Goal: Task Accomplishment & Management: Manage account settings

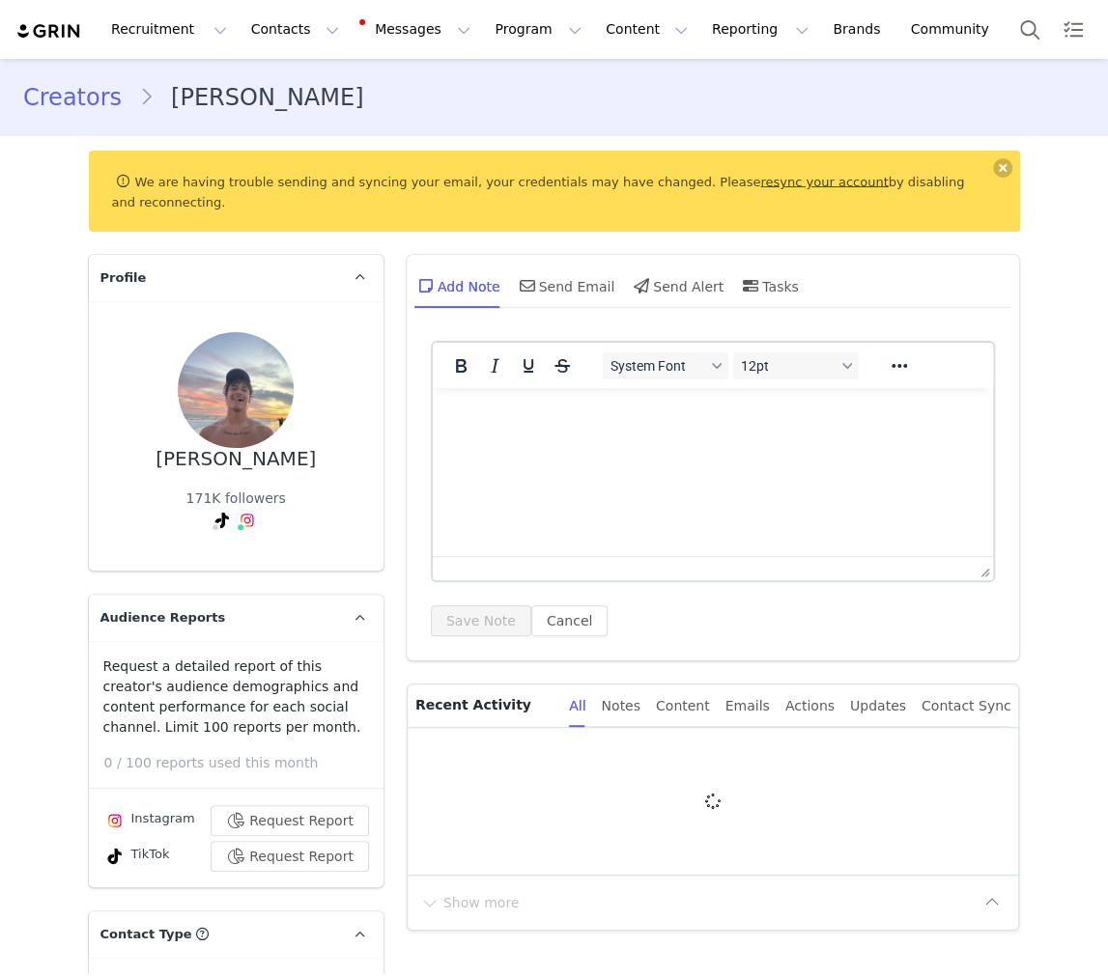
type input "+1 ([GEOGRAPHIC_DATA])"
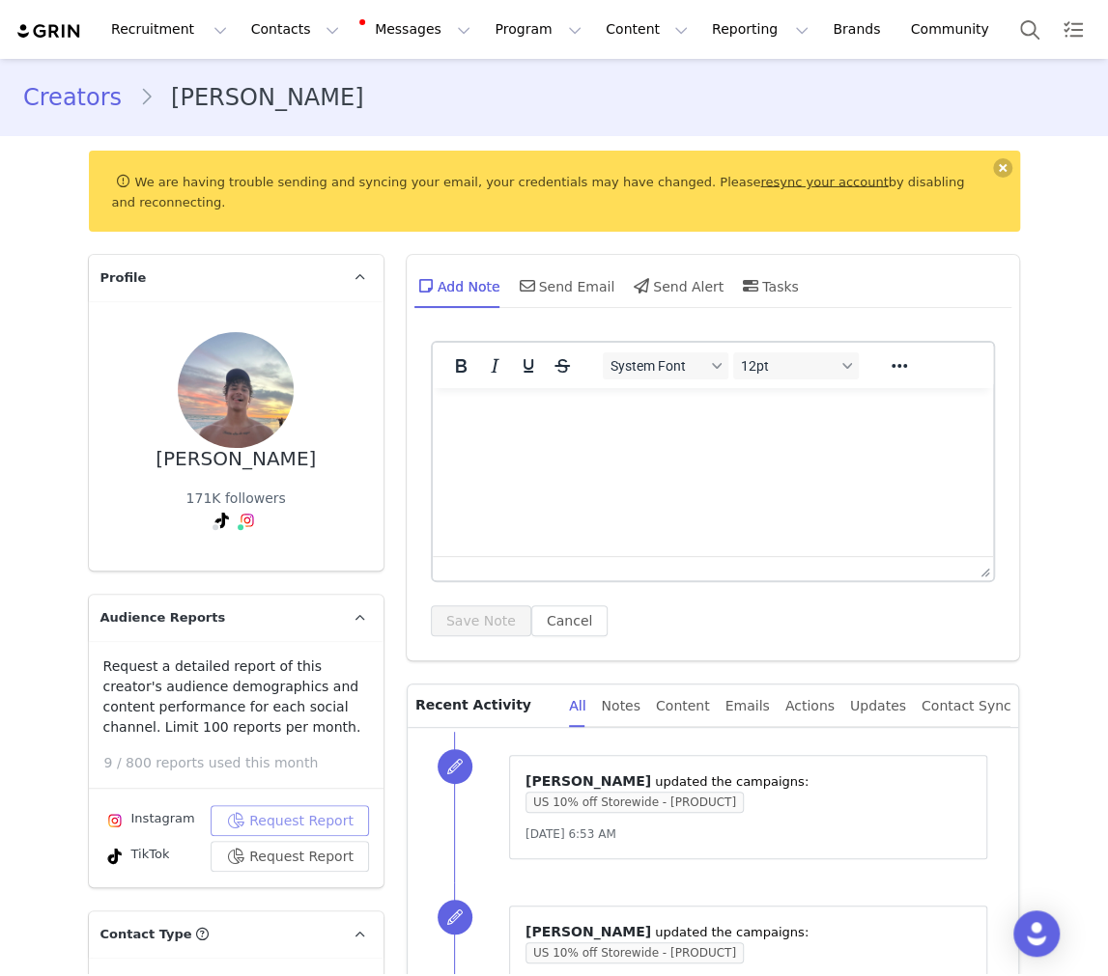
click at [260, 806] on button "Request Report" at bounding box center [290, 821] width 158 height 31
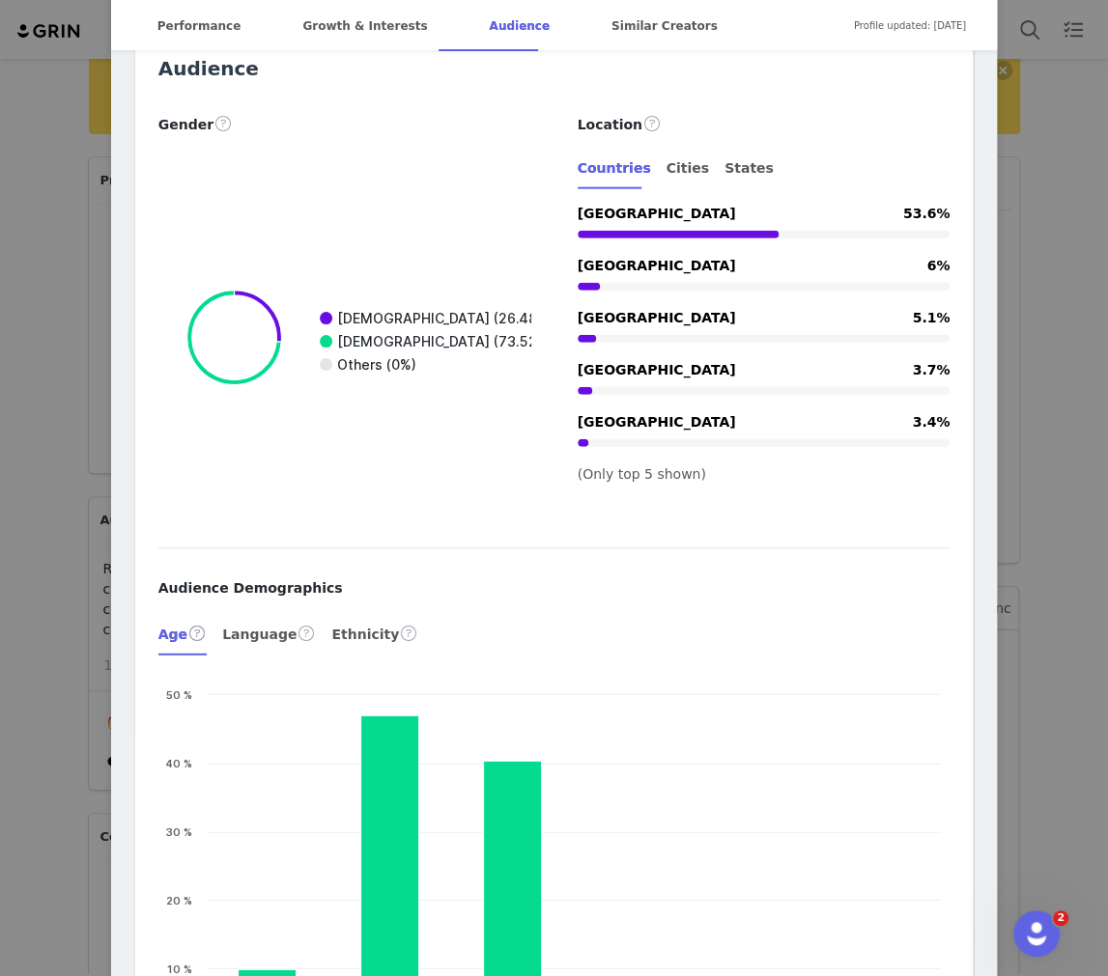
scroll to position [1970, 0]
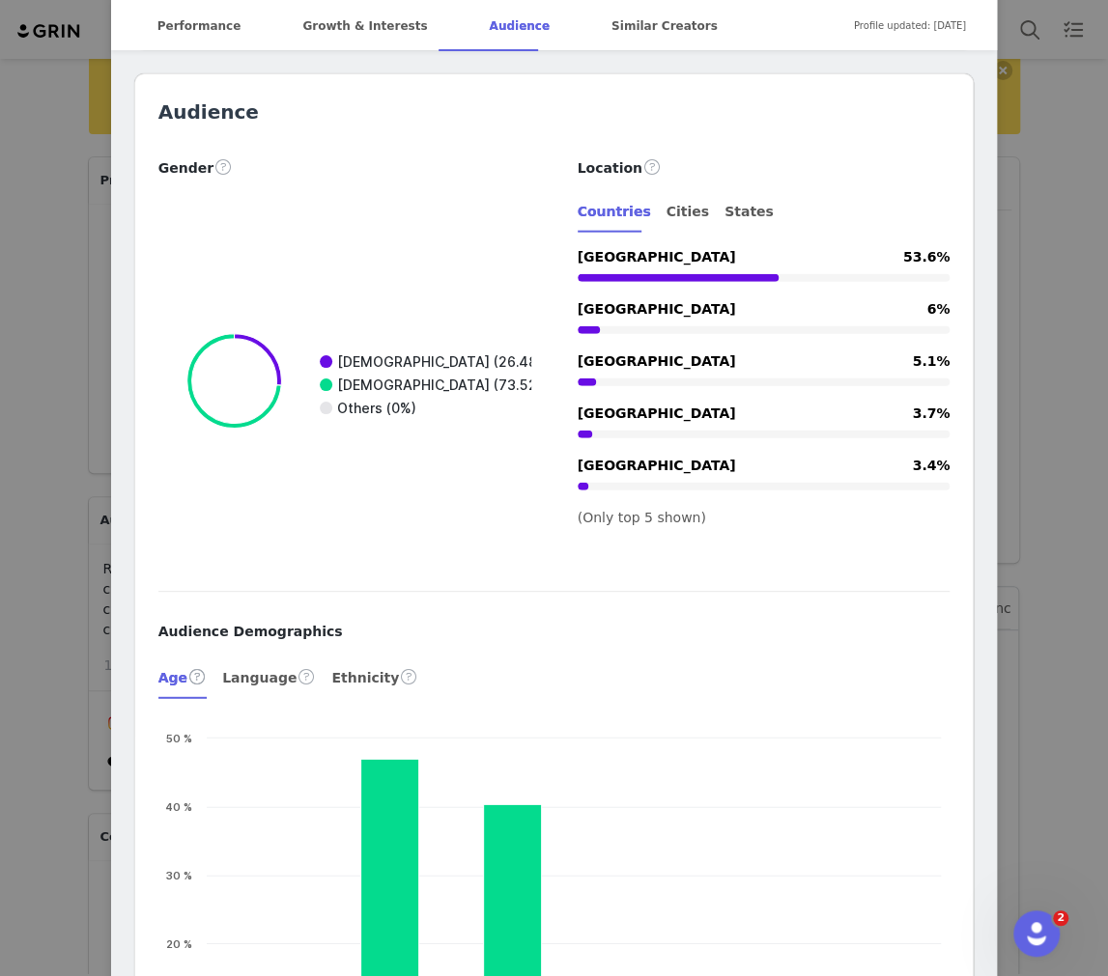
click at [71, 343] on div "Henry @henry_mouw_ @uwmadison Location Madison, Wisconsin, United States Langua…" at bounding box center [554, 488] width 1108 height 976
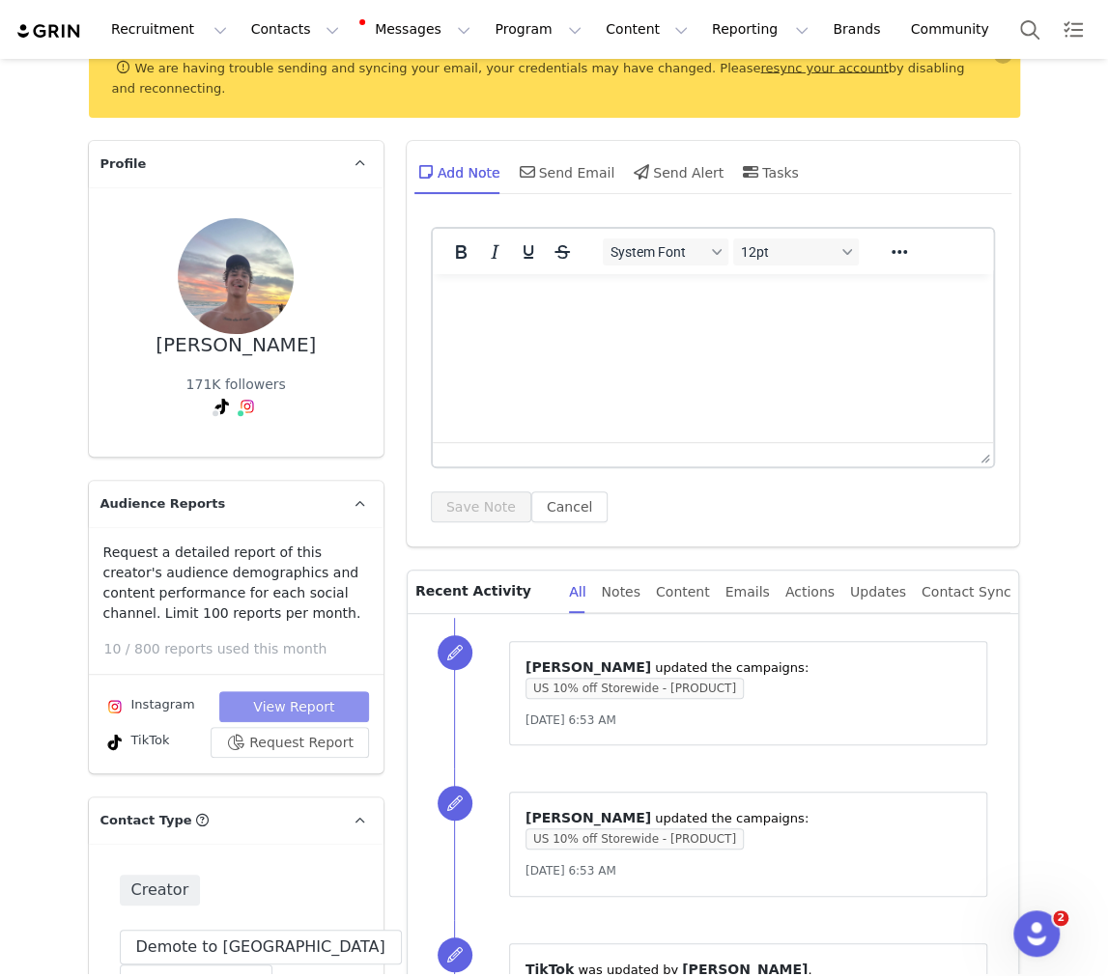
scroll to position [0, 0]
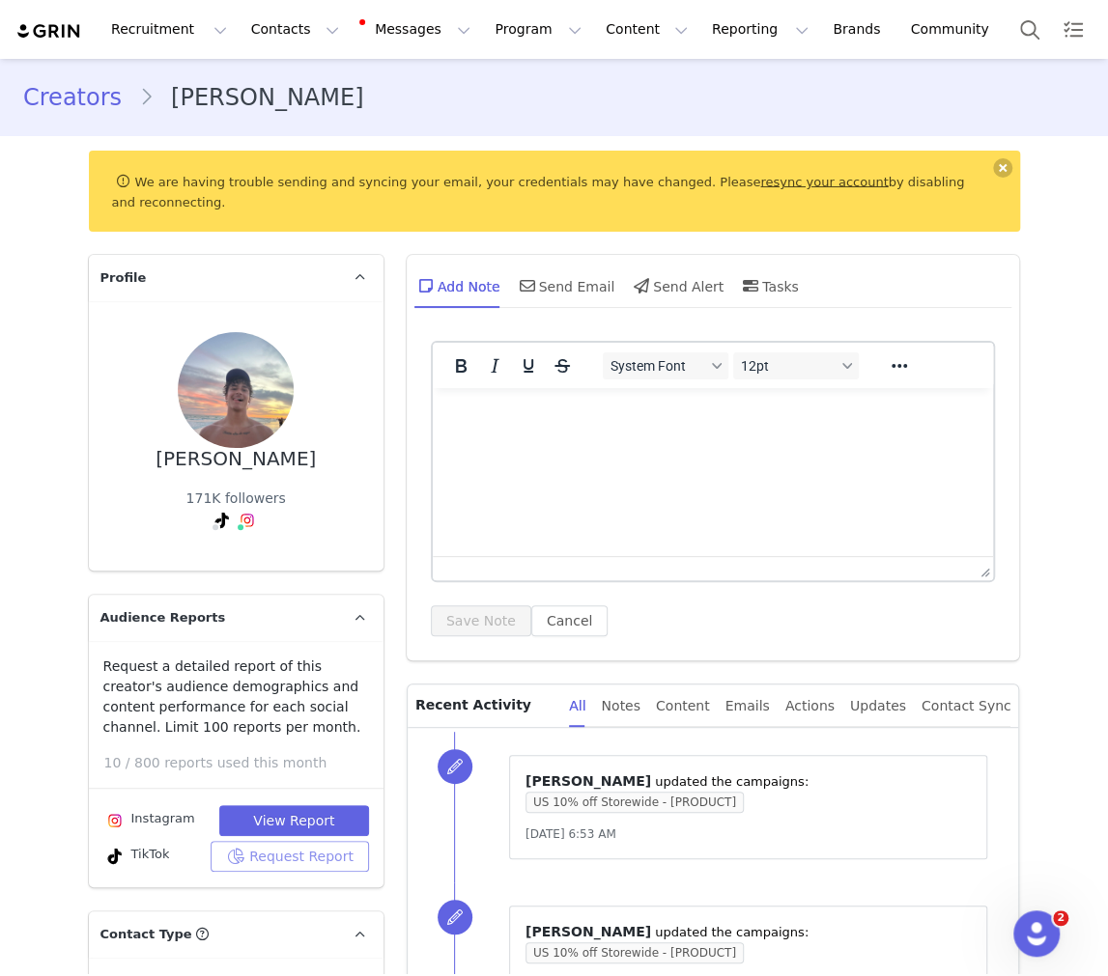
click at [310, 871] on button "Request Report" at bounding box center [290, 856] width 158 height 31
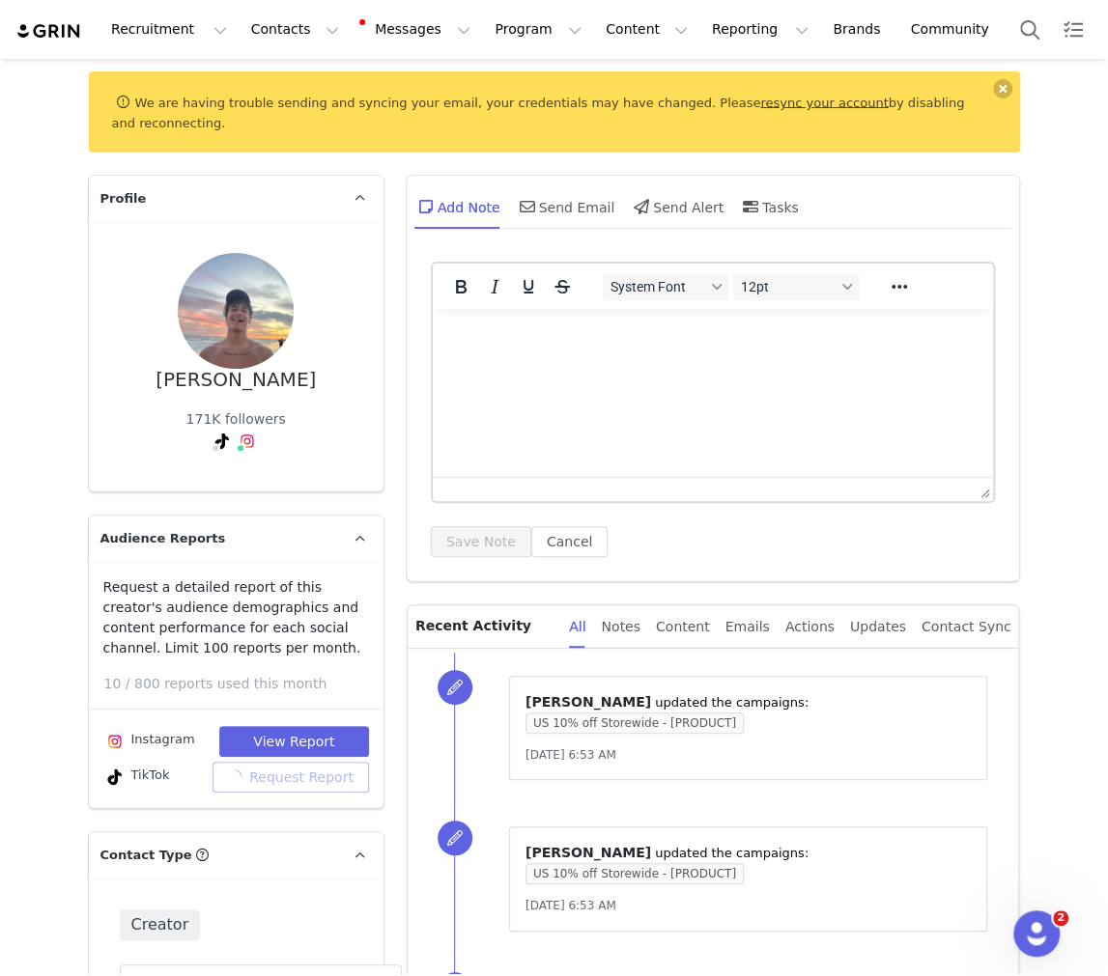
scroll to position [118, 0]
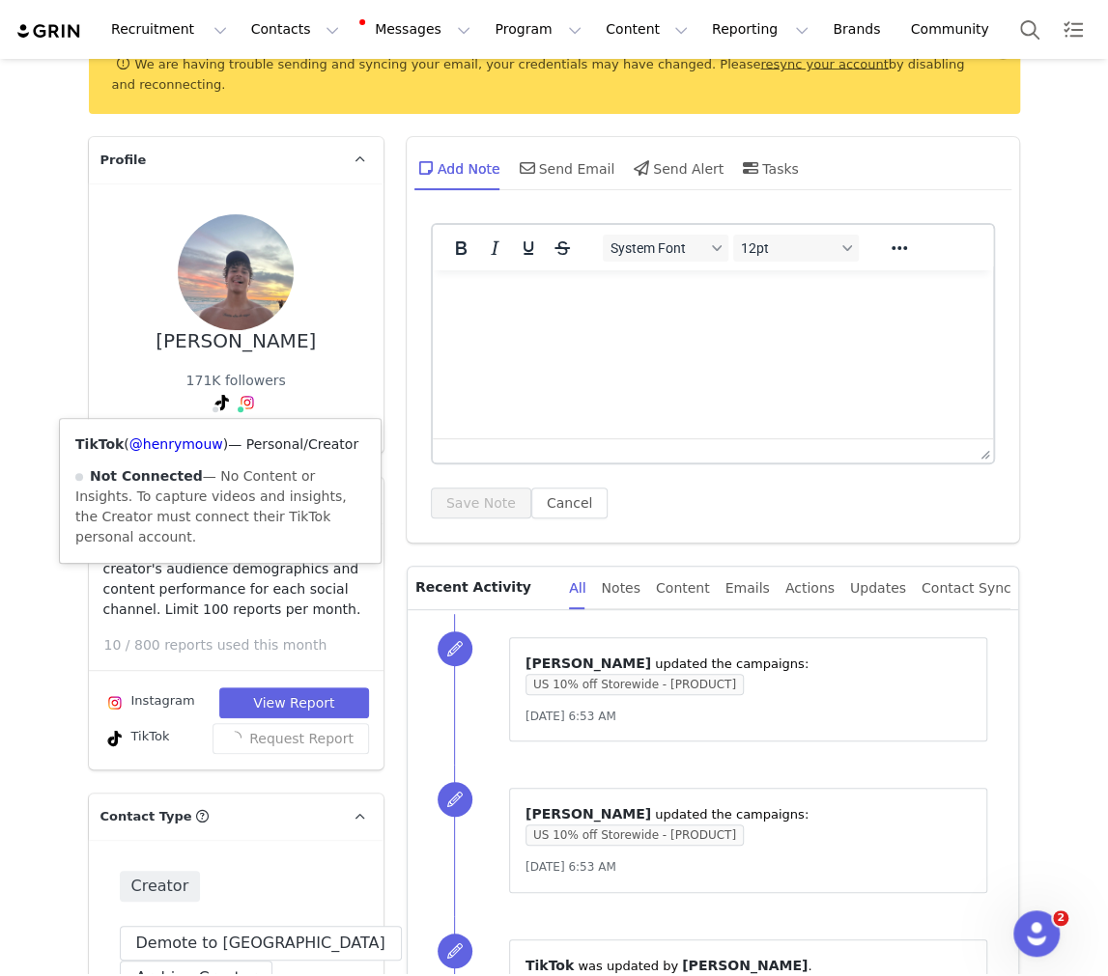
click at [220, 406] on icon at bounding box center [222, 402] width 14 height 15
click at [189, 441] on link "@henrymouw" at bounding box center [176, 444] width 94 height 15
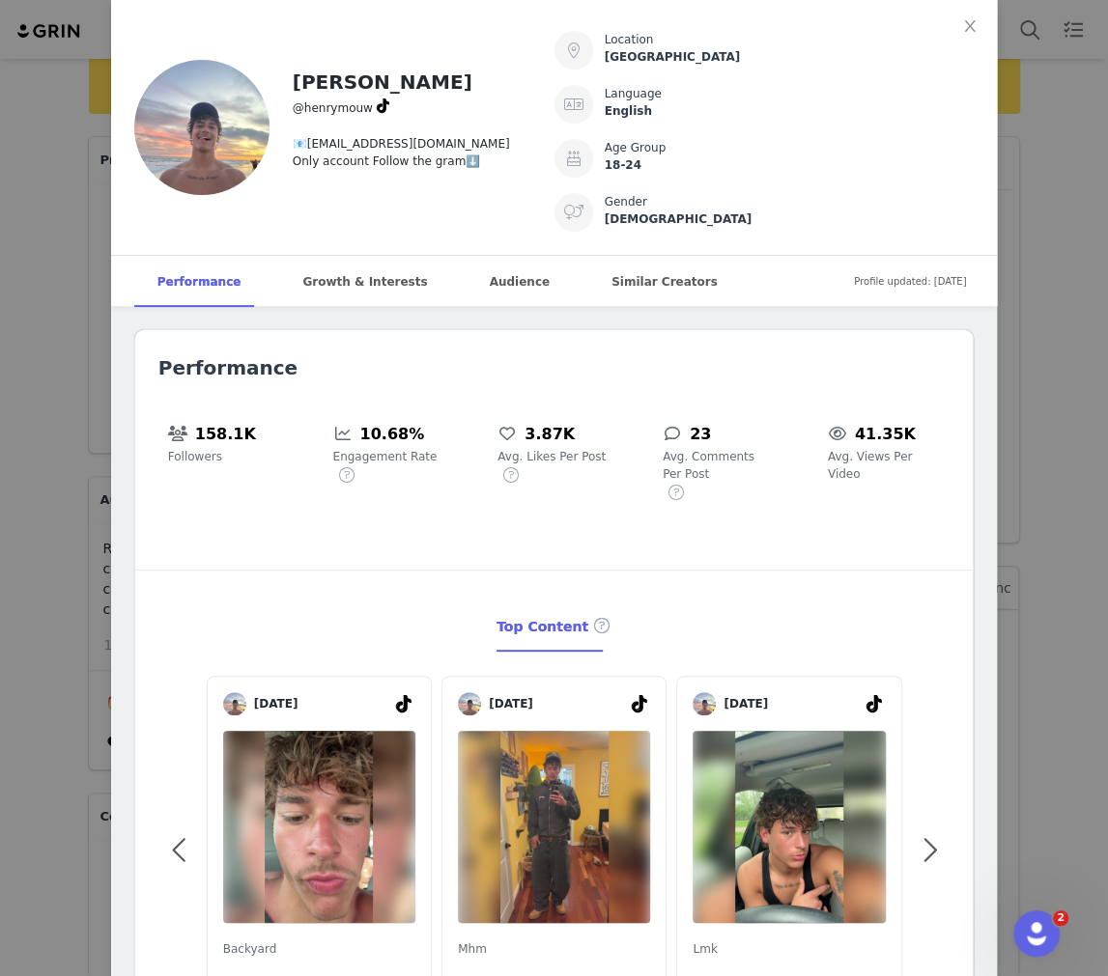
scroll to position [46, 0]
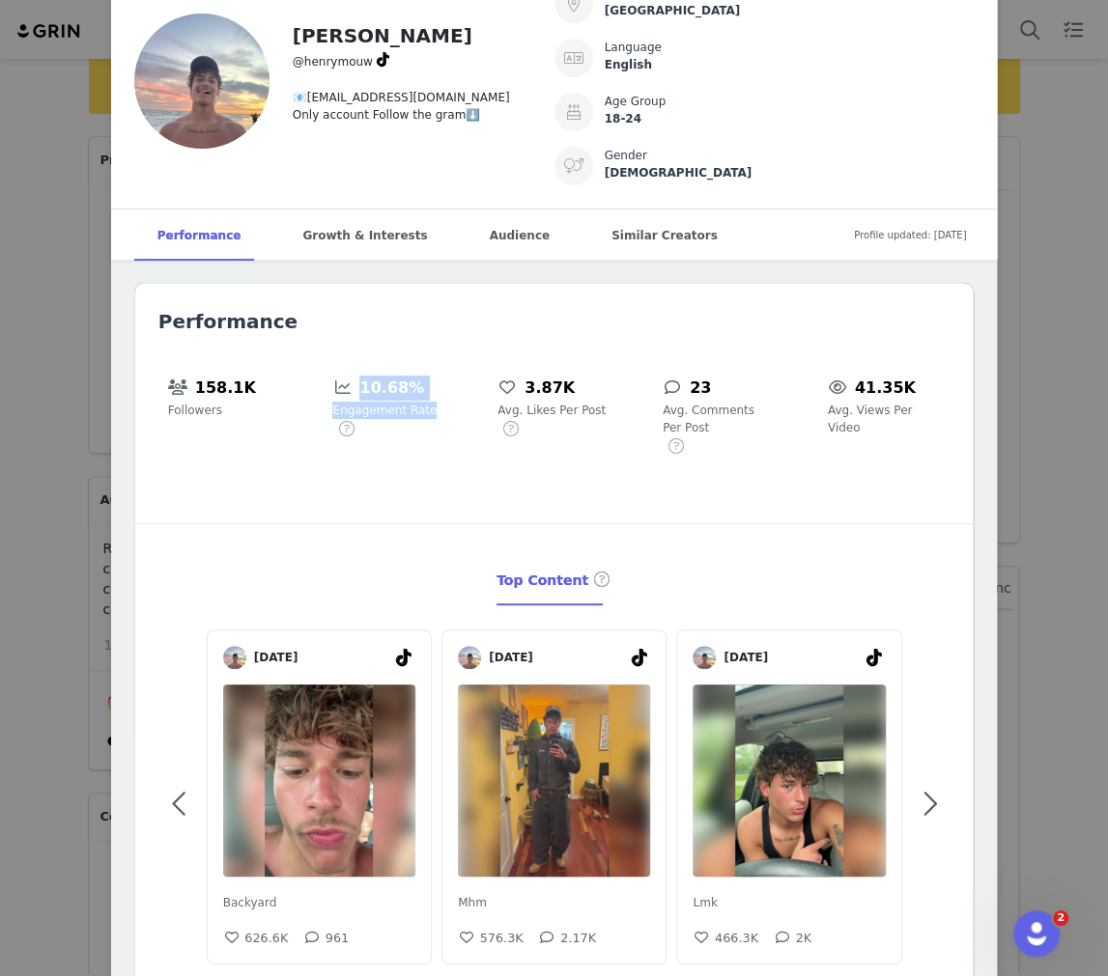
drag, startPoint x: 349, startPoint y: 388, endPoint x: 483, endPoint y: 388, distance: 134.3
click at [483, 388] on div "158.1K Followers 10.68% Engagement Rate 3.87K Avg. Likes Per Post 23 Avg. Comme…" at bounding box center [554, 419] width 792 height 108
click at [445, 455] on div "158.1K Followers 10.68% Engagement Rate 3.87K Avg. Likes Per Post 23 Avg. Comme…" at bounding box center [554, 419] width 792 height 108
drag, startPoint x: 333, startPoint y: 356, endPoint x: 431, endPoint y: 427, distance: 120.4
click at [431, 427] on div "Performance 158.1K Followers 10.68% Engagement Rate 3.87K Avg. Likes Per Post 2…" at bounding box center [554, 658] width 838 height 749
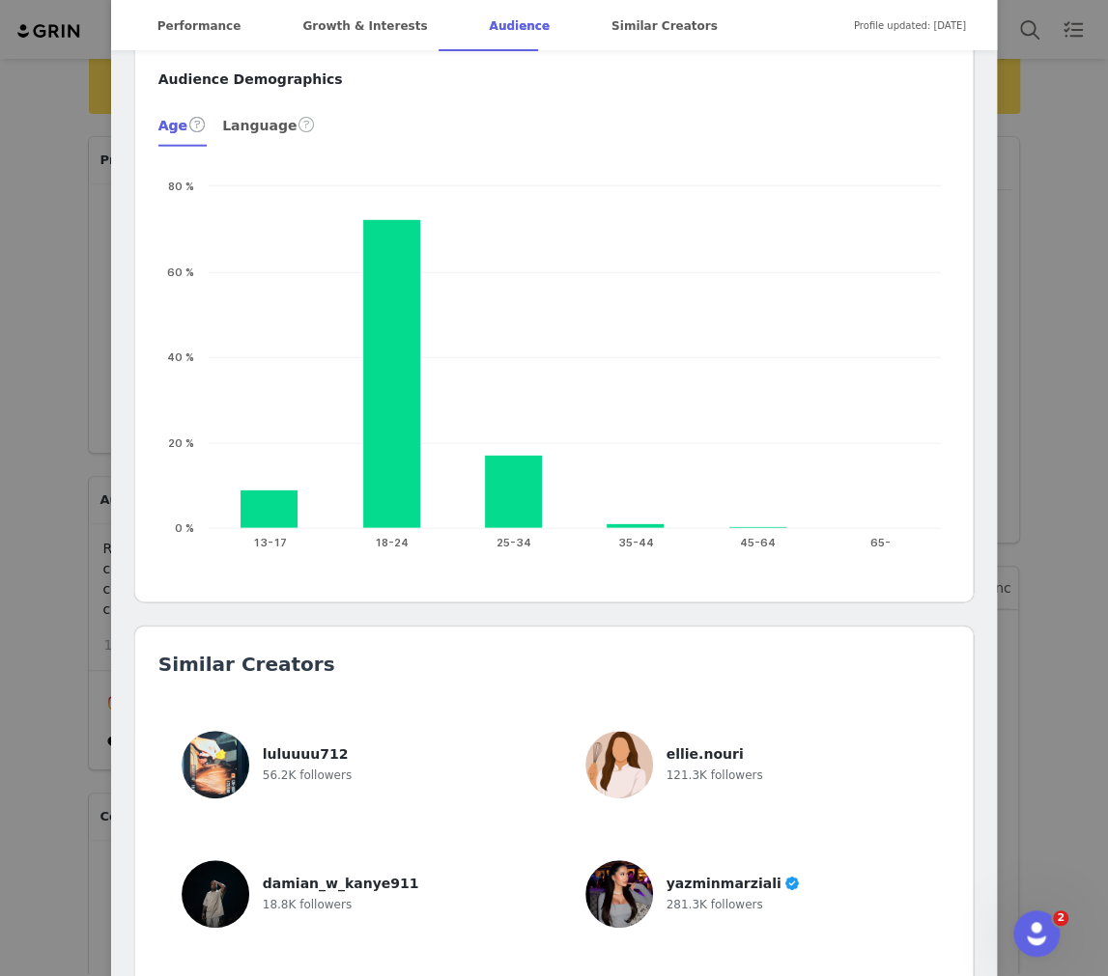
scroll to position [2188, 0]
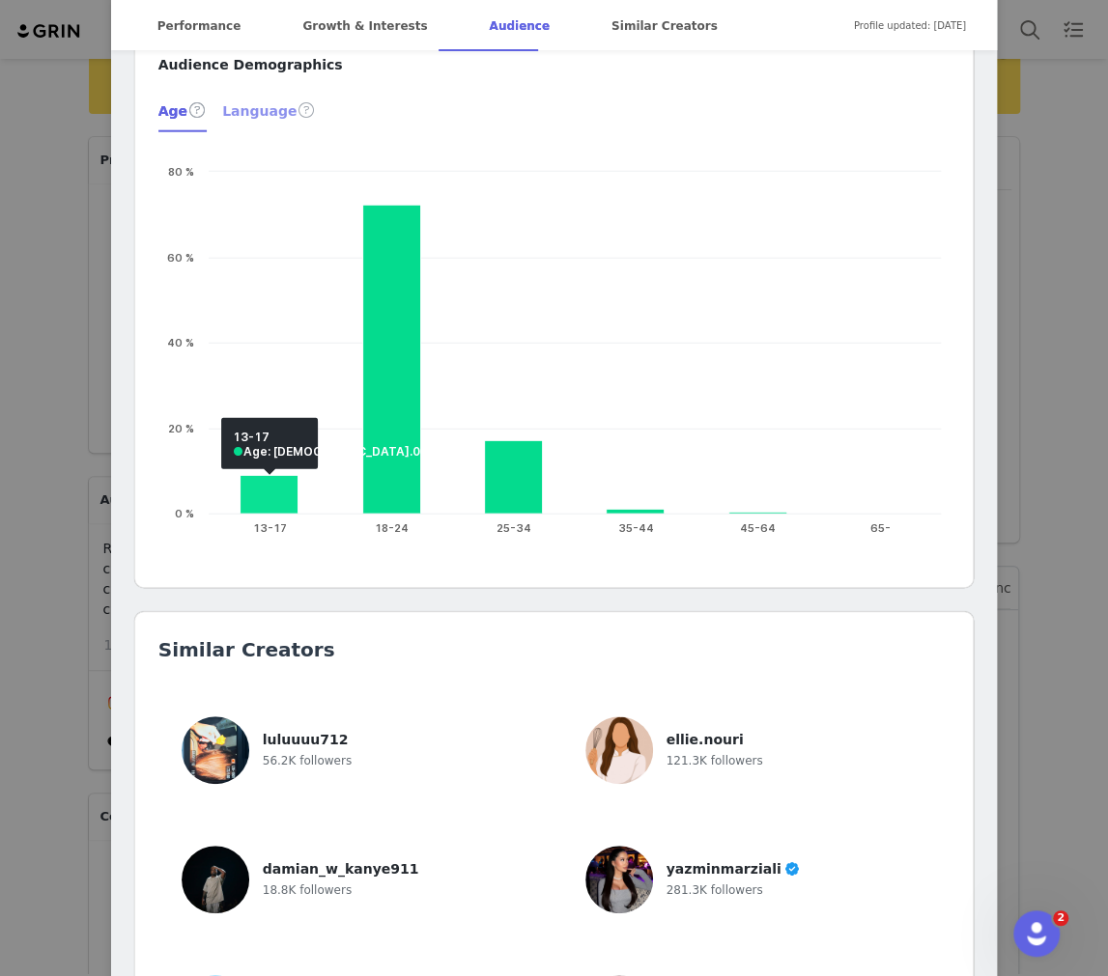
click at [278, 110] on div "Language" at bounding box center [269, 110] width 94 height 46
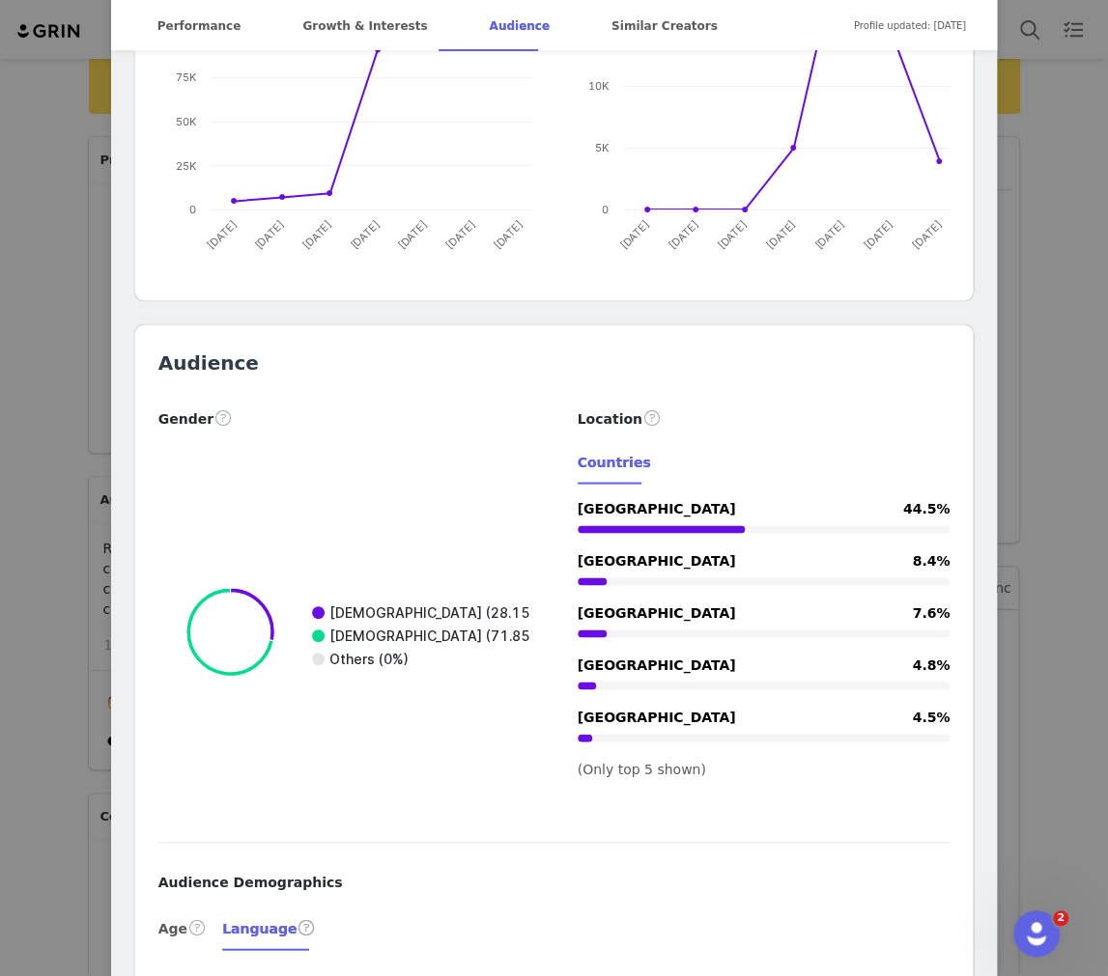
scroll to position [0, 0]
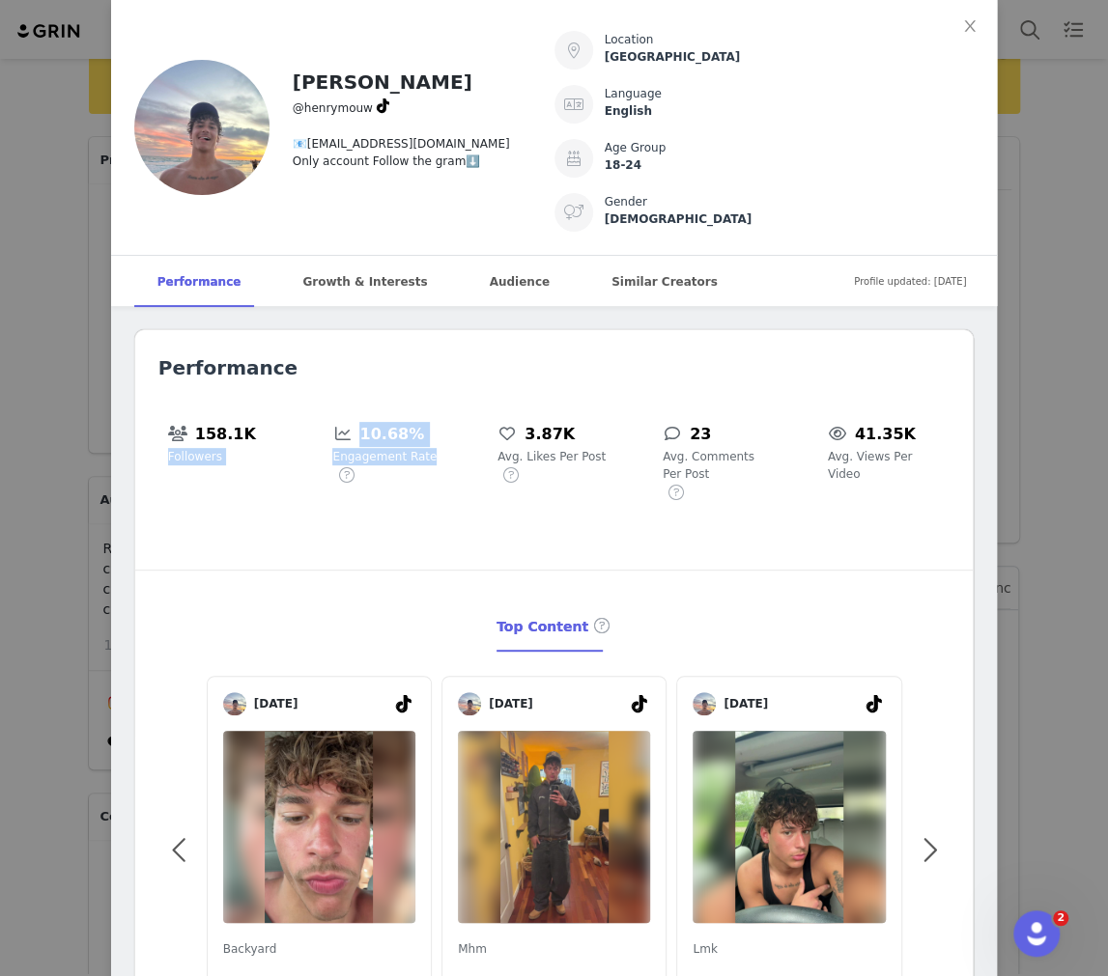
drag, startPoint x: 466, startPoint y: 450, endPoint x: 261, endPoint y: 437, distance: 206.2
click at [261, 437] on div "158.1K Followers 10.68% Engagement Rate 3.87K Avg. Likes Per Post 23 Avg. Comme…" at bounding box center [554, 465] width 792 height 108
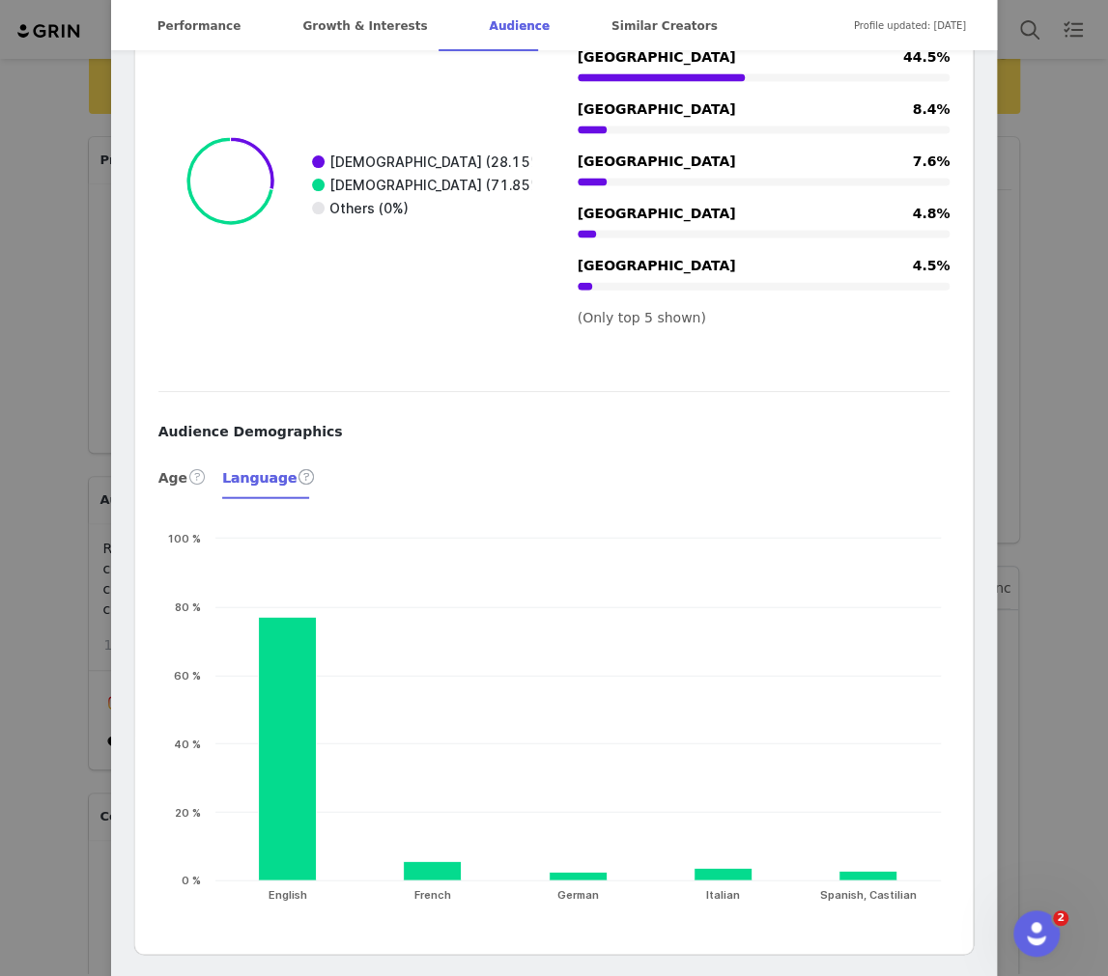
scroll to position [1771, 0]
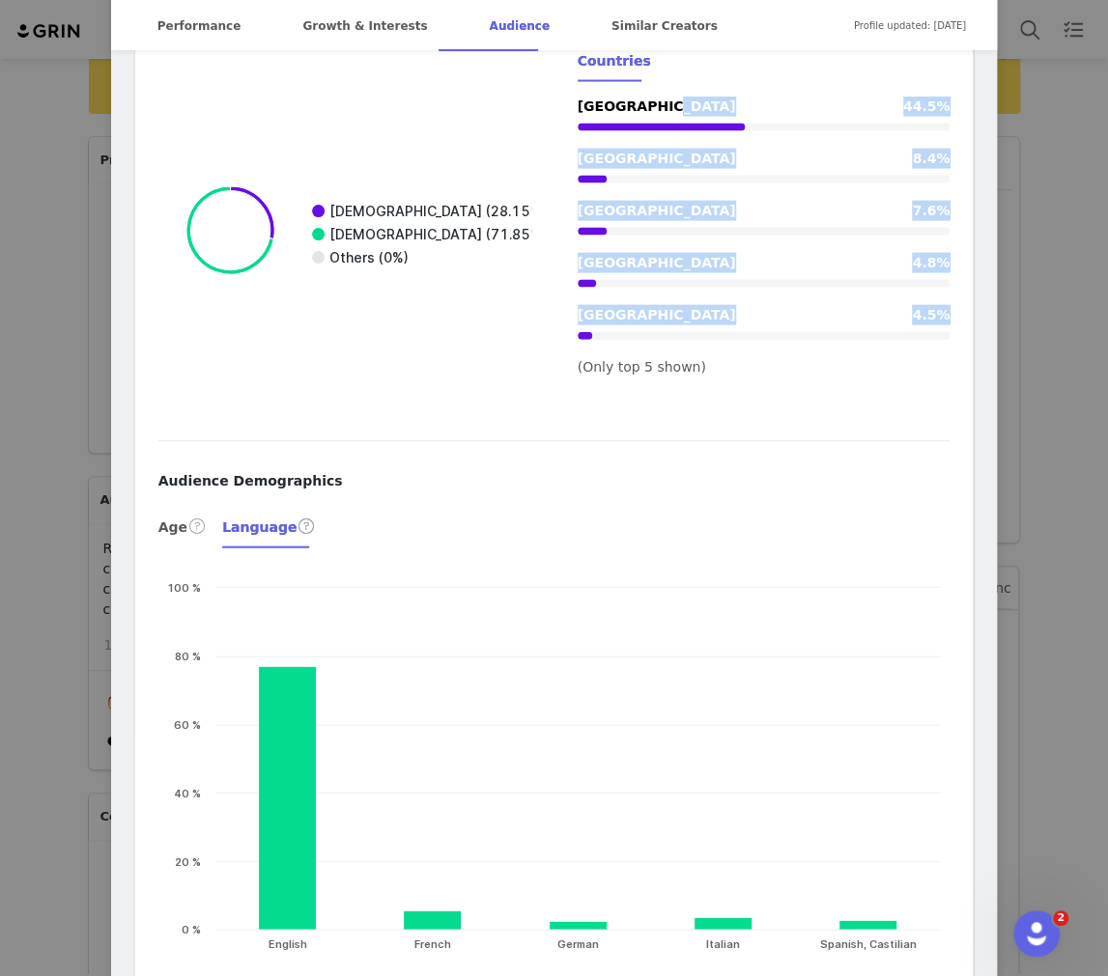
drag, startPoint x: 650, startPoint y: 112, endPoint x: 664, endPoint y: 352, distance: 240.0
click at [618, 352] on div "United States 44.5% United Kingdom 8.4% Australia 7.6% Canada 4.8% Italy 4.5% (…" at bounding box center [764, 237] width 373 height 281
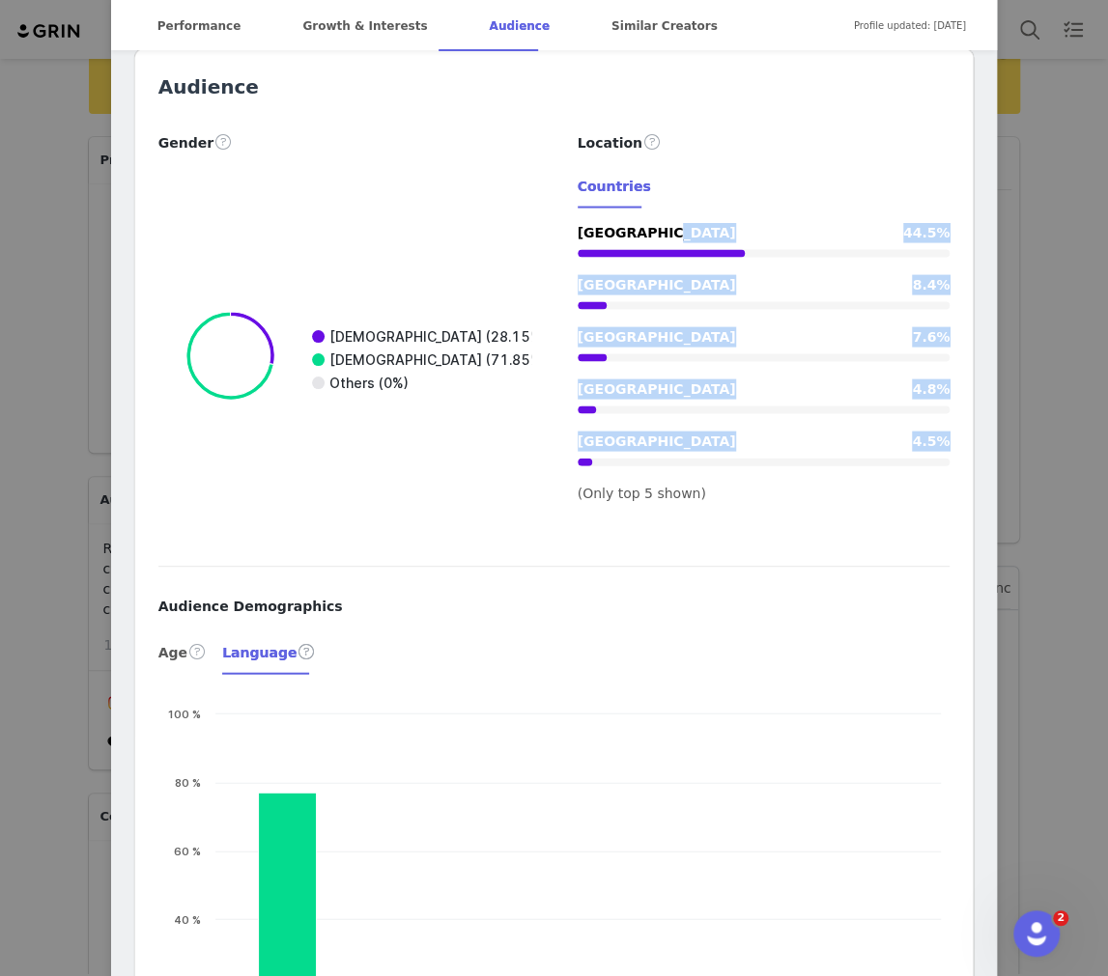
scroll to position [1625, 0]
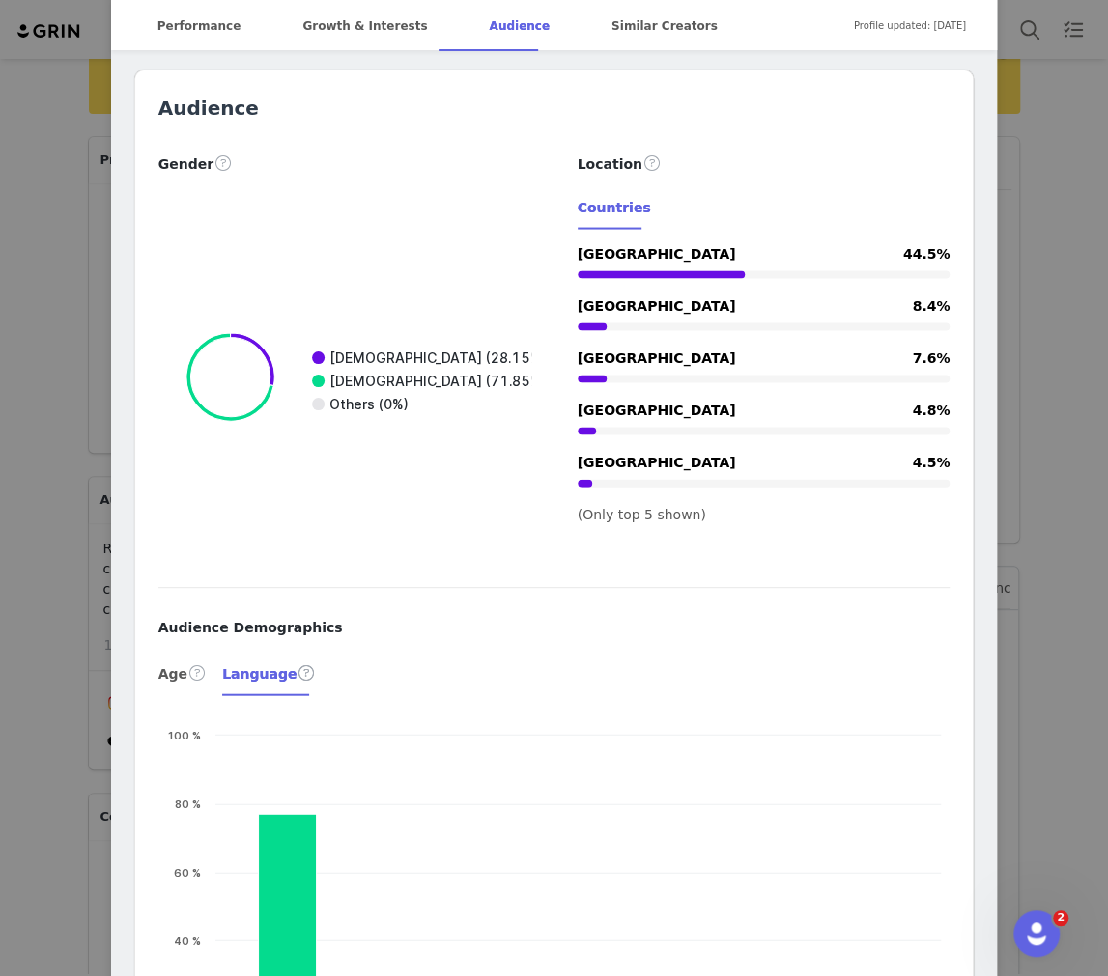
click at [618, 544] on div "Gender Created with Highcharts 9.3.3 Chart title Male (28.15%) Female (71.85%) …" at bounding box center [554, 362] width 838 height 421
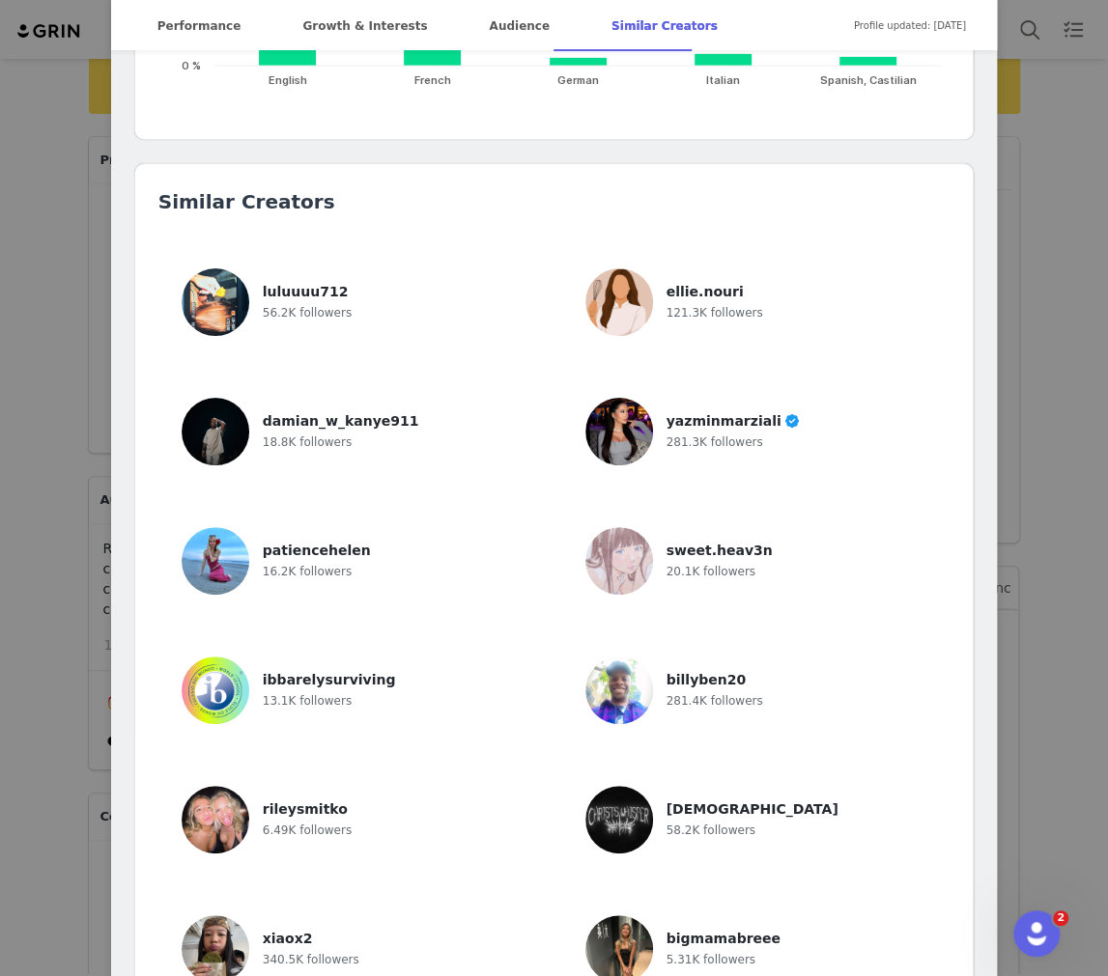
scroll to position [2485, 0]
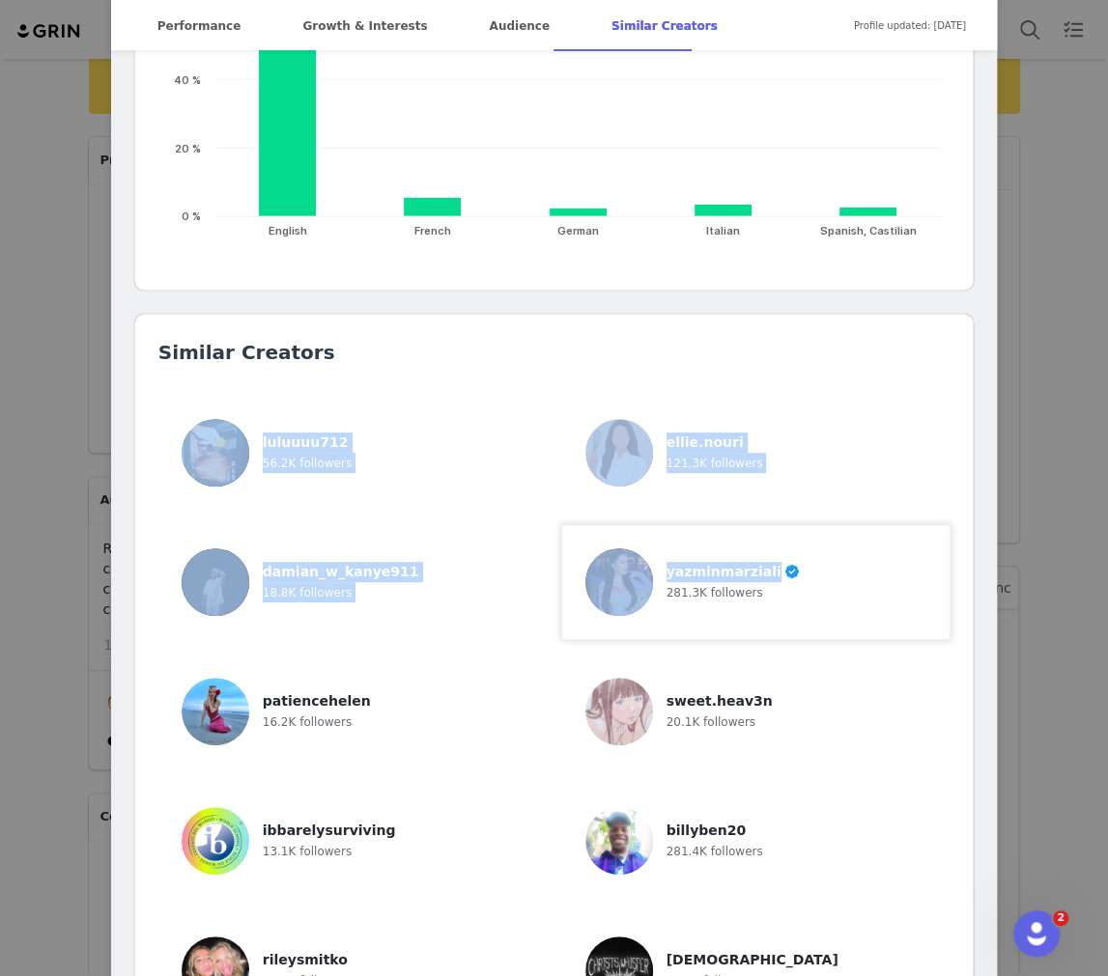
drag, startPoint x: 185, startPoint y: 373, endPoint x: 828, endPoint y: 571, distance: 672.1
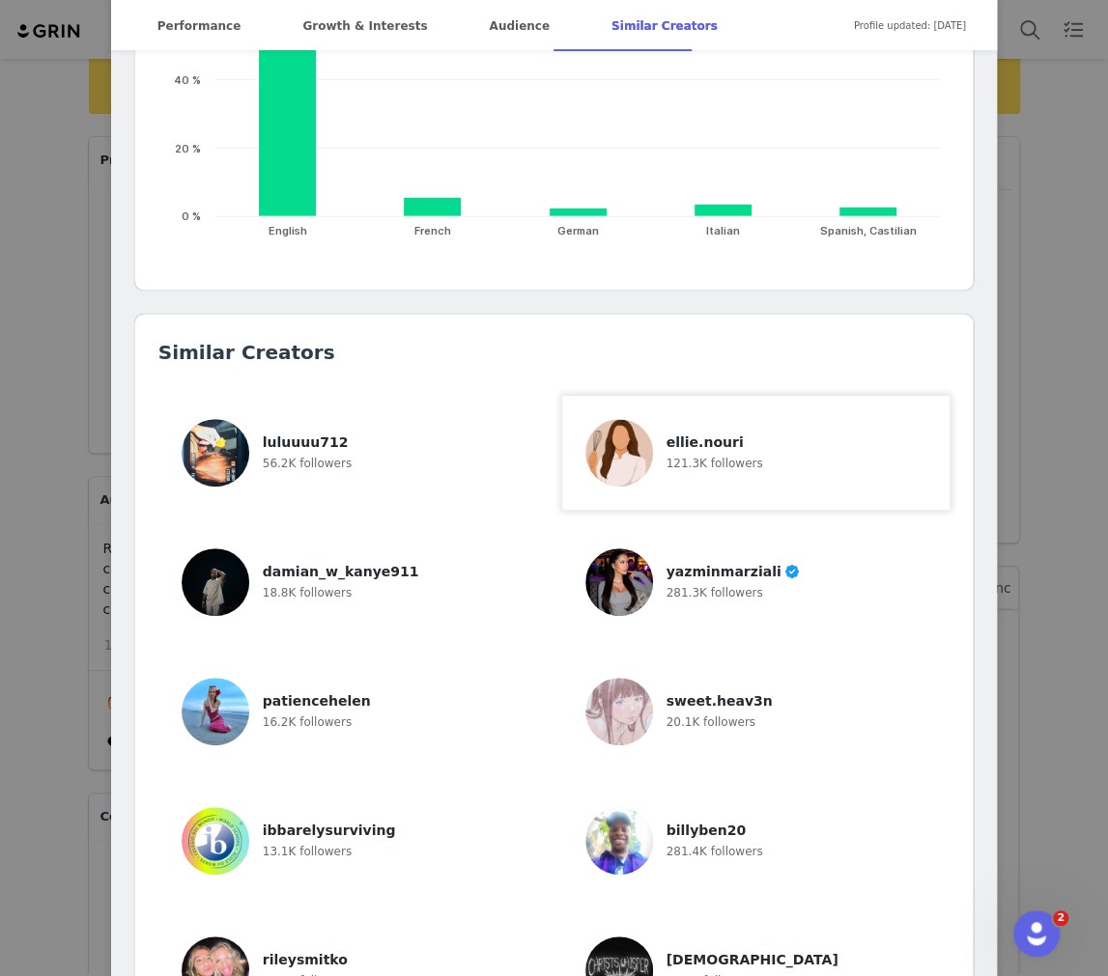
click at [618, 427] on div "ellie.nouri 121.3K followers" at bounding box center [756, 453] width 342 height 68
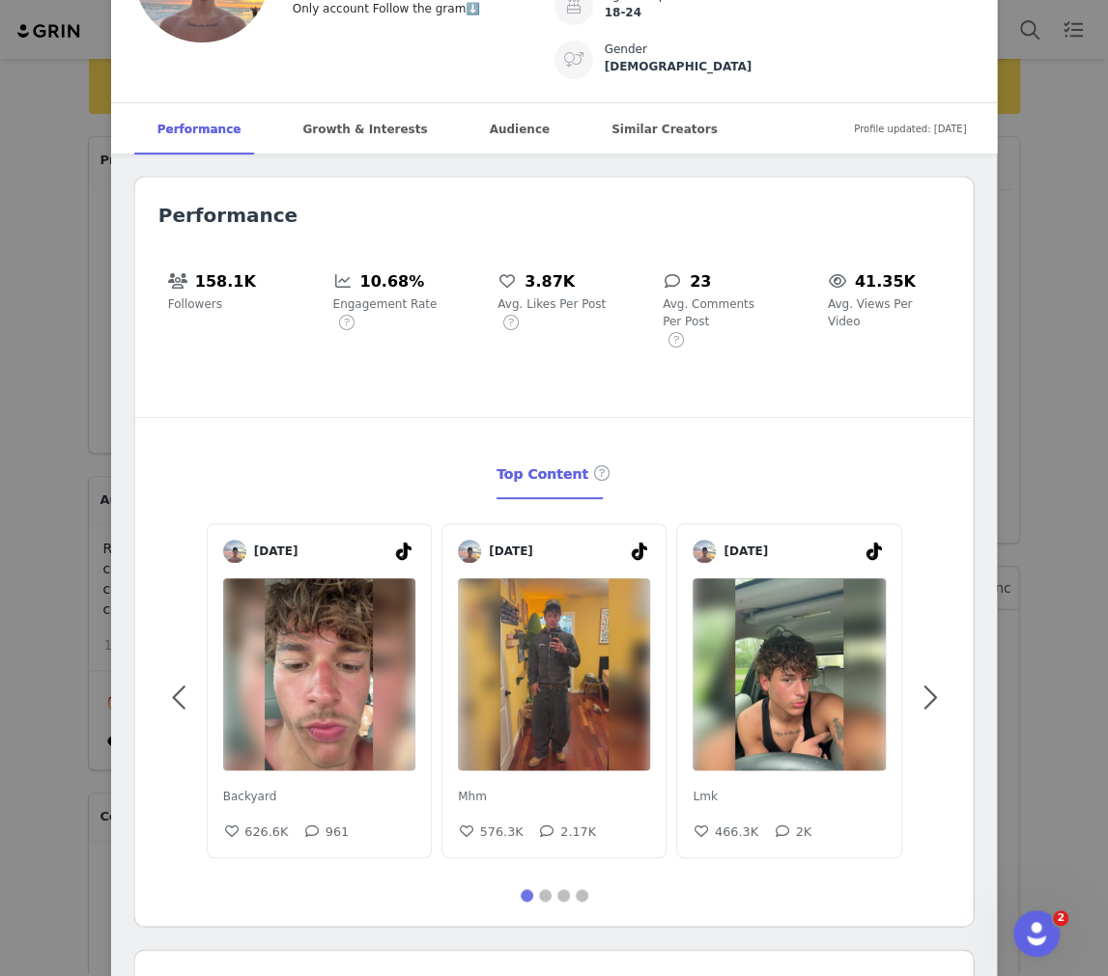
scroll to position [0, 0]
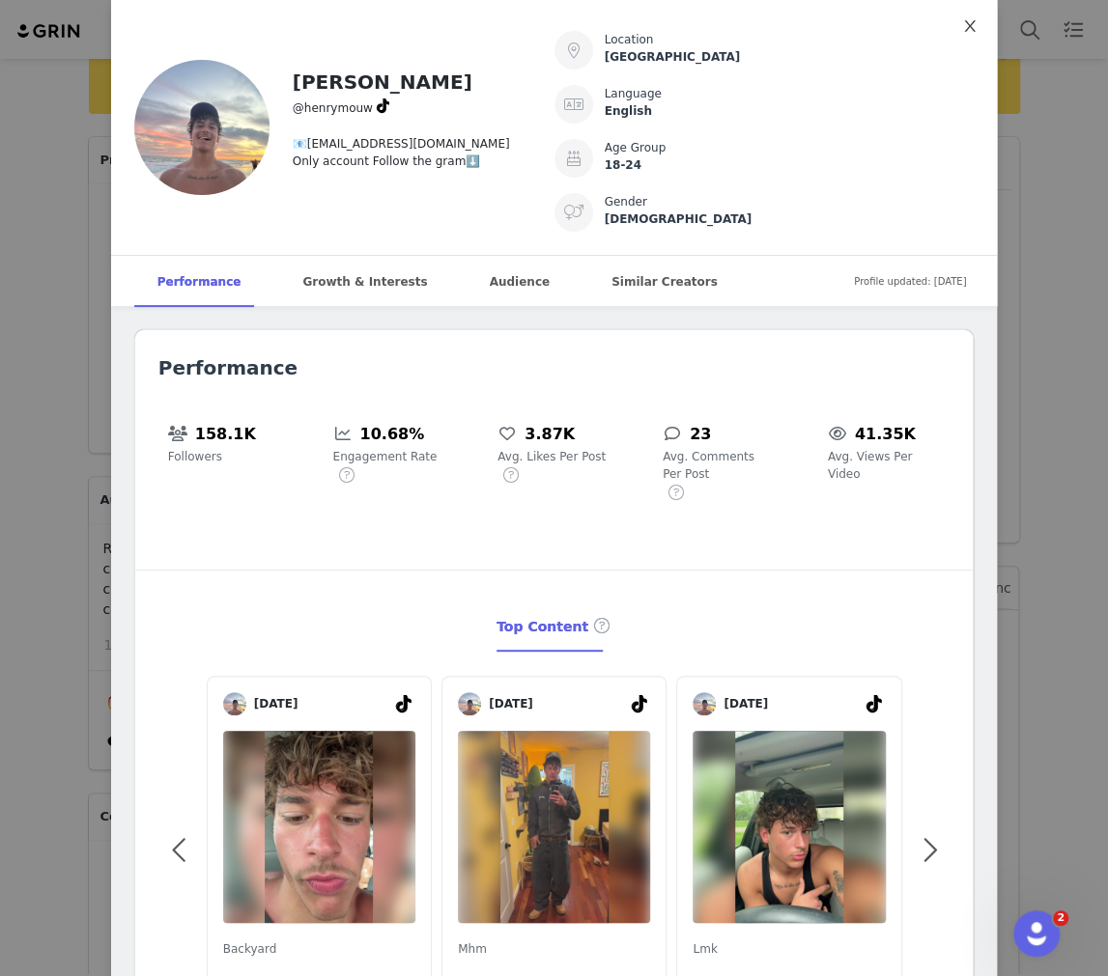
click at [618, 23] on icon "icon: close" at bounding box center [969, 25] width 15 height 15
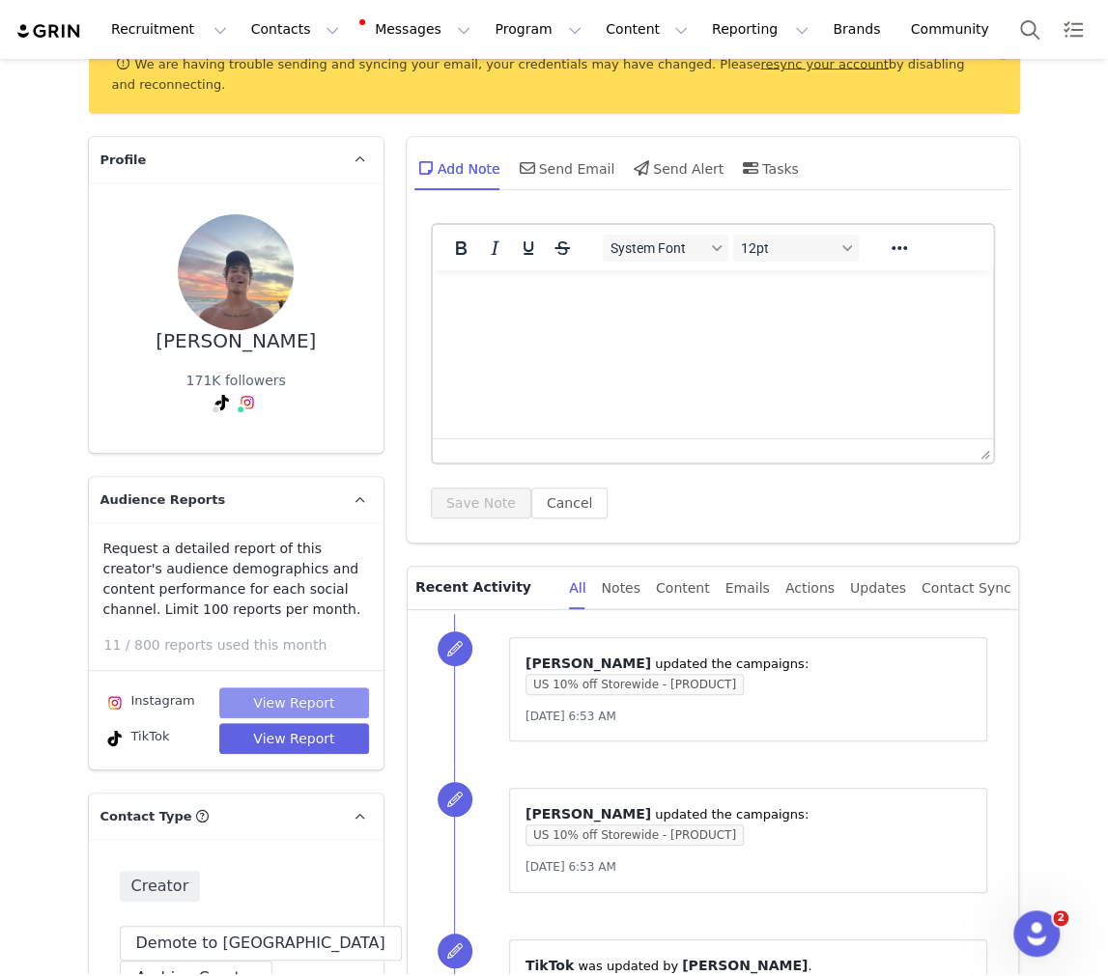
click at [273, 695] on button "View Report" at bounding box center [294, 703] width 150 height 31
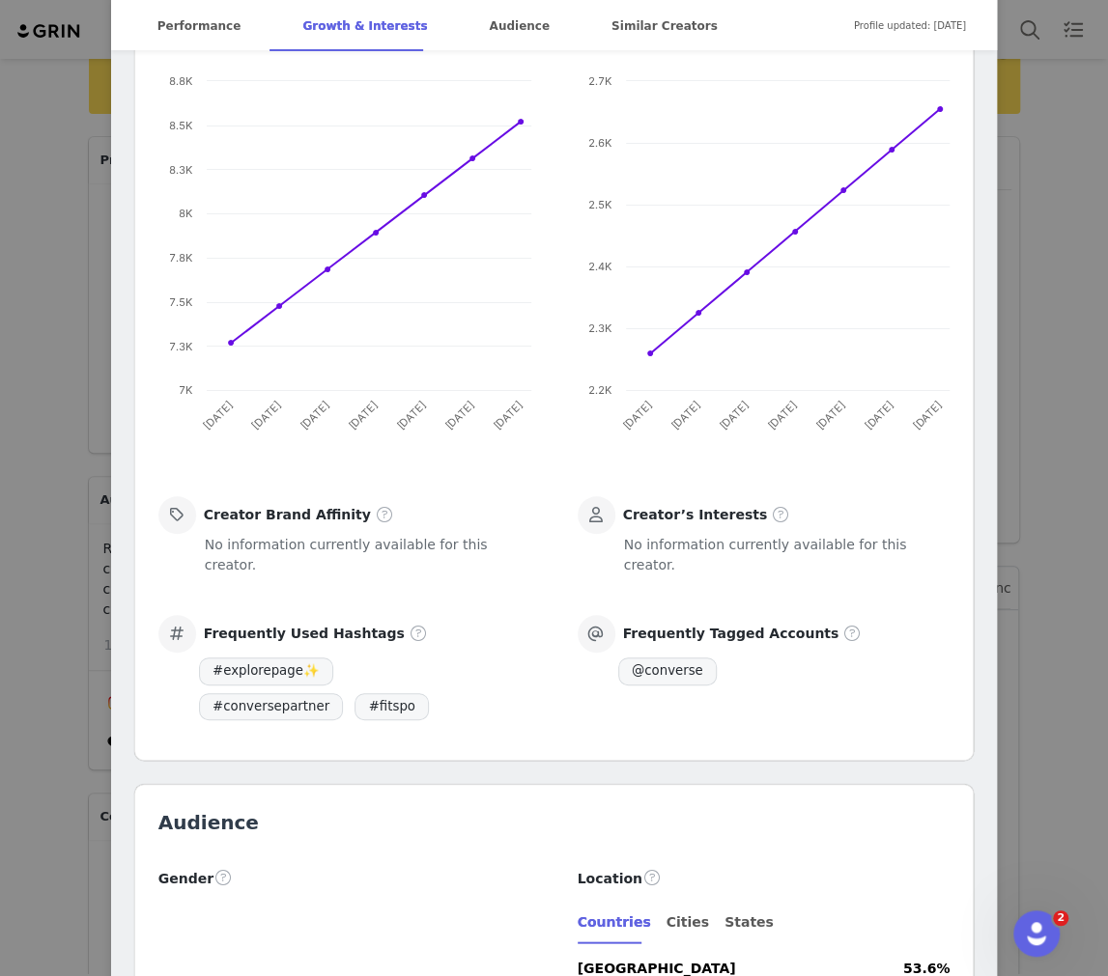
scroll to position [1255, 0]
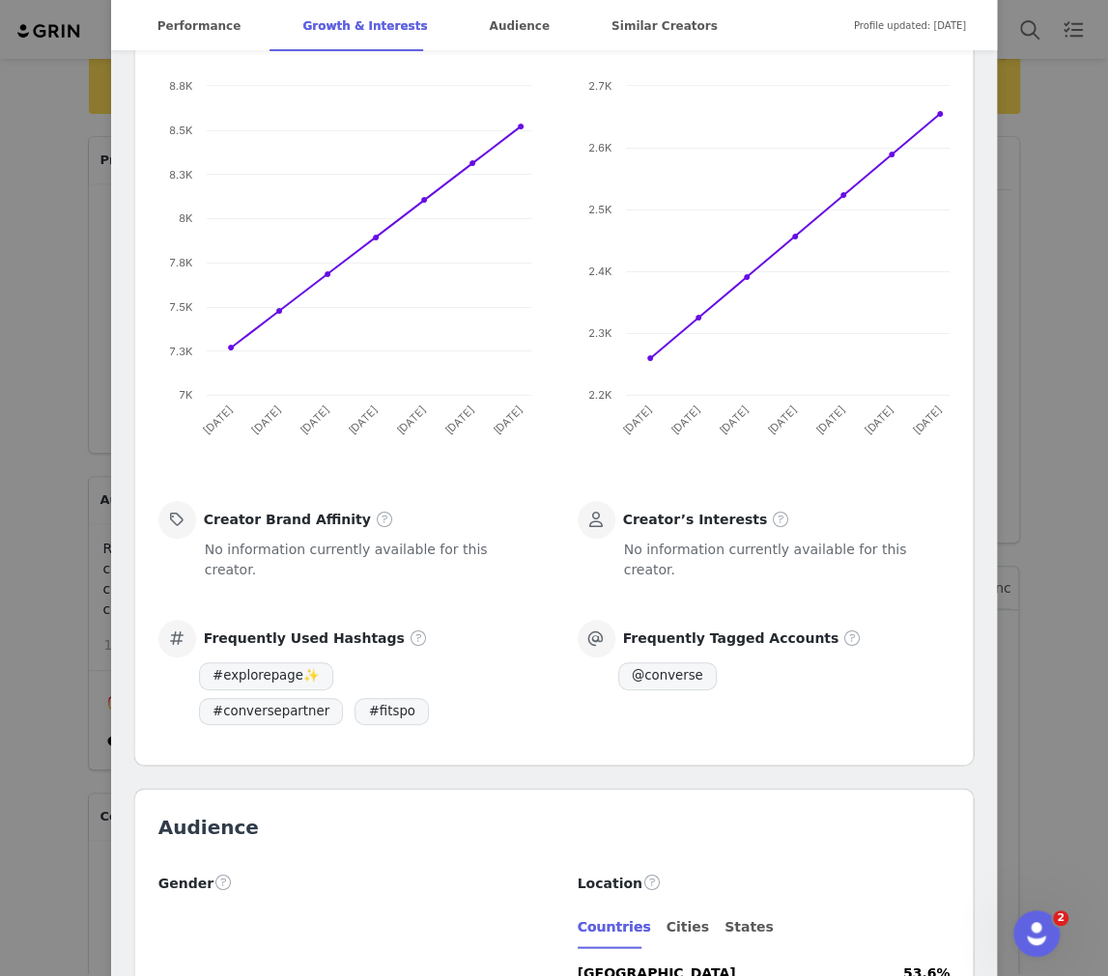
click at [107, 397] on div "Henry @henry_mouw_ @uwmadison Location Madison, Wisconsin, United States Langua…" at bounding box center [554, 488] width 1108 height 976
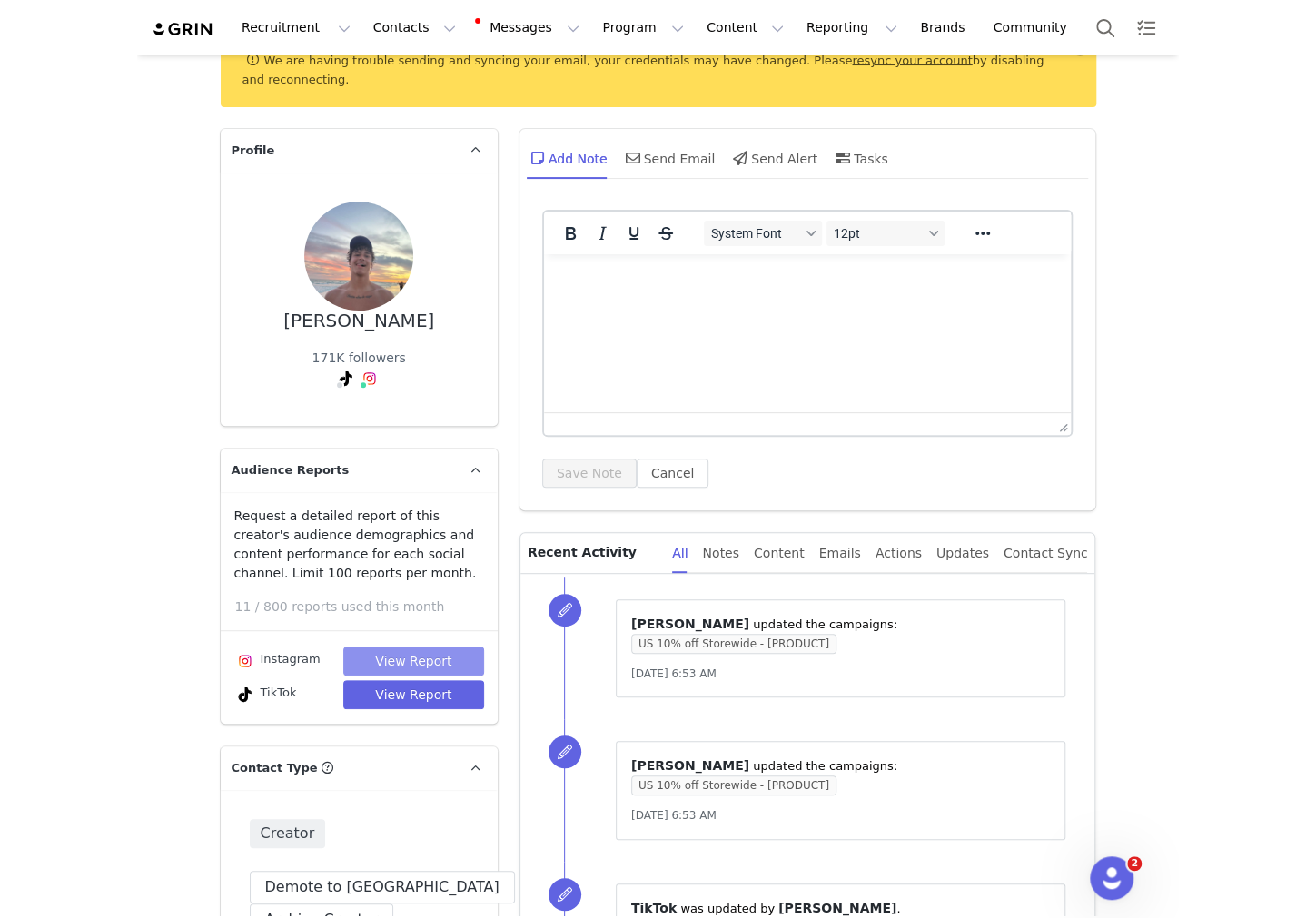
scroll to position [0, 0]
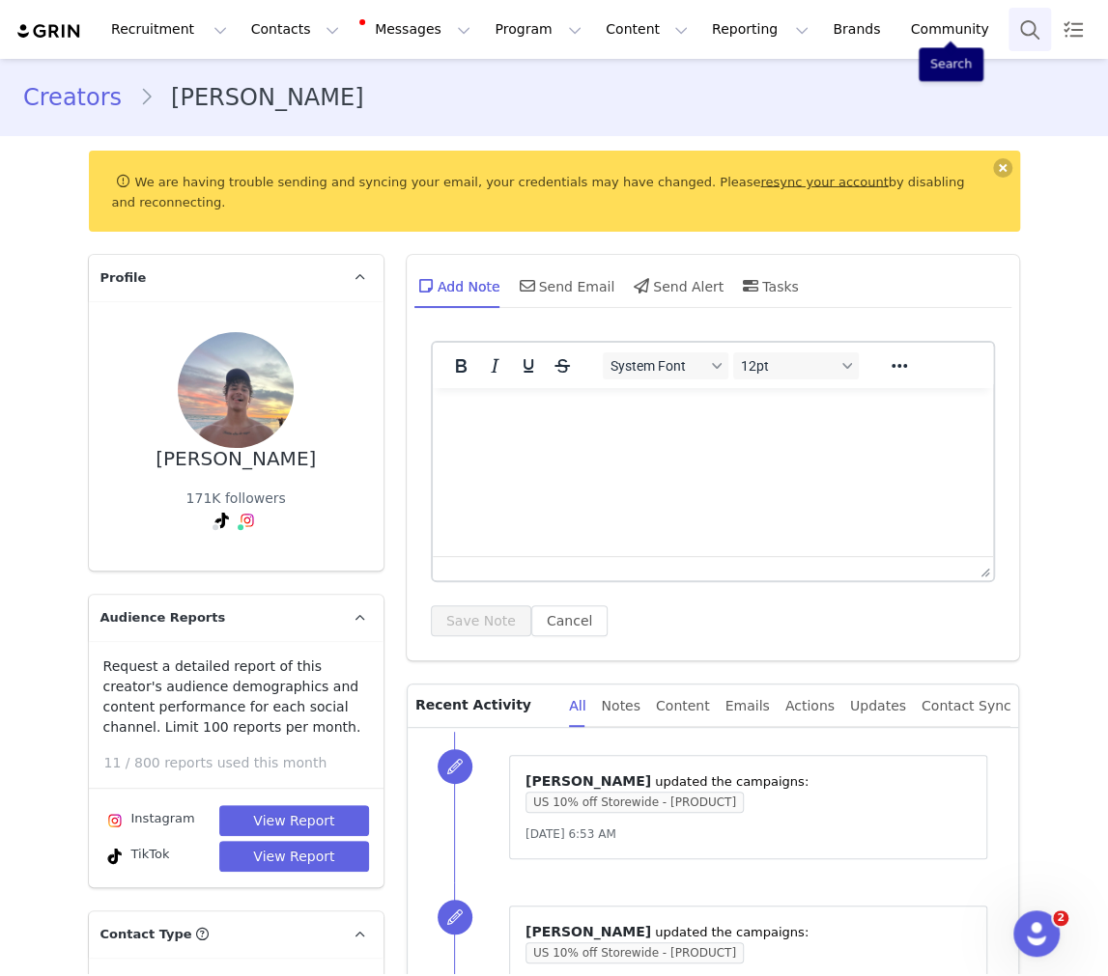
click at [618, 31] on button "Search" at bounding box center [1029, 29] width 42 height 43
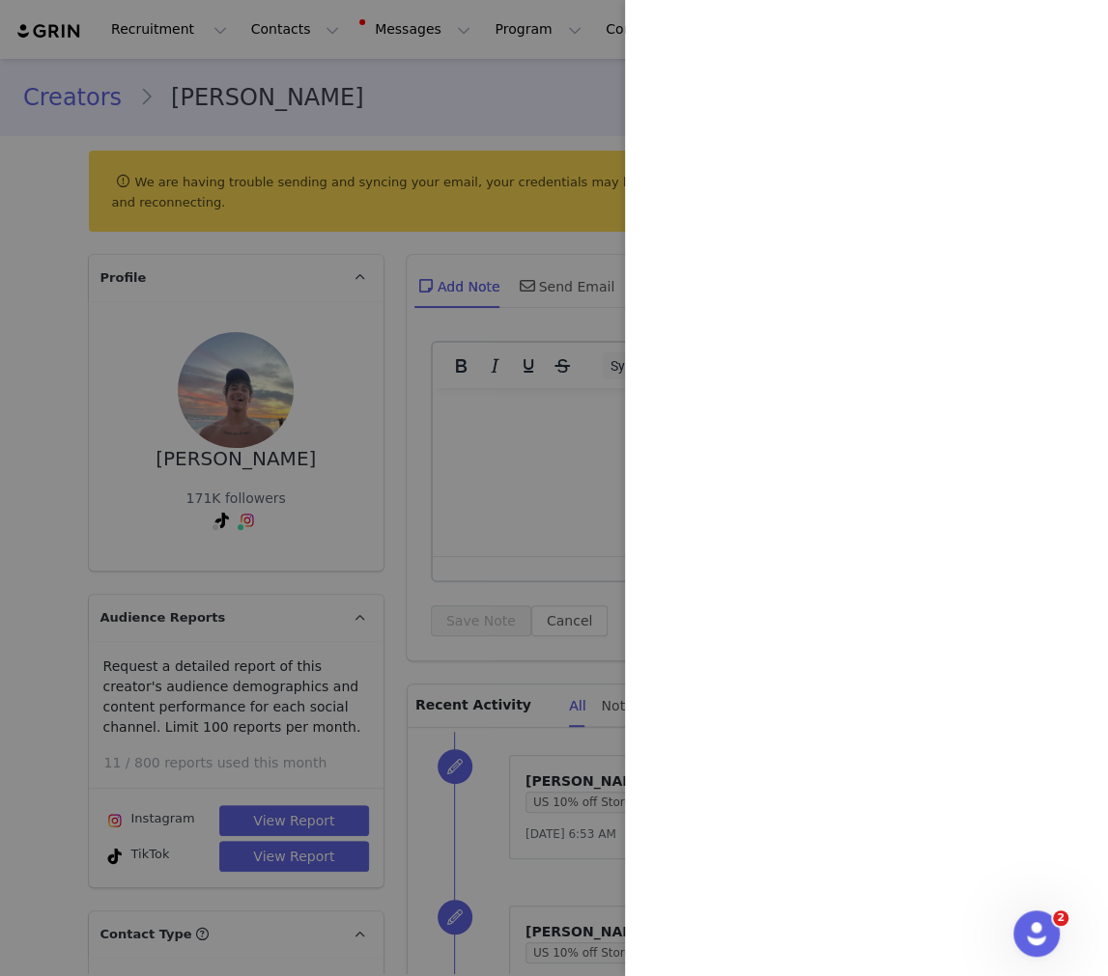
click at [531, 272] on div at bounding box center [554, 488] width 1108 height 976
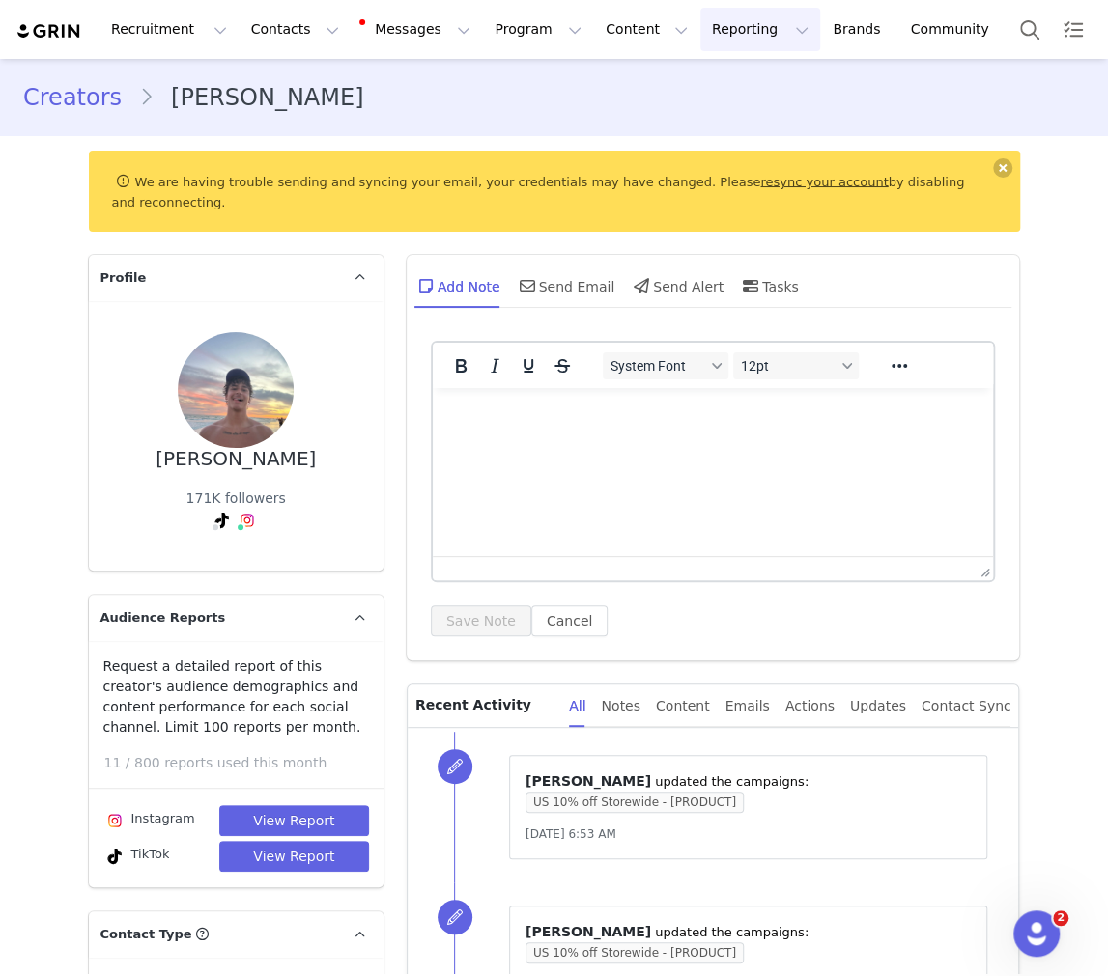
click at [618, 35] on button "Reporting Reporting" at bounding box center [760, 29] width 120 height 43
click at [618, 127] on p "Report Builder" at bounding box center [715, 121] width 97 height 20
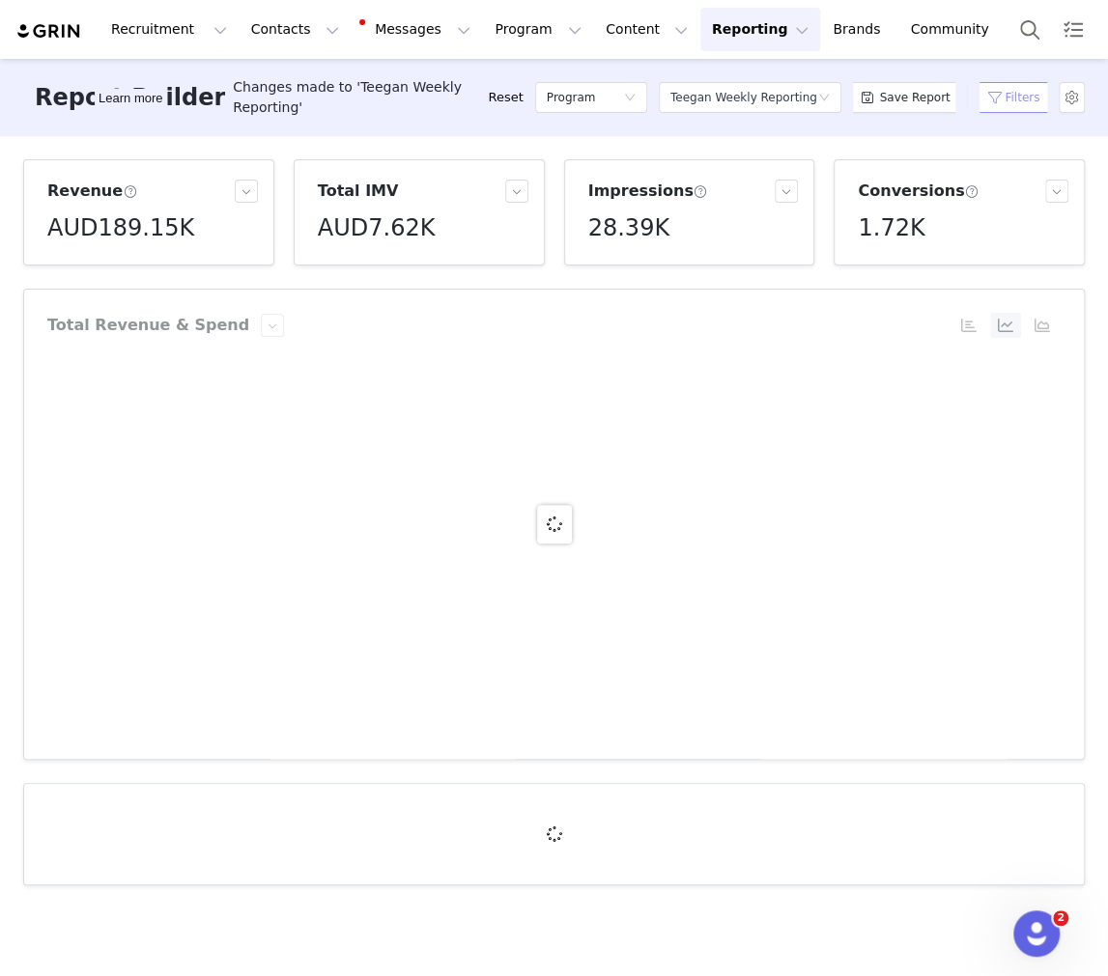
click at [618, 87] on button "Filters" at bounding box center [1014, 97] width 80 height 31
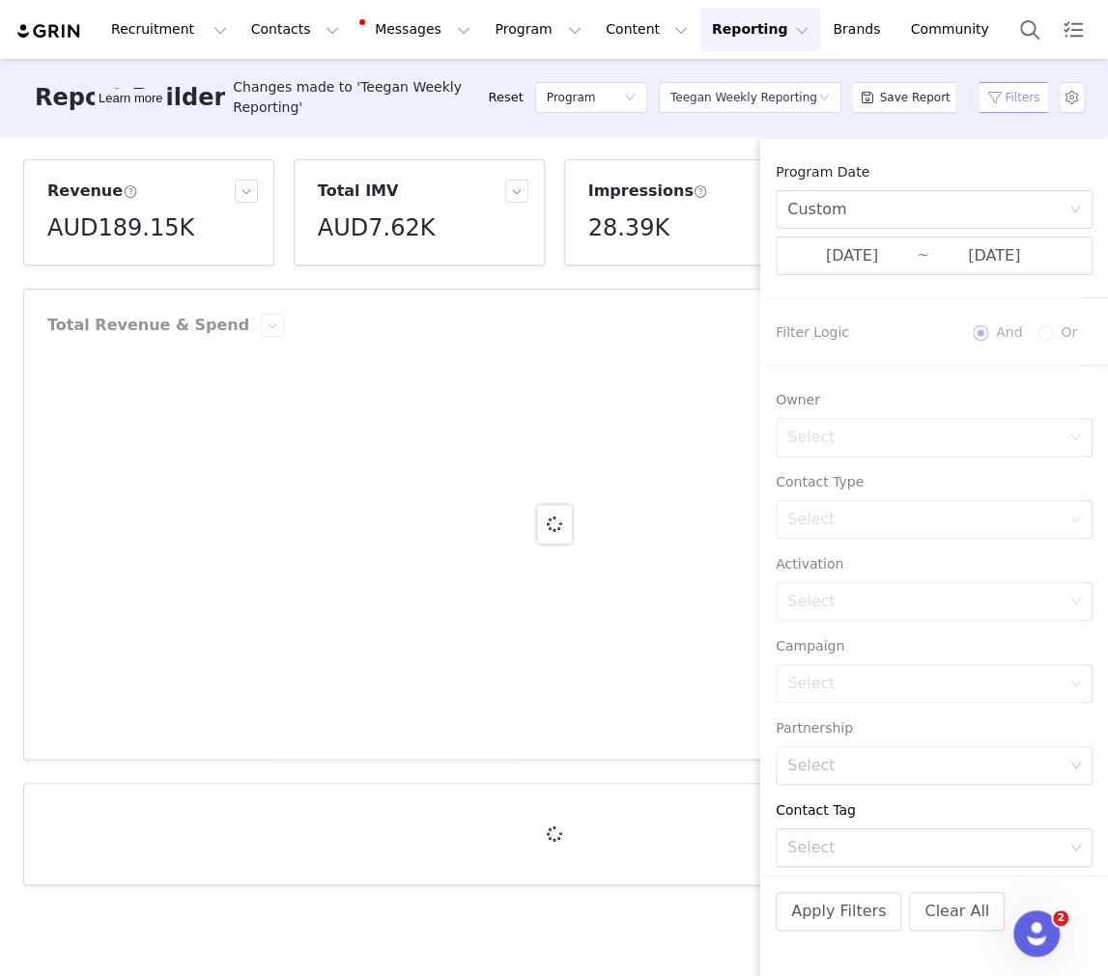
click at [618, 87] on button "Filters" at bounding box center [1014, 97] width 80 height 31
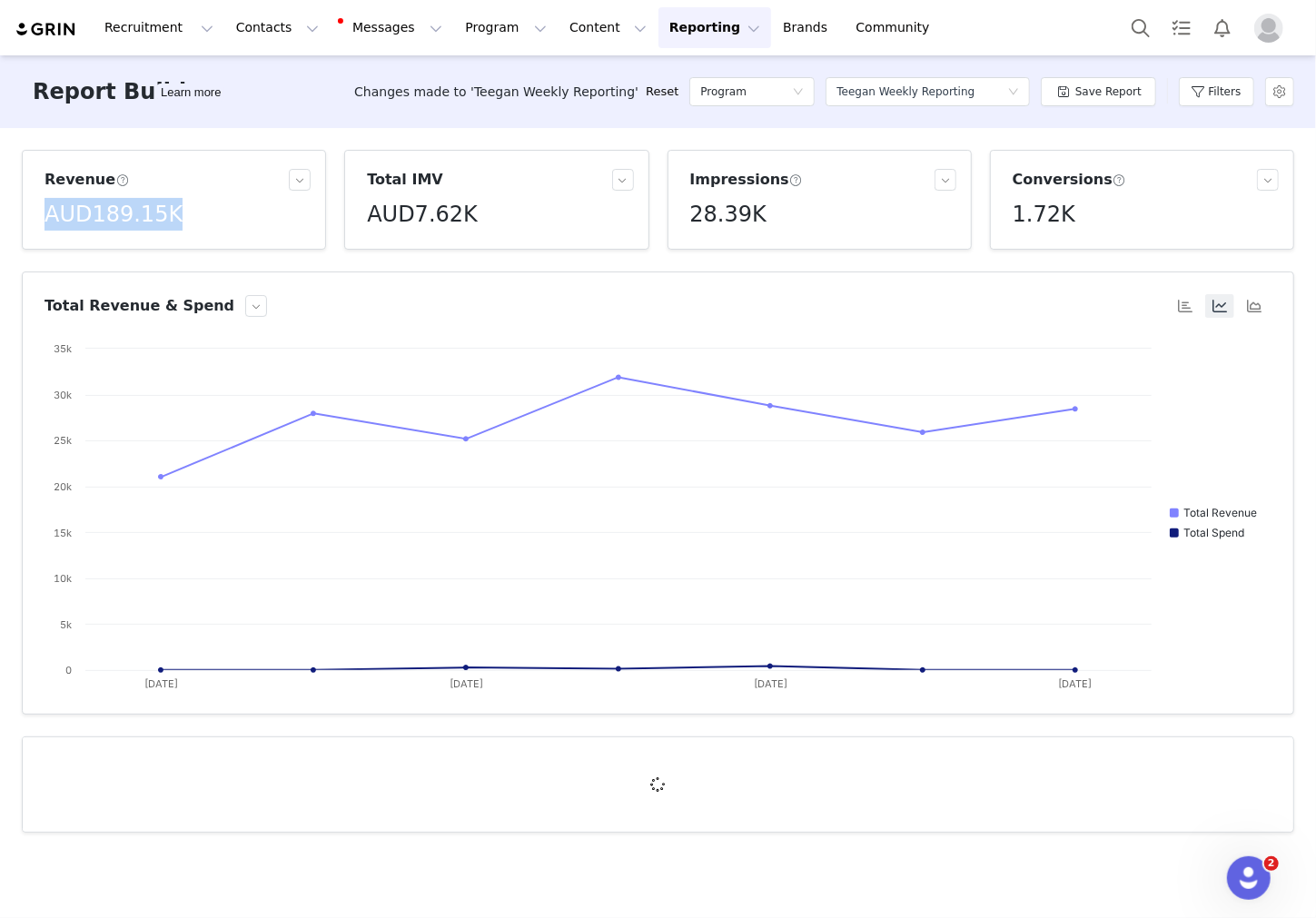
drag, startPoint x: 198, startPoint y: 214, endPoint x: -22, endPoint y: 214, distance: 220.0
click at [0, 214] on html "Recruitment Recruitment Creator Search Curated Lists Landing Pages Web Extensio…" at bounding box center [658, 459] width 1316 height 918
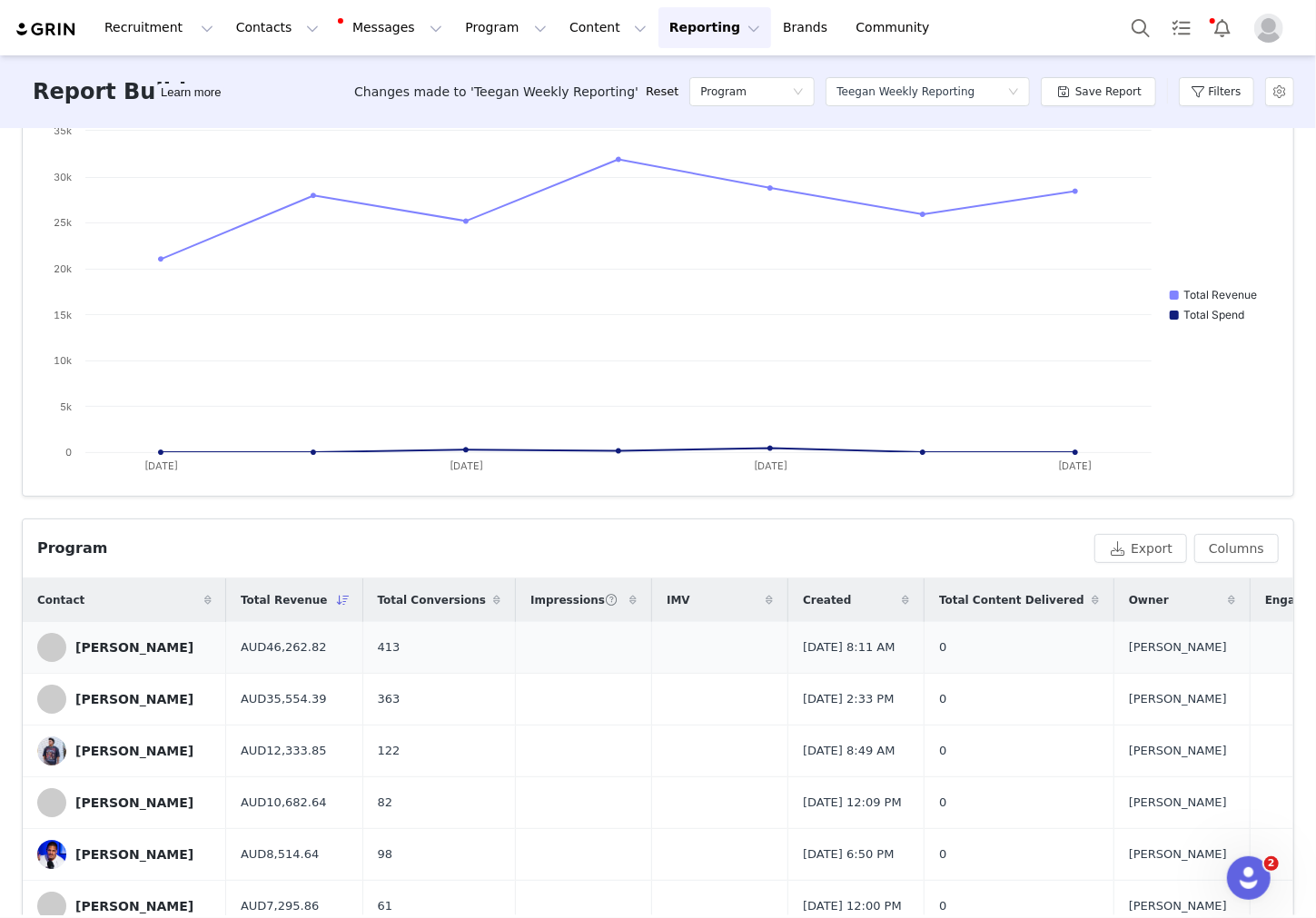
scroll to position [182, 0]
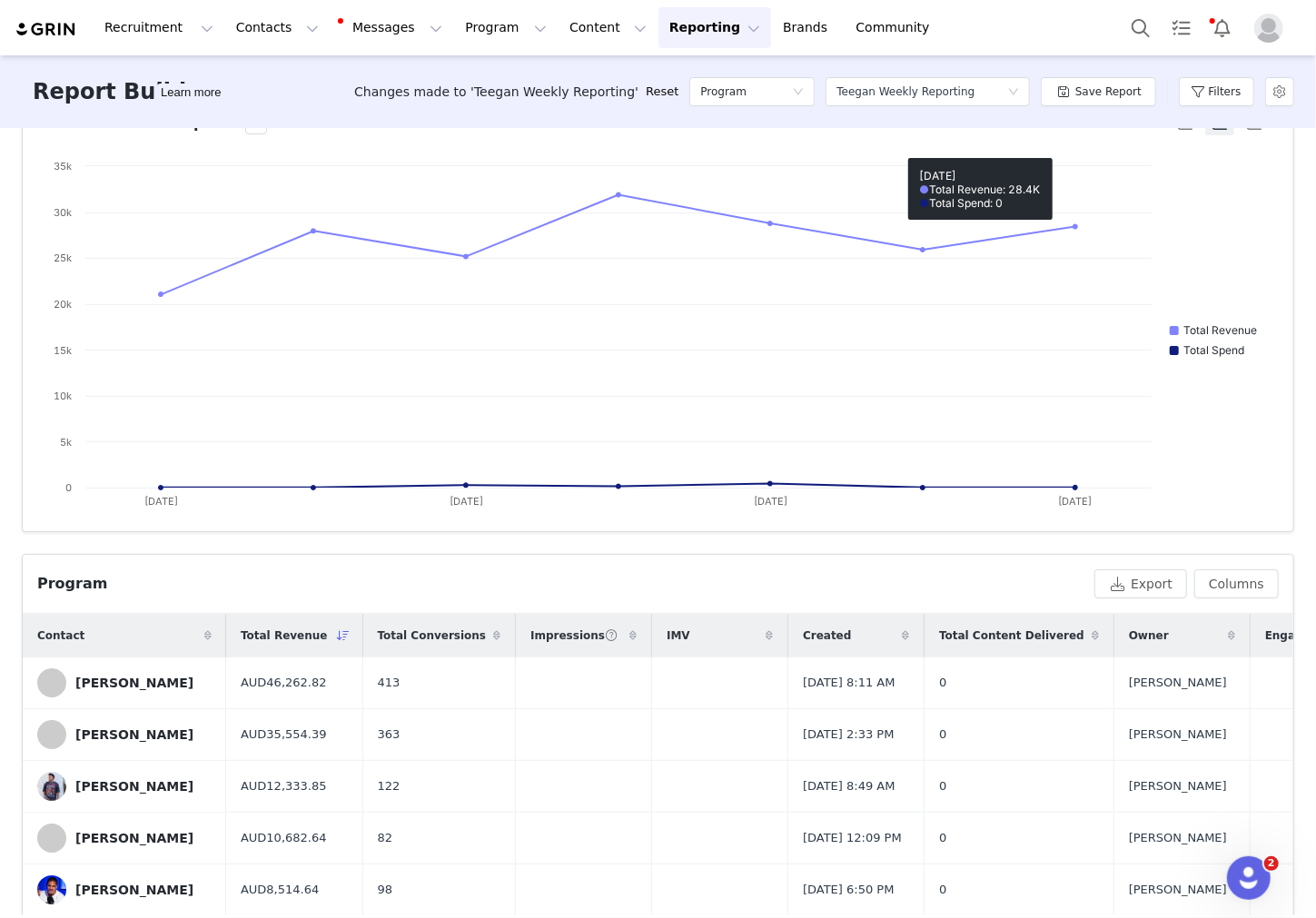
click at [581, 75] on div "Filters" at bounding box center [1217, 92] width 75 height 55
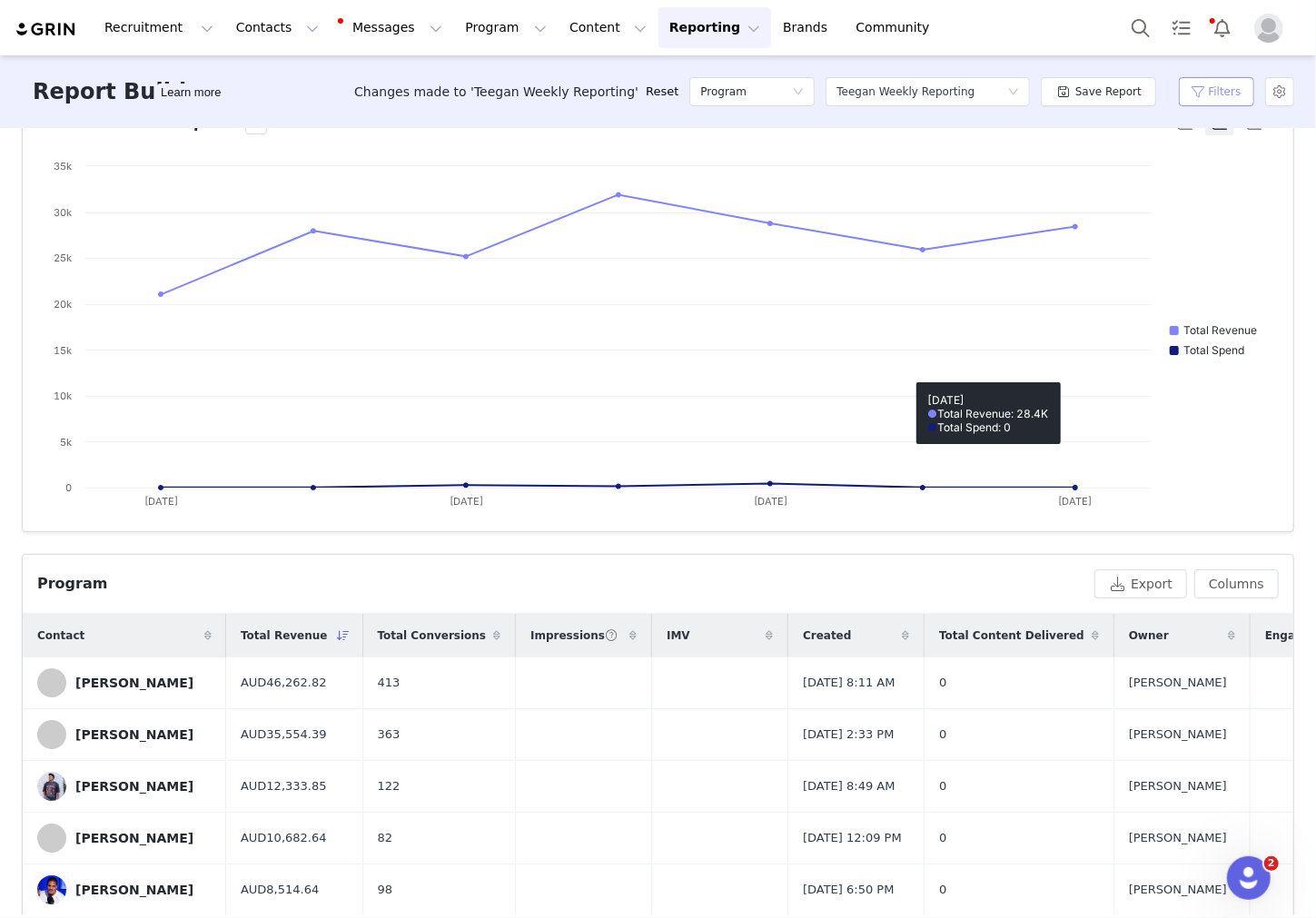
click at [581, 105] on div "Filters" at bounding box center [1217, 92] width 75 height 55
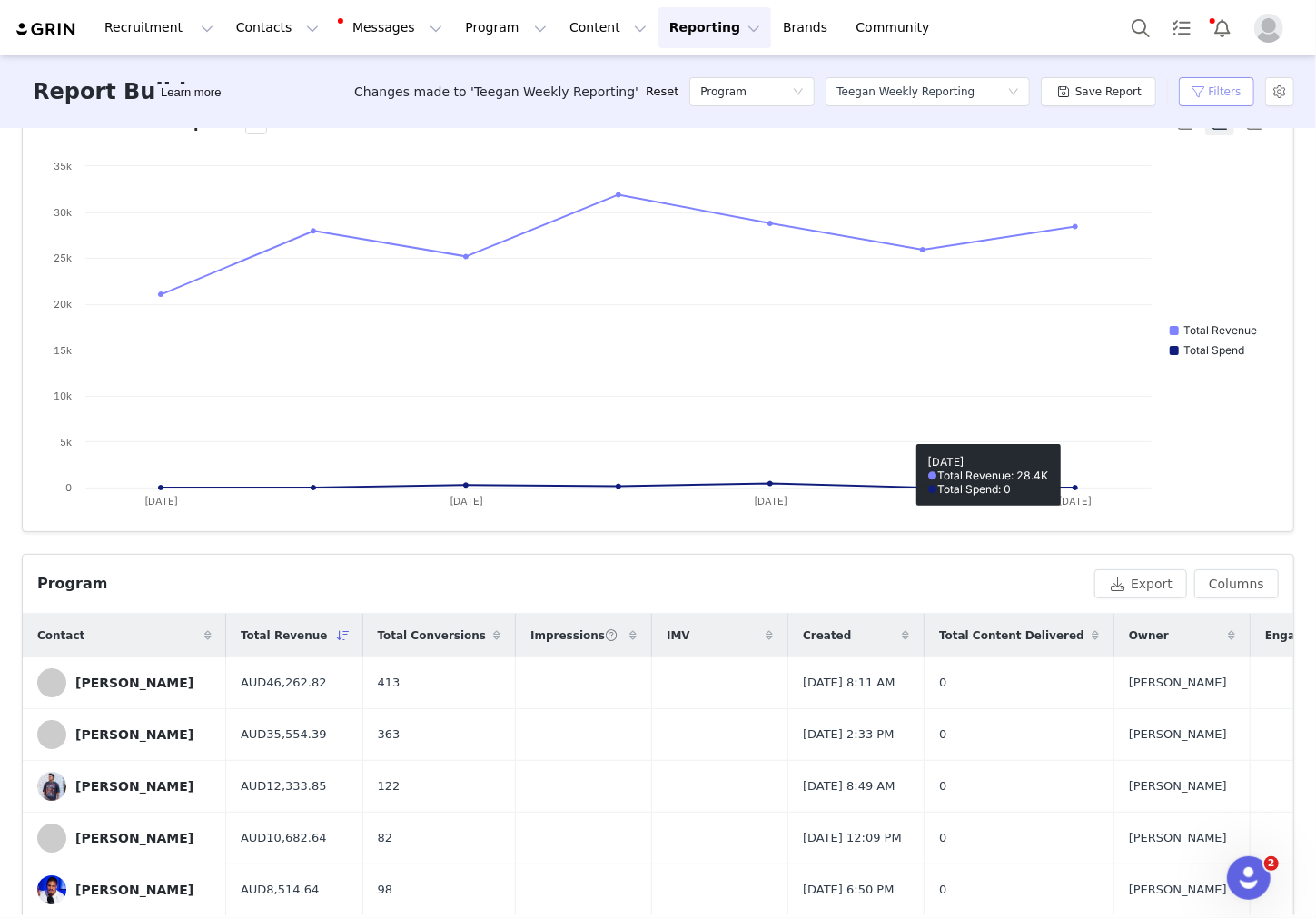
click at [581, 102] on button "Filters" at bounding box center [1217, 91] width 75 height 29
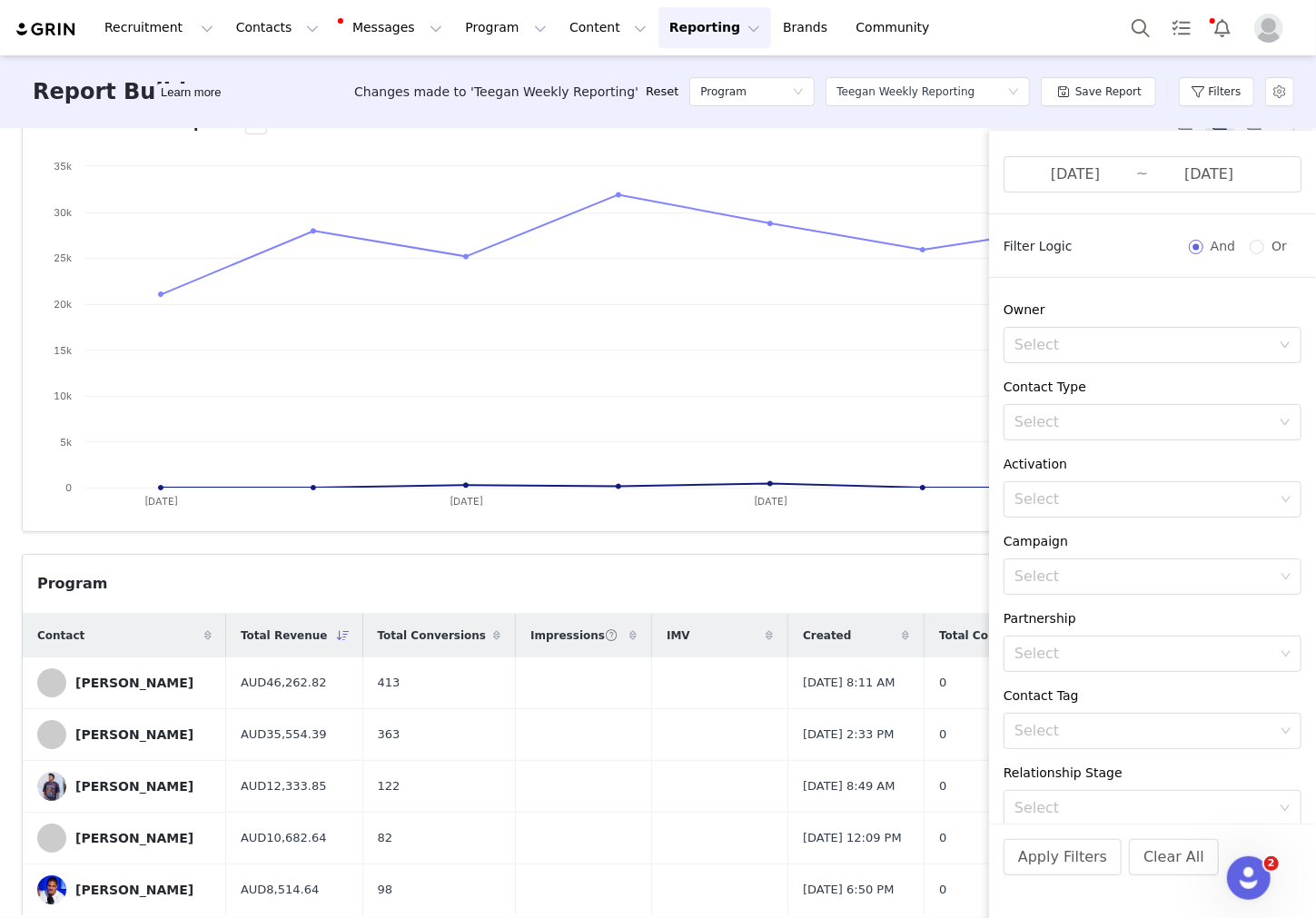
scroll to position [49, 0]
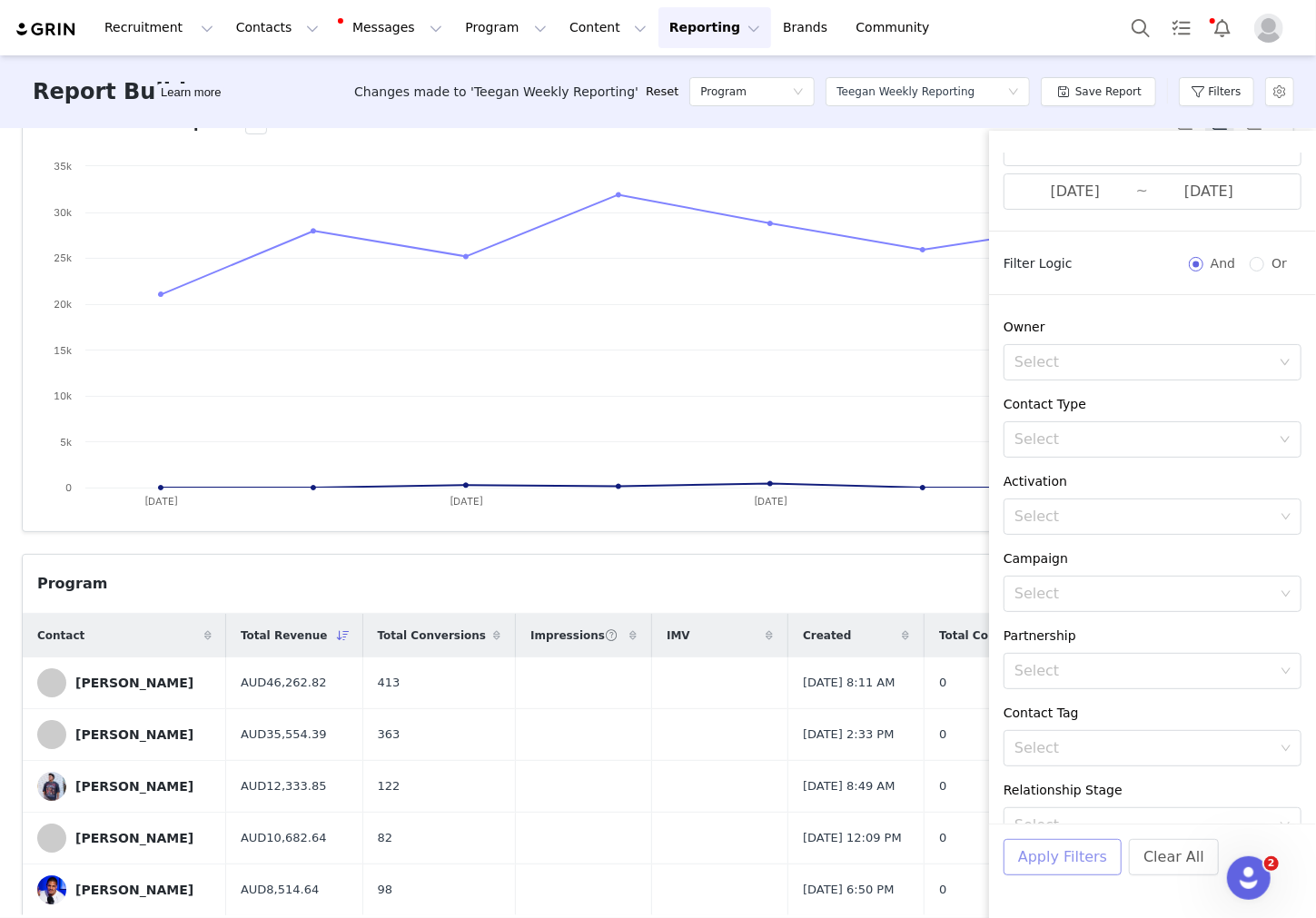
click at [581, 845] on button "Apply Filters" at bounding box center [1063, 857] width 119 height 37
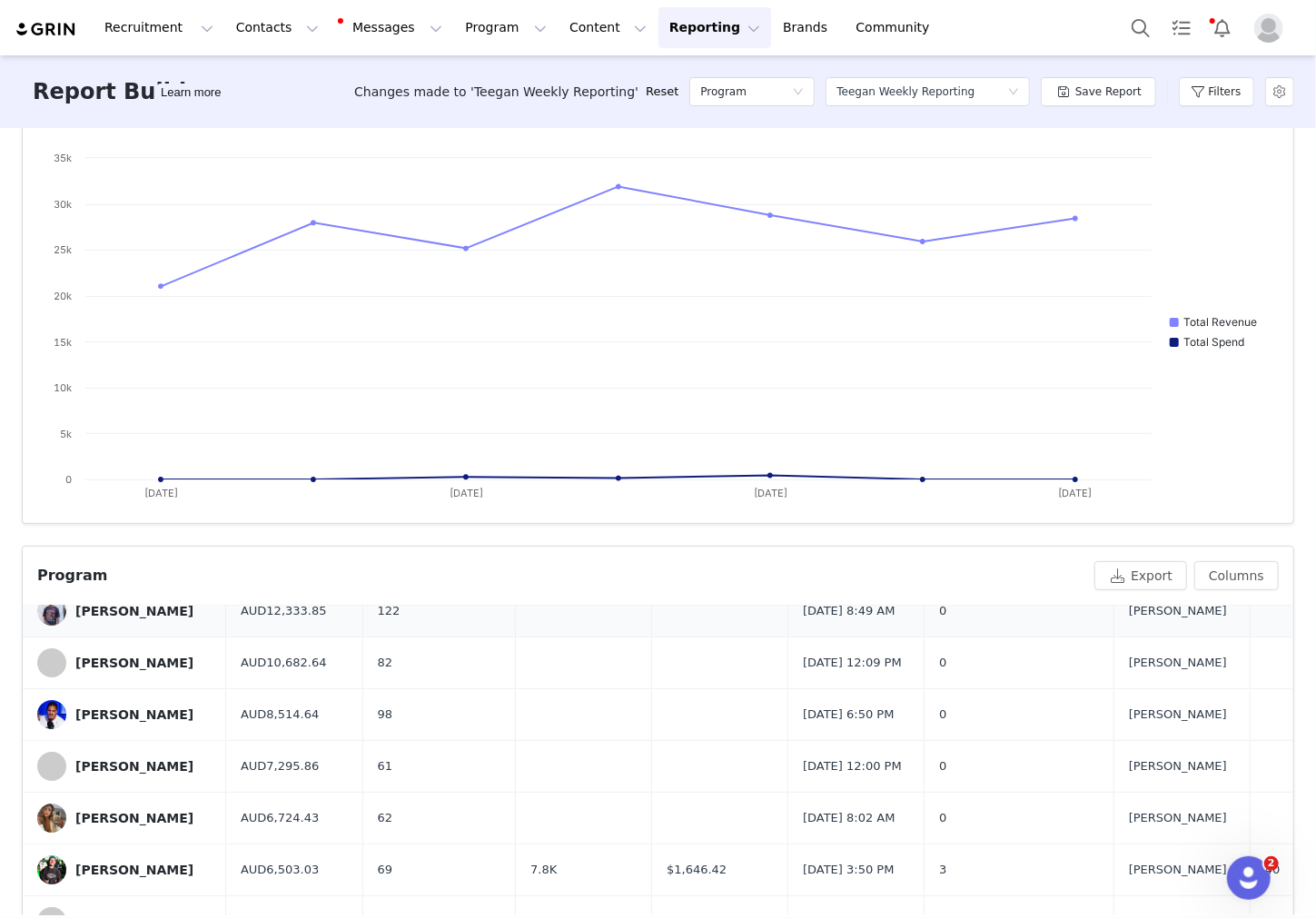
scroll to position [223, 0]
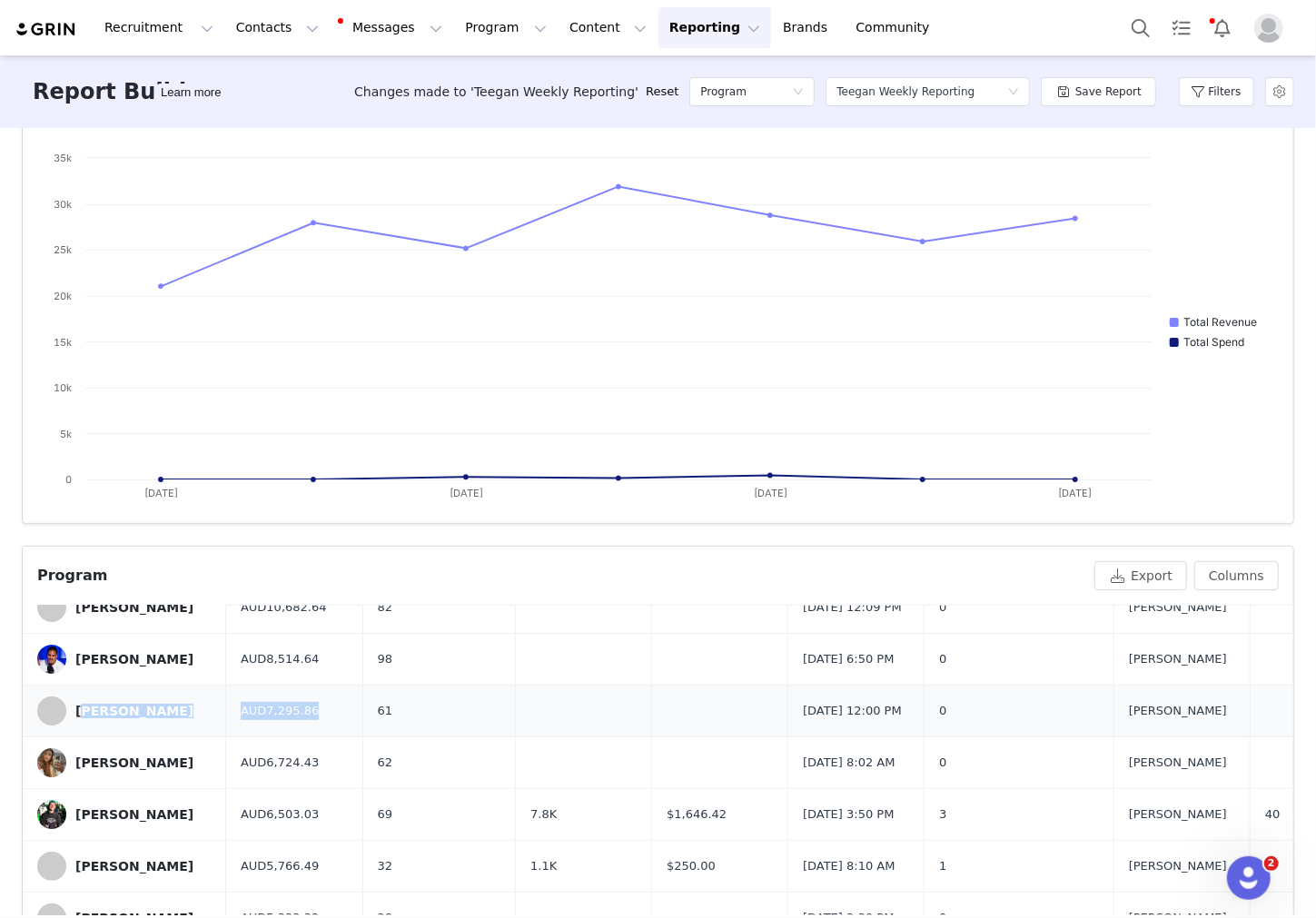
drag, startPoint x: 323, startPoint y: 735, endPoint x: 75, endPoint y: 732, distance: 248.0
click at [72, 732] on tr "Jimi Jackson AUD7,295.86 61 Oct 27, 2021 12:00 PM 0 Angelito Griffiths - AUD0.0…" at bounding box center [1266, 711] width 2488 height 52
drag, startPoint x: 479, startPoint y: 755, endPoint x: 318, endPoint y: 752, distance: 161.0
click at [318, 737] on tr "Jimi Jackson AUD7,295.86 61 Oct 27, 2021 12:00 PM 0 Angelito Griffiths - AUD0.0…" at bounding box center [1266, 711] width 2488 height 52
click at [581, 94] on button "Filters" at bounding box center [1217, 91] width 75 height 29
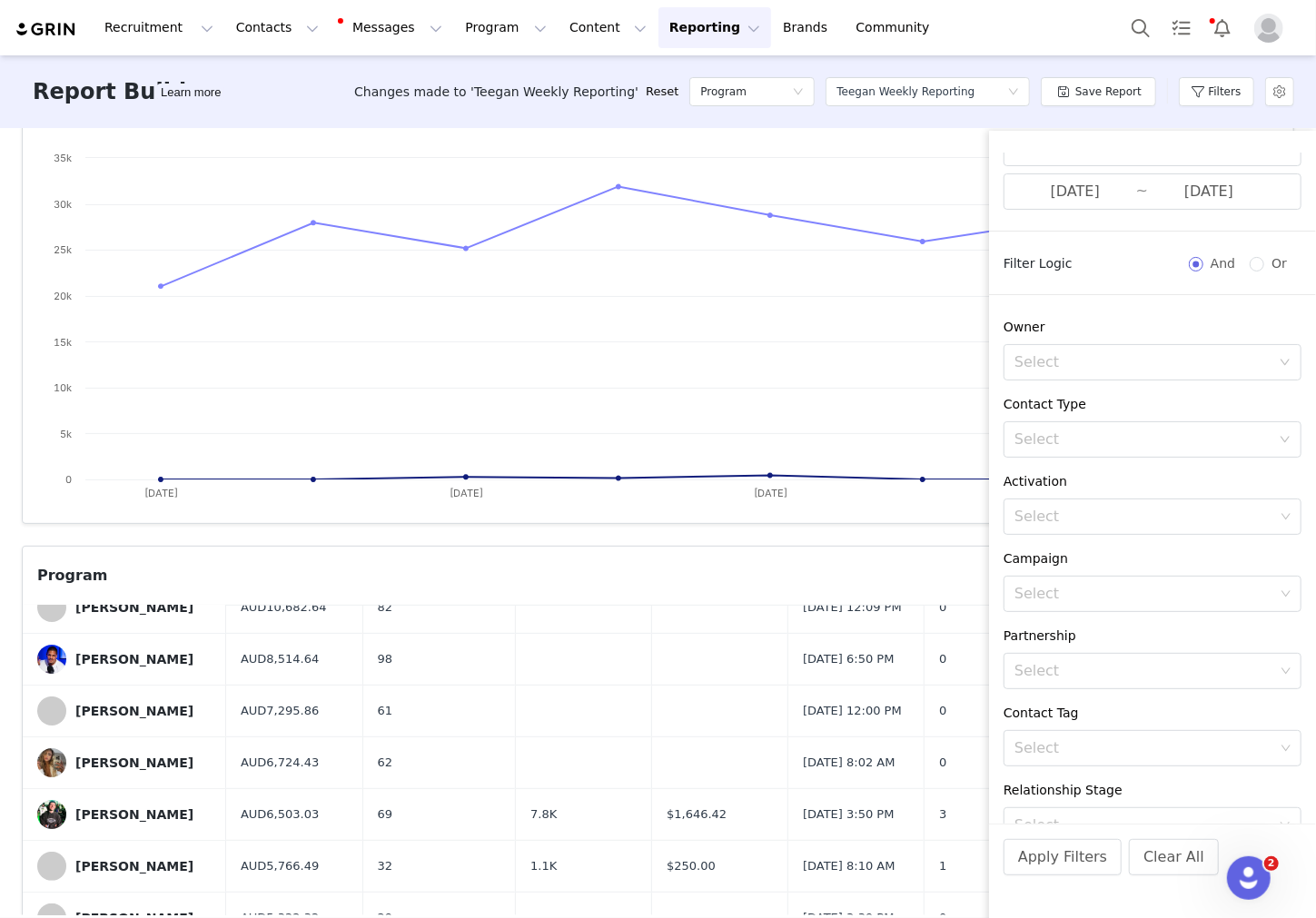
click at [581, 209] on div "Program Date Custom 09/22/2025 ~ 09/28/2025" at bounding box center [1153, 167] width 327 height 129
click at [581, 198] on input "09/22/2025" at bounding box center [1075, 191] width 121 height 24
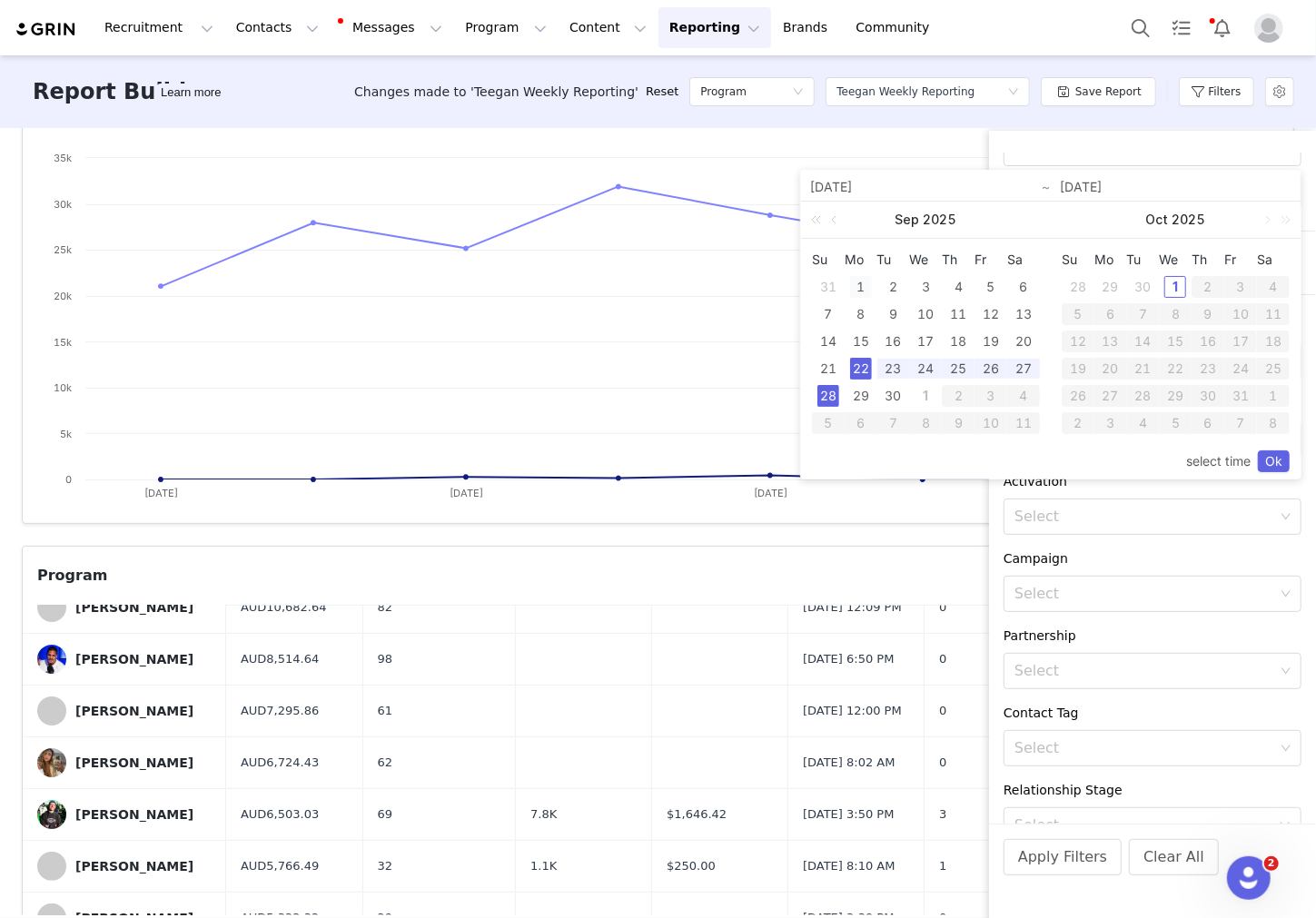
click at [581, 282] on div "1" at bounding box center [861, 287] width 22 height 22
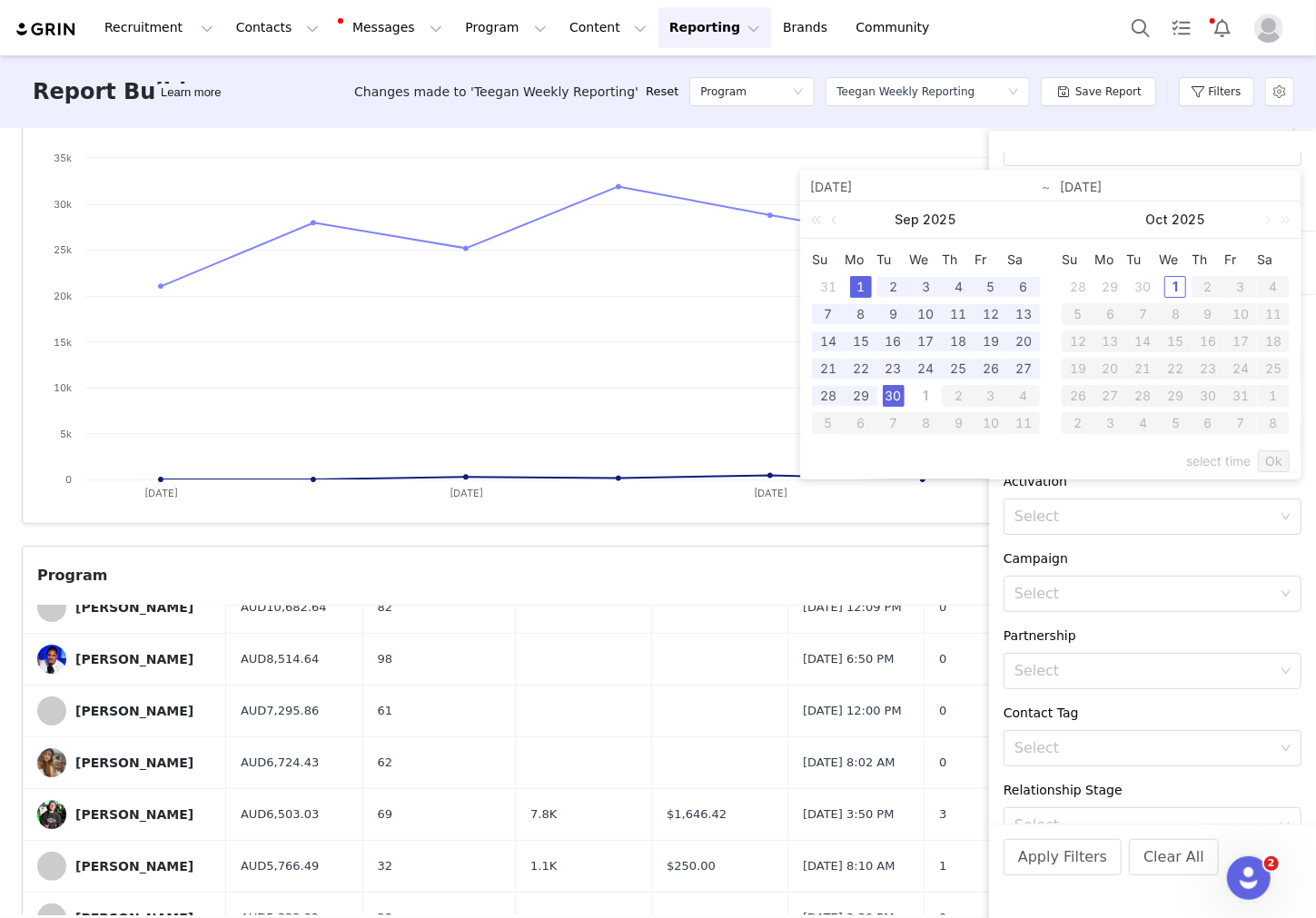
click at [581, 389] on div "30" at bounding box center [894, 396] width 22 height 22
type input "09/01/2025"
type input "09/30/2025"
type input "09/01/2025"
type input "09/30/2025"
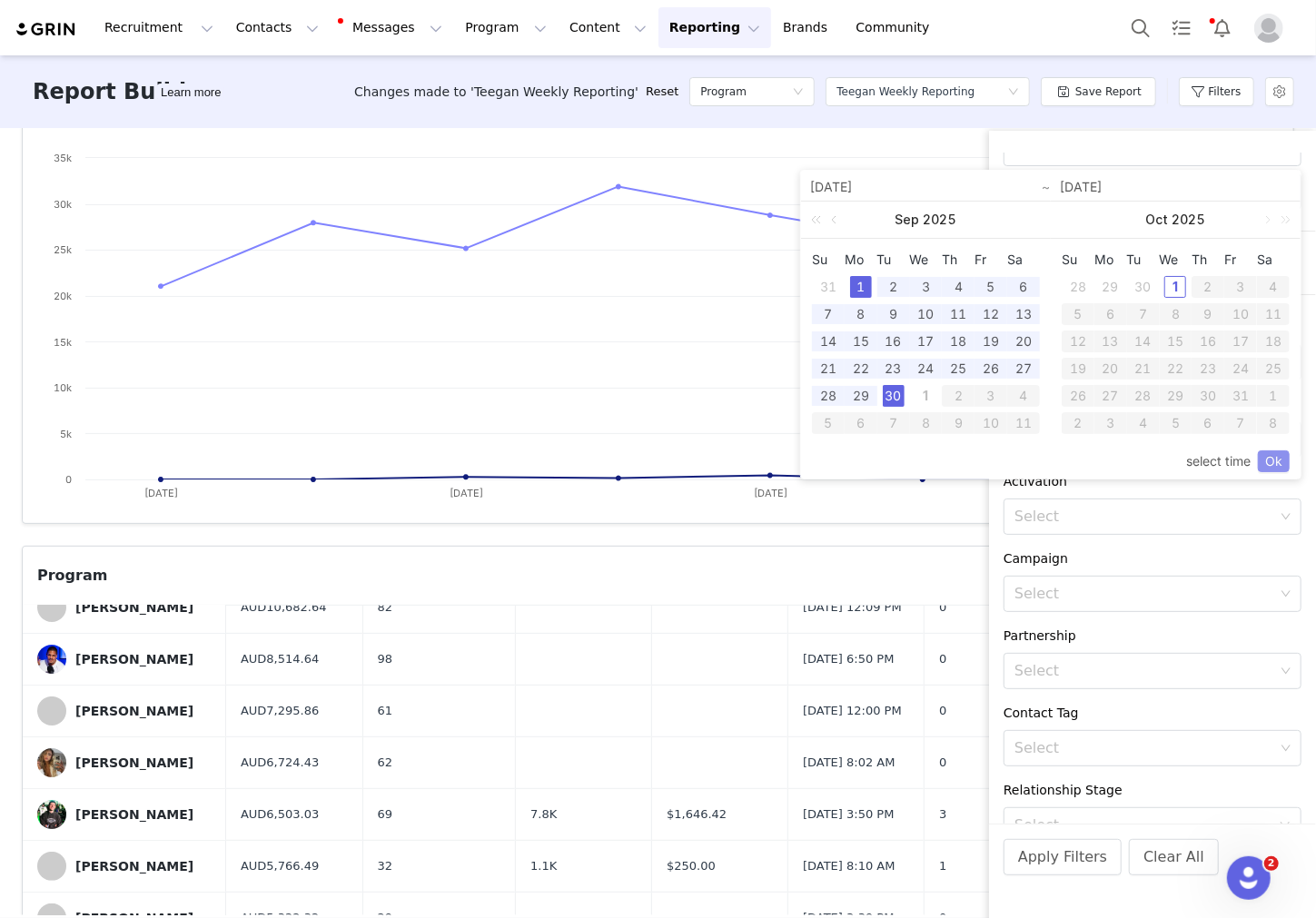
click at [581, 465] on link "Ok" at bounding box center [1275, 461] width 32 height 22
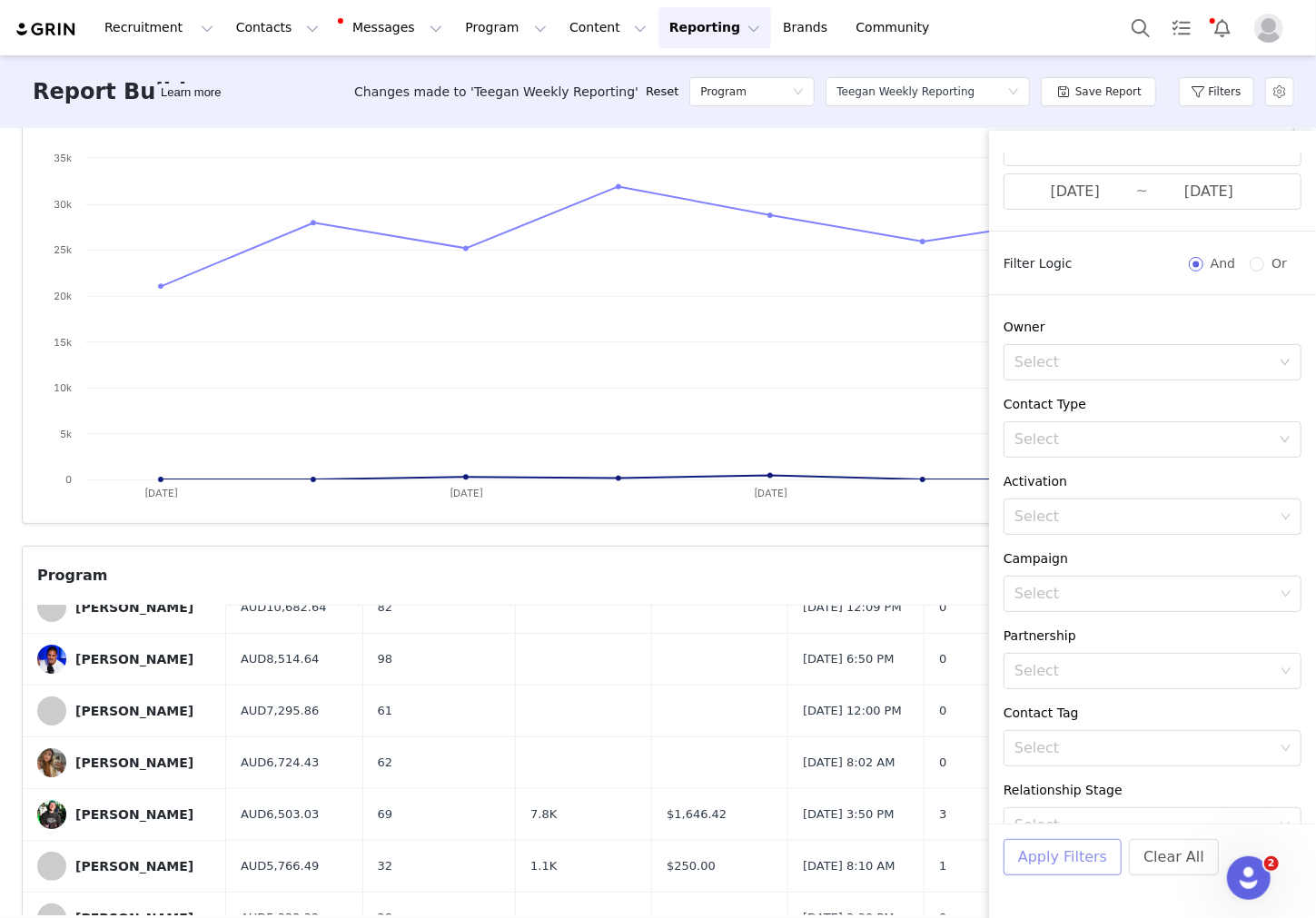
click at [581, 871] on button "Apply Filters" at bounding box center [1063, 857] width 119 height 37
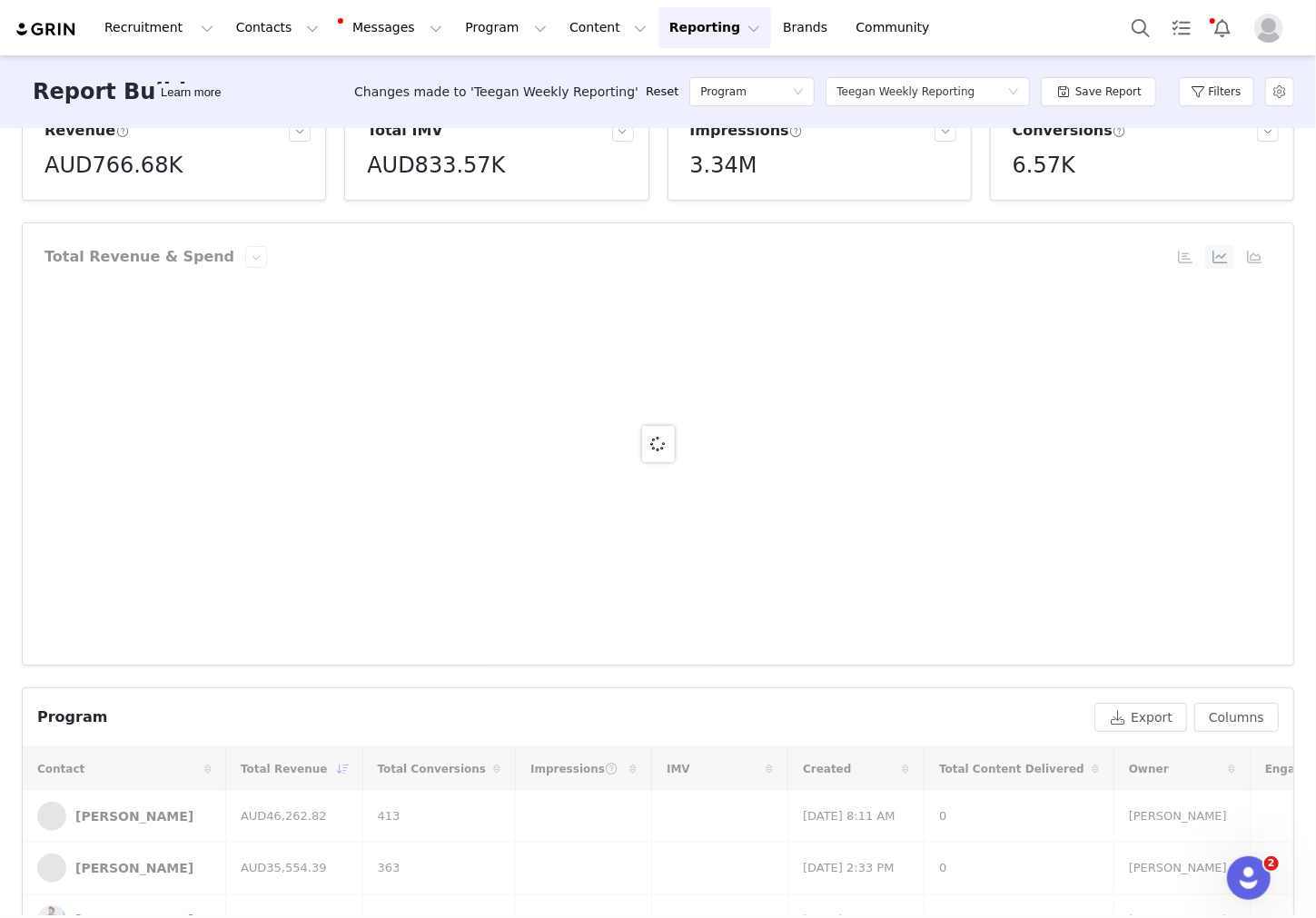
scroll to position [0, 0]
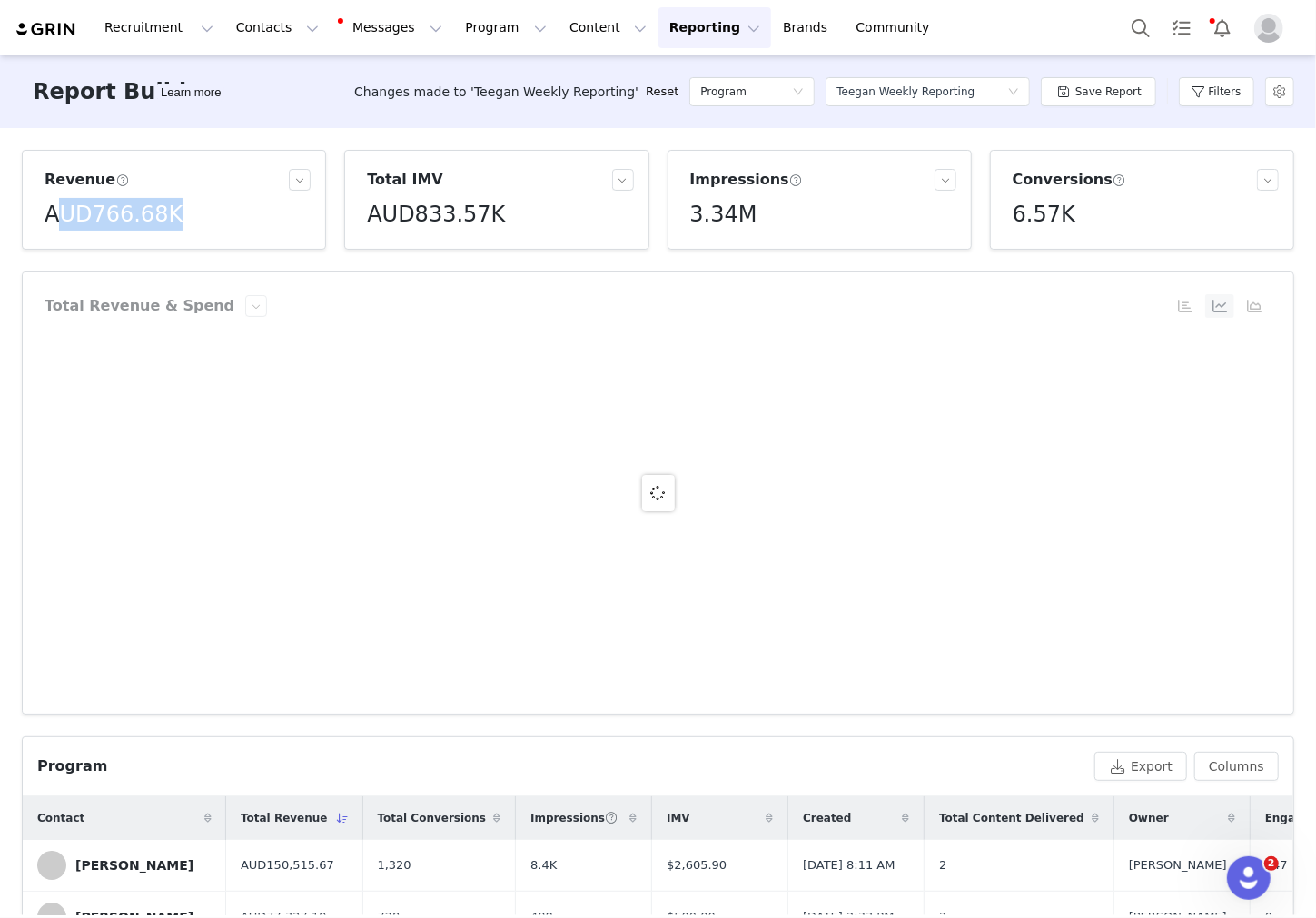
click at [60, 209] on div "AUD766.68K" at bounding box center [177, 214] width 266 height 33
drag, startPoint x: 216, startPoint y: 215, endPoint x: 28, endPoint y: 215, distance: 188.0
click at [28, 215] on article "Revenue AUD766.68K" at bounding box center [174, 199] width 305 height 100
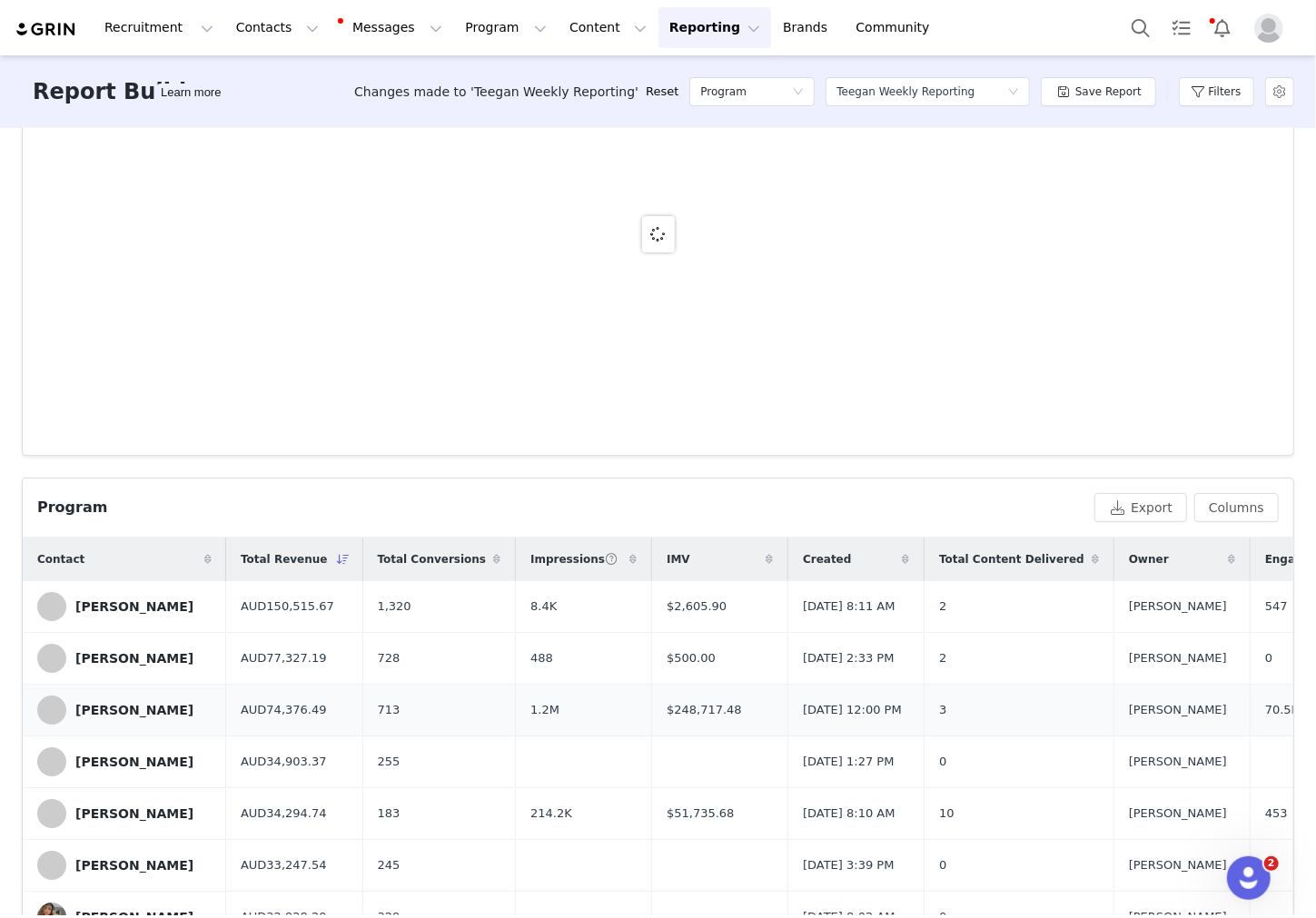
scroll to position [436, 0]
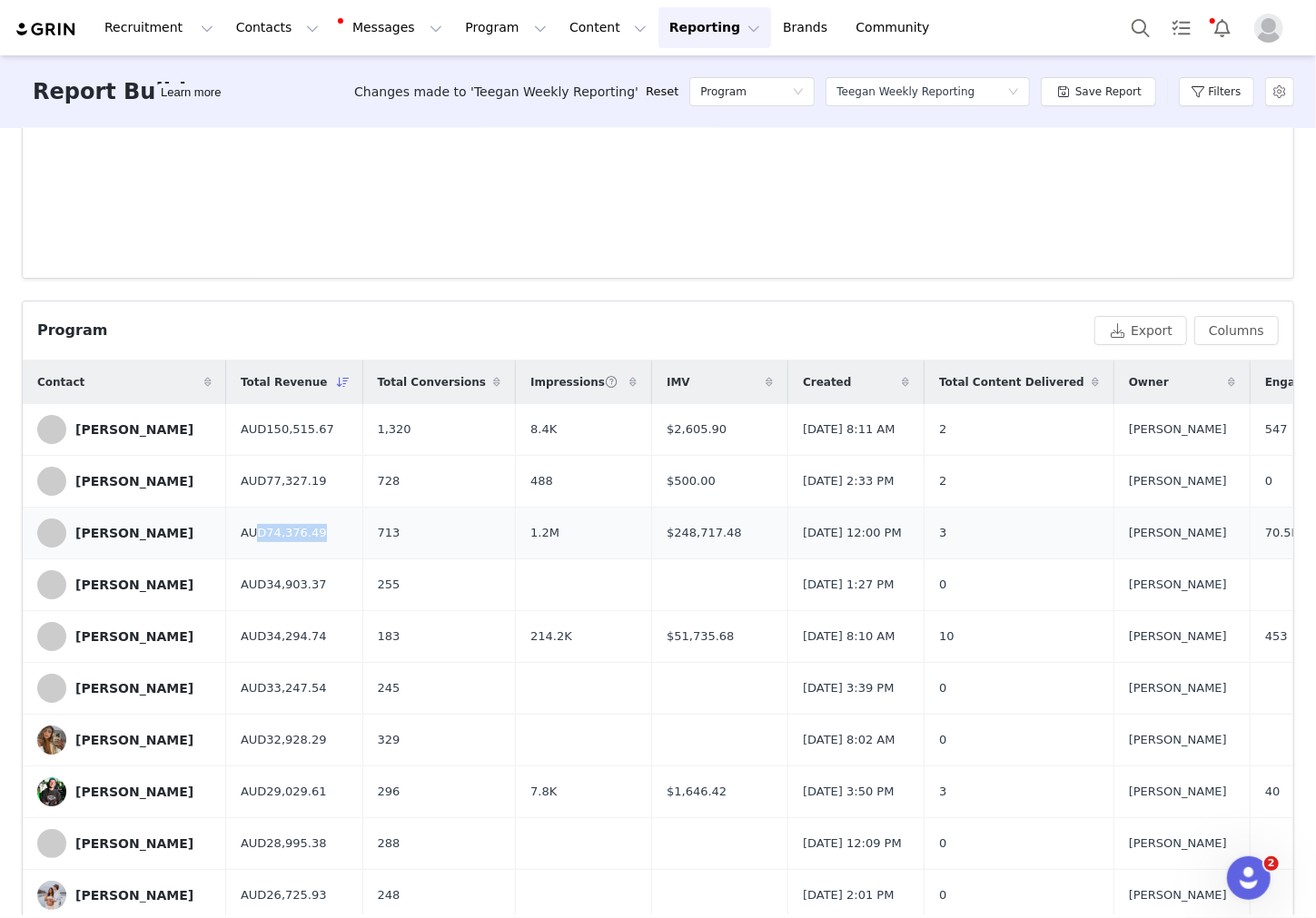
drag, startPoint x: 256, startPoint y: 544, endPoint x: 359, endPoint y: 546, distance: 103.0
click at [359, 546] on td "AUD74,376.49" at bounding box center [293, 533] width 136 height 52
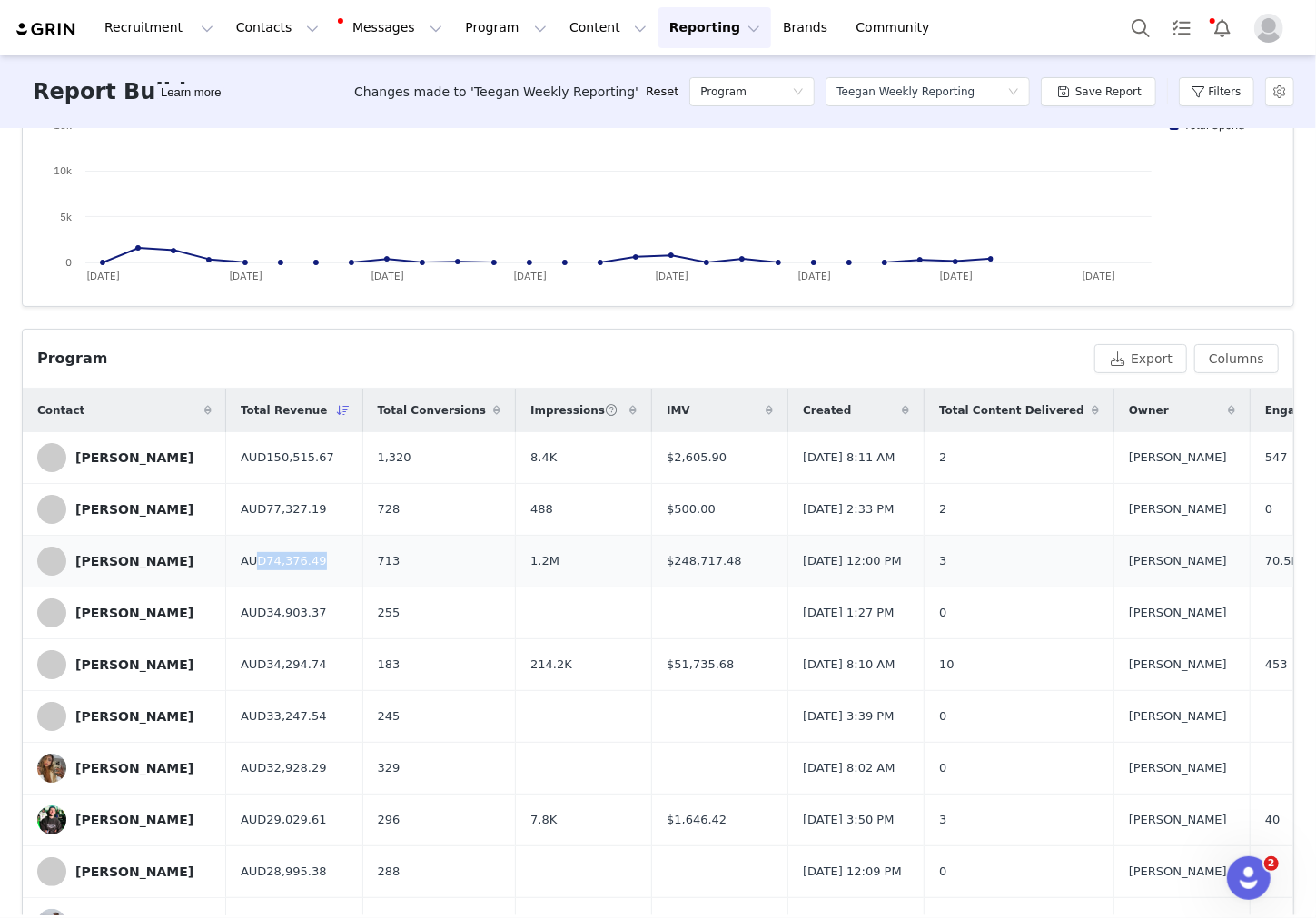
scroll to position [374, 0]
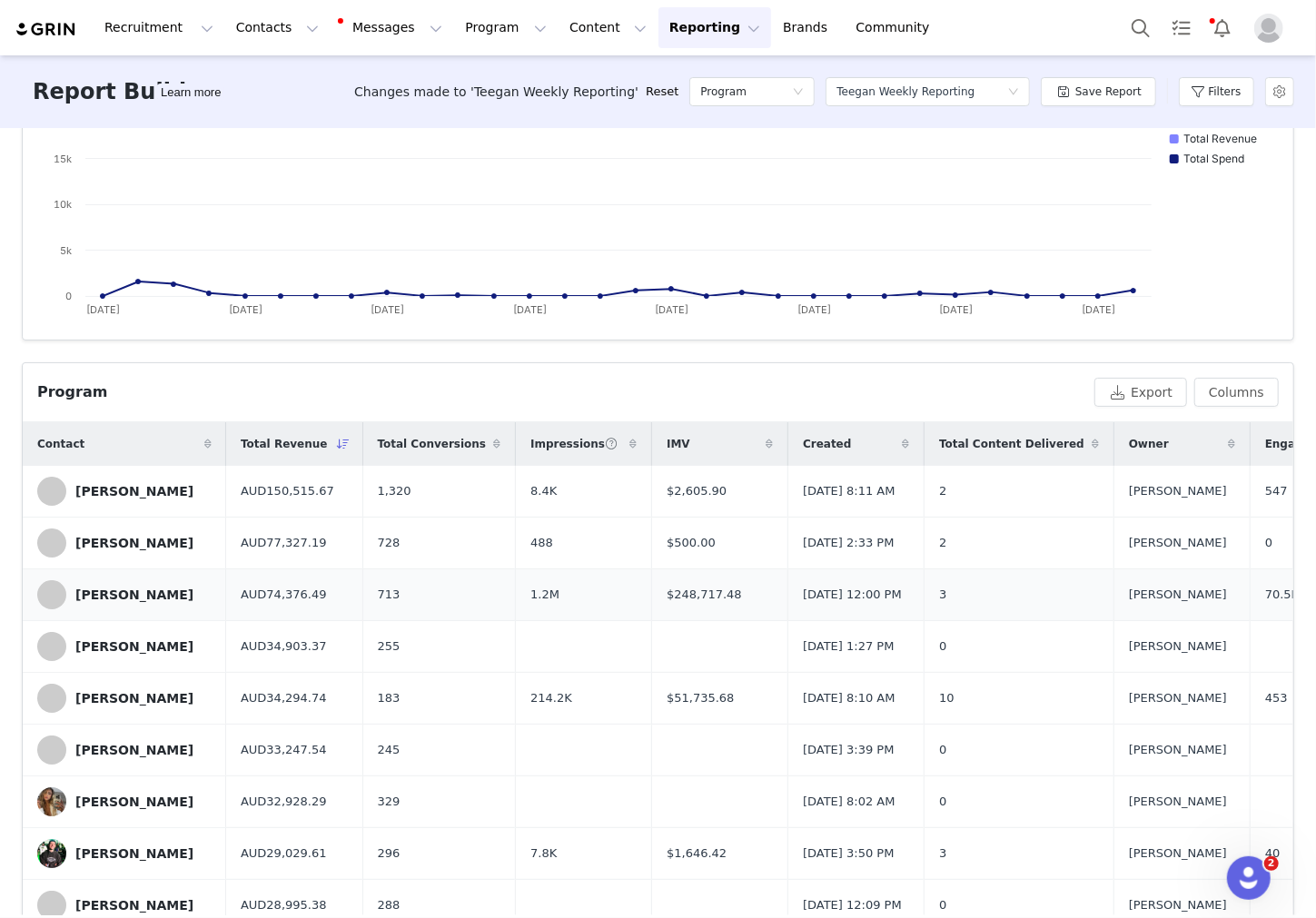
click at [369, 610] on td "713" at bounding box center [438, 595] width 153 height 52
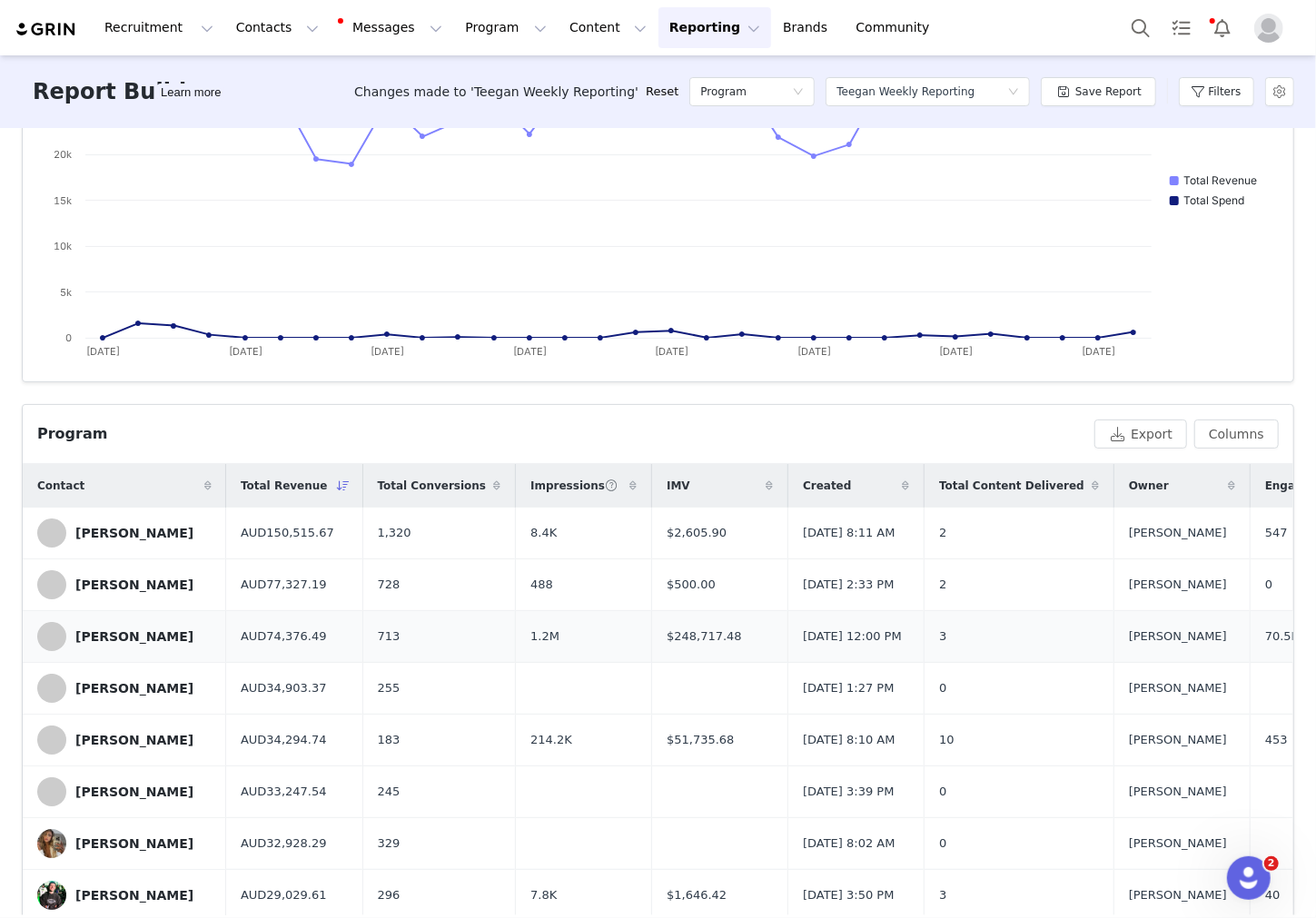
scroll to position [332, 0]
click at [568, 27] on button "Content Content" at bounding box center [608, 27] width 99 height 40
click at [565, 80] on p "Creator Content" at bounding box center [587, 80] width 102 height 19
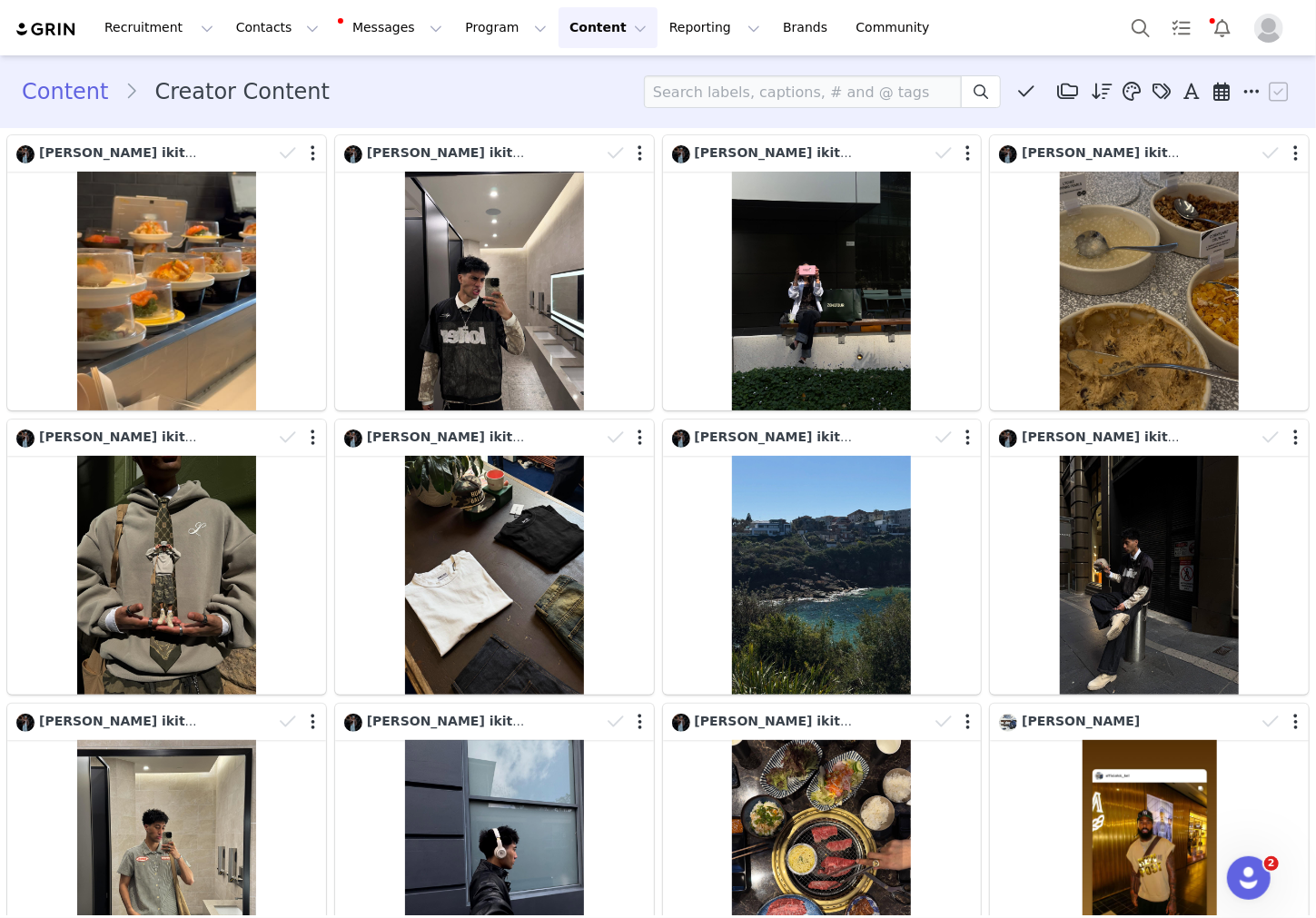
click at [559, 19] on button "Content Content" at bounding box center [608, 27] width 99 height 40
click at [485, 89] on div "Content Creator Content Media Library (36) Sports DNA (Q1) (36) New Folder Edit…" at bounding box center [658, 91] width 1273 height 33
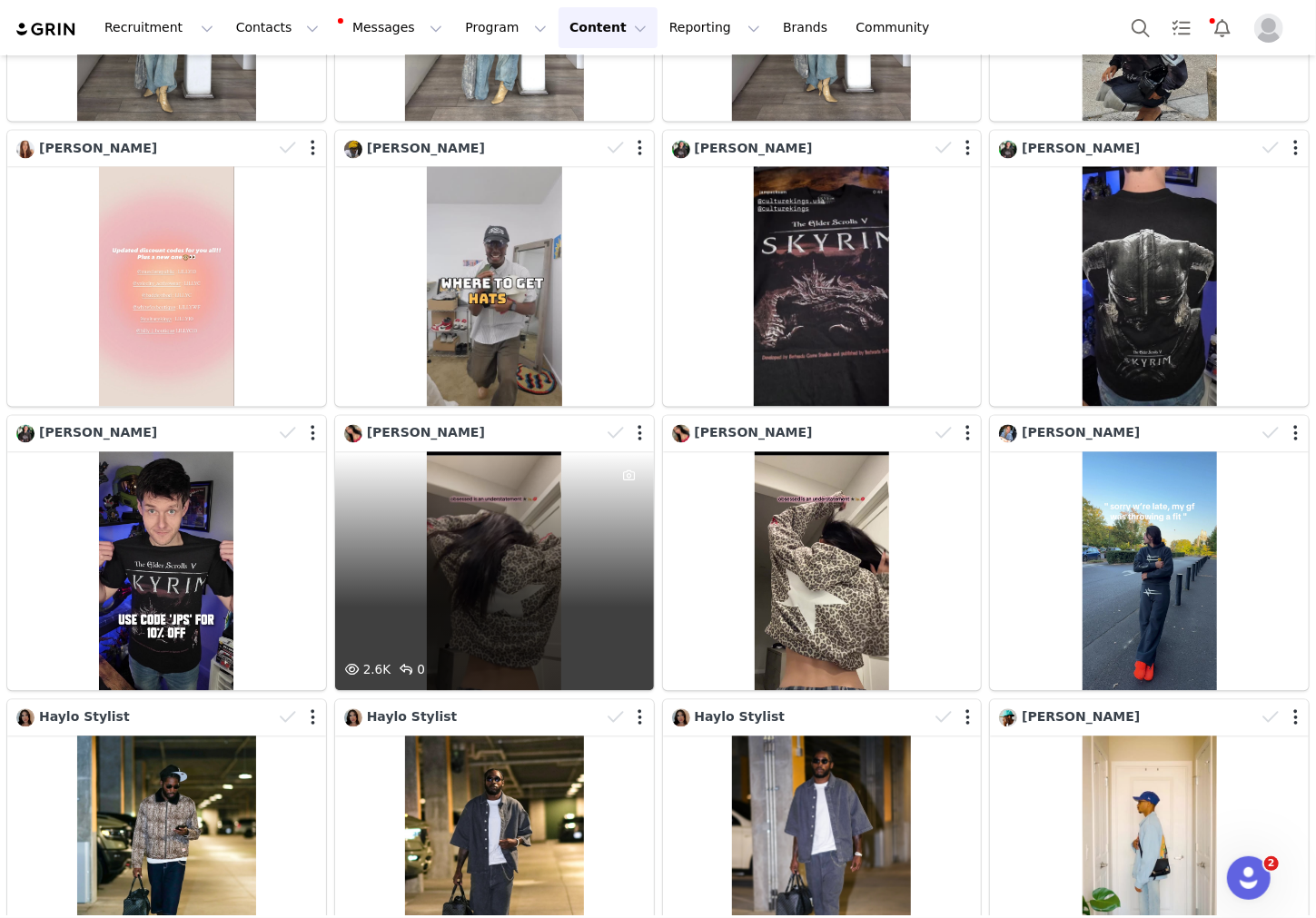
scroll to position [1945, 0]
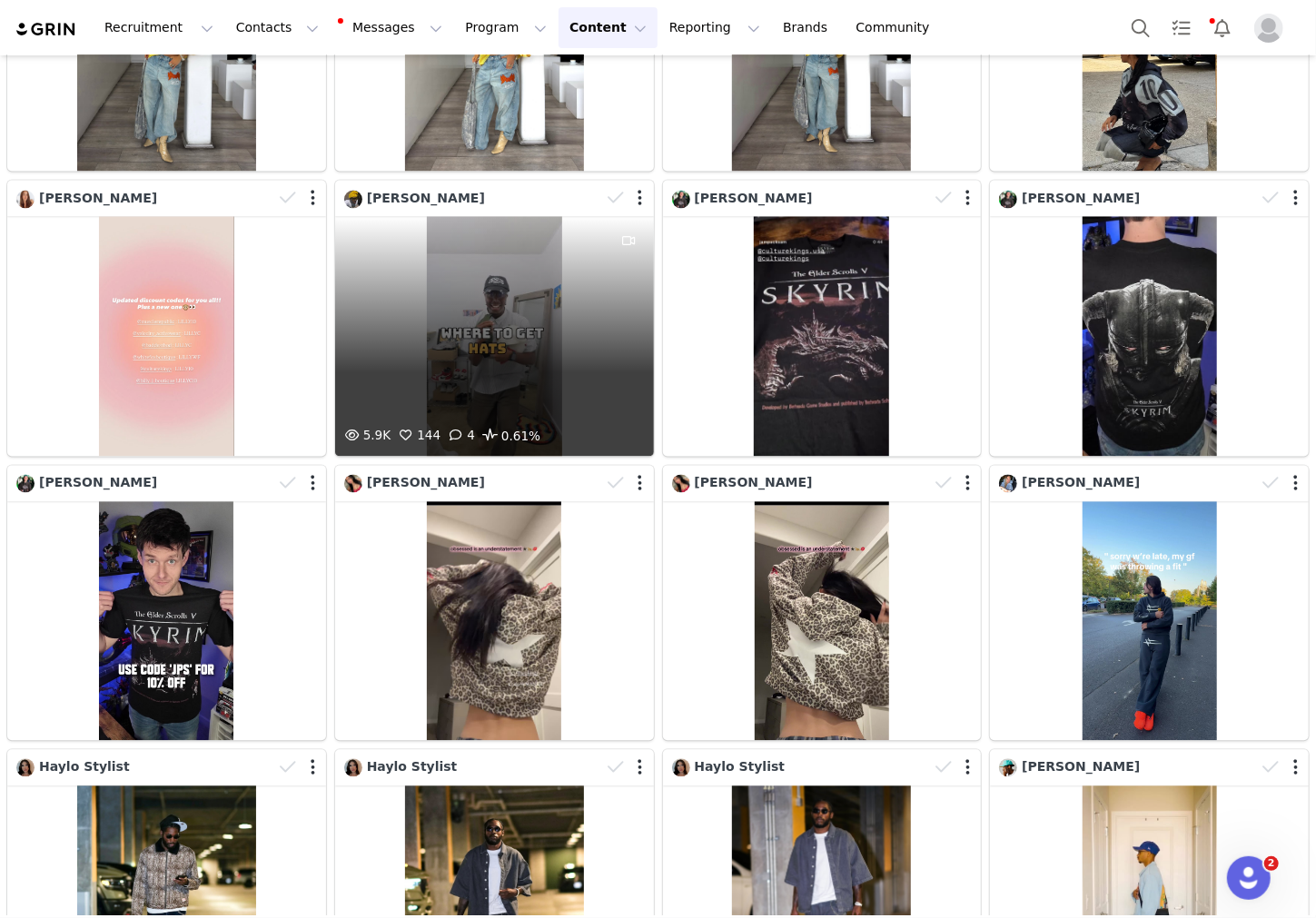
click at [495, 300] on div "5.9K 144 4 0.61%" at bounding box center [494, 337] width 319 height 239
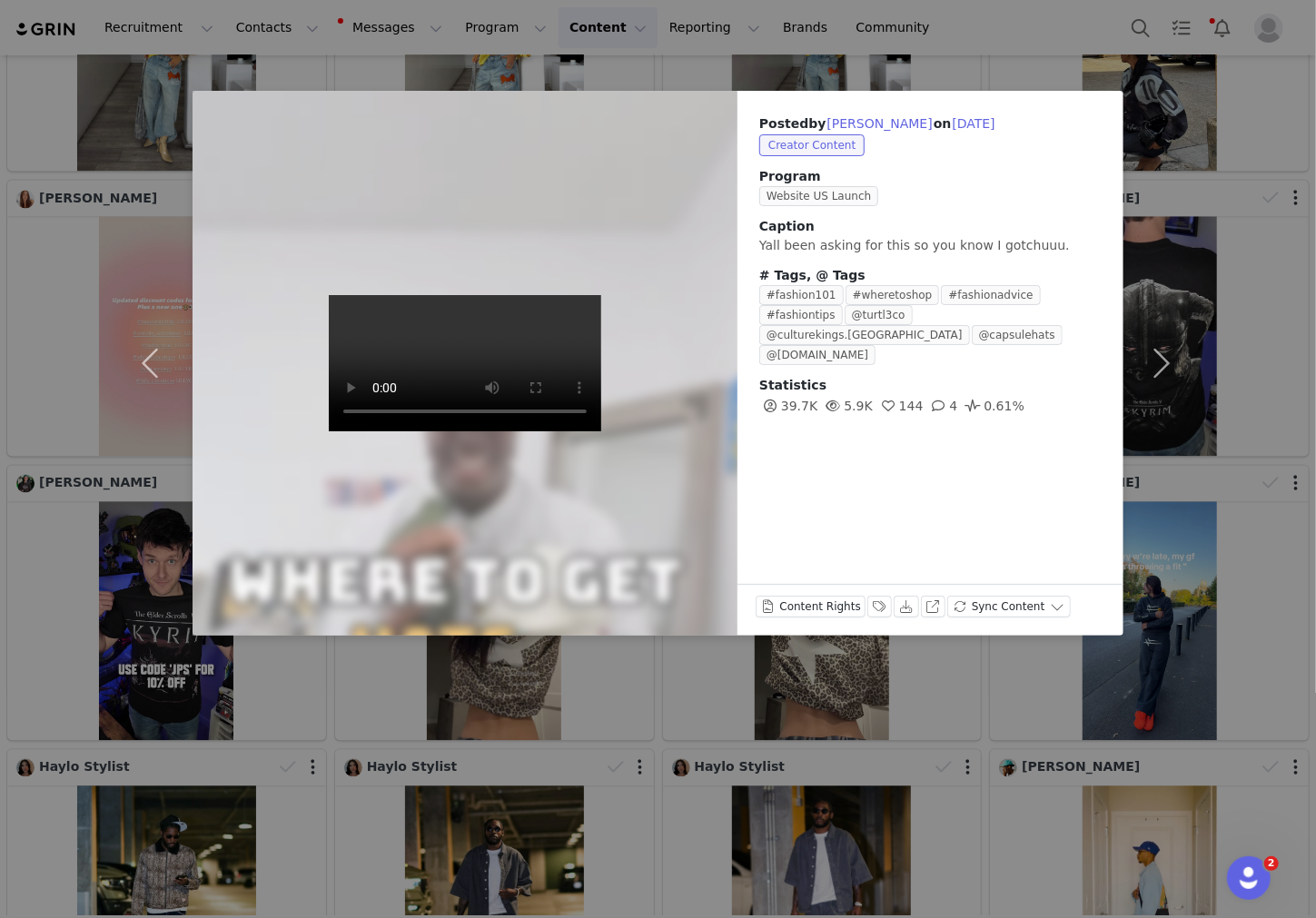
click at [554, 719] on div "Posted by Khadeem Lewis on Sep 24, 2025 Creator Content Program Website US Laun…" at bounding box center [658, 459] width 1316 height 918
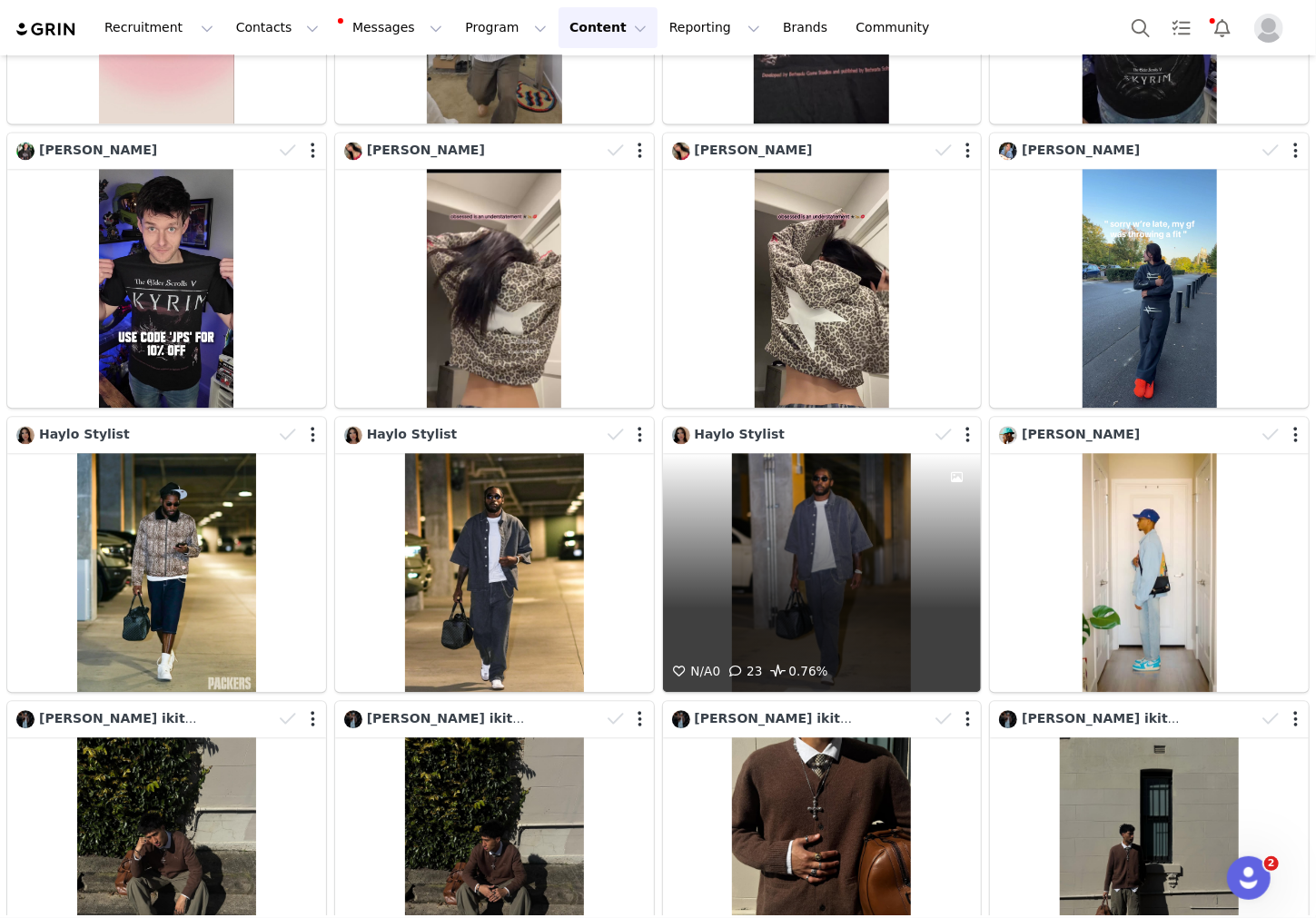
scroll to position [2258, 0]
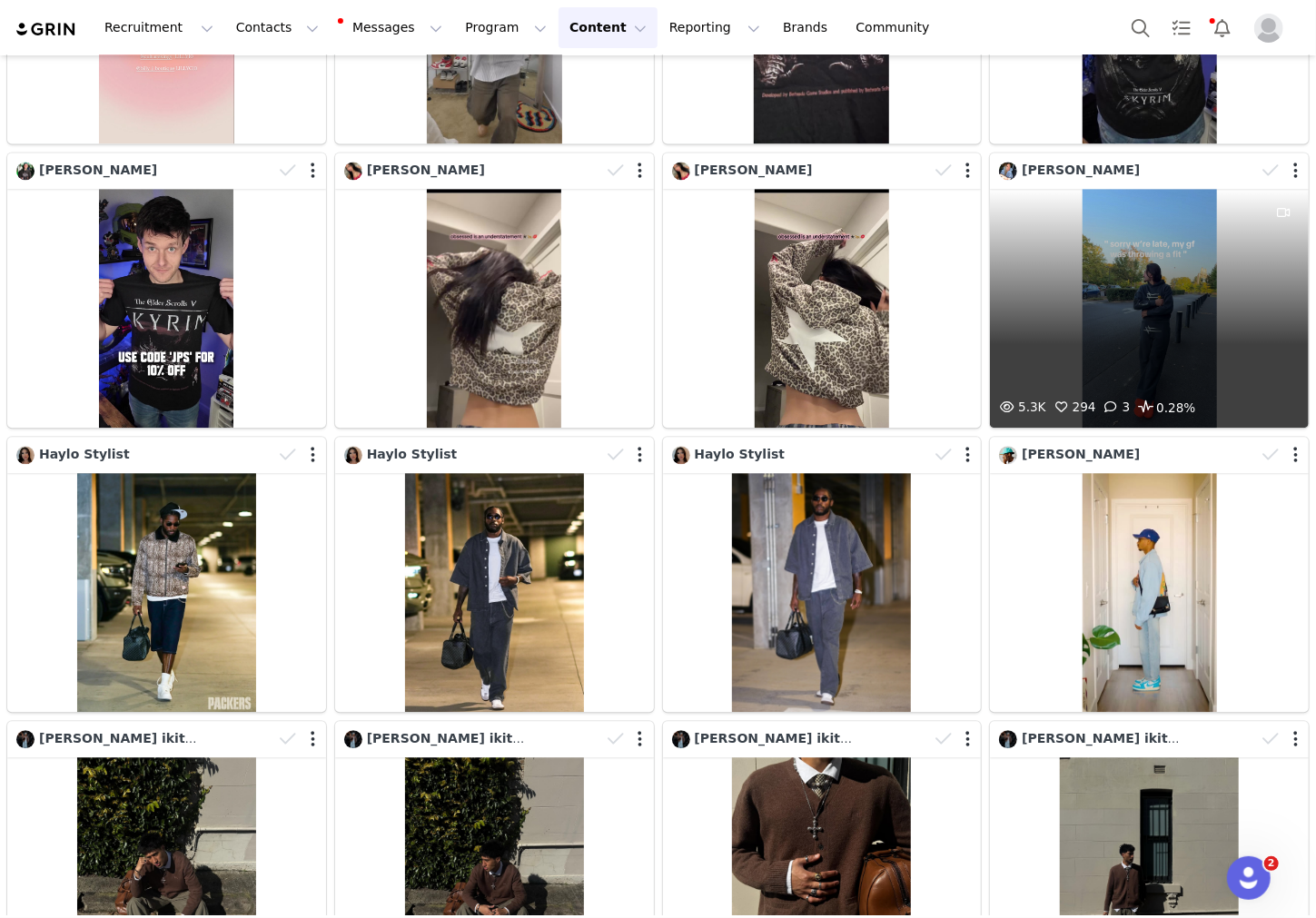
click at [581, 316] on div "5.3K 294 3 0.28%" at bounding box center [1150, 309] width 319 height 239
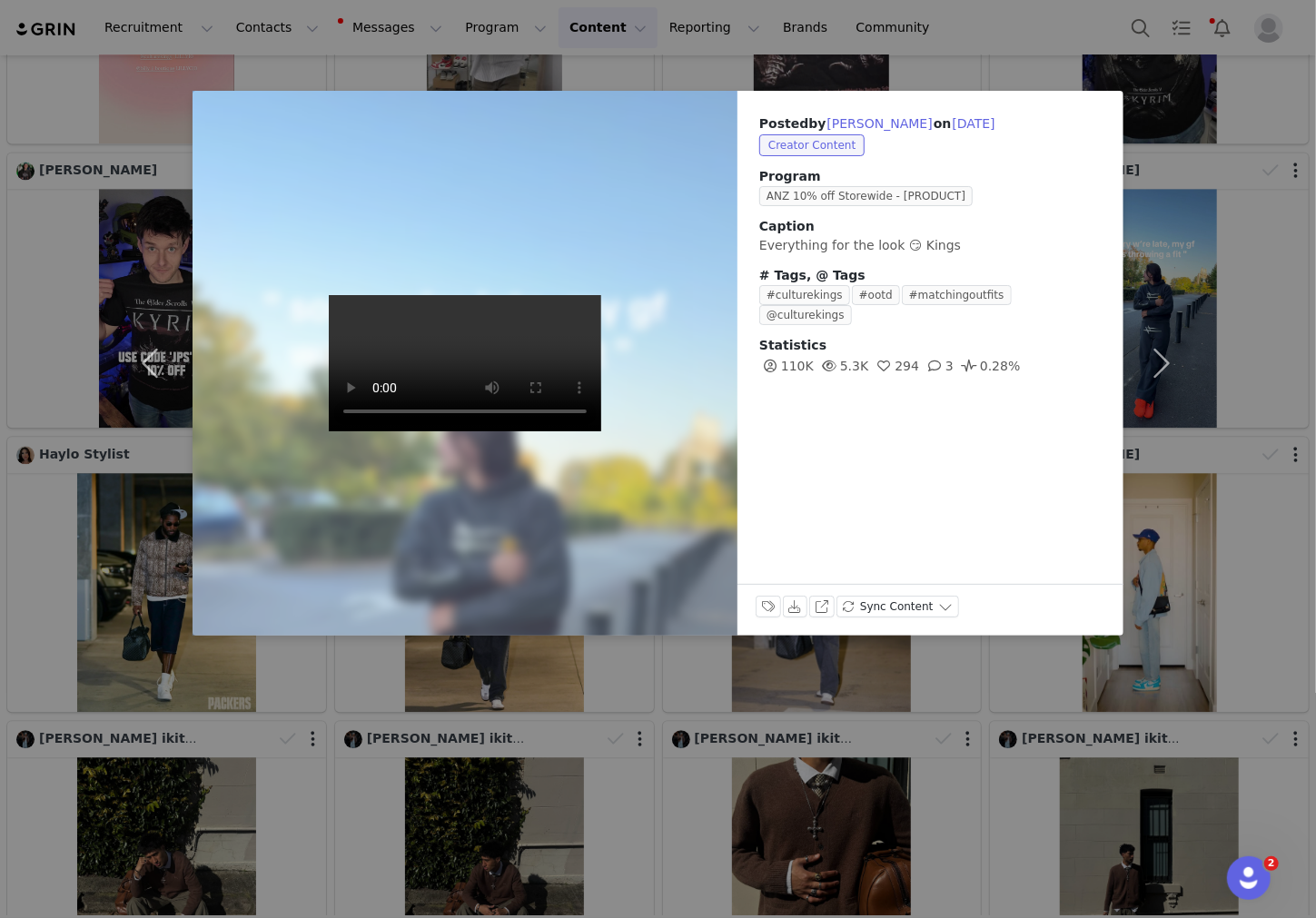
click at [581, 650] on div "Posted by Victoria Pallen on Sep 20, 2025 Creator Content Program ANZ 10% off S…" at bounding box center [658, 459] width 1316 height 918
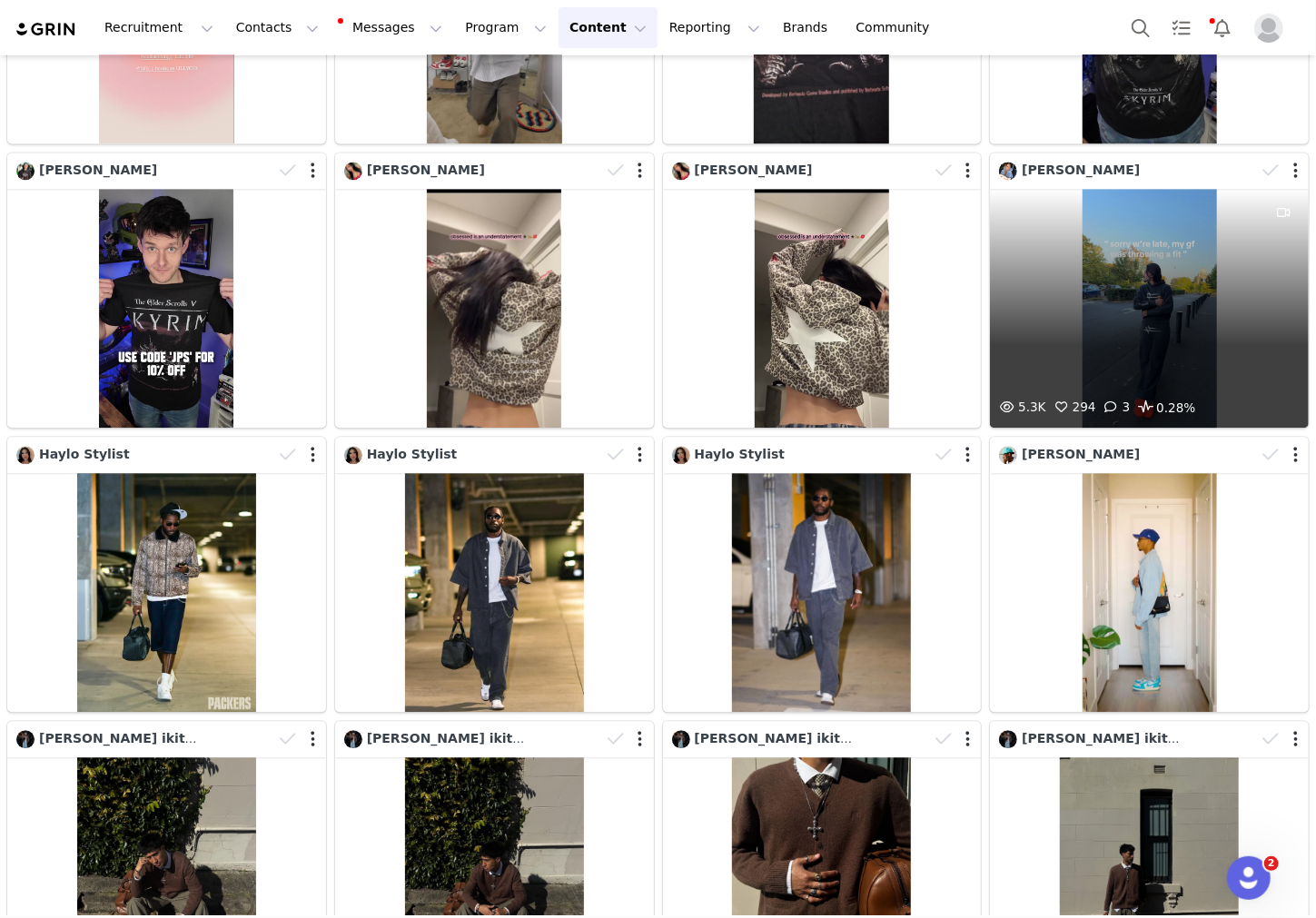
click at [581, 404] on span at bounding box center [1112, 407] width 22 height 22
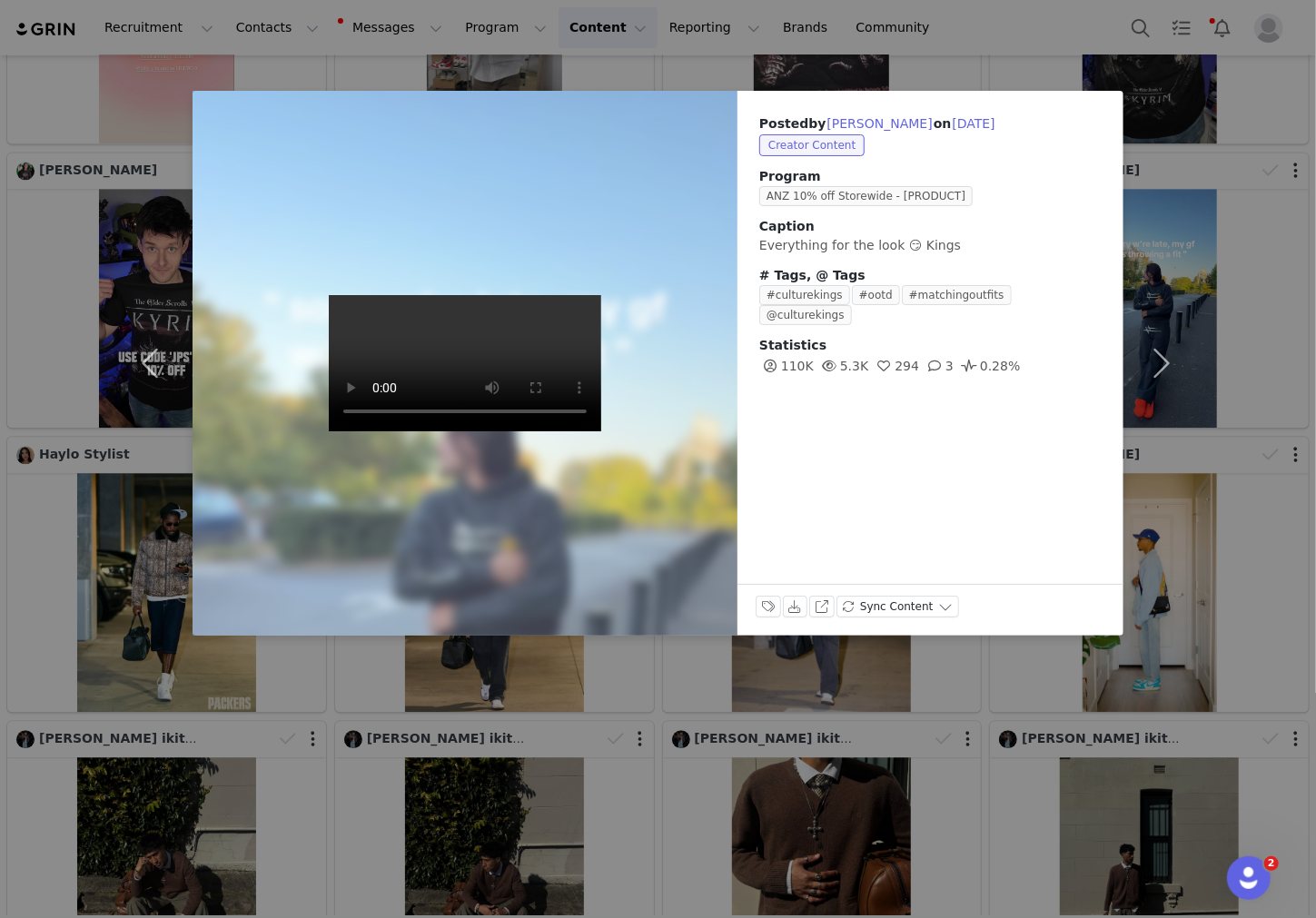
click at [581, 746] on div "Posted by Victoria Pallen on Sep 20, 2025 Creator Content Program ANZ 10% off S…" at bounding box center [658, 459] width 1316 height 918
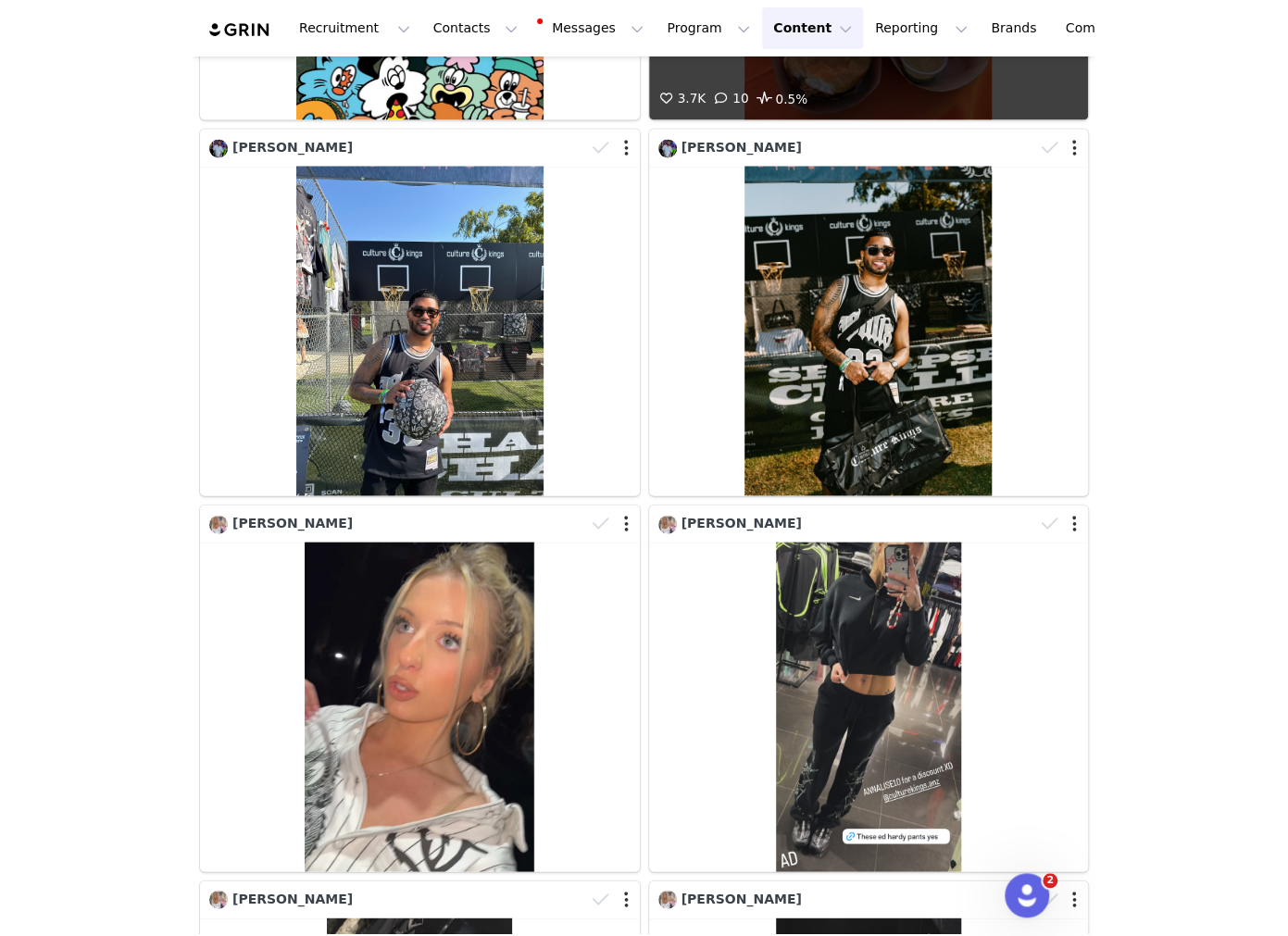
scroll to position [9197, 0]
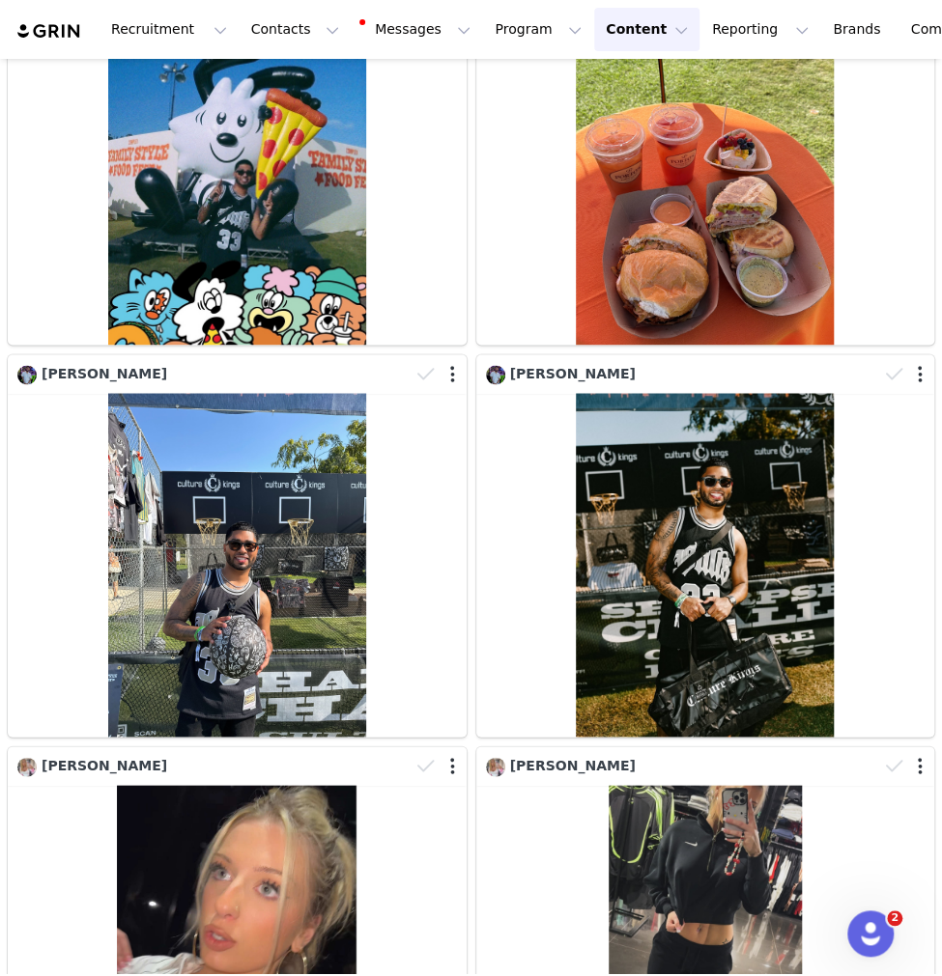
click at [618, 26] on button "Content Content" at bounding box center [646, 29] width 105 height 43
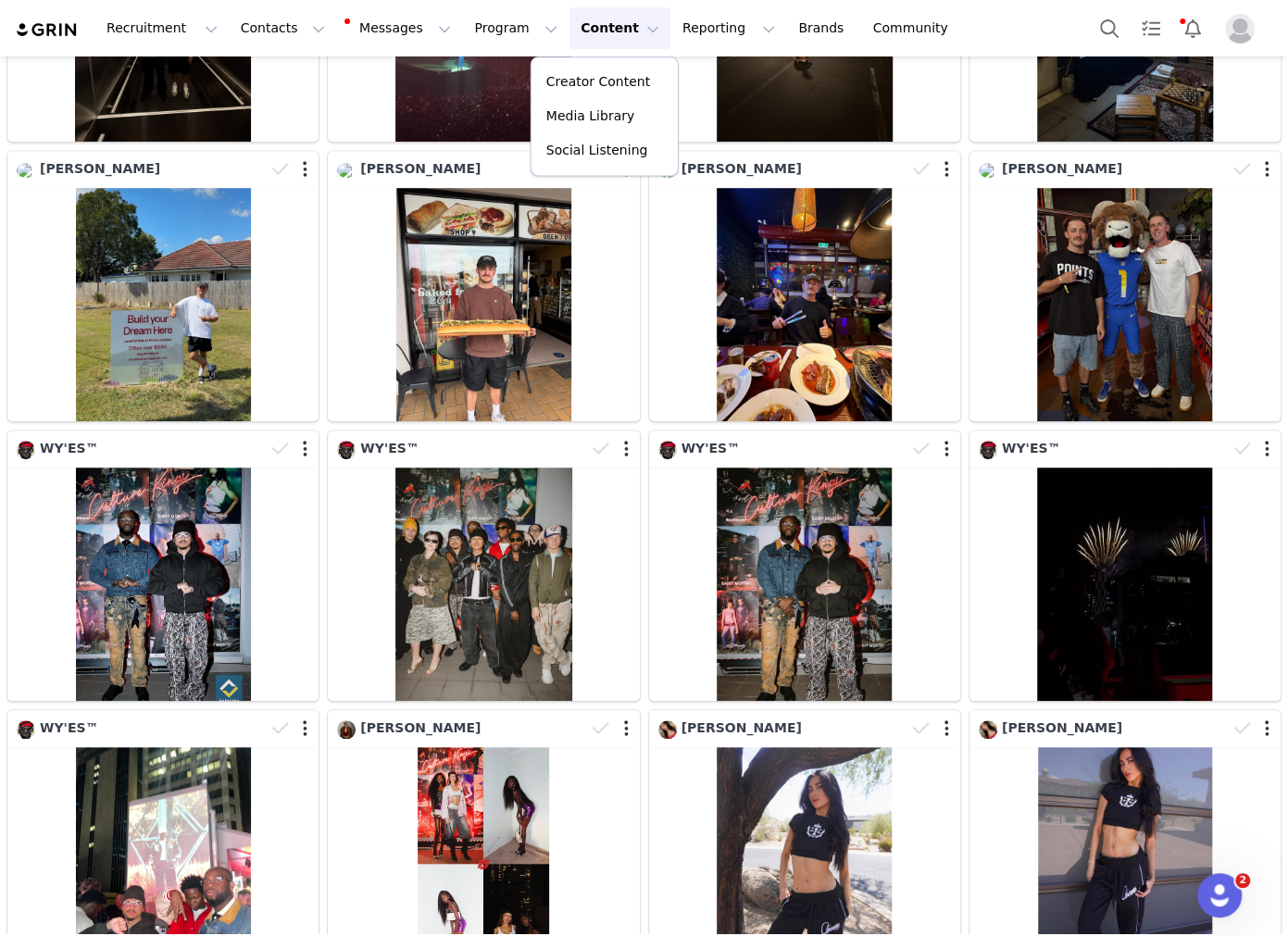
scroll to position [7270, 0]
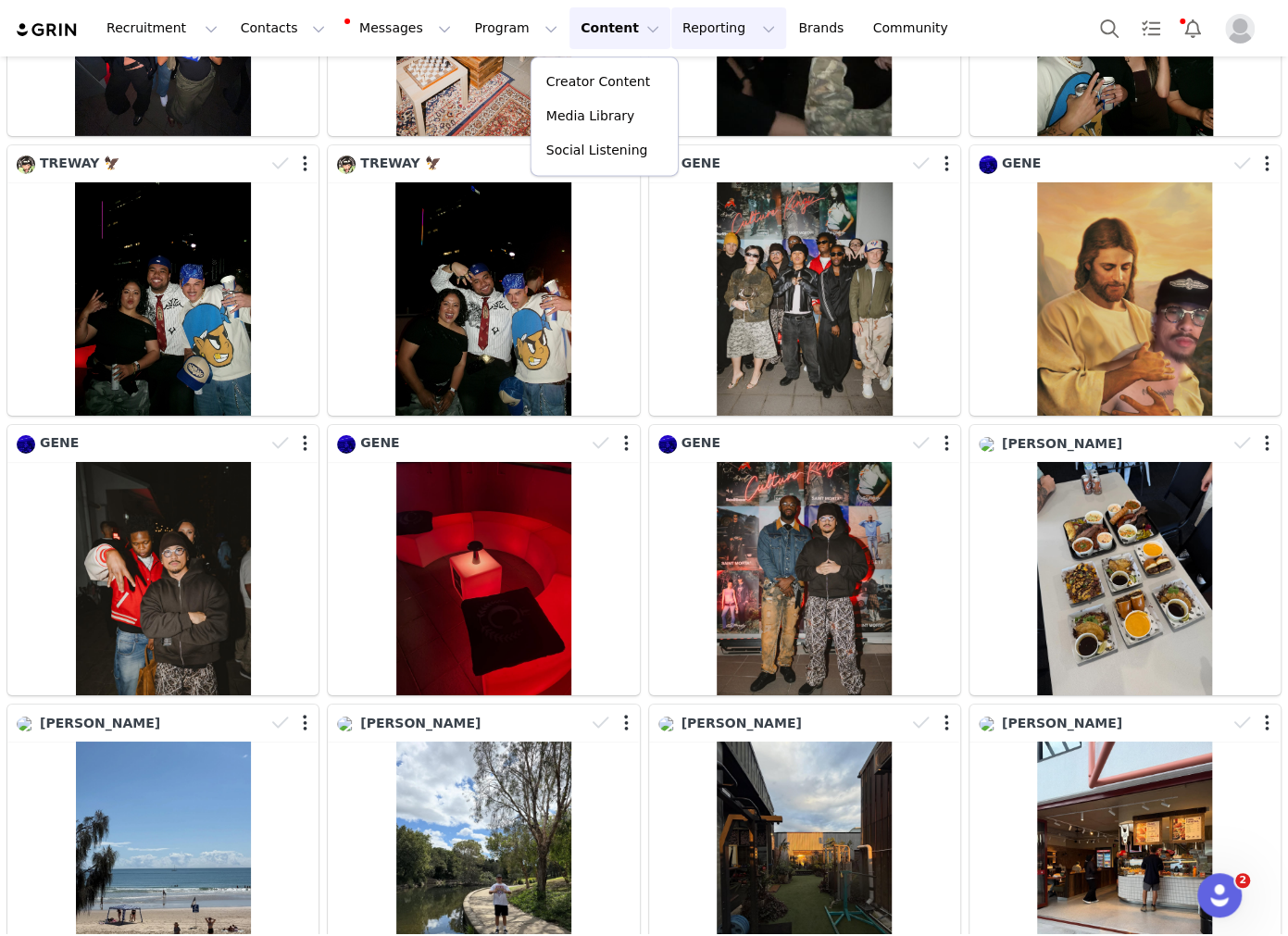
click at [593, 35] on button "Reporting Reporting" at bounding box center [729, 28] width 115 height 41
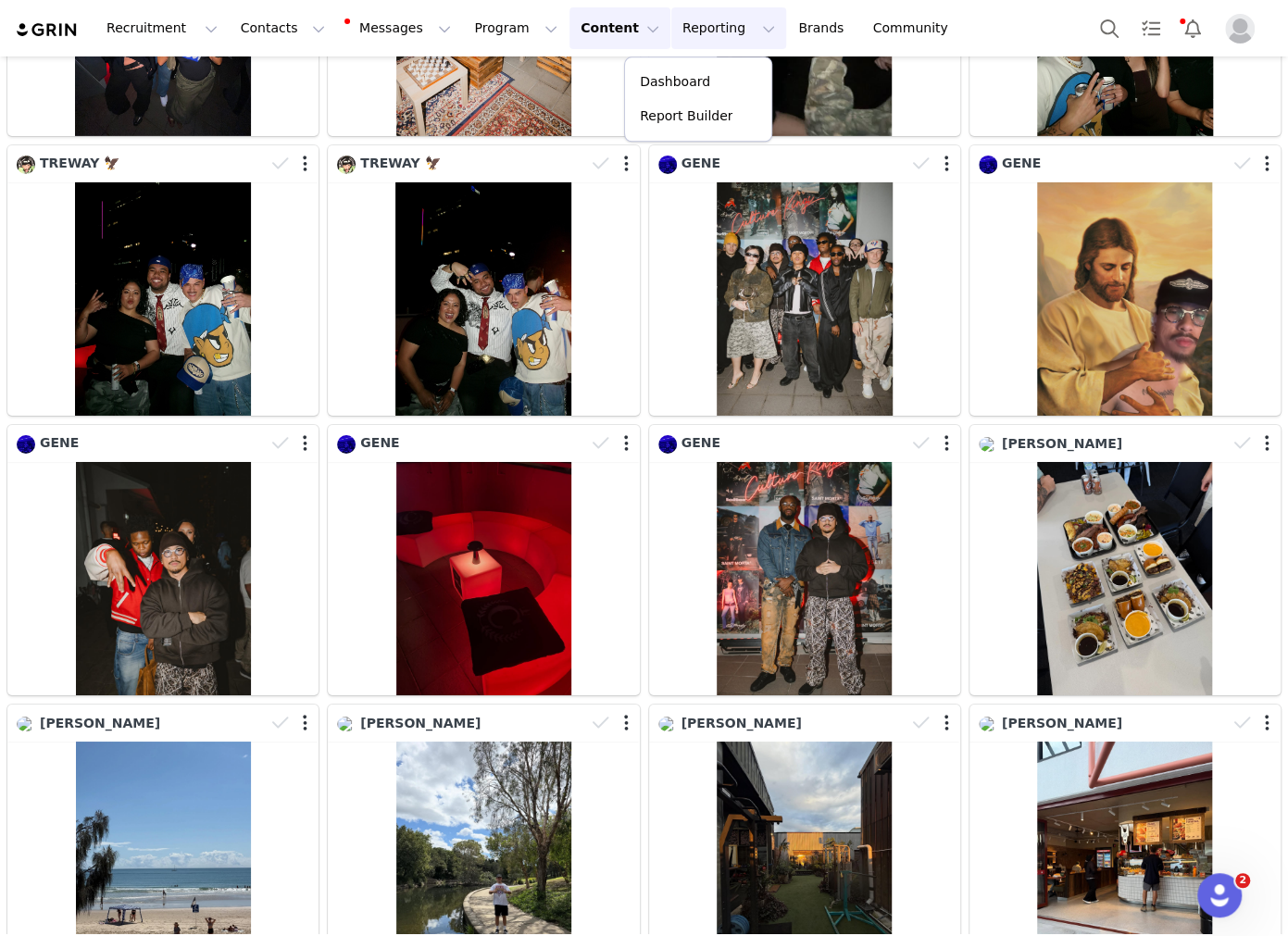
click at [593, 25] on div "Recruitment Recruitment Creator Search Curated Lists Landing Pages Web Extensio…" at bounding box center [644, 28] width 1288 height 57
click at [593, 34] on button "Search" at bounding box center [1110, 28] width 40 height 41
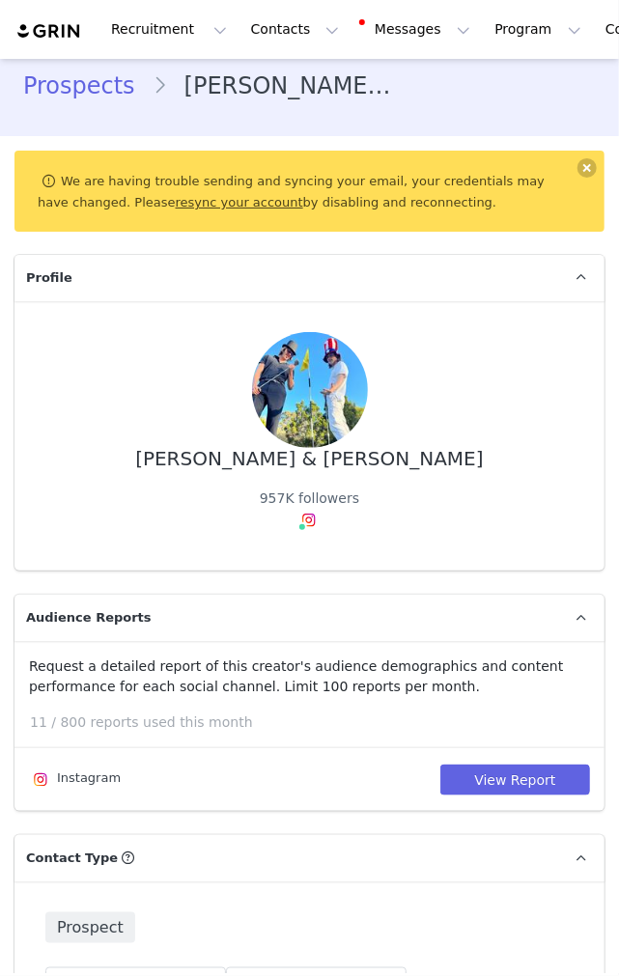
type input "+1 ([GEOGRAPHIC_DATA])"
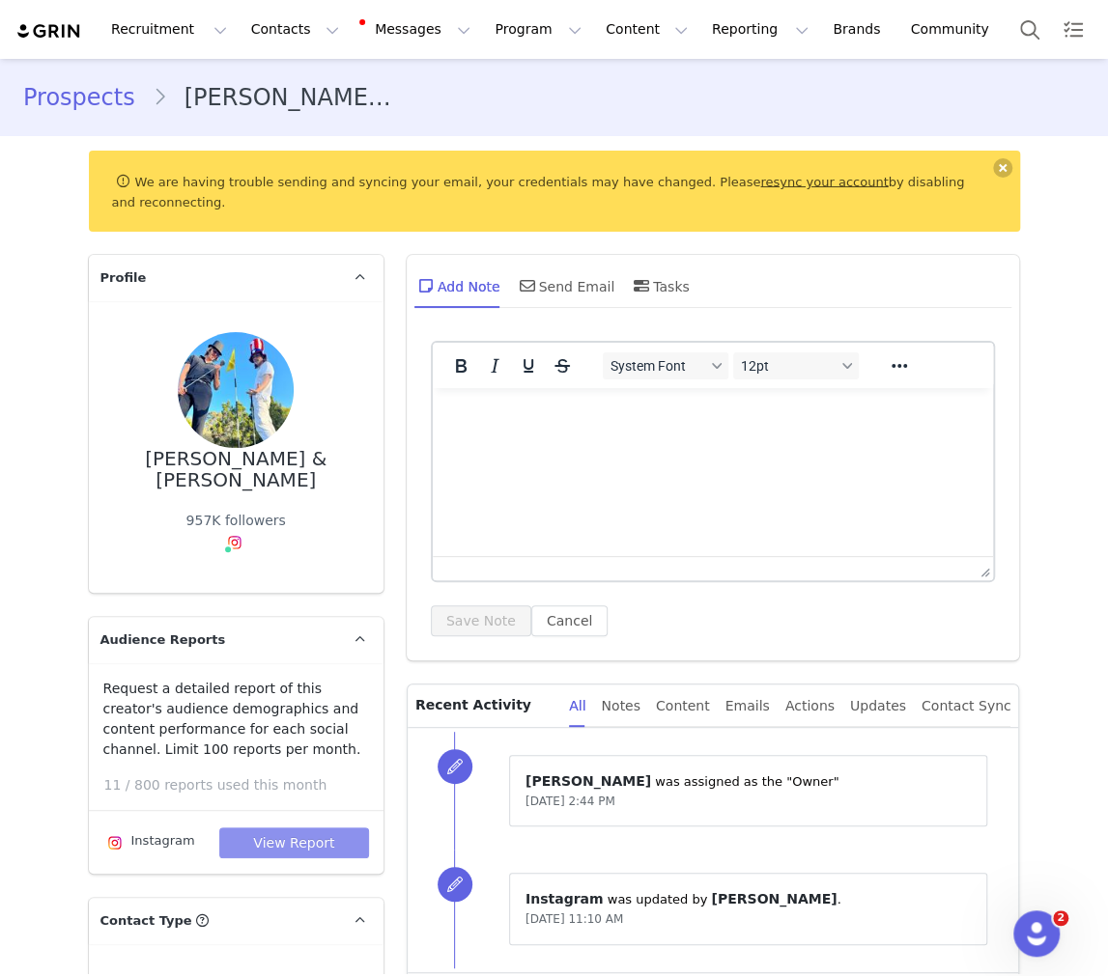
click at [322, 830] on button "View Report" at bounding box center [294, 843] width 150 height 31
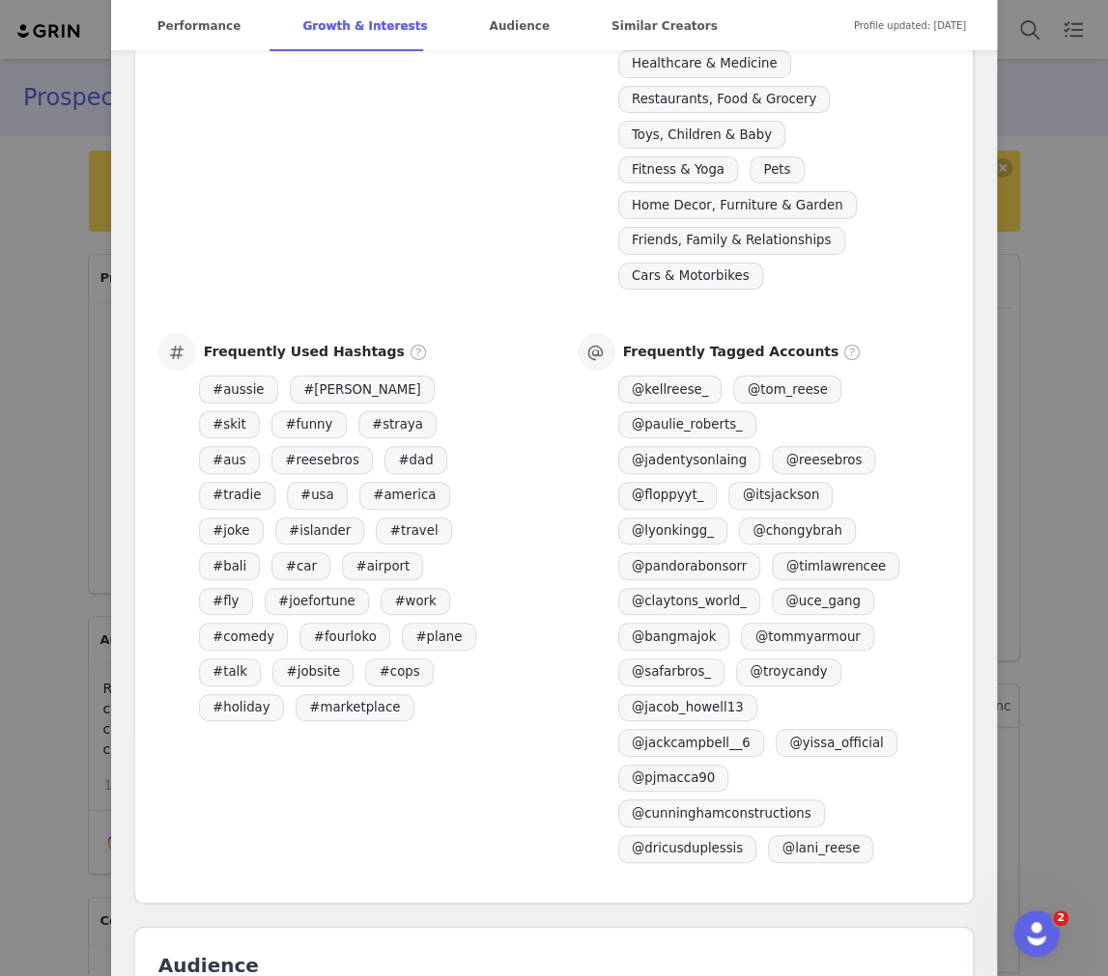
scroll to position [2061, 0]
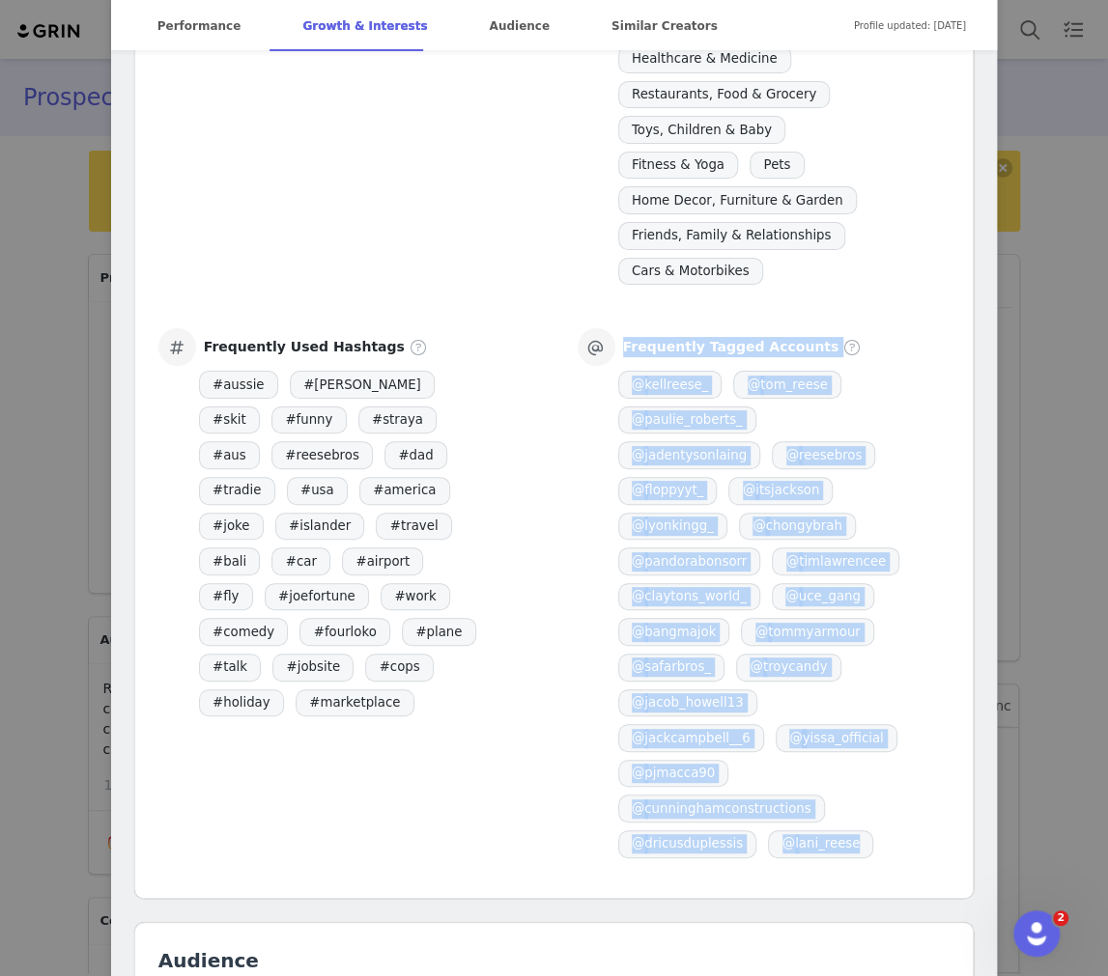
drag, startPoint x: 566, startPoint y: 294, endPoint x: 886, endPoint y: 783, distance: 584.8
click at [618, 783] on div "Creator Brand Affinity Airbnb KFC Toyota UFC Creator’s Interests Coffee, Tea & …" at bounding box center [554, 310] width 792 height 1108
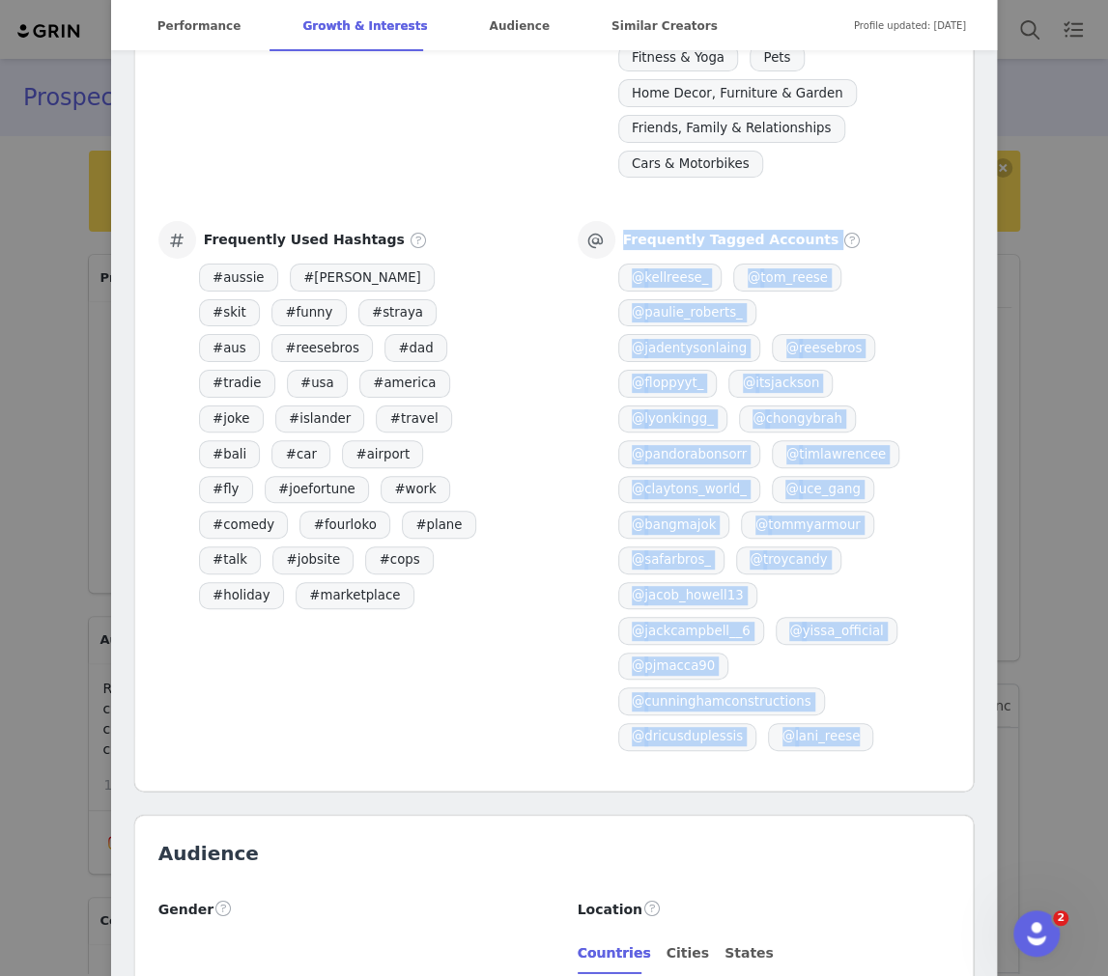
scroll to position [2153, 0]
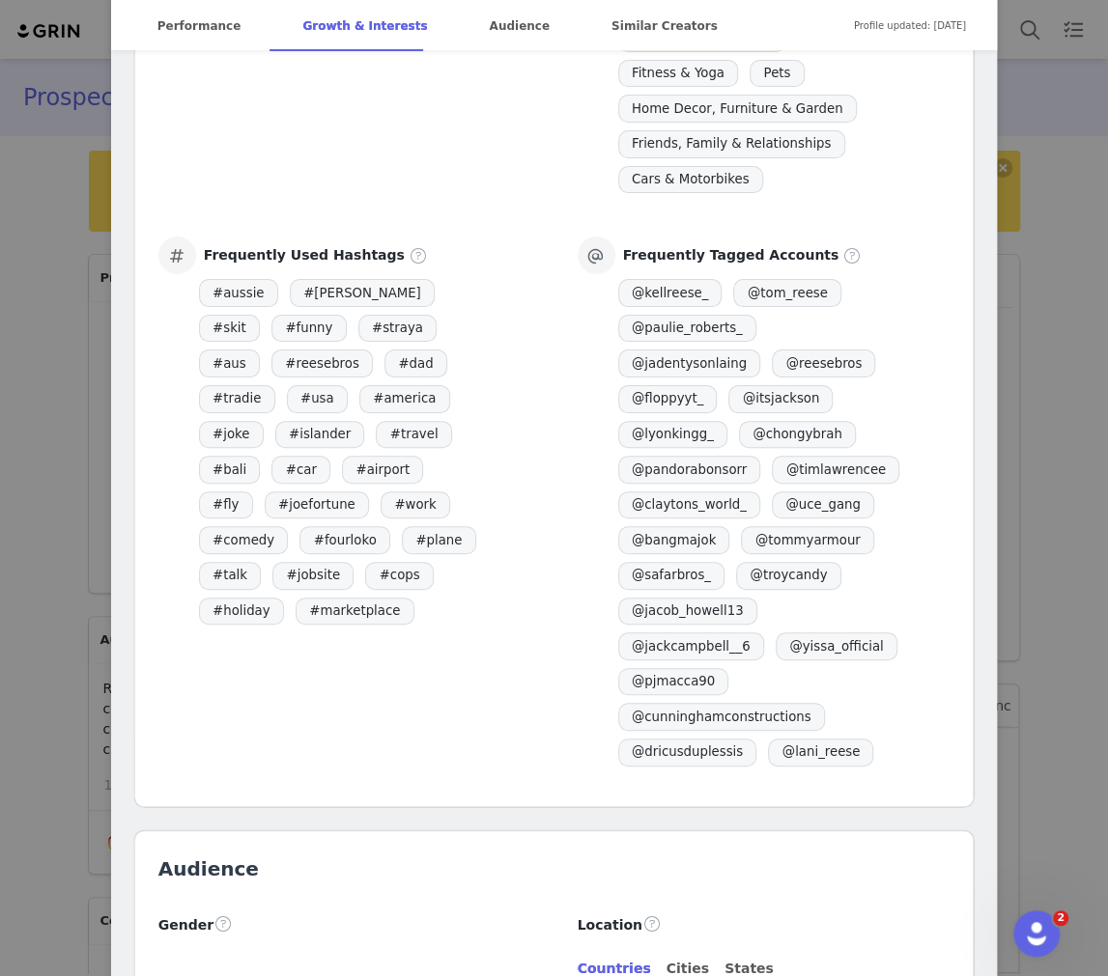
click at [598, 266] on div "Frequently Tagged Accounts @ kellreese_ @ tom_reese @ paulie_roberts_ @ jadenty…" at bounding box center [764, 503] width 373 height 533
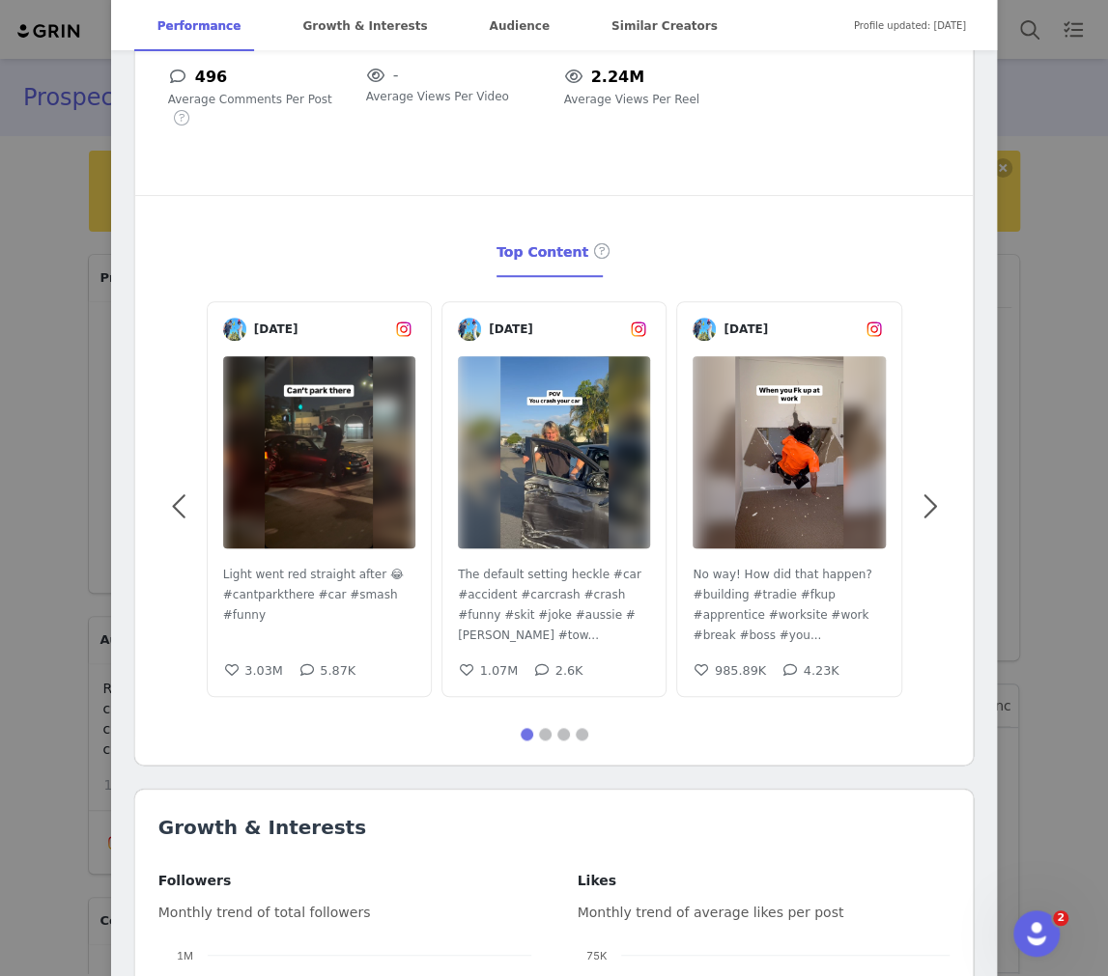
scroll to position [0, 0]
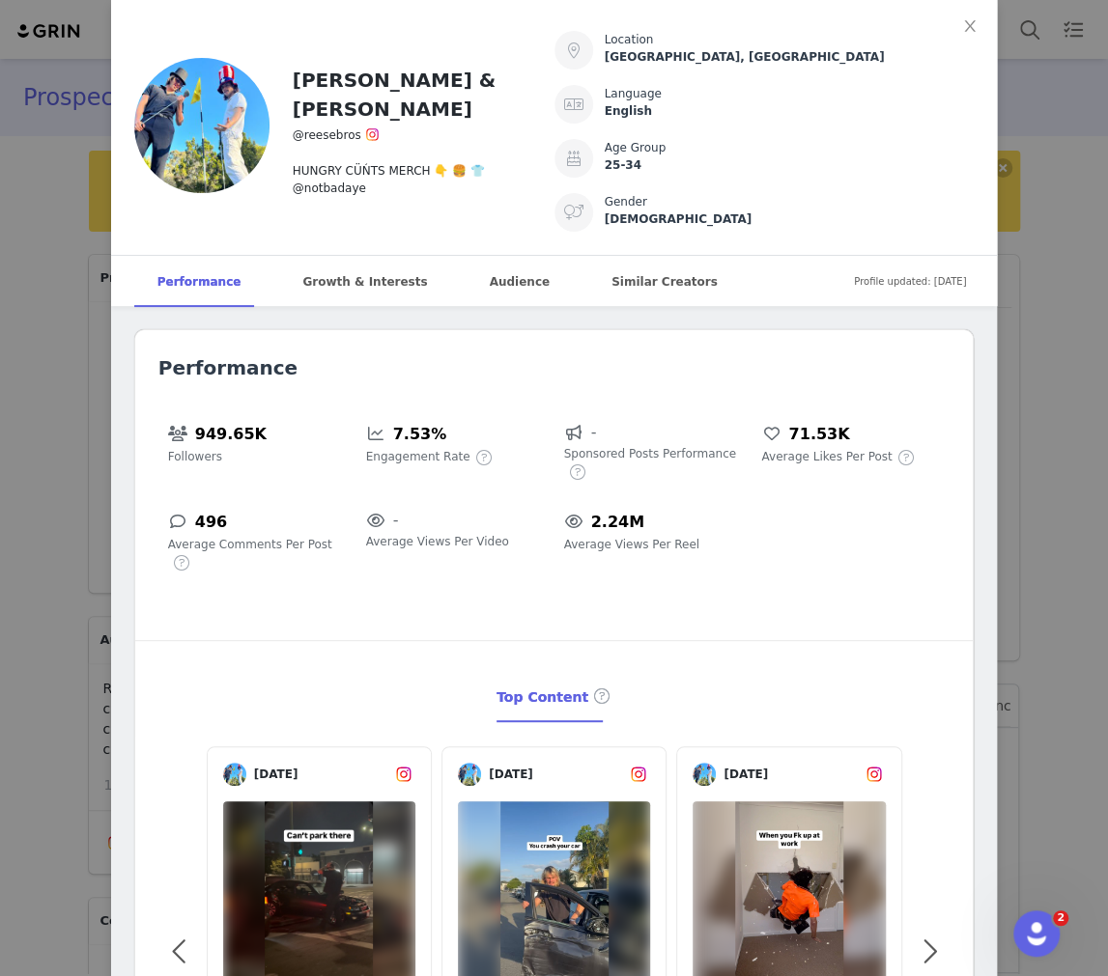
click at [57, 340] on div "Tom & Kell @reesebros HUNGRY CÜŃTS MERCH 👇 🍔 👕 @notbadaye Location Gold Coast, …" at bounding box center [554, 488] width 1108 height 976
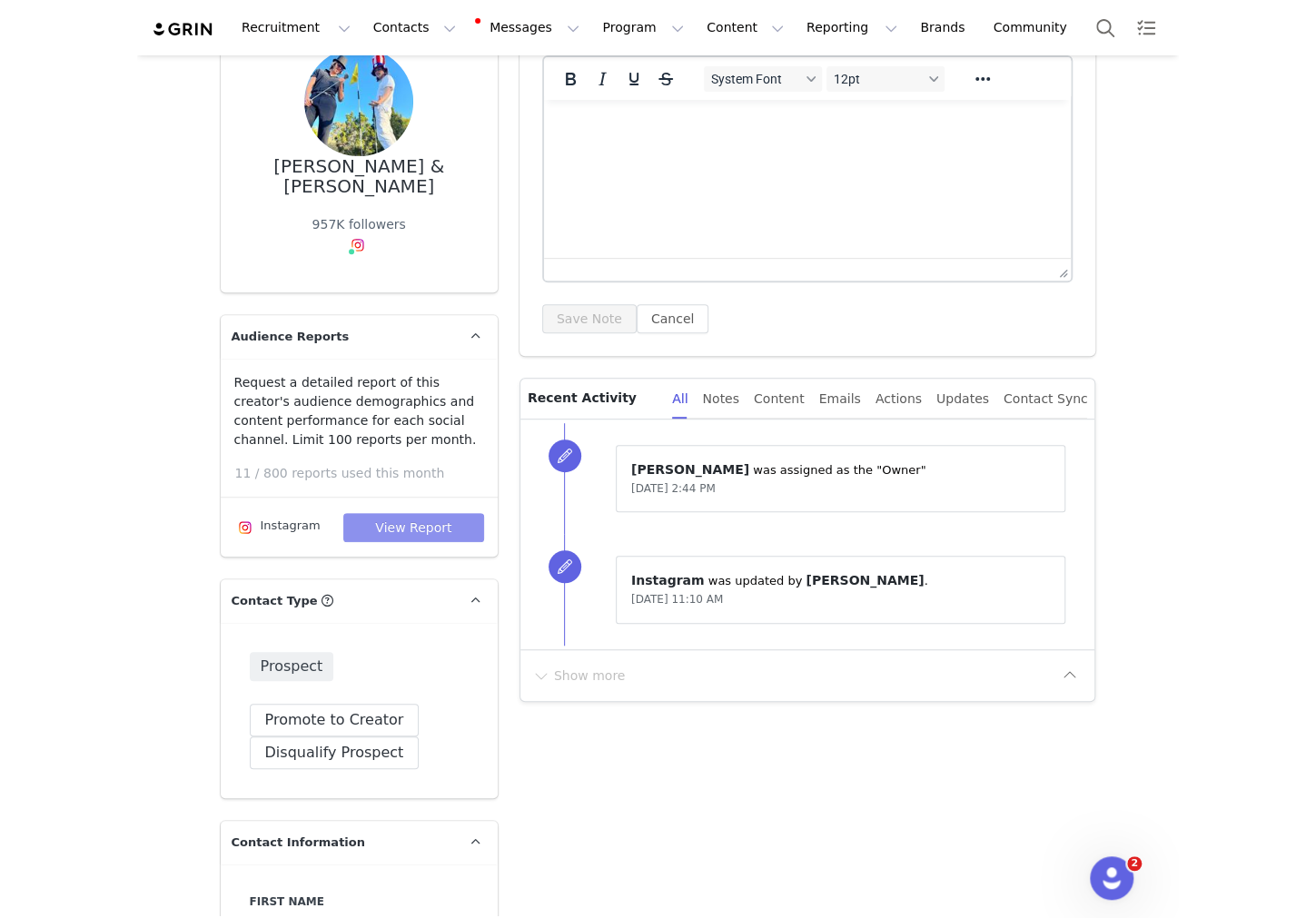
scroll to position [209, 0]
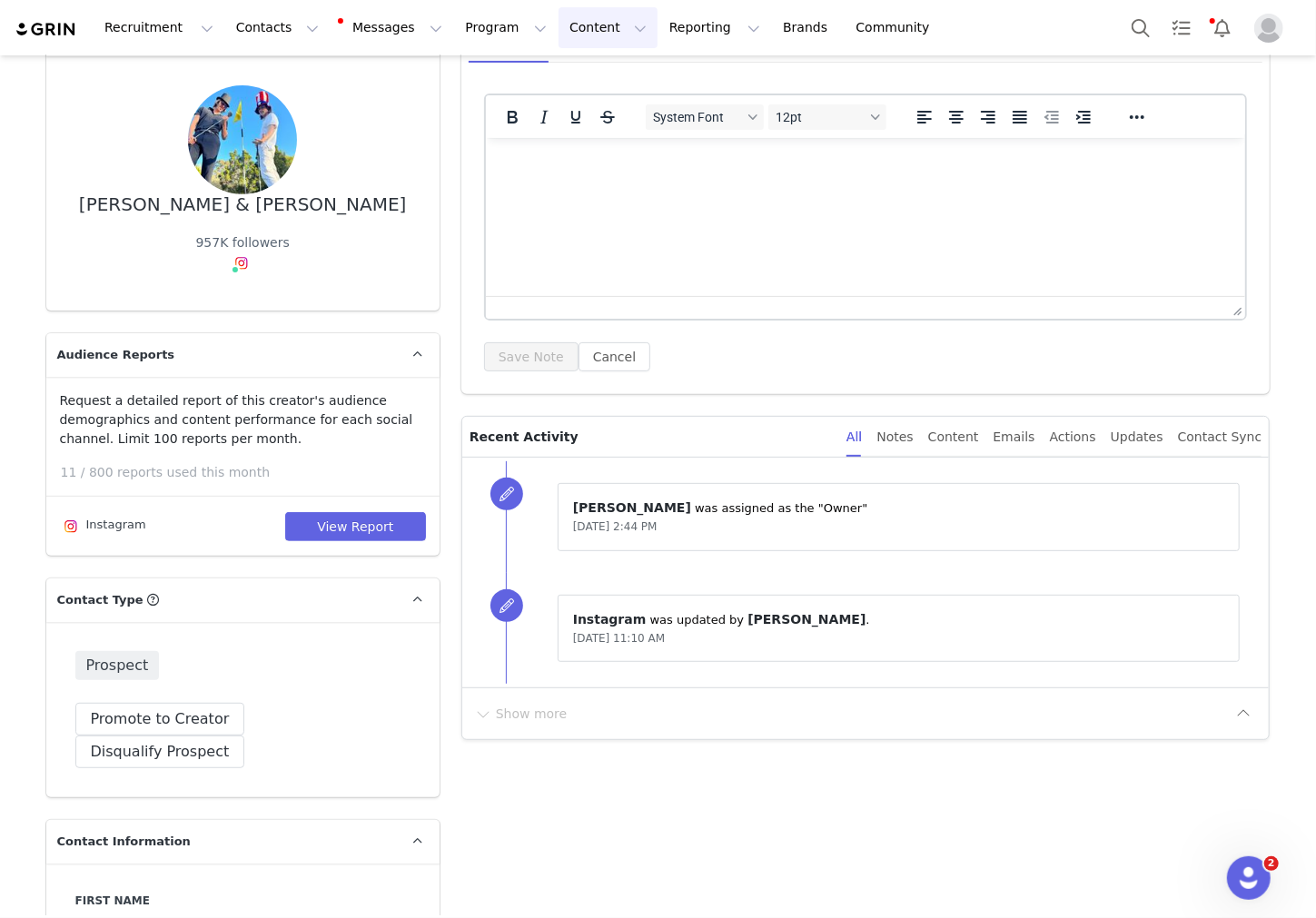
click at [575, 36] on button "Content Content" at bounding box center [608, 27] width 99 height 40
click at [581, 29] on button "Reporting Reporting" at bounding box center [715, 27] width 113 height 40
click at [581, 109] on div "Report Builder" at bounding box center [685, 114] width 121 height 19
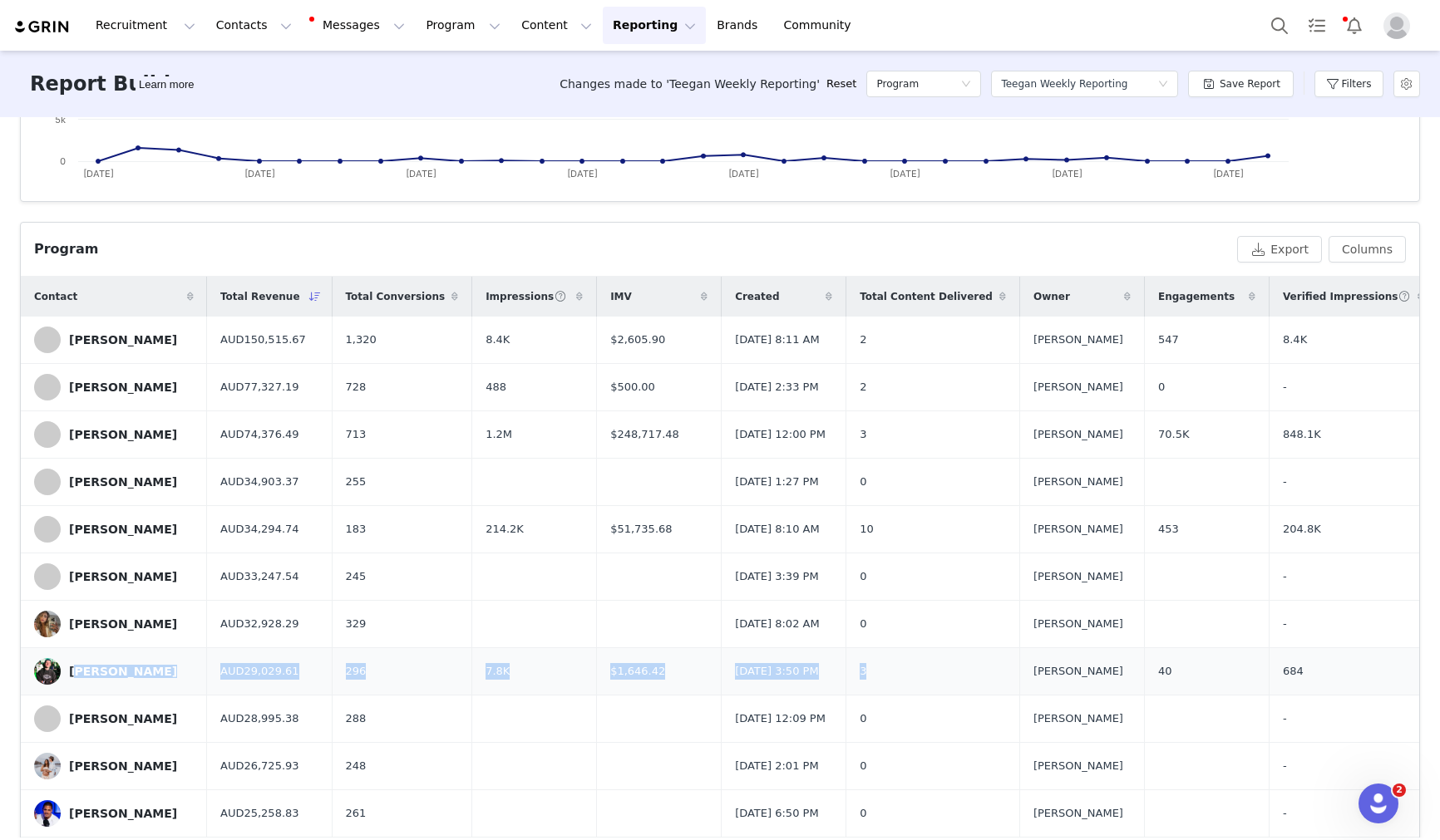
drag, startPoint x: 129, startPoint y: 693, endPoint x: 915, endPoint y: 713, distance: 786.3
click at [532, 695] on tr "Sam Adams AUD29,029.61 296 7.8K $1,646.42 May 22, 2024 3:50 PM 3 Teegan Jossely…" at bounding box center [1159, 671] width 2277 height 47
click at [190, 685] on link "Sam Adams" at bounding box center [114, 671] width 159 height 27
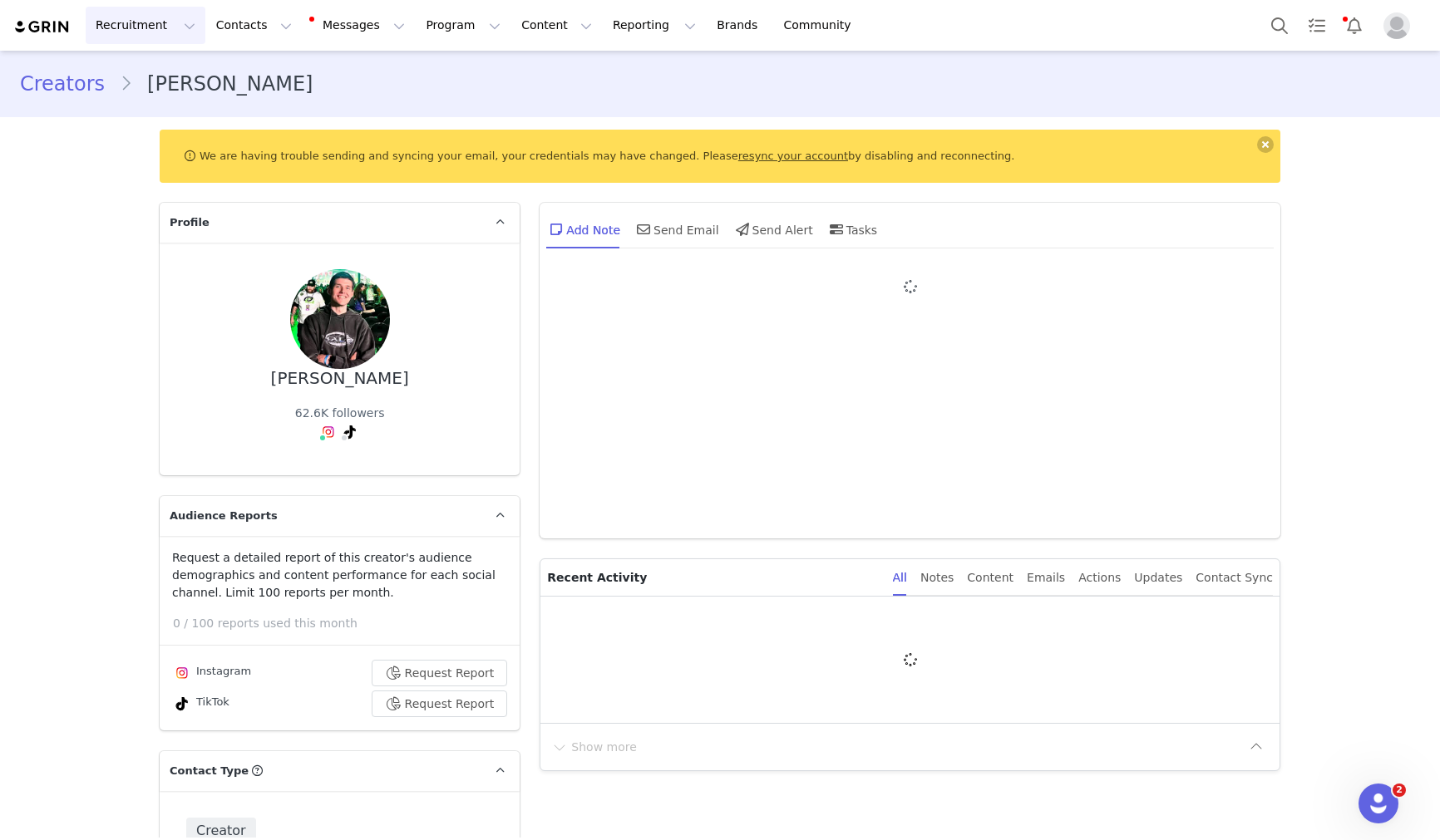
type input "+1 ([GEOGRAPHIC_DATA])"
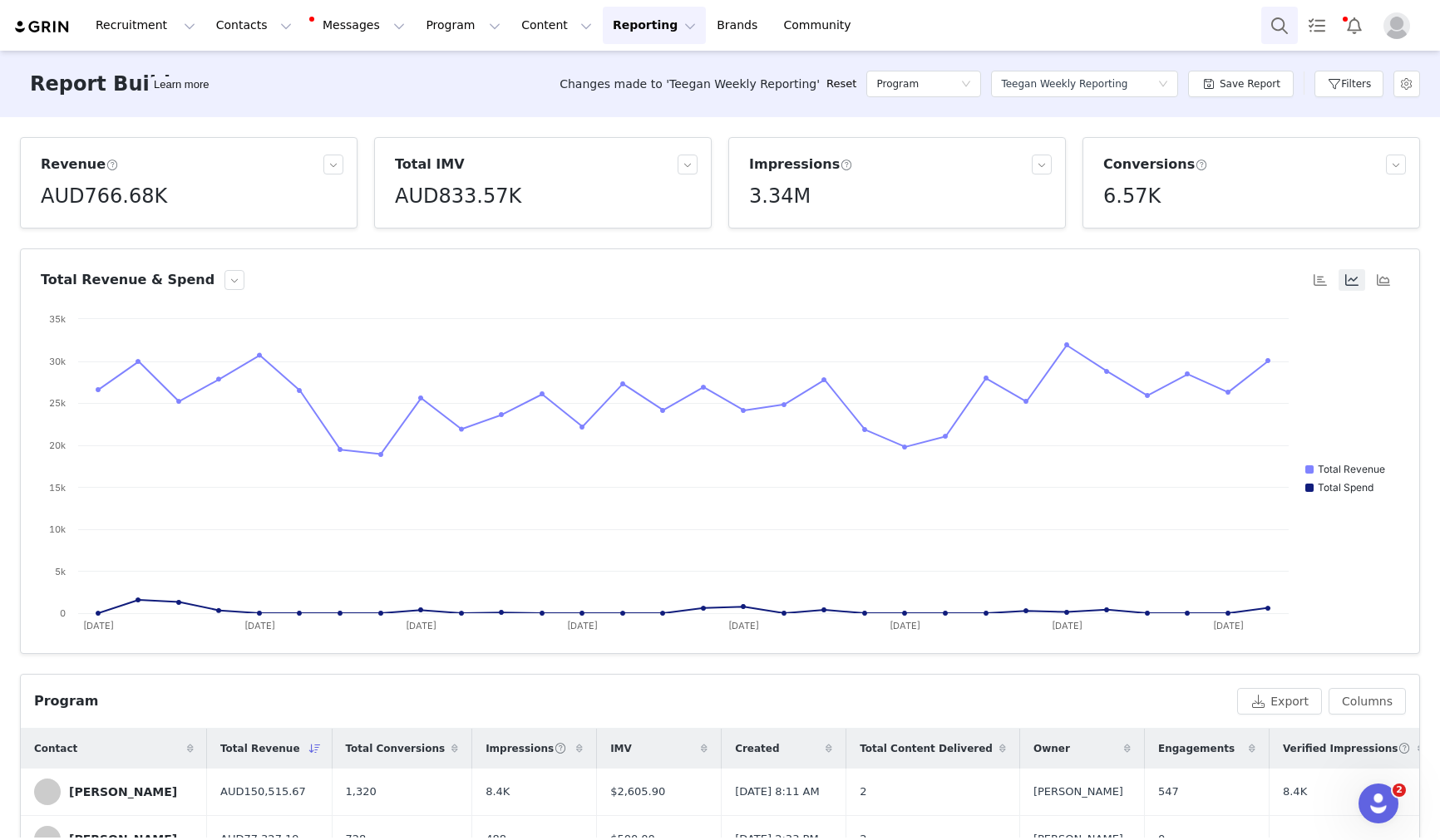
click at [532, 20] on button "Search" at bounding box center [1279, 25] width 36 height 37
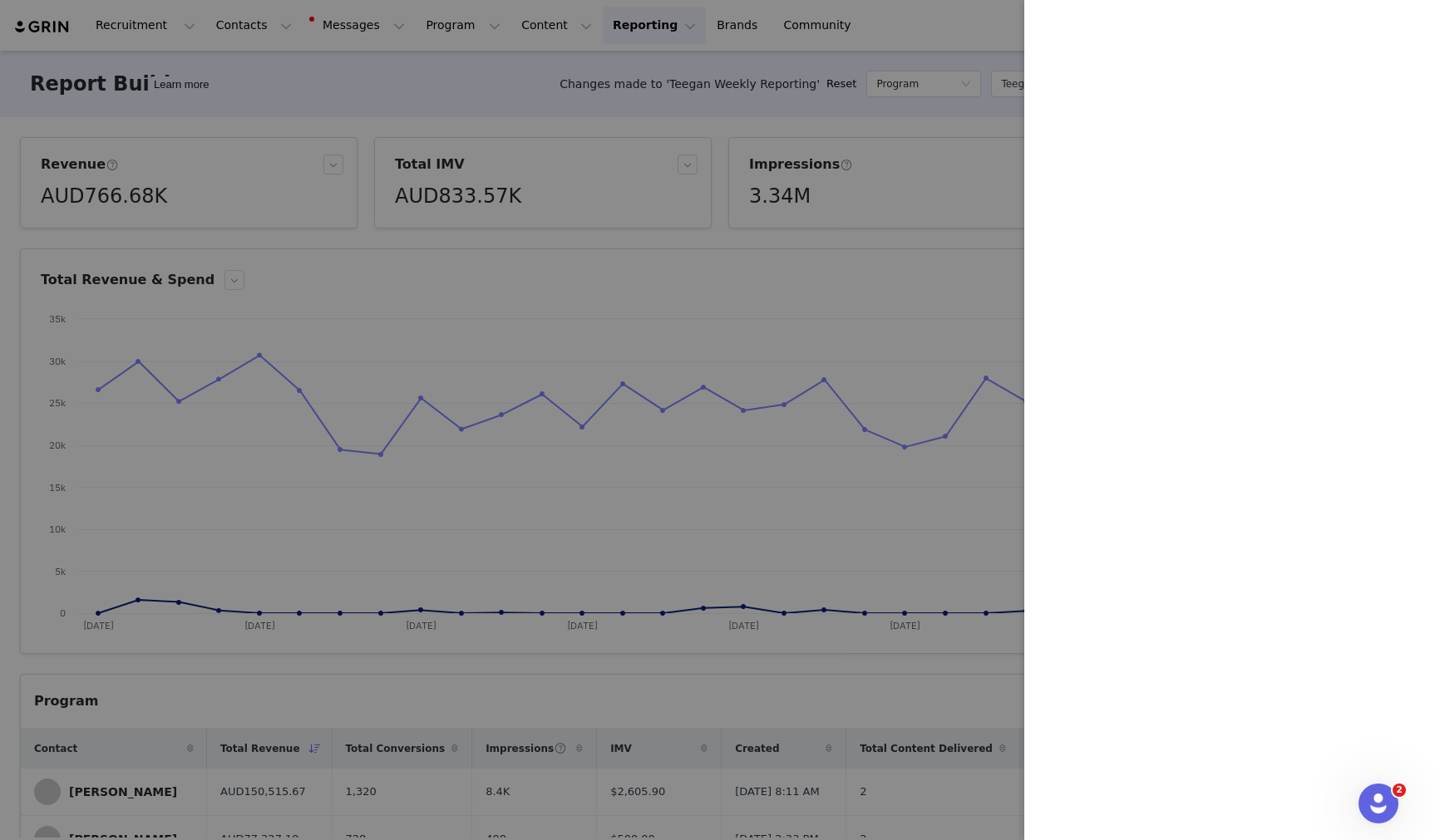
click at [532, 368] on div at bounding box center [720, 420] width 1440 height 840
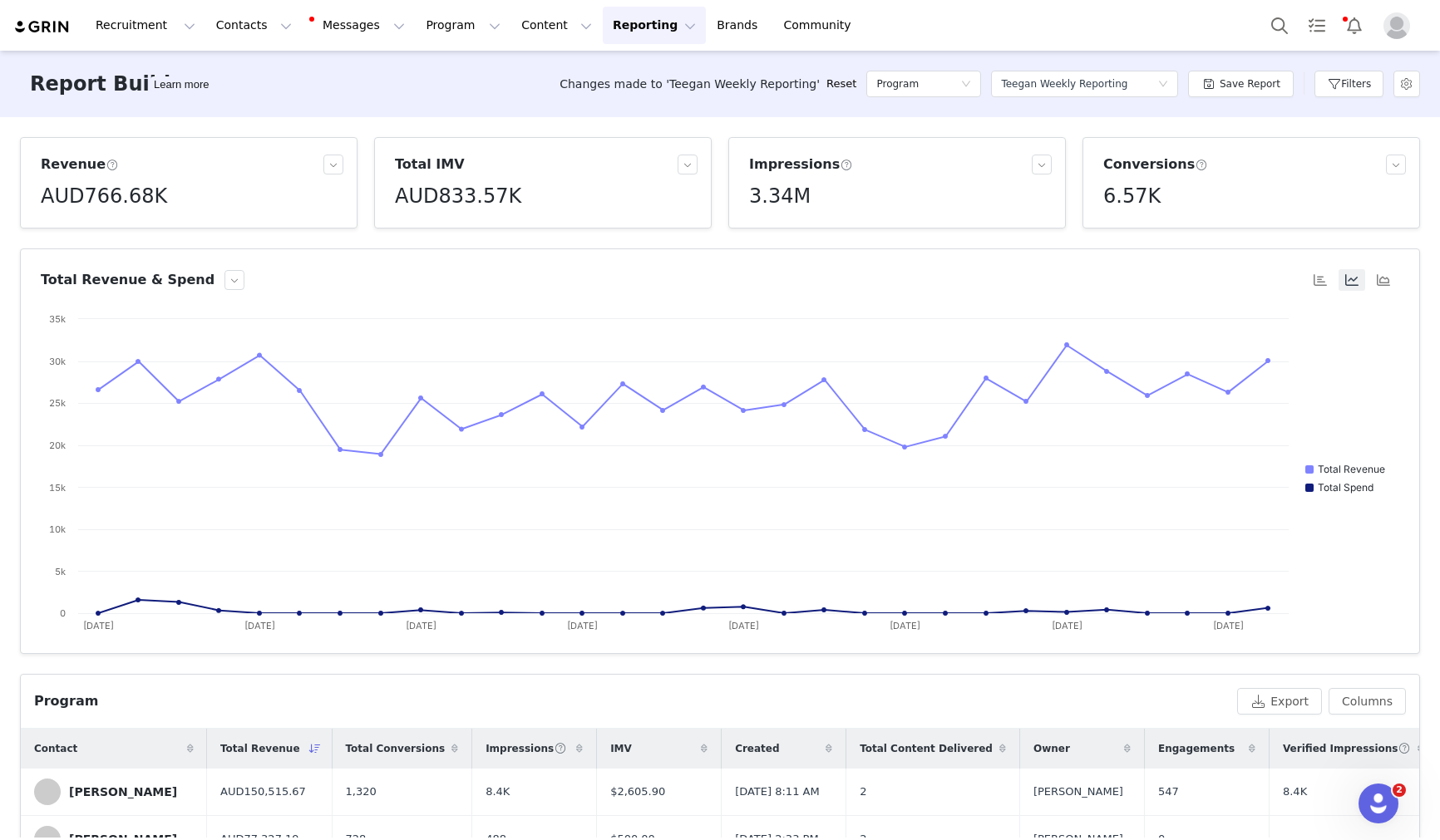
click at [532, 20] on button "Reporting Reporting" at bounding box center [654, 25] width 103 height 37
click at [532, 104] on p "Report Builder" at bounding box center [615, 104] width 83 height 17
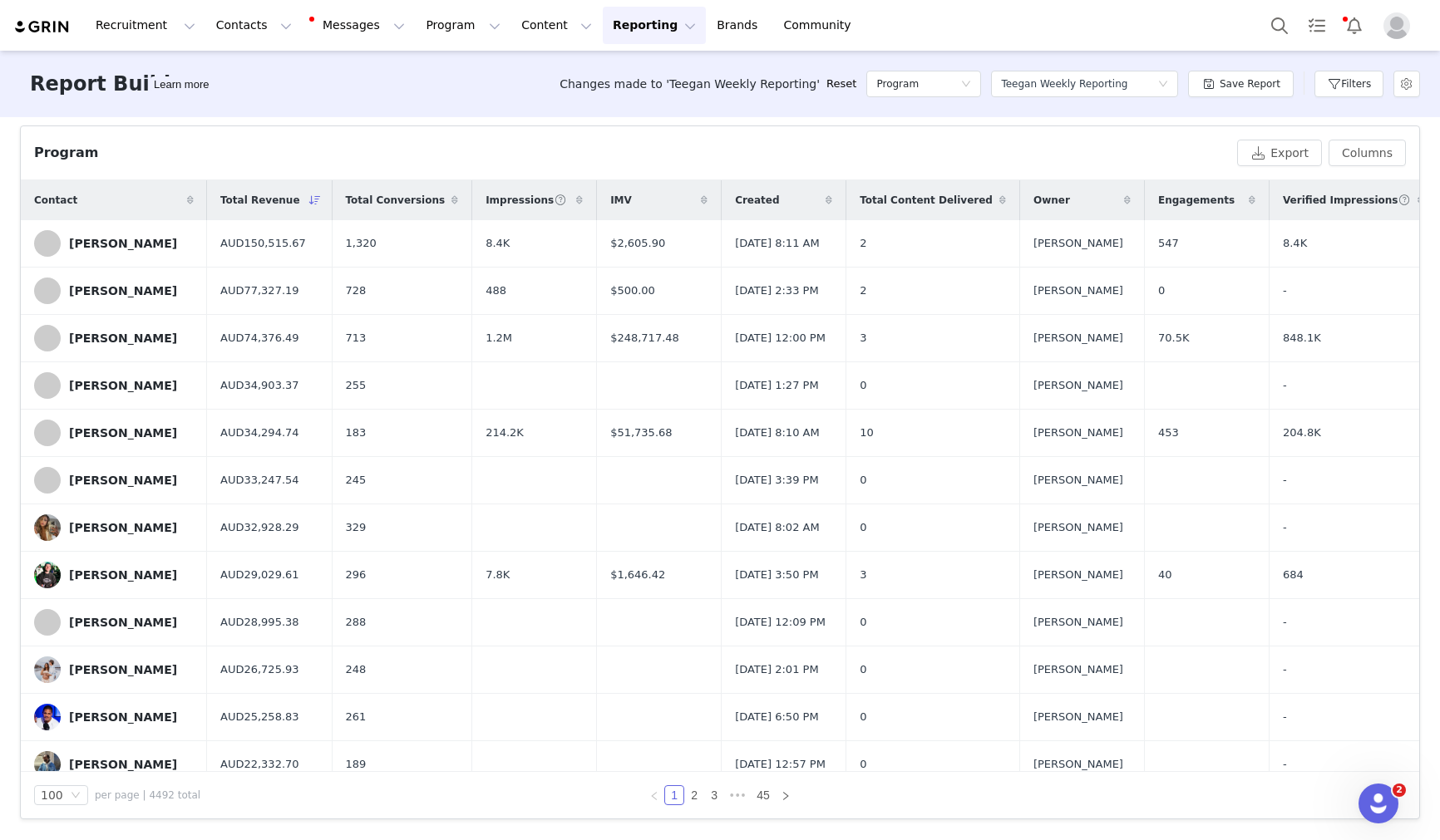
click at [532, 36] on button "Reporting Reporting" at bounding box center [654, 25] width 103 height 37
click at [532, 97] on p "Report Builder" at bounding box center [615, 104] width 83 height 17
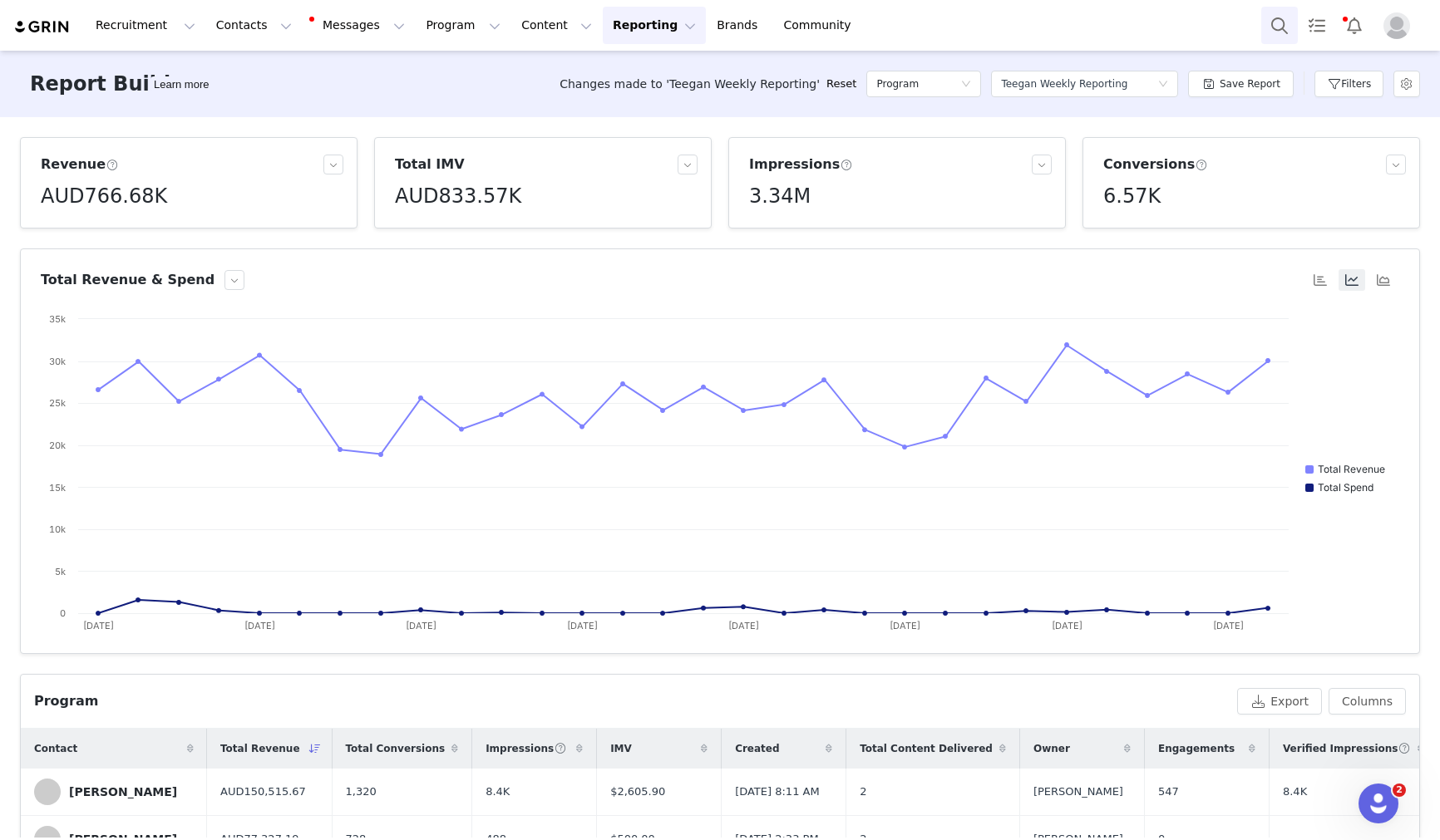
click at [532, 25] on button "Search" at bounding box center [1279, 25] width 36 height 37
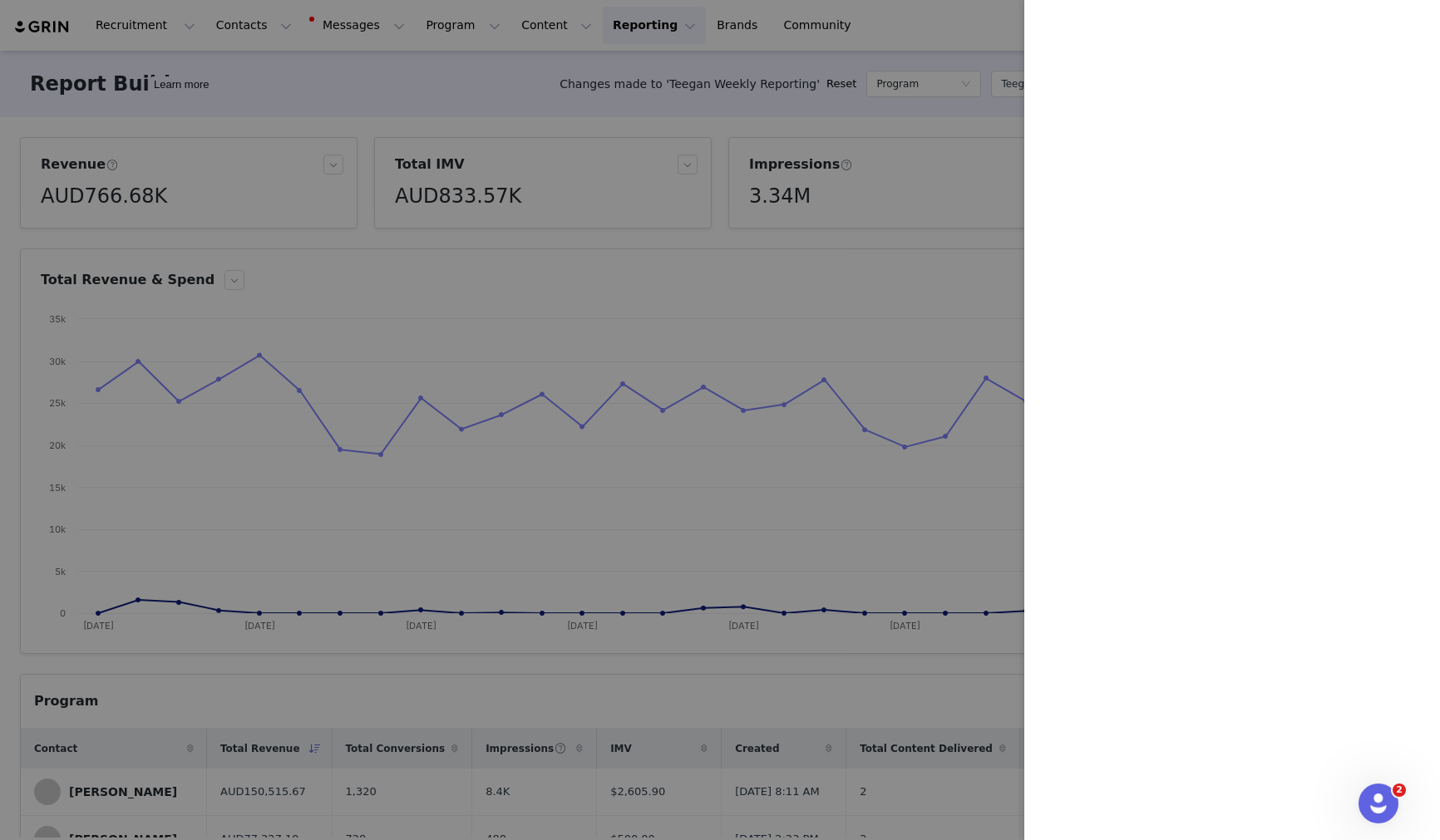
click at [532, 90] on div at bounding box center [720, 420] width 1440 height 840
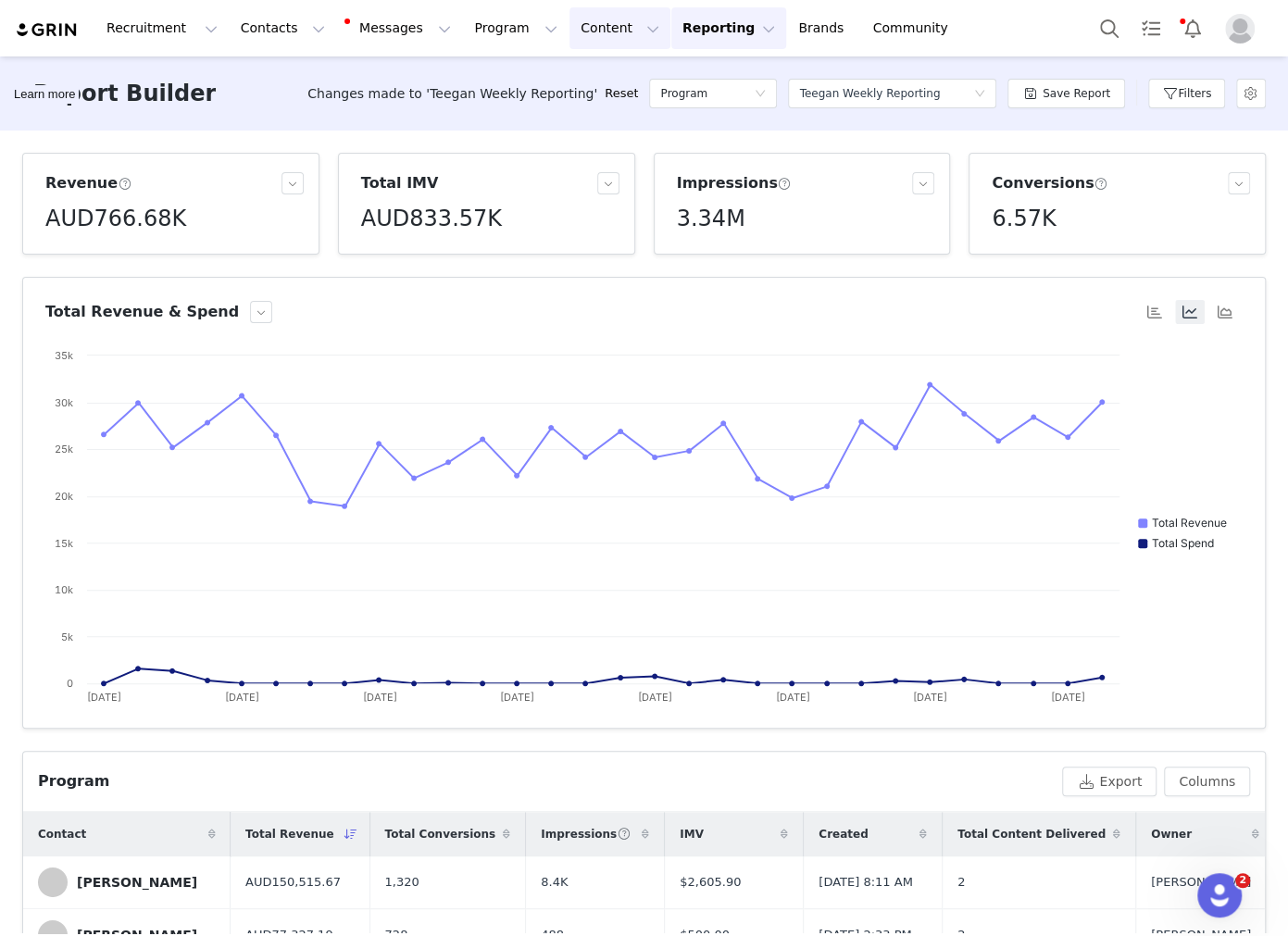
click at [593, 15] on button "Content Content" at bounding box center [620, 28] width 101 height 41
click at [583, 83] on p "Creator Content" at bounding box center [598, 82] width 104 height 19
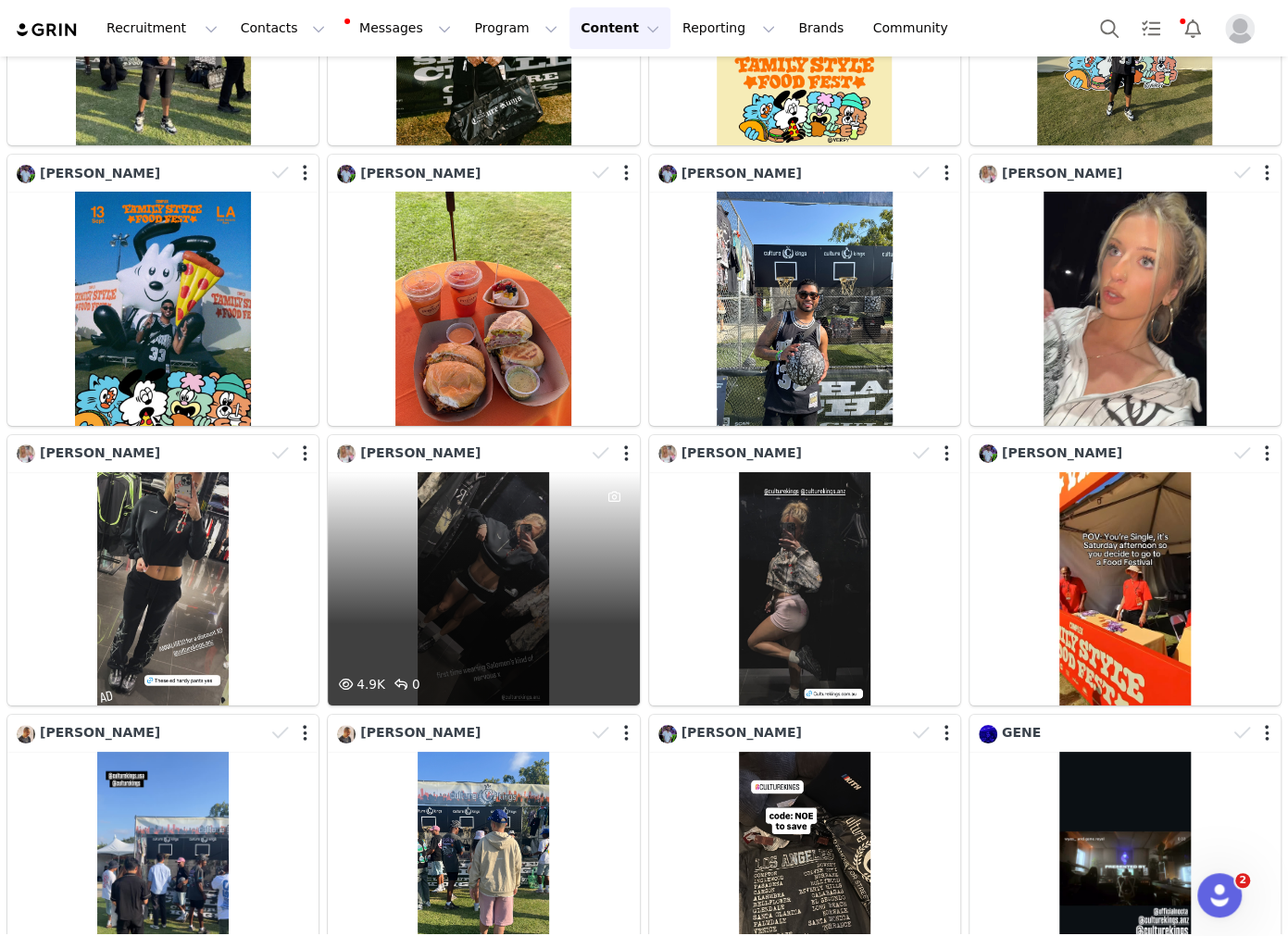
scroll to position [3731, 0]
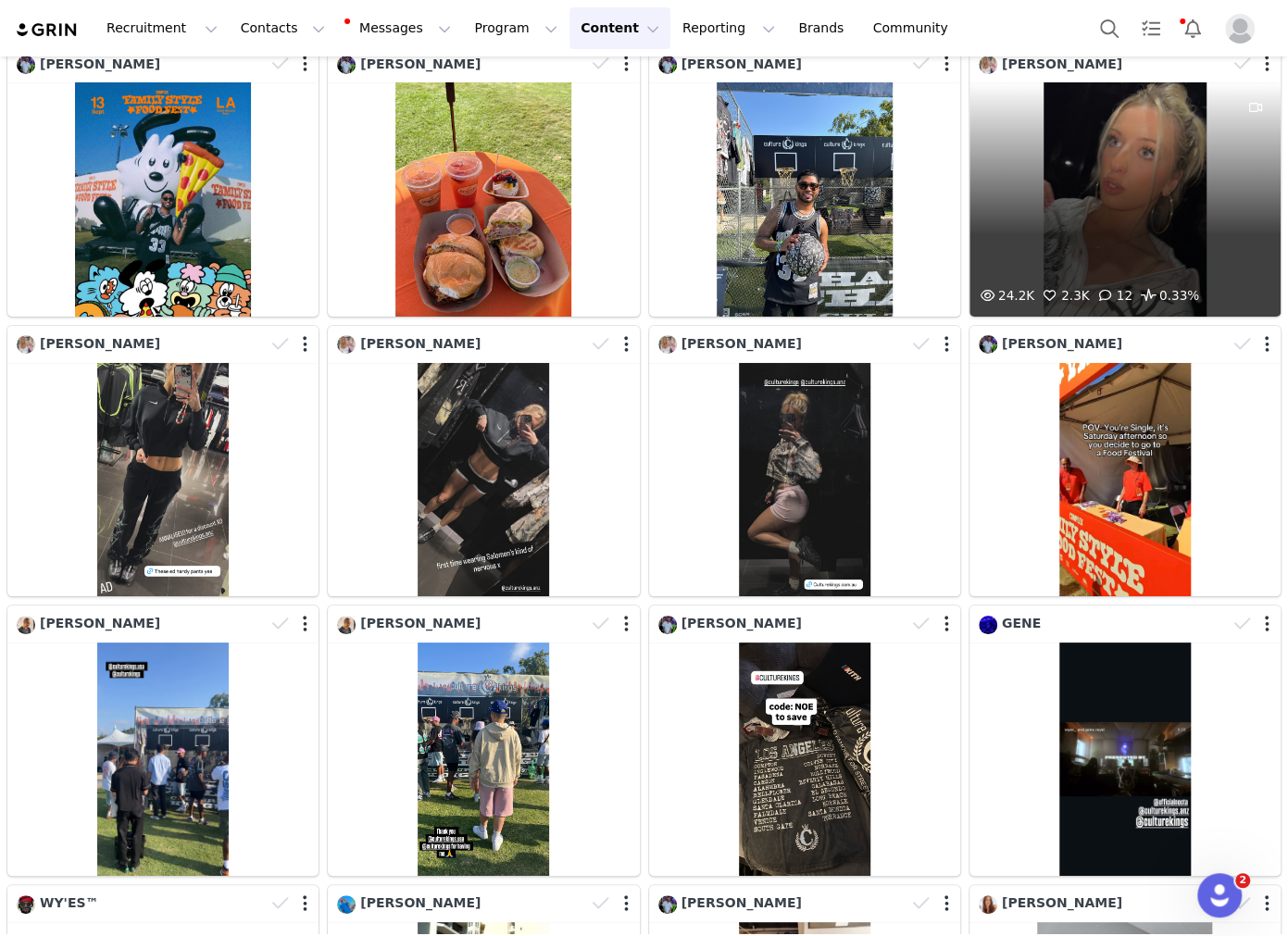
click at [593, 149] on div "24.2K 2.3K 12 0.33%" at bounding box center [1125, 199] width 312 height 233
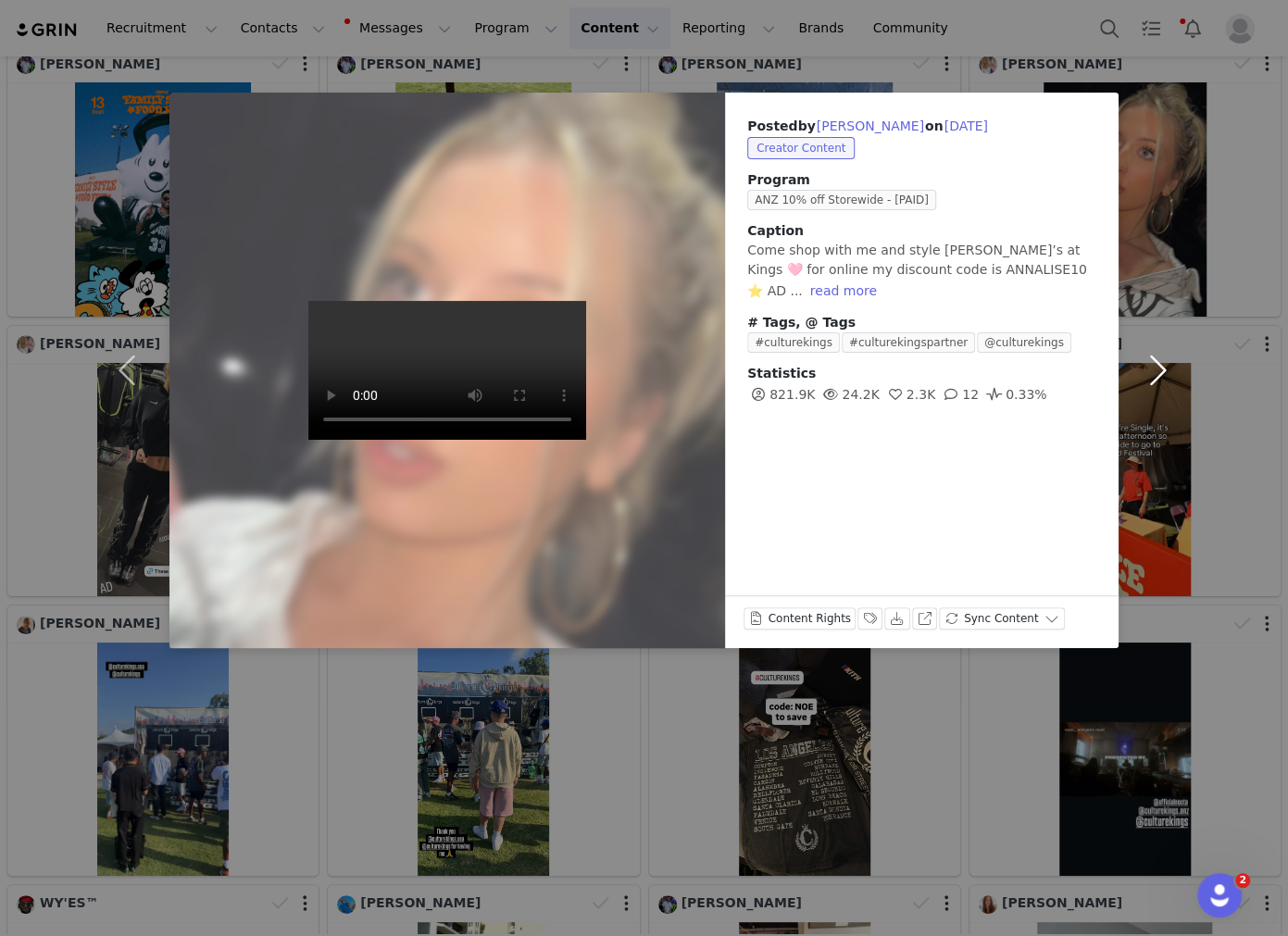
click at [593, 385] on button "button" at bounding box center [1158, 370] width 78 height 555
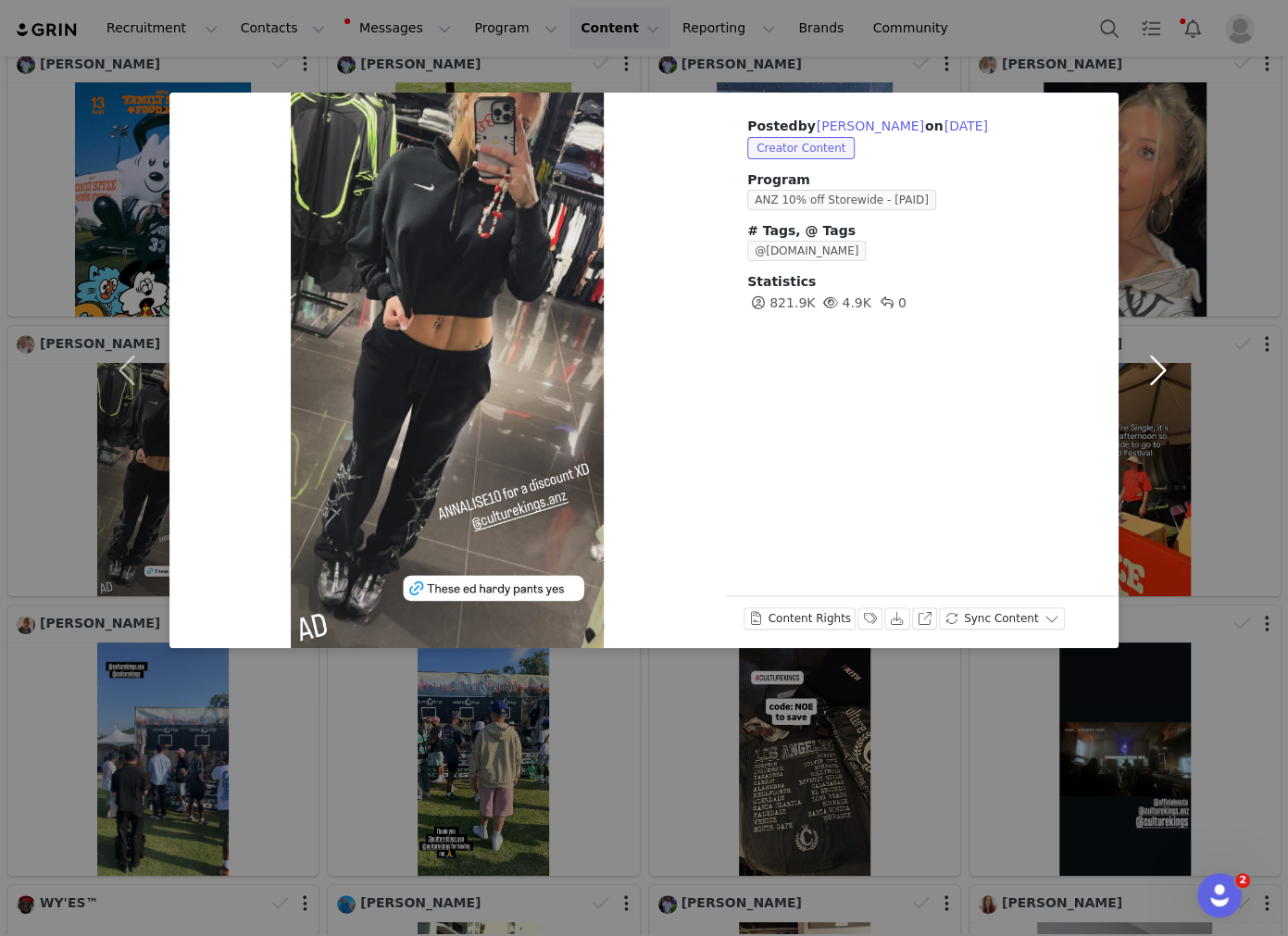
click at [593, 367] on button "button" at bounding box center [1158, 370] width 78 height 555
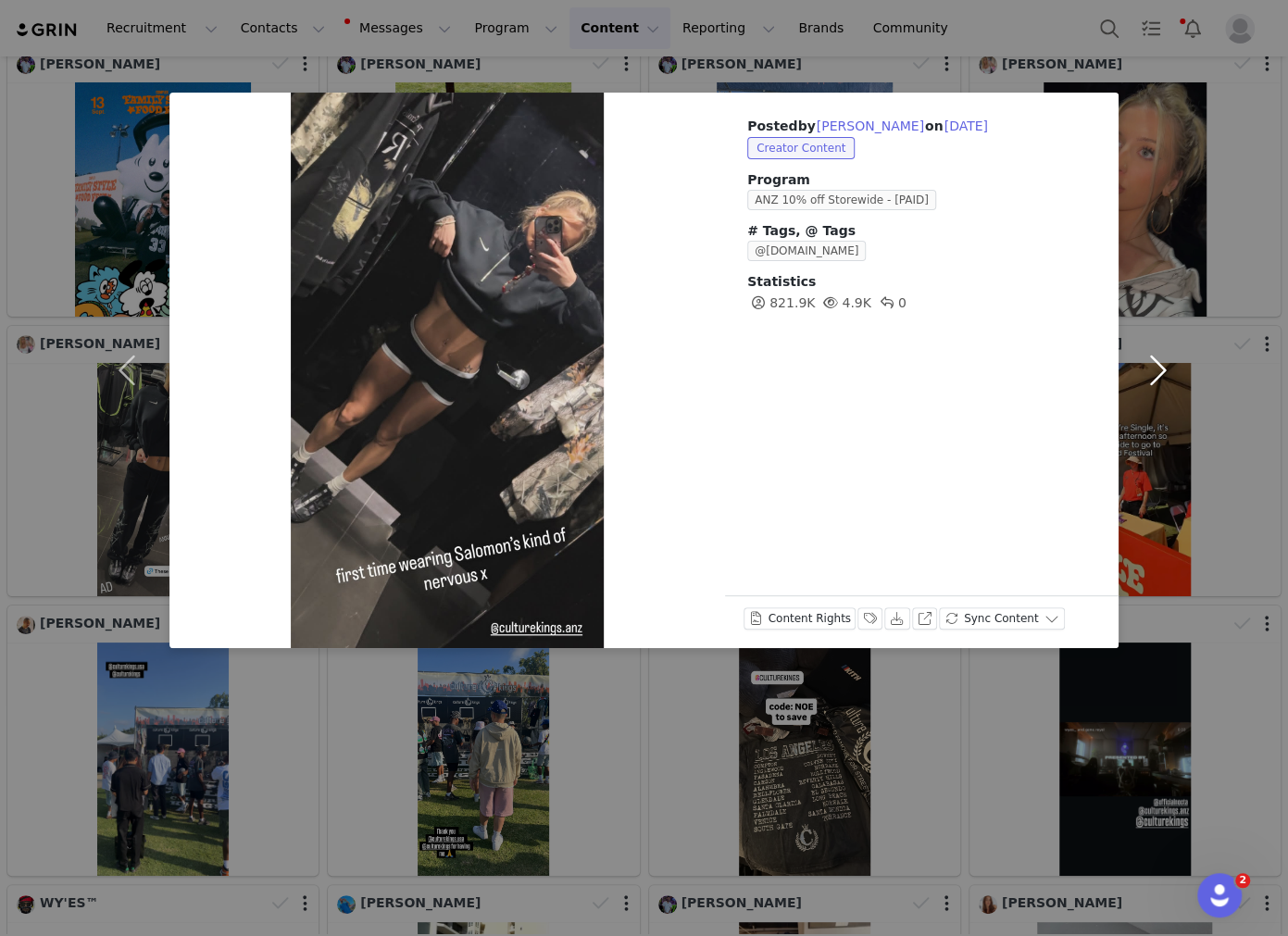
click at [593, 367] on button "button" at bounding box center [1158, 370] width 78 height 555
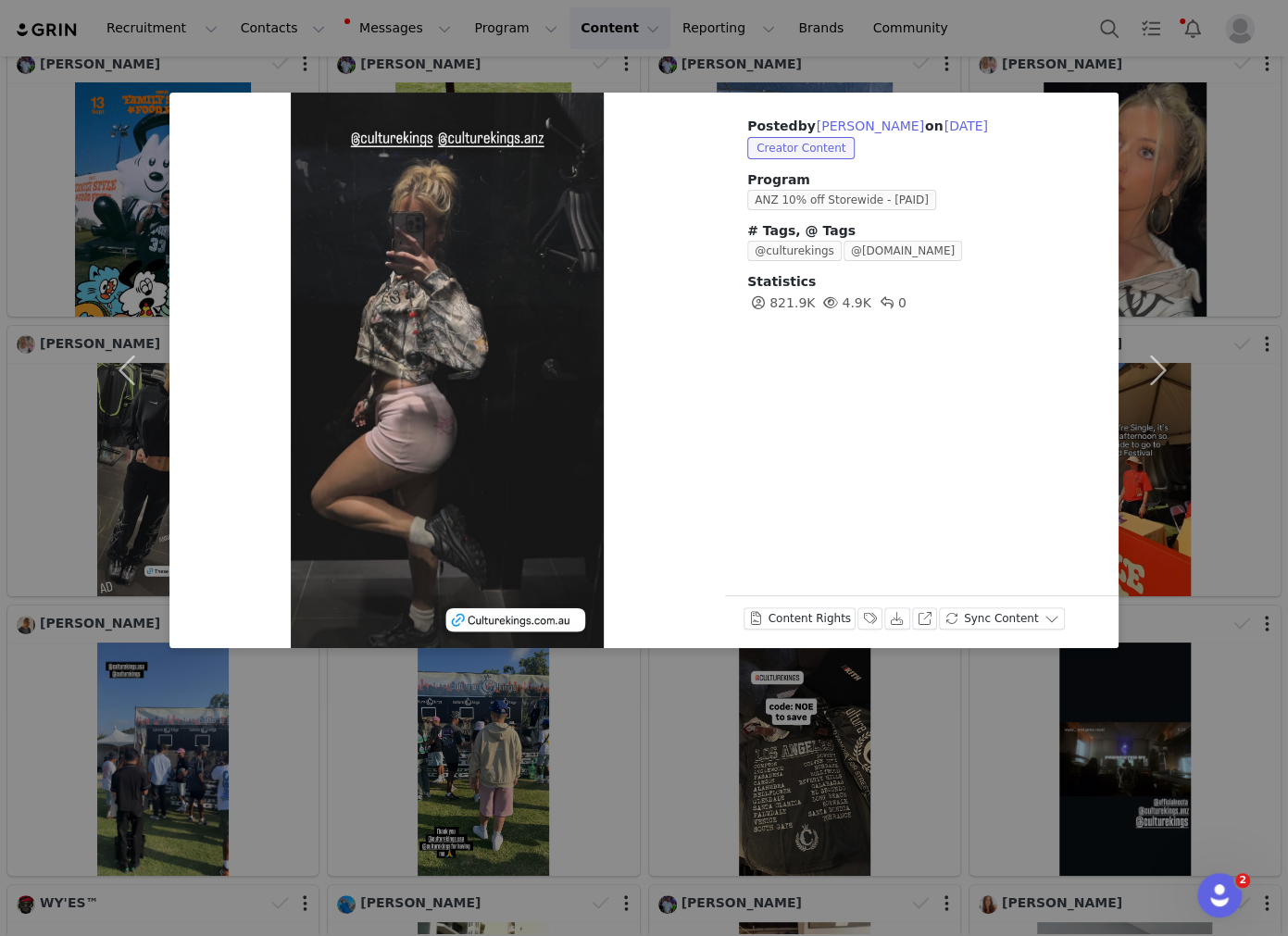
click at [593, 760] on div "Posted by Annalise Kokoris on Sep 16, 2025 Creator Content Program ANZ 10% off …" at bounding box center [644, 468] width 1288 height 936
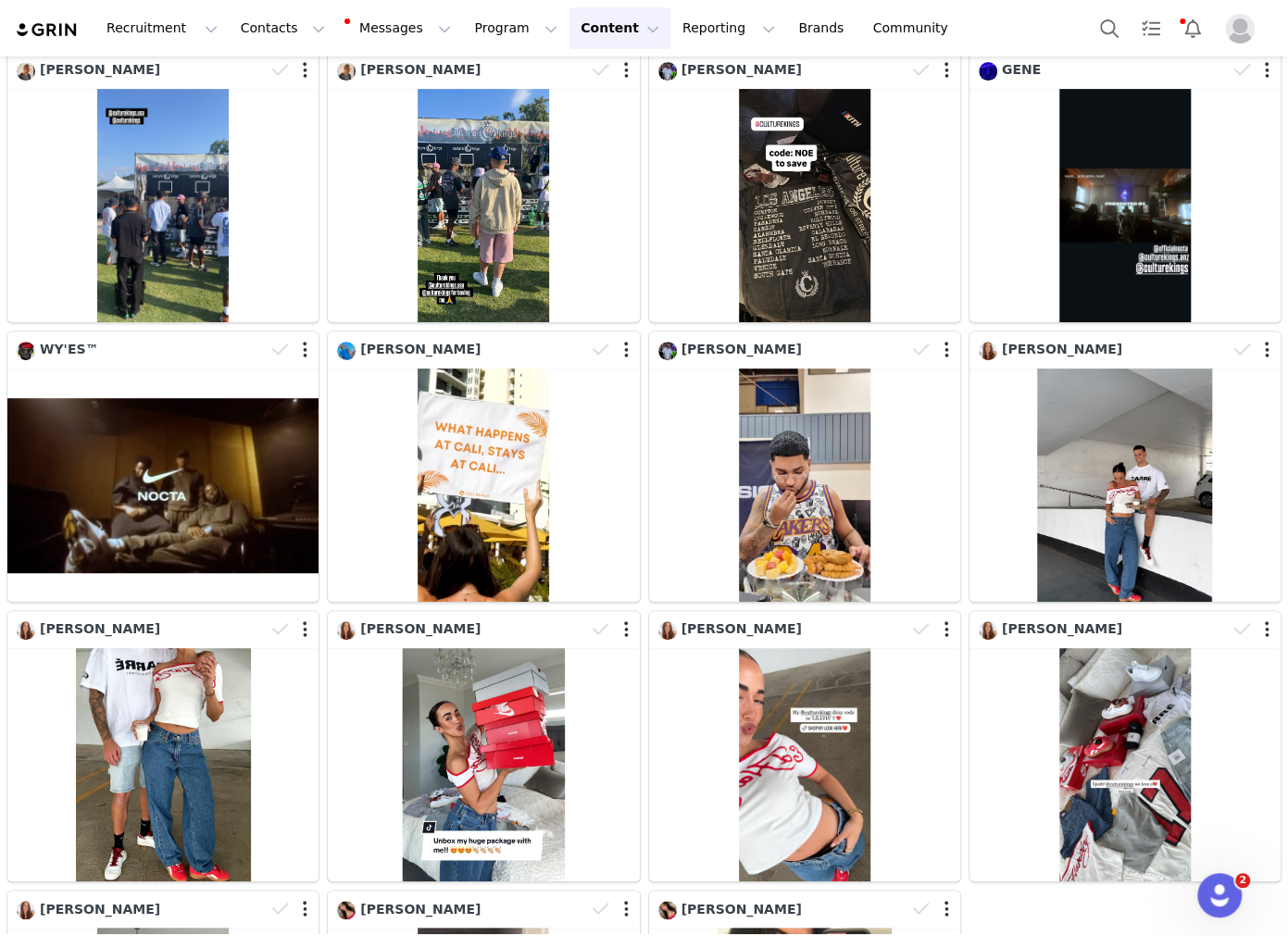
scroll to position [4541, 0]
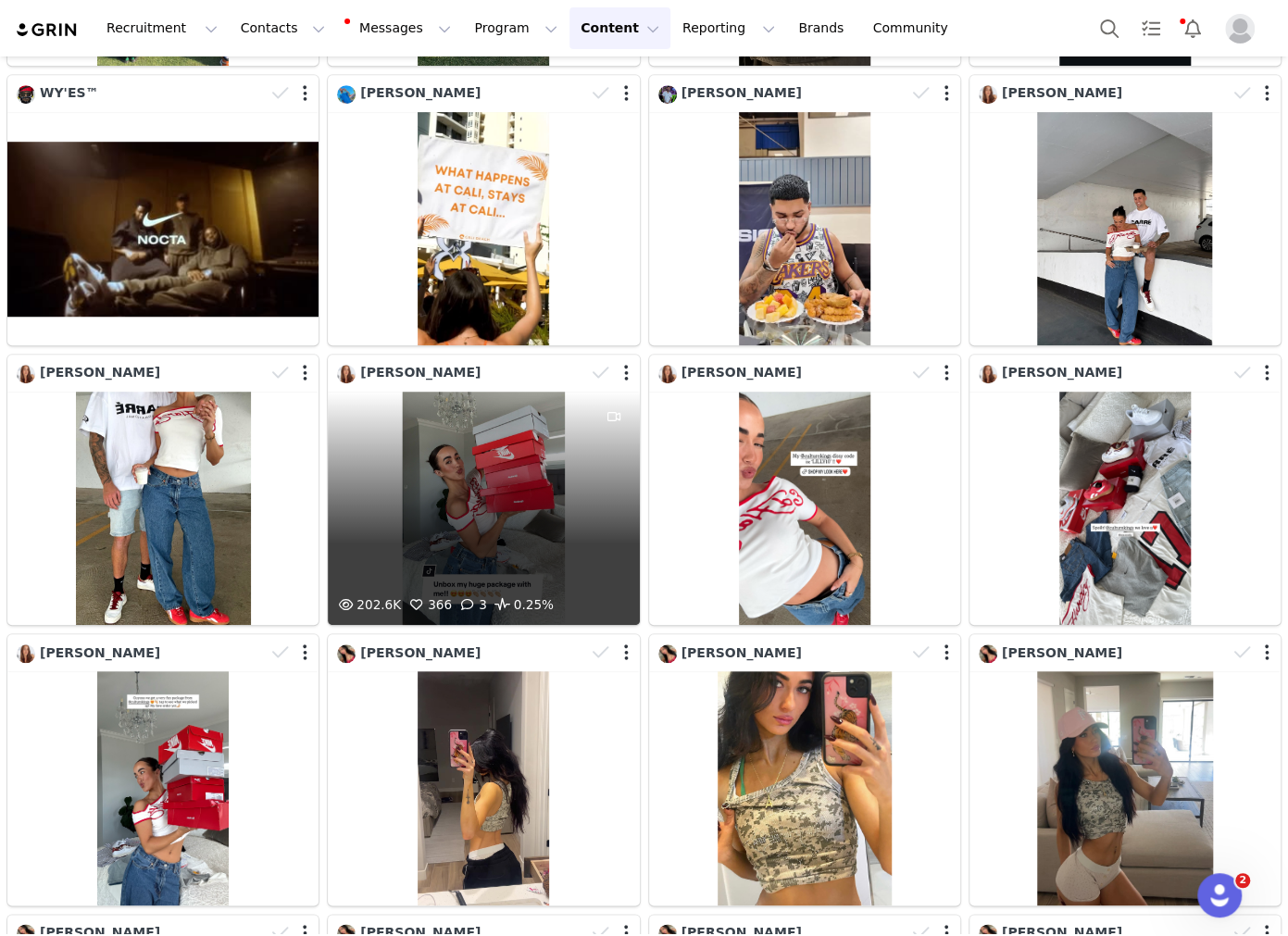
click at [437, 501] on div "202.6K 366 3 0.25%" at bounding box center [483, 508] width 312 height 233
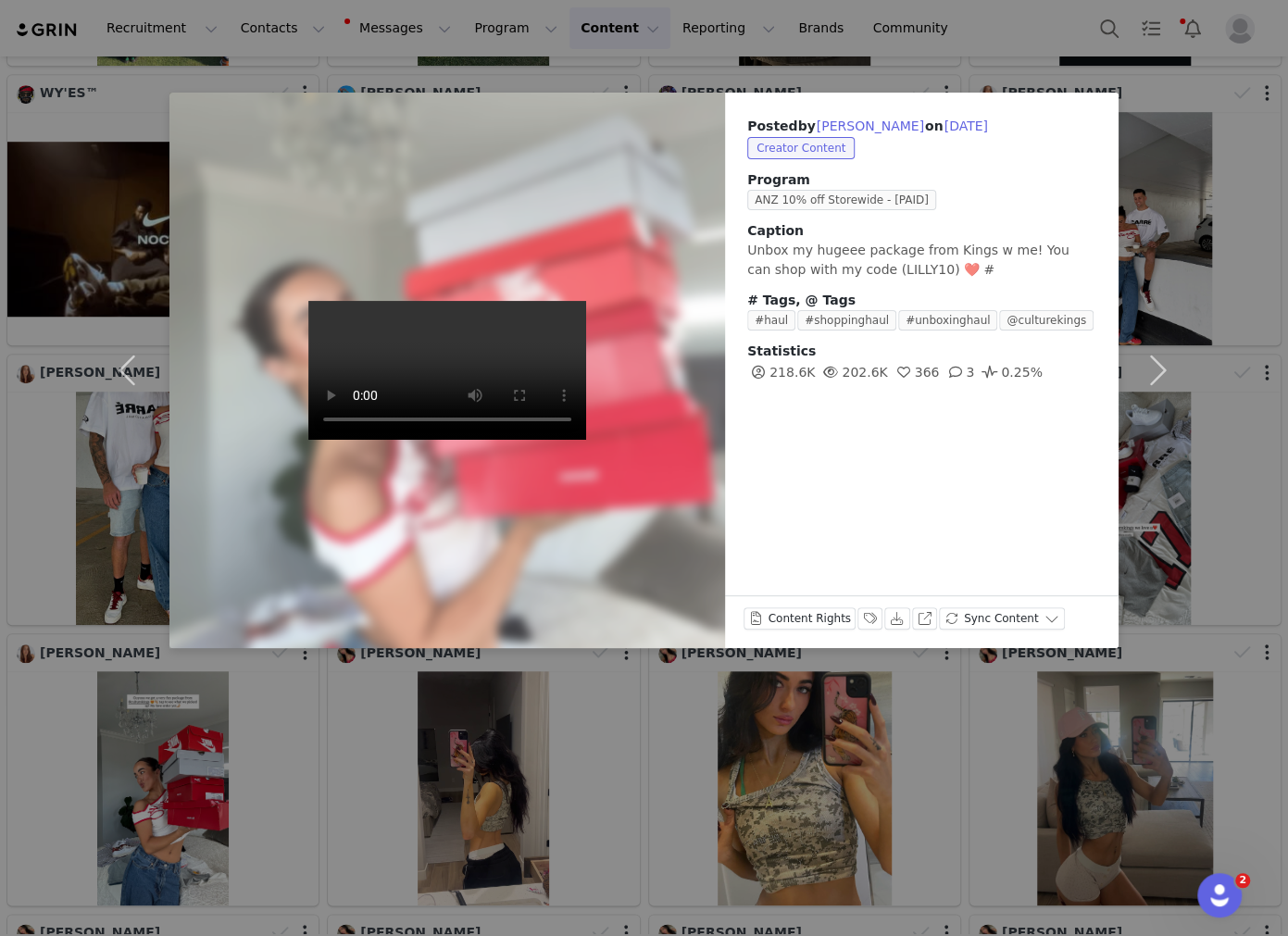
click at [593, 663] on div "Posted by Lilly Chugg on Sep 11, 2025 Creator Content Program ANZ 10% off Store…" at bounding box center [644, 468] width 1288 height 936
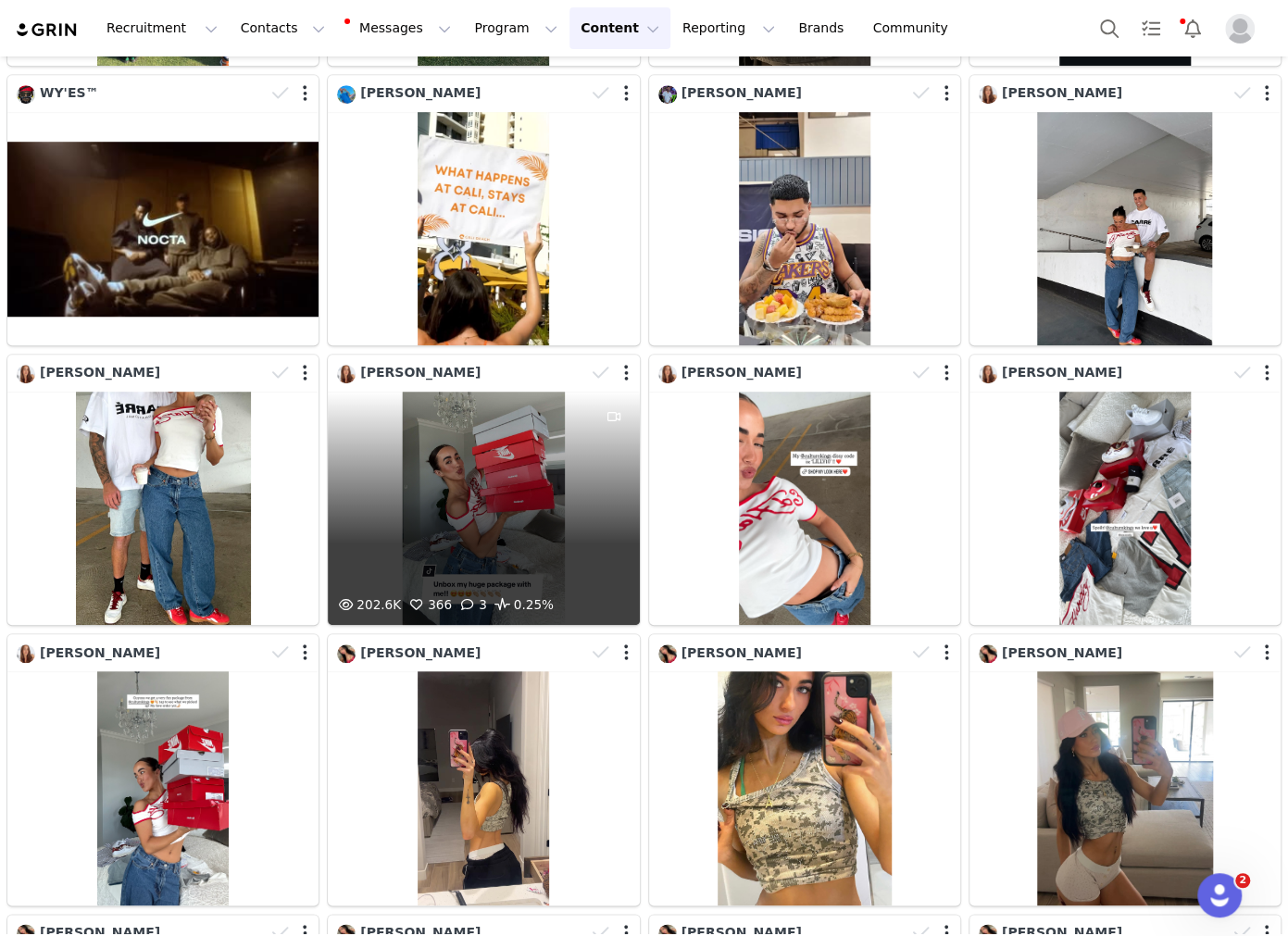
click at [364, 431] on div "202.6K 366 3 0.25%" at bounding box center [483, 508] width 312 height 233
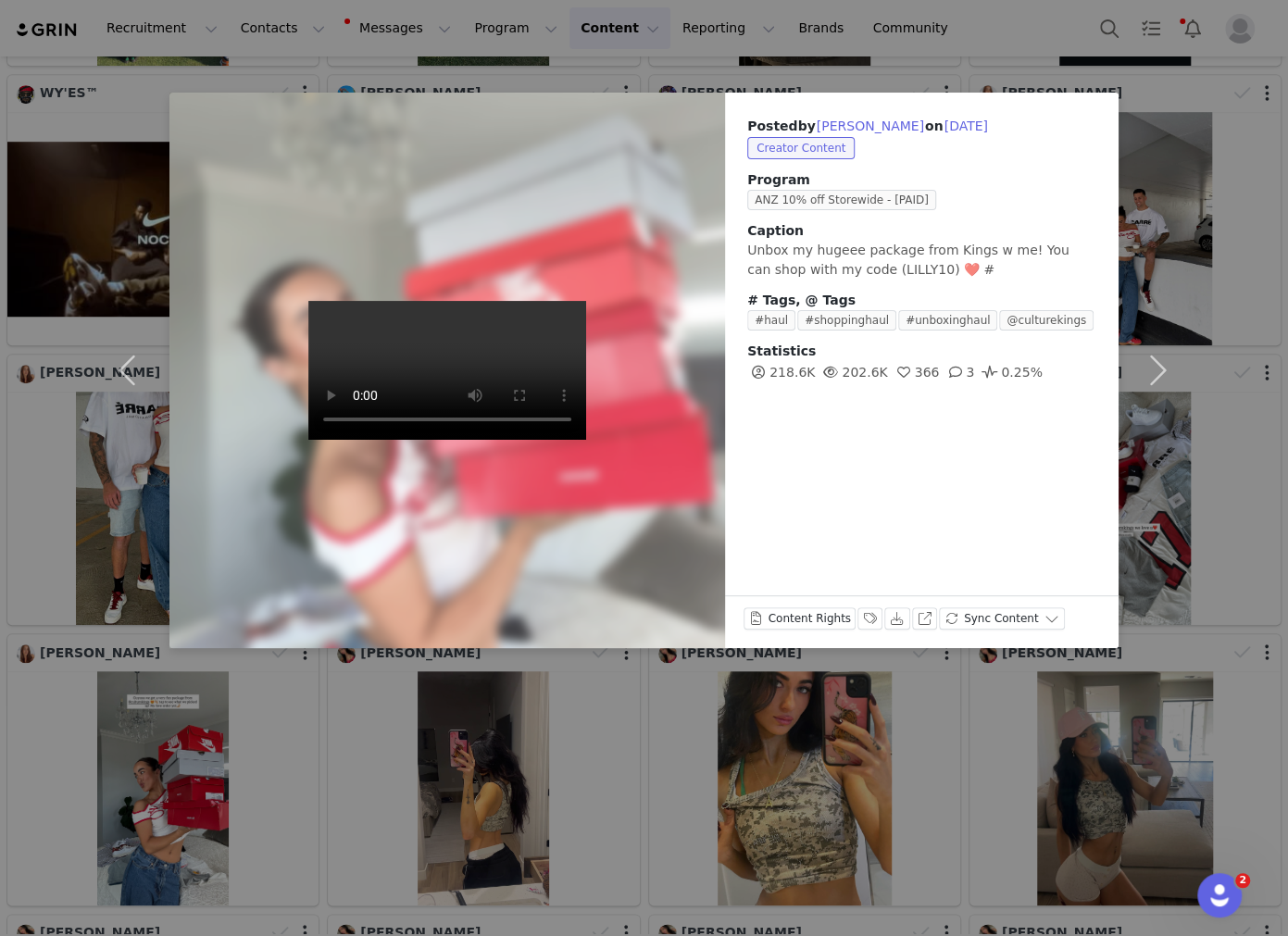
click at [593, 757] on div "Posted by Lilly Chugg on Sep 11, 2025 Creator Content Program ANZ 10% off Store…" at bounding box center [644, 468] width 1288 height 936
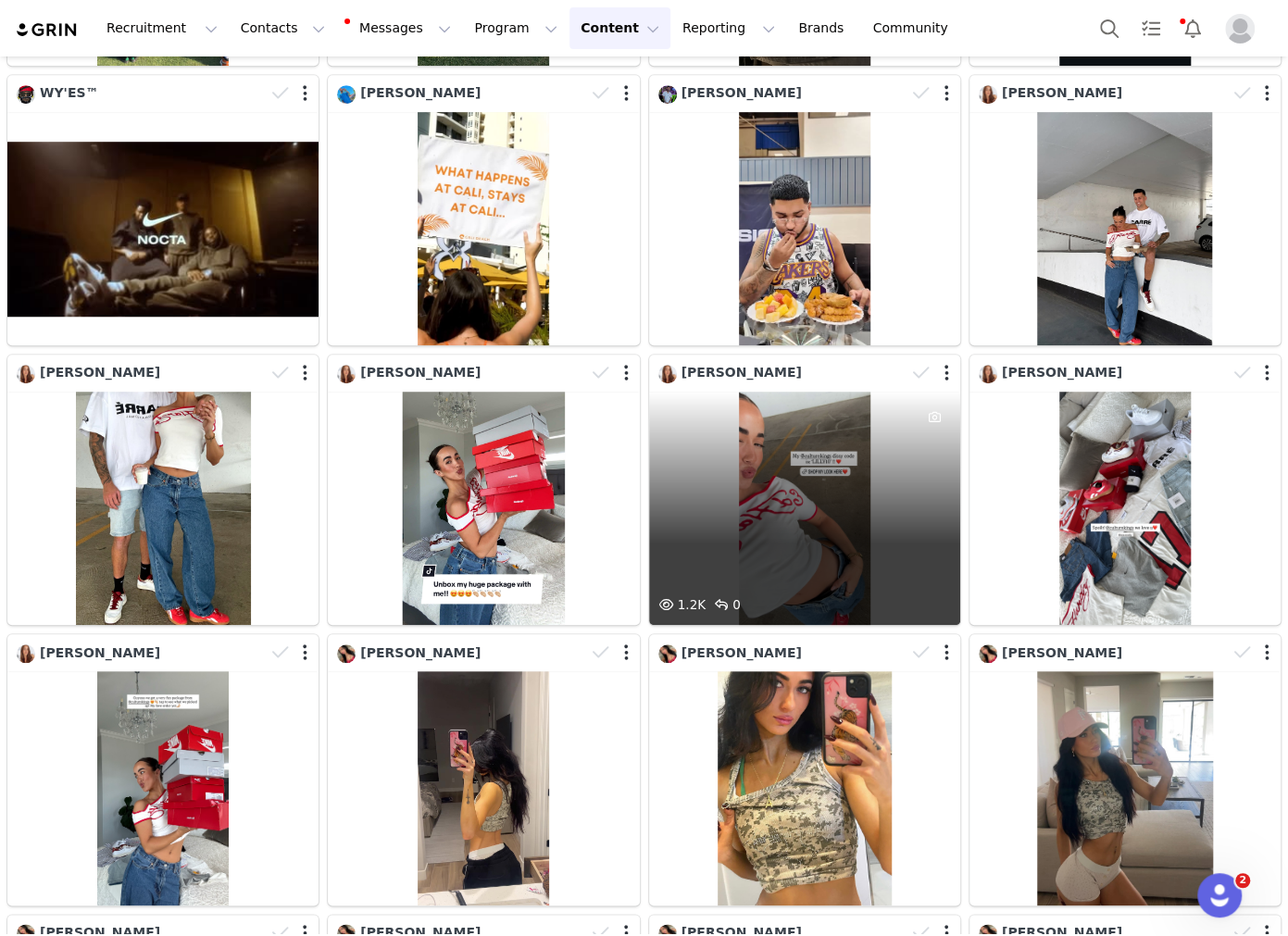
click at [593, 542] on div "1.2K 0" at bounding box center [805, 508] width 312 height 233
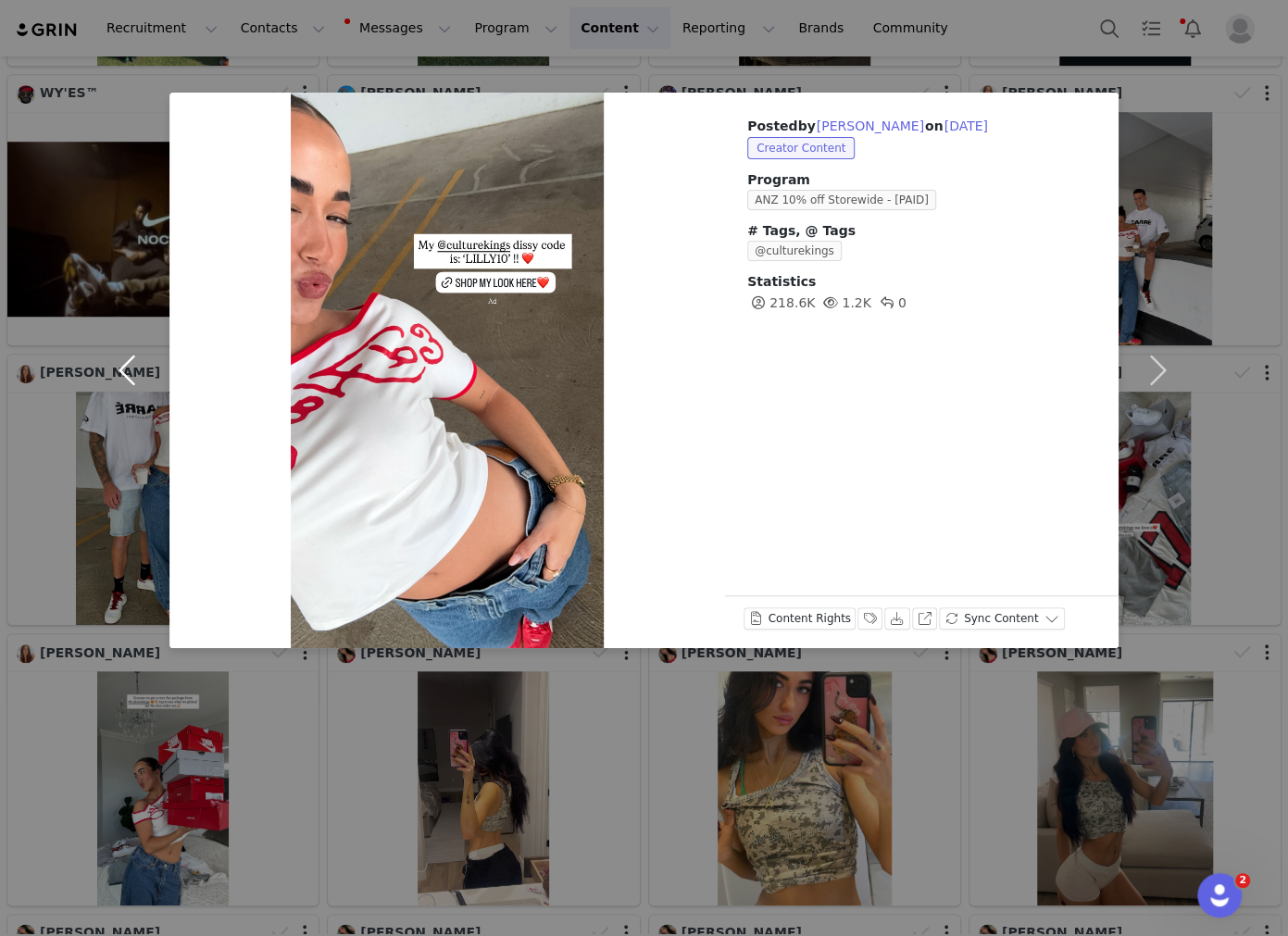
click at [105, 369] on button "button" at bounding box center [130, 370] width 78 height 555
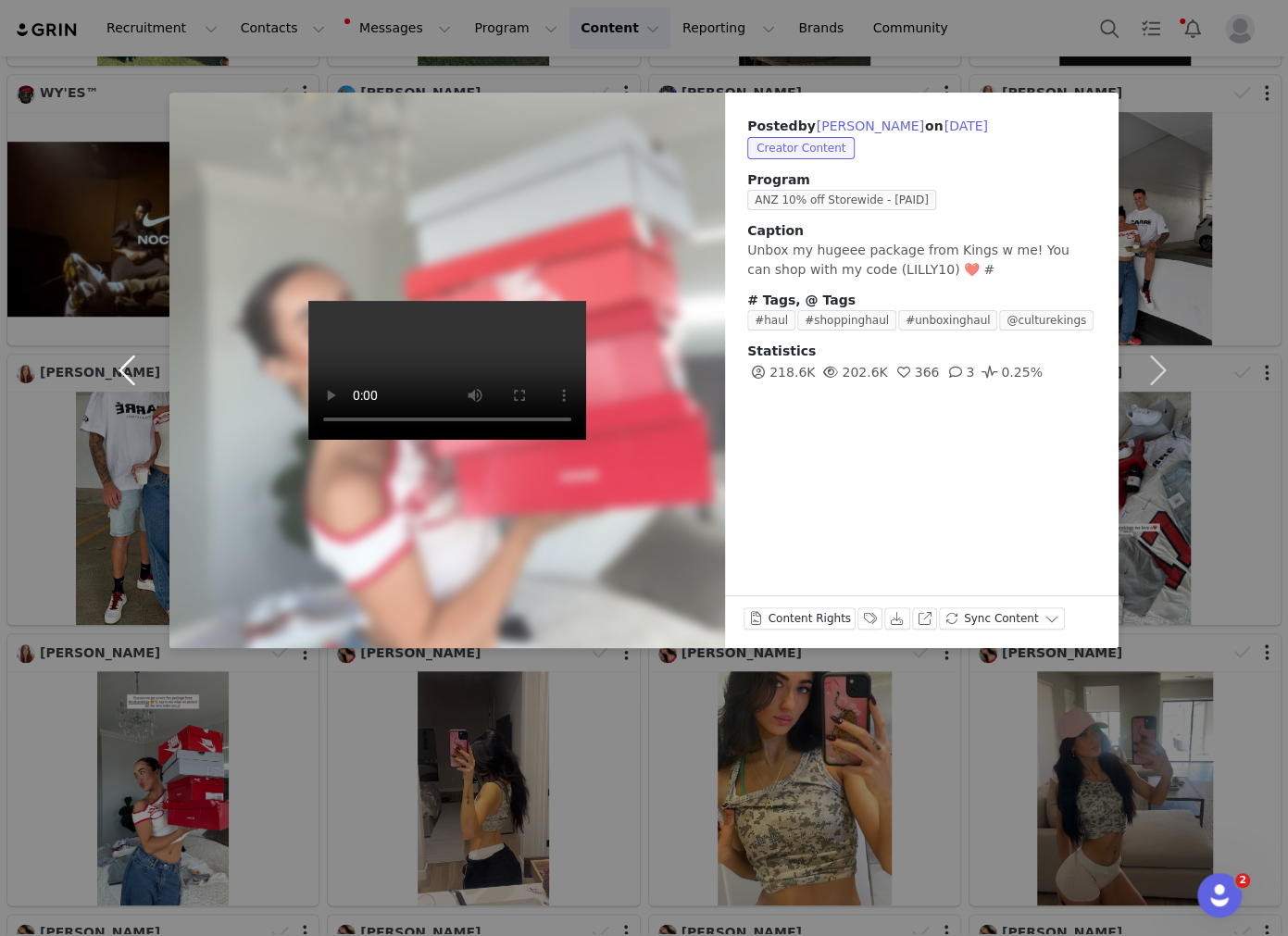
click at [122, 365] on button "button" at bounding box center [130, 370] width 78 height 555
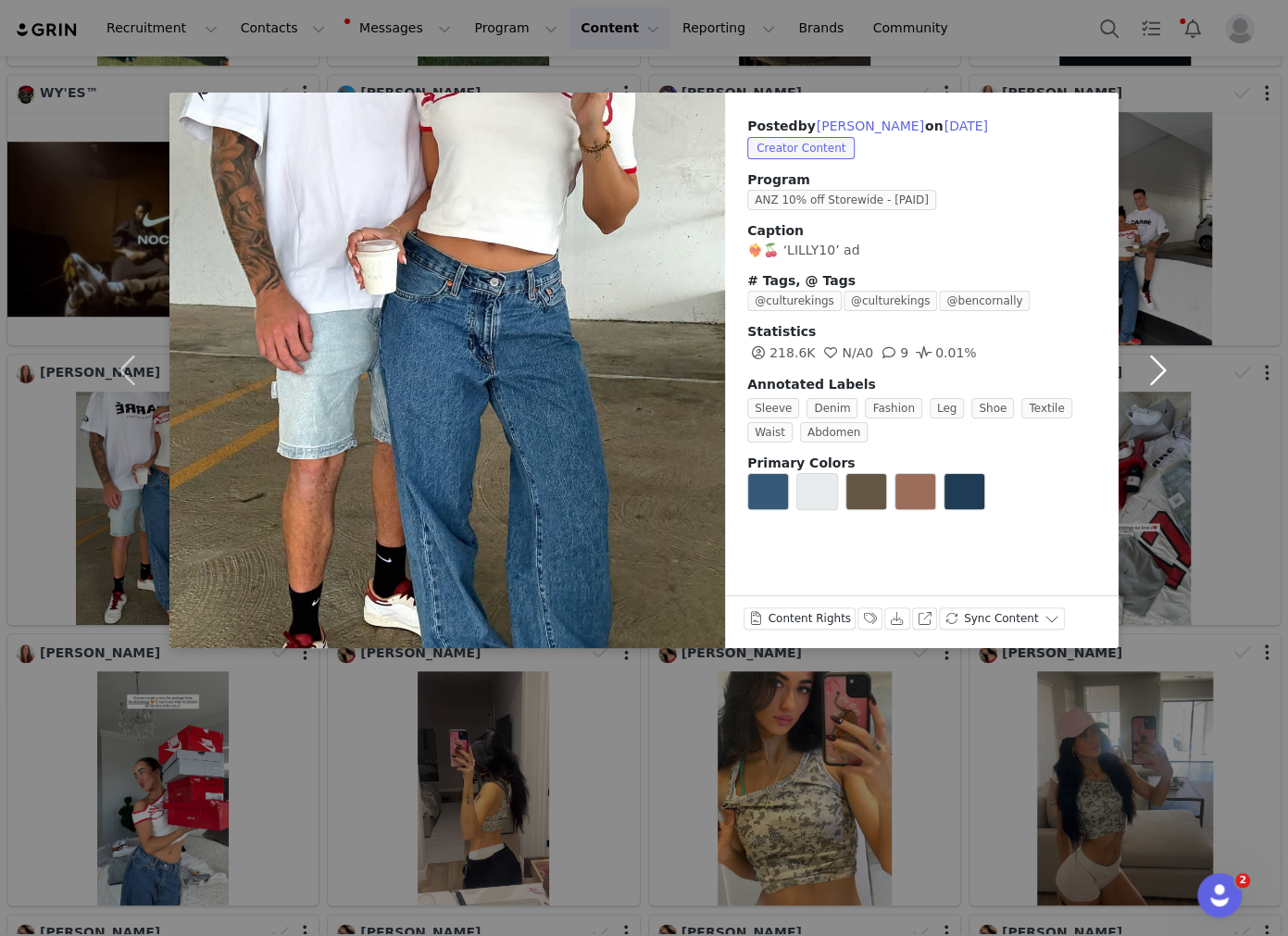
click at [593, 584] on button "button" at bounding box center [1158, 370] width 78 height 555
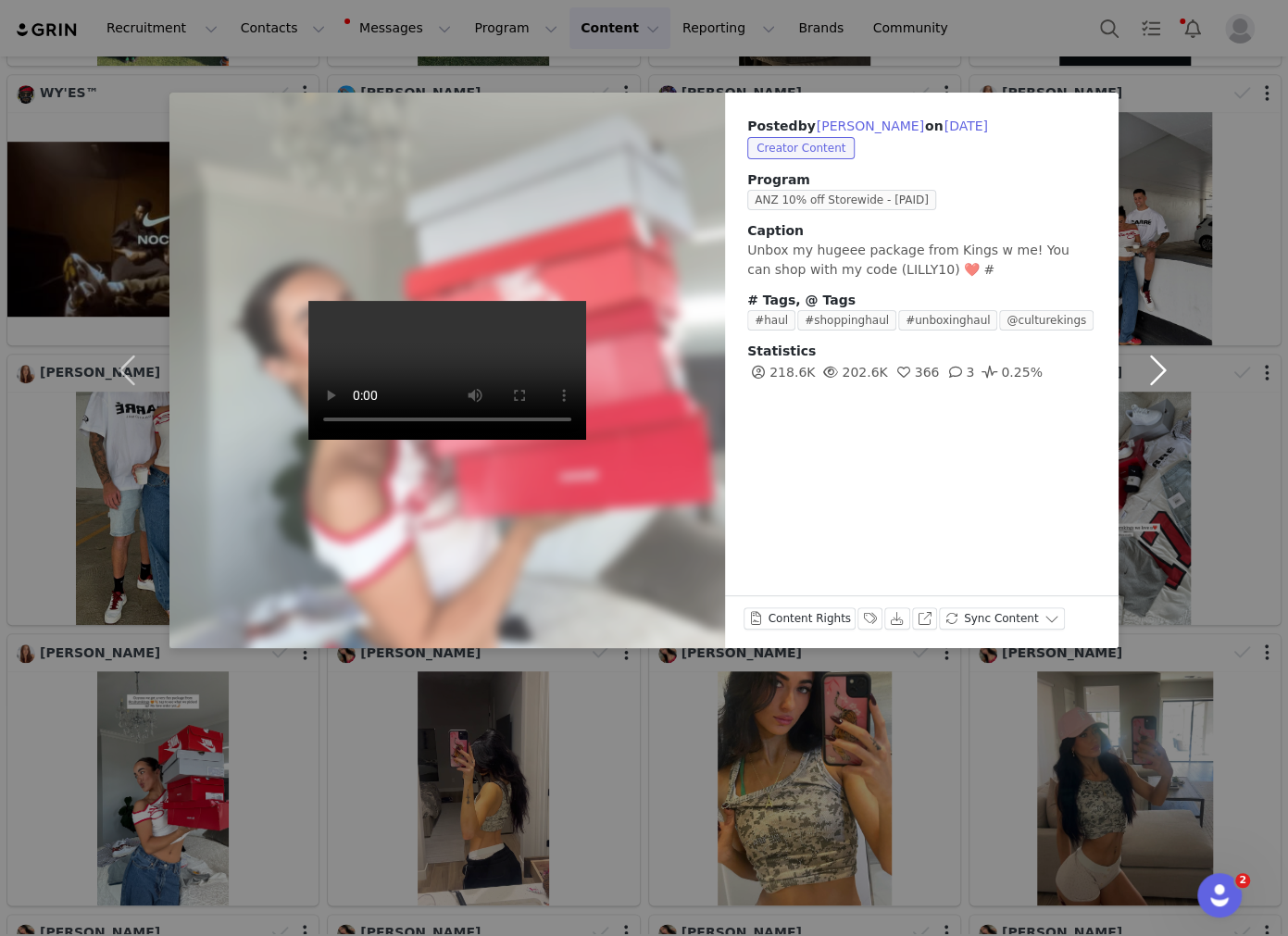
click at [593, 230] on button "button" at bounding box center [1158, 370] width 78 height 555
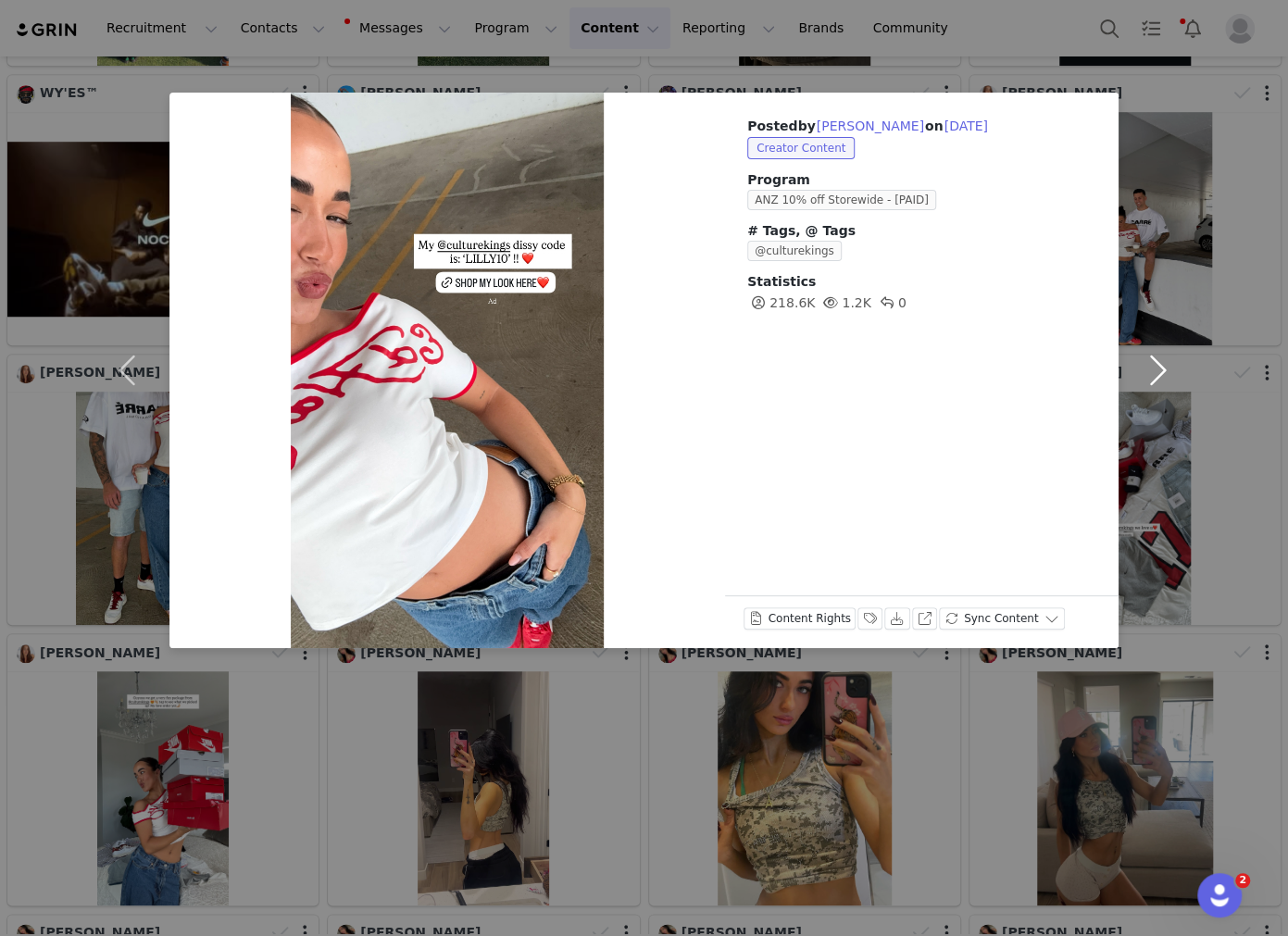
click at [593, 101] on button "button" at bounding box center [1158, 370] width 78 height 555
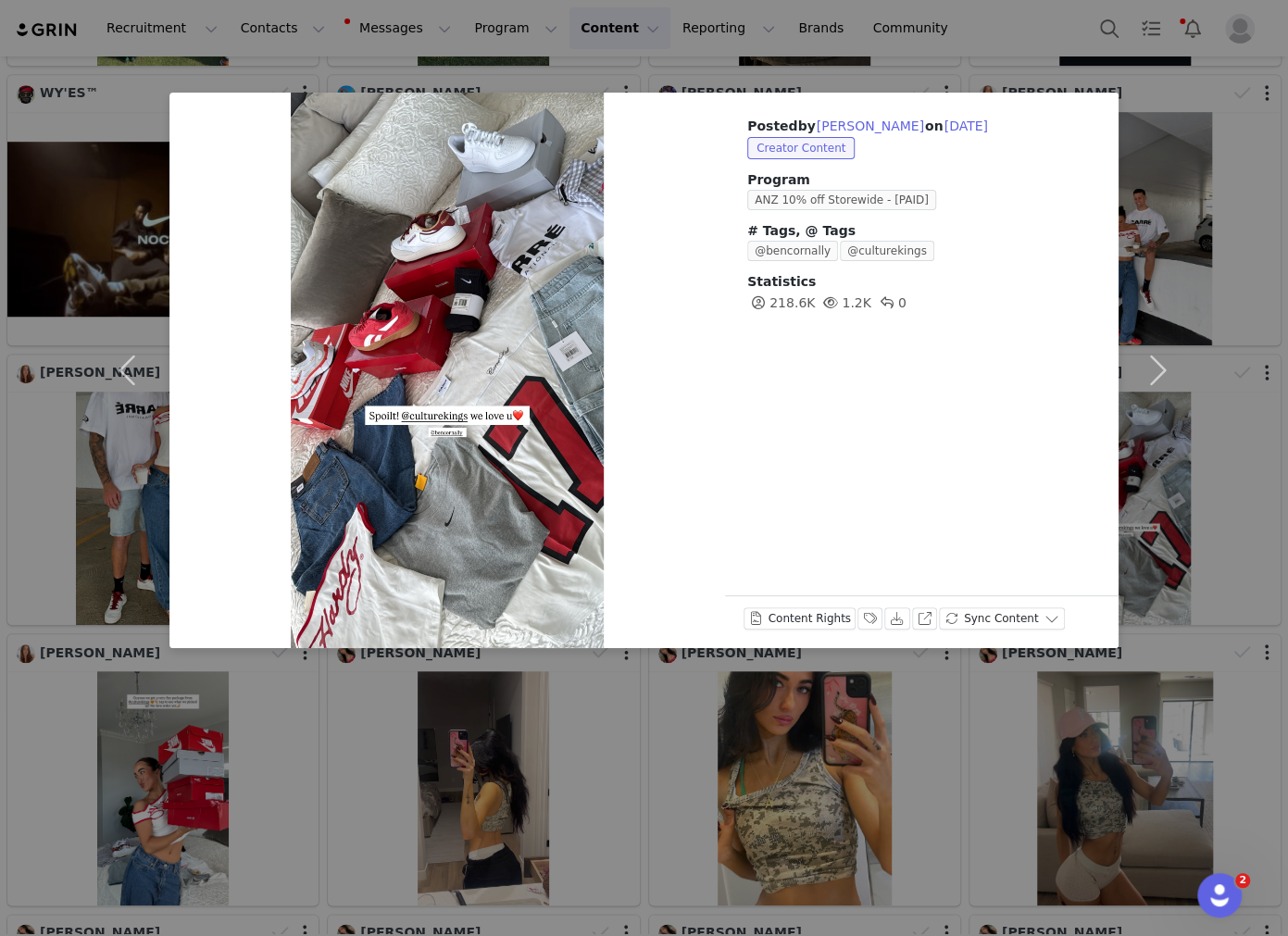
click at [593, 542] on div "Posted by Lilly Chugg on Sep 11, 2025 Creator Content Program ANZ 10% off Store…" at bounding box center [922, 370] width 393 height 555
click at [593, 784] on div "Posted by Lilly Chugg on Sep 11, 2025 Creator Content Program ANZ 10% off Store…" at bounding box center [644, 468] width 1288 height 936
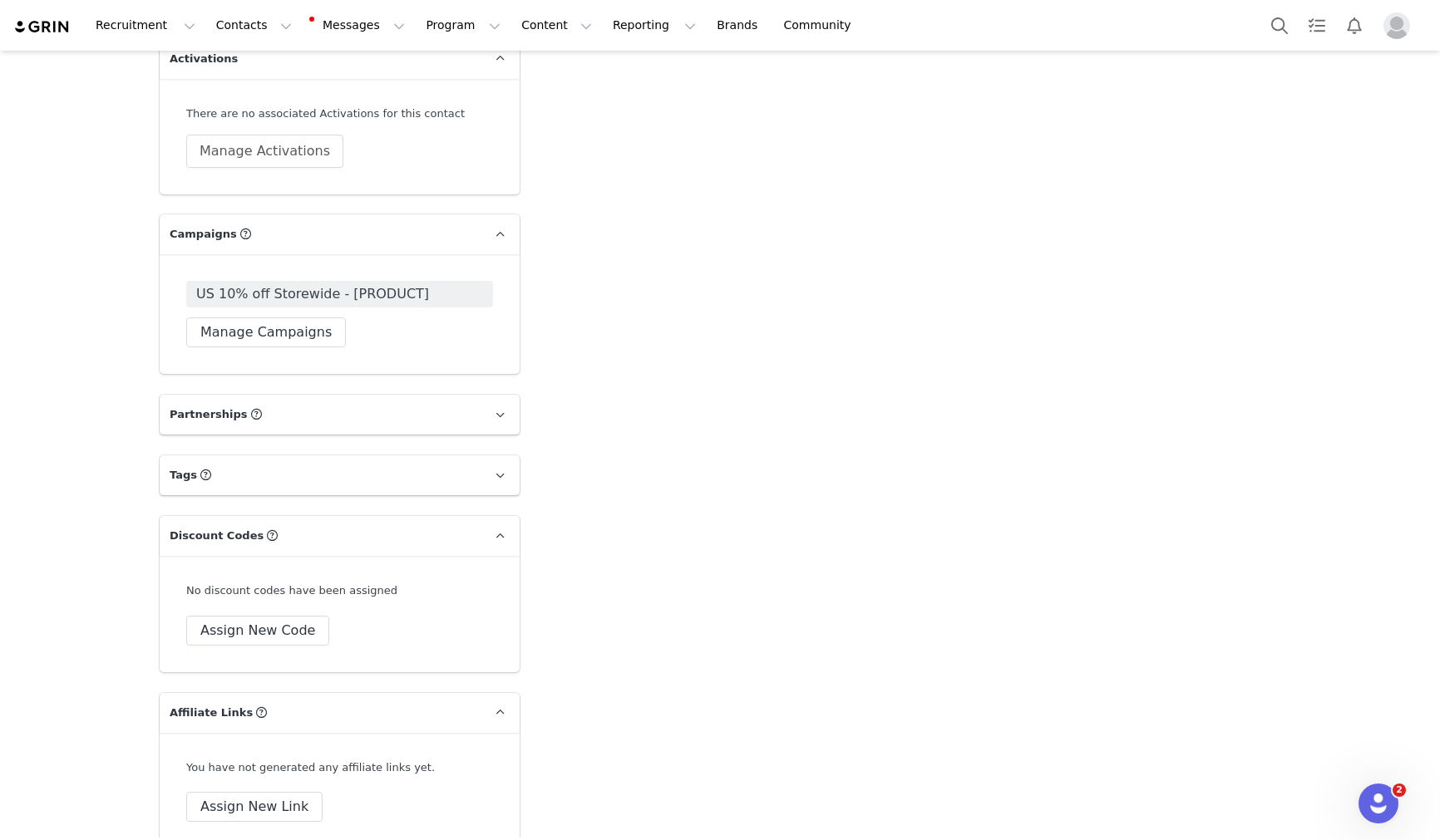
scroll to position [3974, 0]
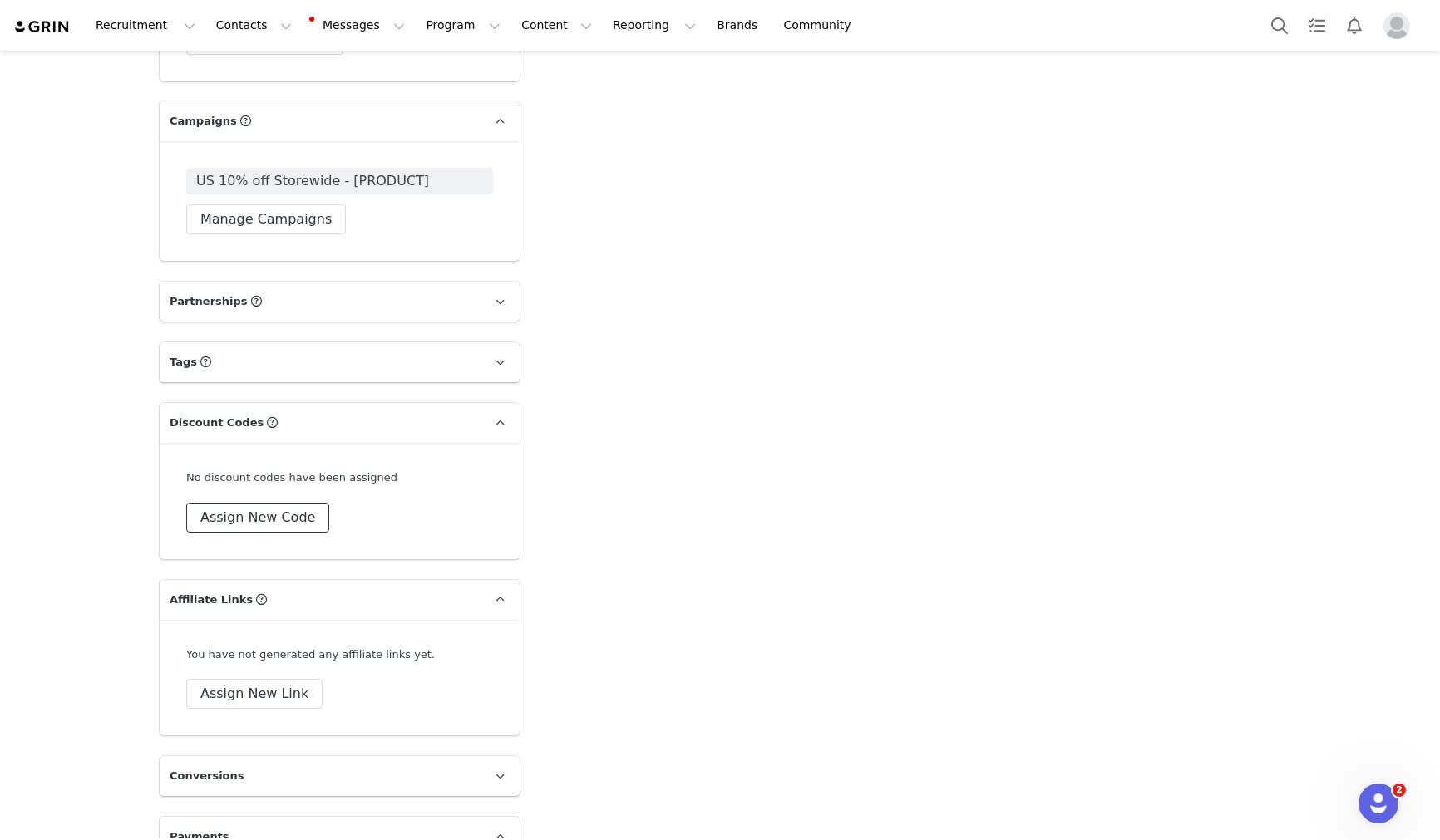
click at [224, 503] on button "Assign New Code" at bounding box center [257, 517] width 143 height 30
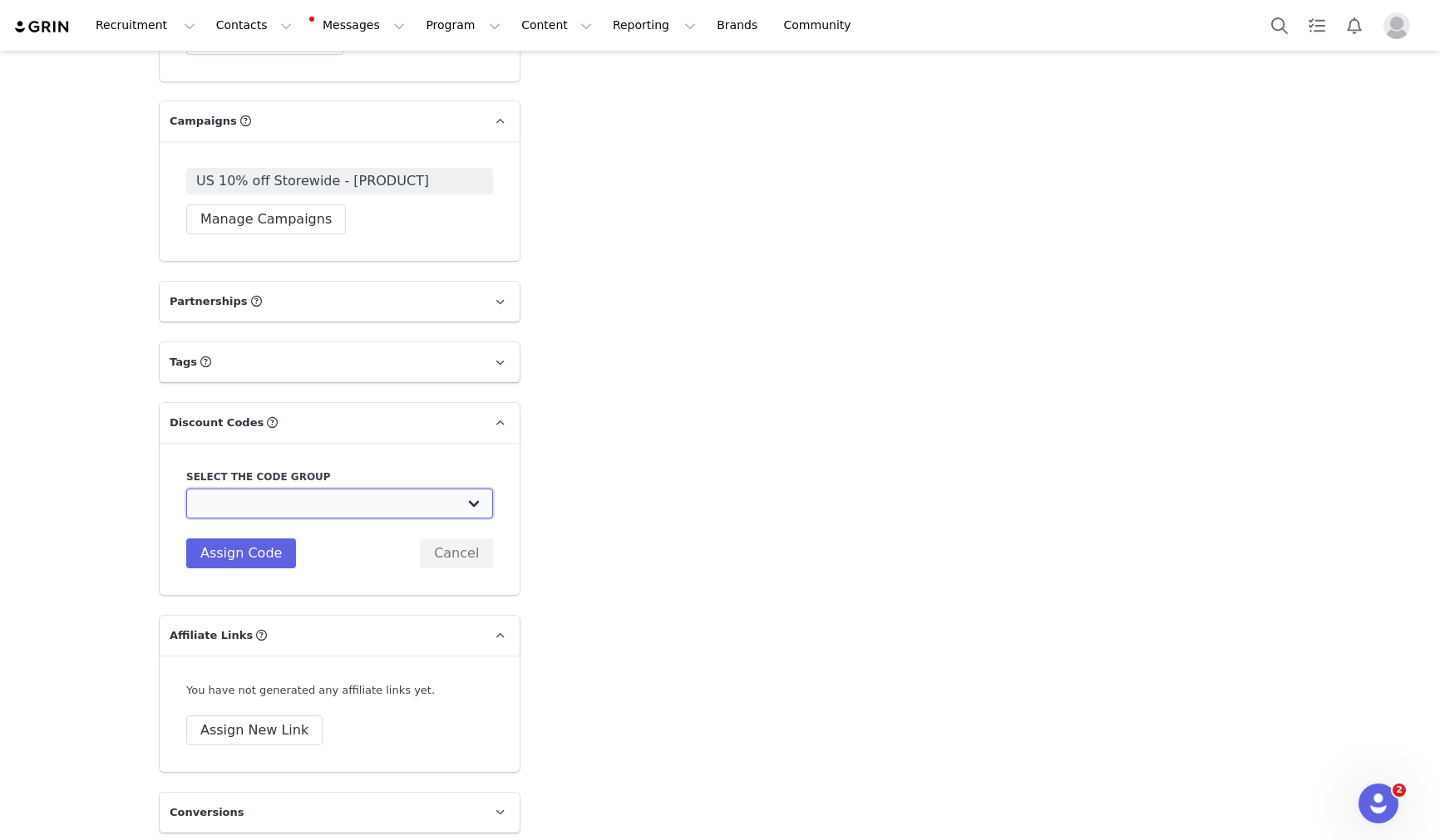
click at [249, 489] on select "Culture Kings NZ: [EXPIRED] Christmas Gifting NZ Culture Kings NZ: [EXPIRED] BO…" at bounding box center [339, 503] width 306 height 30
select select "8983"
click at [186, 489] on select "Culture Kings NZ: [EXPIRED] Christmas Gifting NZ Culture Kings NZ: [EXPIRED] BO…" at bounding box center [339, 503] width 306 height 30
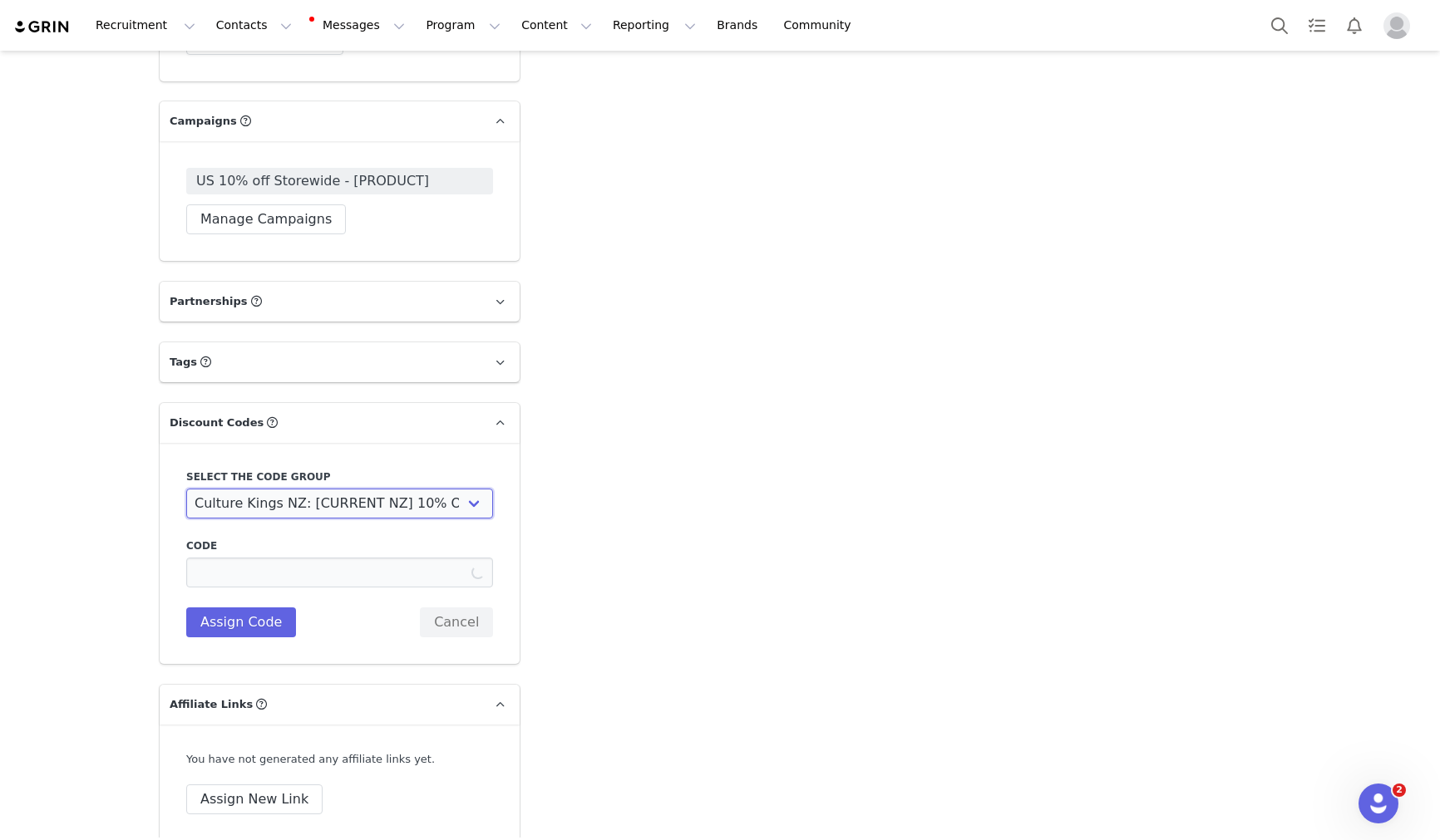
type input "HENRY"
click at [335, 558] on input "HENRY" at bounding box center [339, 572] width 306 height 30
click at [356, 489] on select "Culture Kings NZ: [EXPIRED] Christmas Gifting NZ Culture Kings NZ: [EXPIRED] BO…" at bounding box center [339, 503] width 306 height 30
click at [249, 608] on button "Assign Code" at bounding box center [240, 622] width 109 height 30
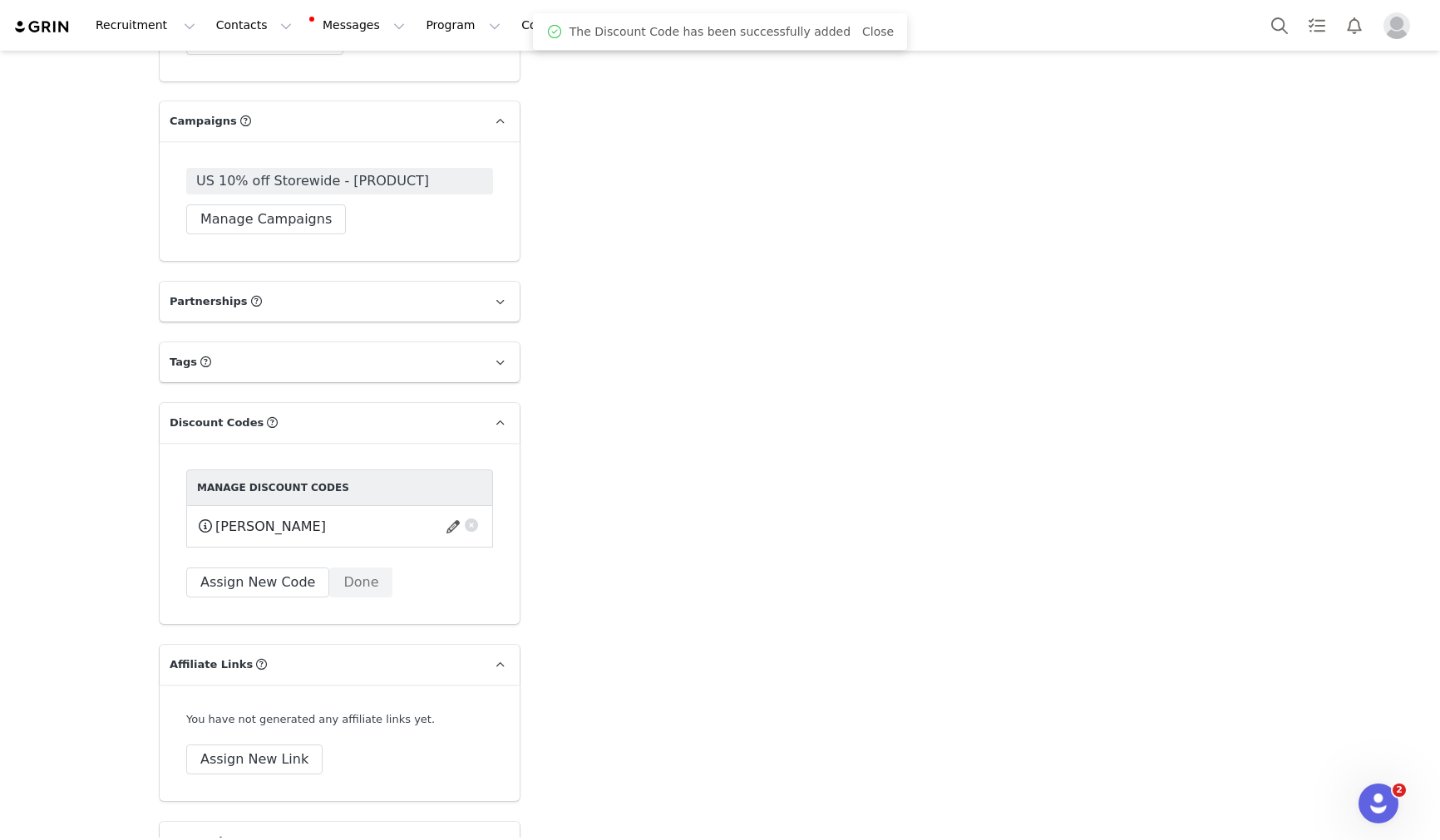
click at [206, 516] on span at bounding box center [205, 526] width 16 height 20
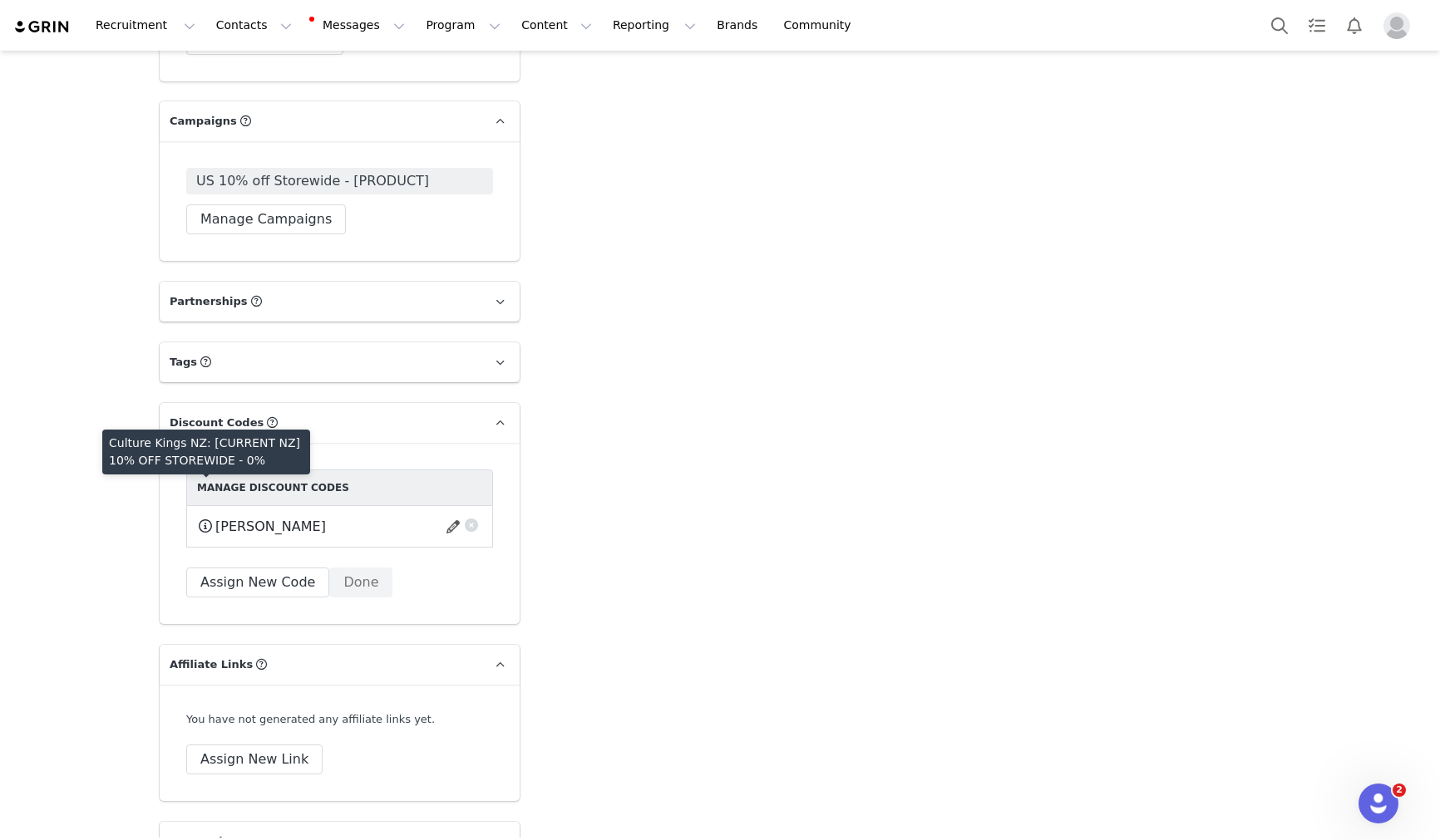
click at [346, 516] on span "This code will no longer be usable and any revenue attribution will be lost. De…" at bounding box center [362, 527] width 34 height 21
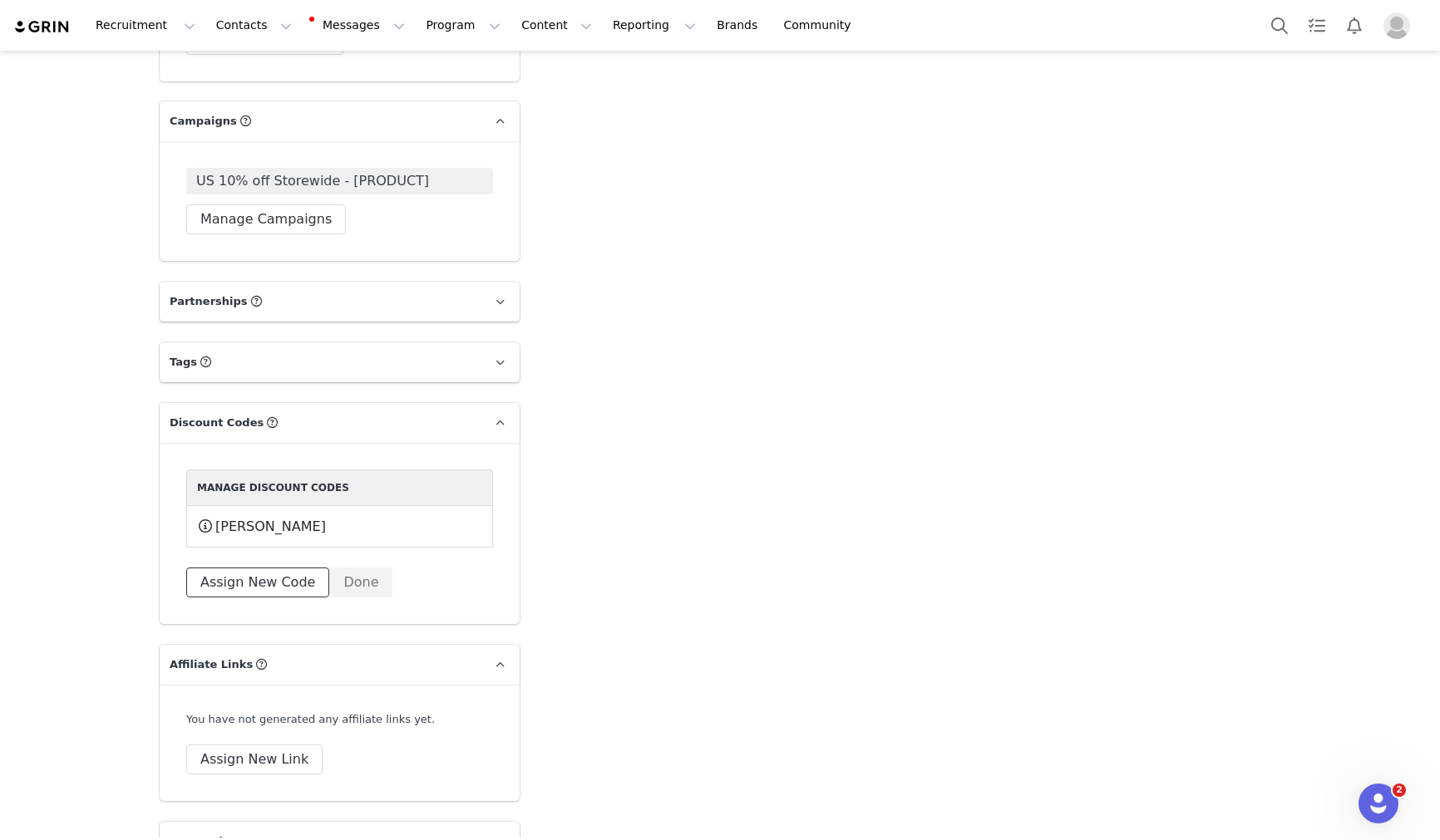
click at [251, 568] on button "Assign New Code" at bounding box center [257, 583] width 143 height 30
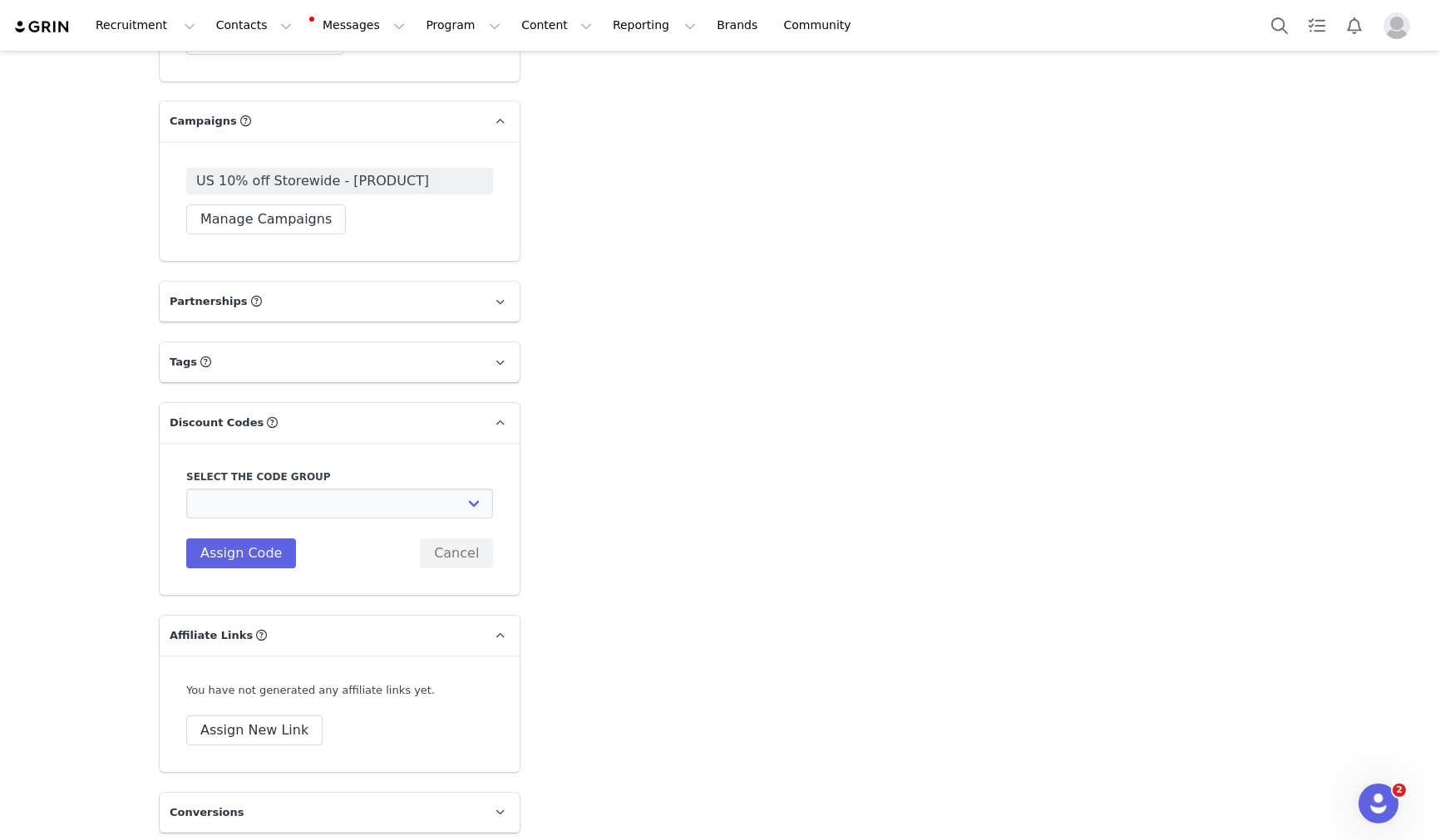
click at [273, 488] on div "Select the code group Culture Kings NZ: [EXPIRED] Christmas Gifting NZ Culture …" at bounding box center [339, 519] width 306 height 99
click at [275, 489] on select "Culture Kings NZ: [EXPIRED] Christmas Gifting NZ Culture Kings NZ: [EXPIRED] BO…" at bounding box center [339, 503] width 306 height 30
select select "8984"
click at [186, 489] on select "Culture Kings NZ: [EXPIRED] Christmas Gifting NZ Culture Kings NZ: [EXPIRED] BO…" at bounding box center [339, 503] width 306 height 30
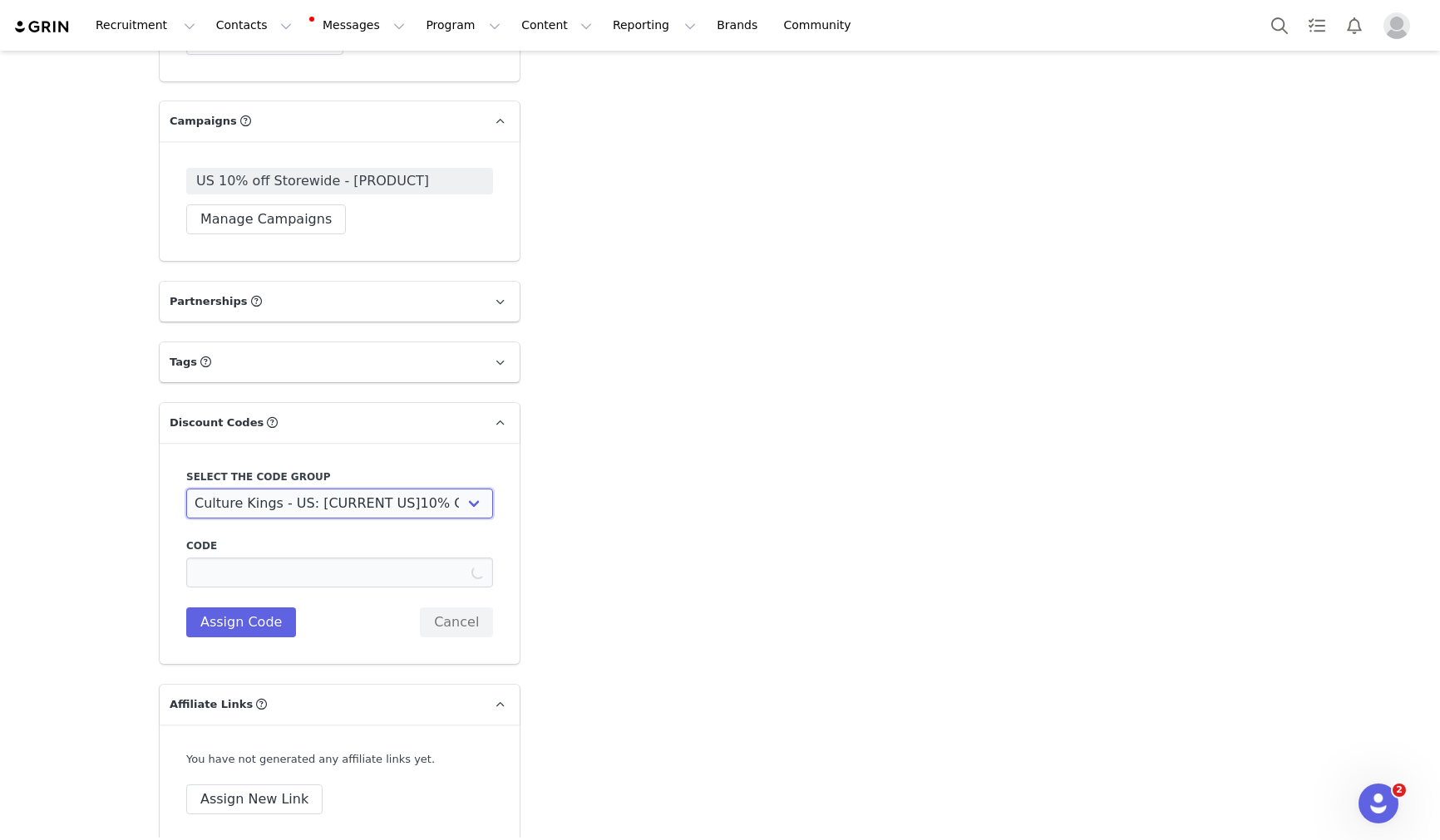
type input "HENRY"
click at [252, 608] on button "Assign Code" at bounding box center [240, 622] width 109 height 30
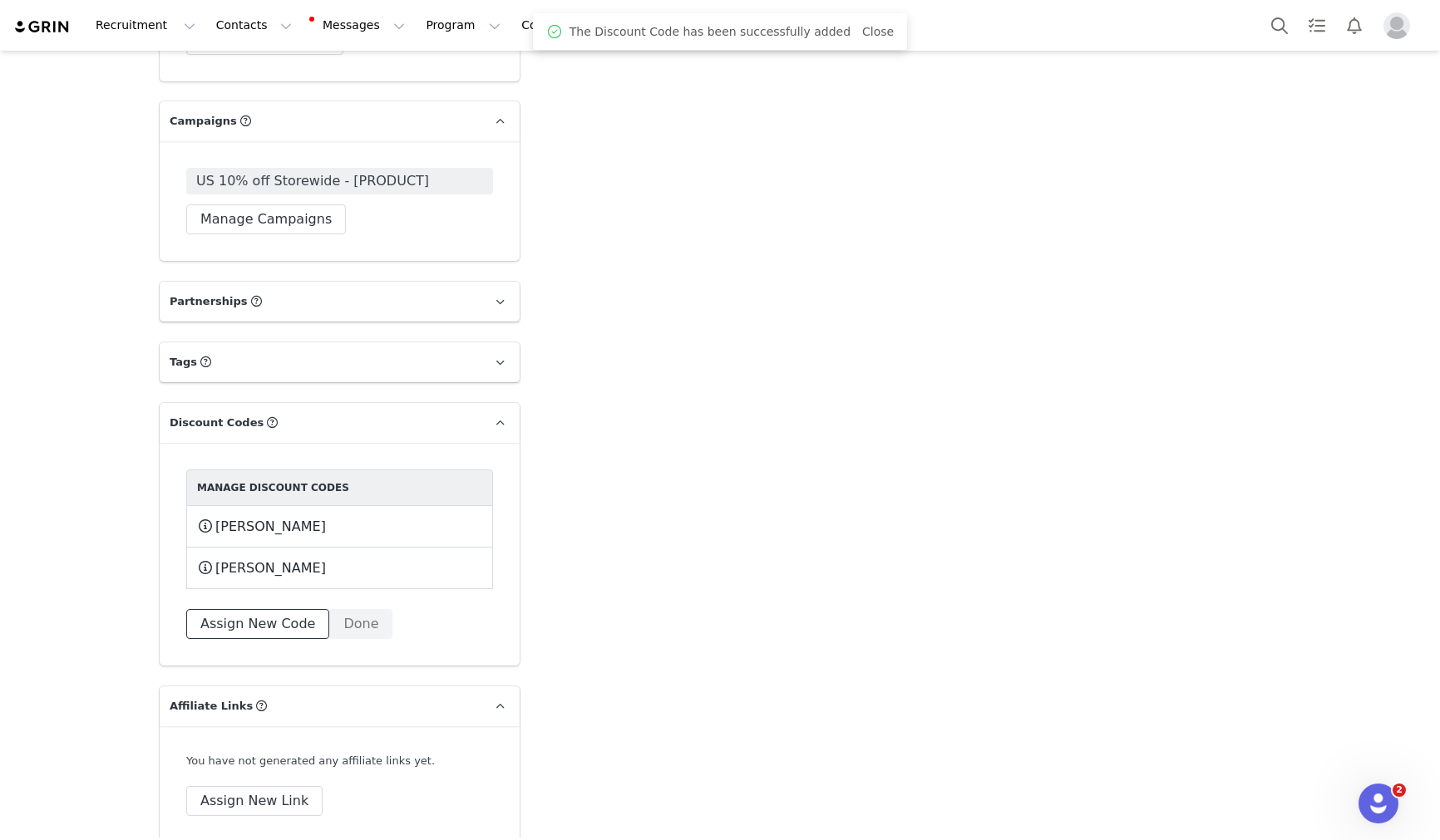
click at [253, 609] on button "Assign New Code" at bounding box center [257, 624] width 143 height 30
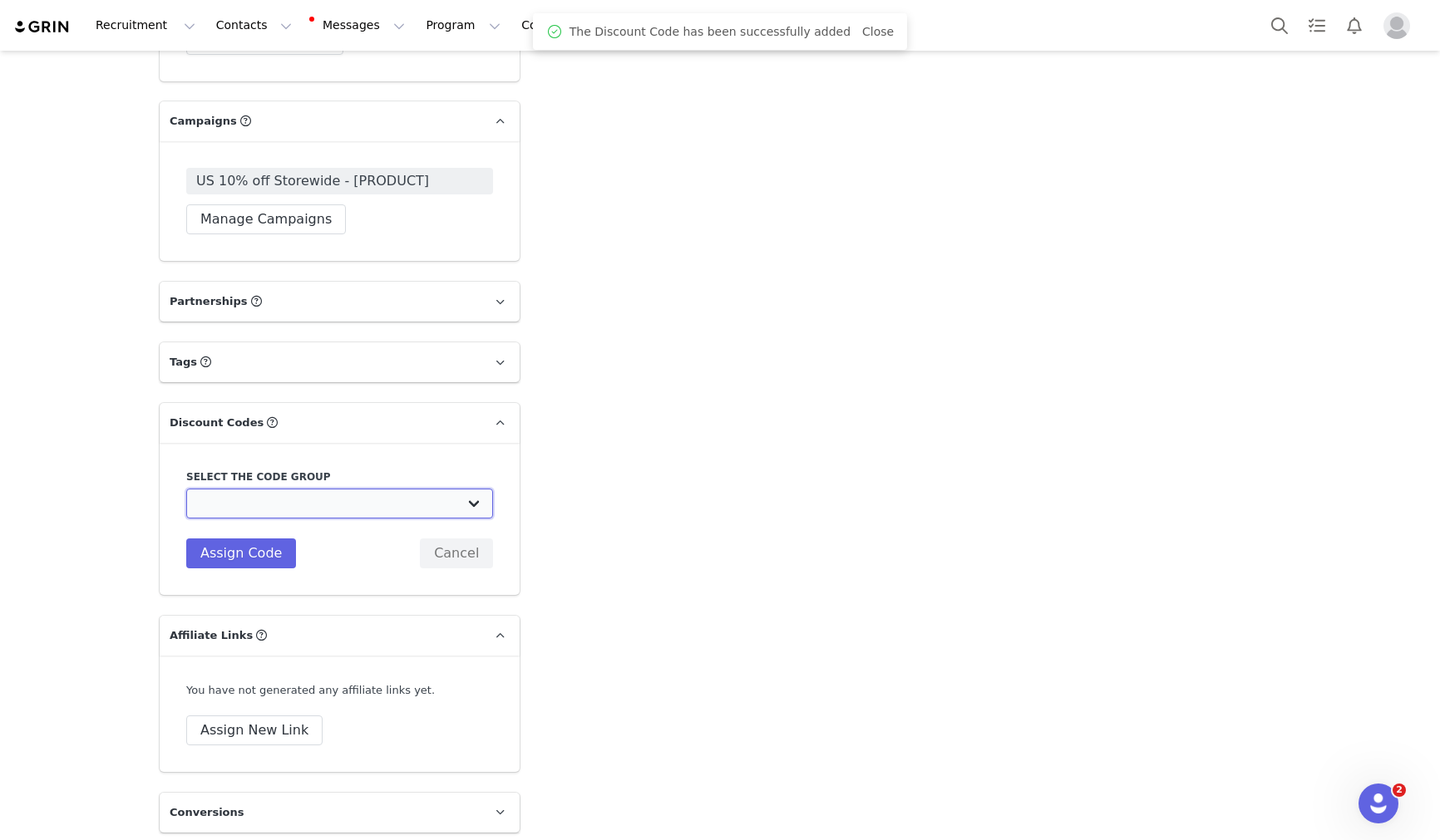
click at [278, 489] on select "Culture Kings NZ: [EXPIRED] Christmas Gifting NZ Culture Kings NZ: [EXPIRED] BO…" at bounding box center [339, 503] width 306 height 30
select select "8982"
click at [186, 489] on select "Culture Kings NZ: [EXPIRED] Christmas Gifting NZ Culture Kings NZ: [EXPIRED] BO…" at bounding box center [339, 503] width 306 height 30
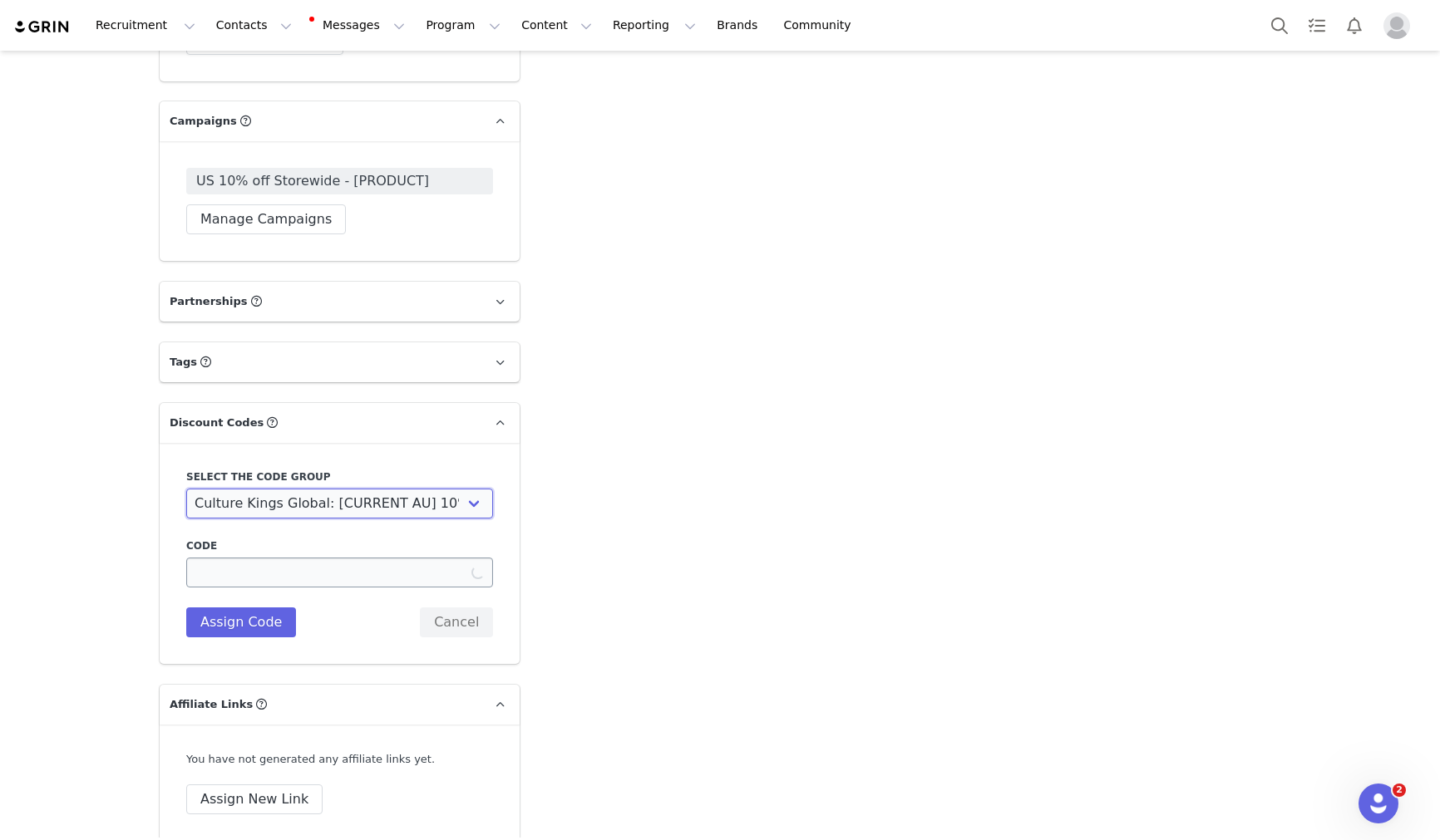
type input "HENRY"
click at [233, 608] on button "Assign Code" at bounding box center [240, 622] width 109 height 30
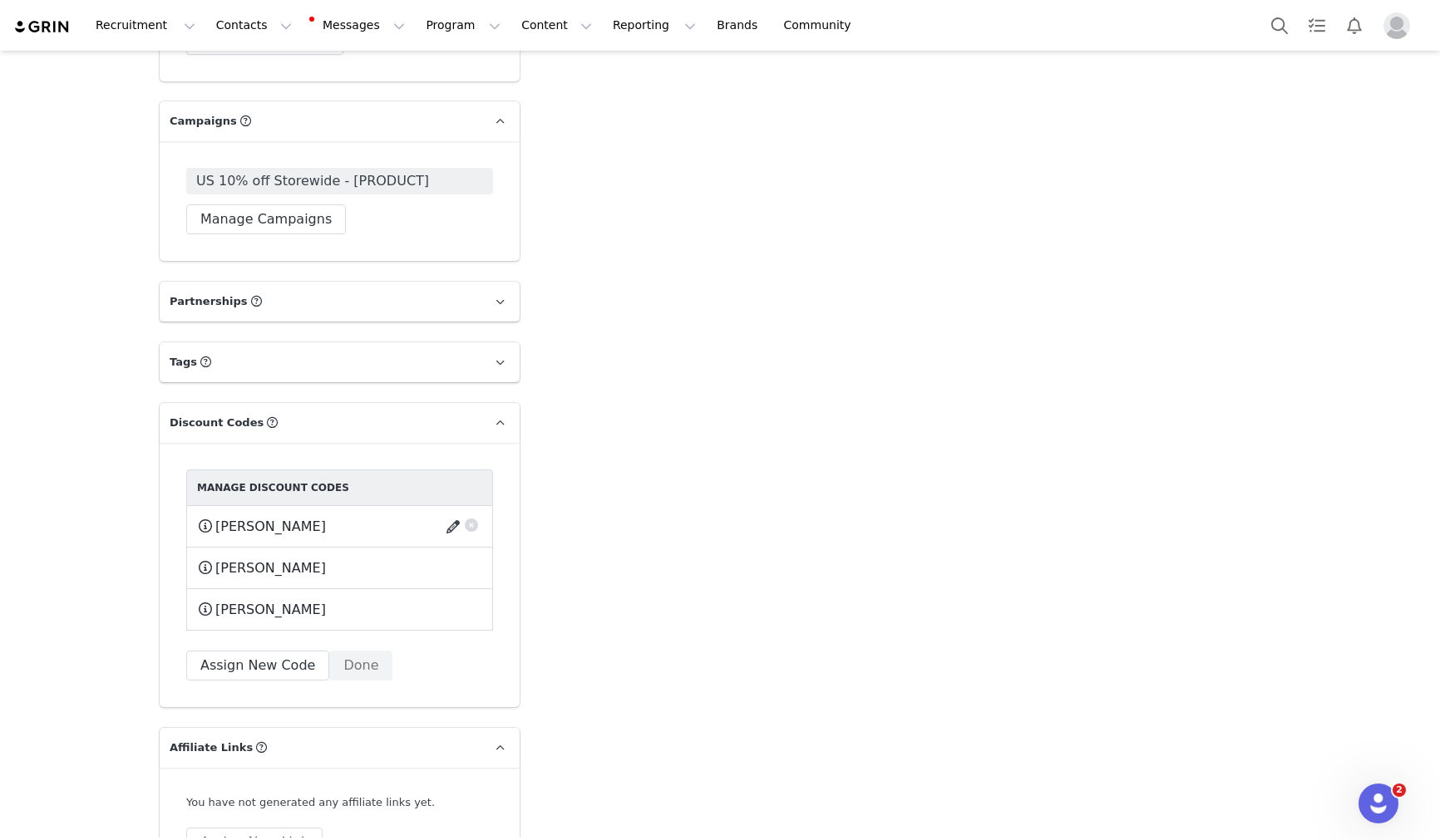
click at [452, 514] on button "button" at bounding box center [456, 527] width 22 height 27
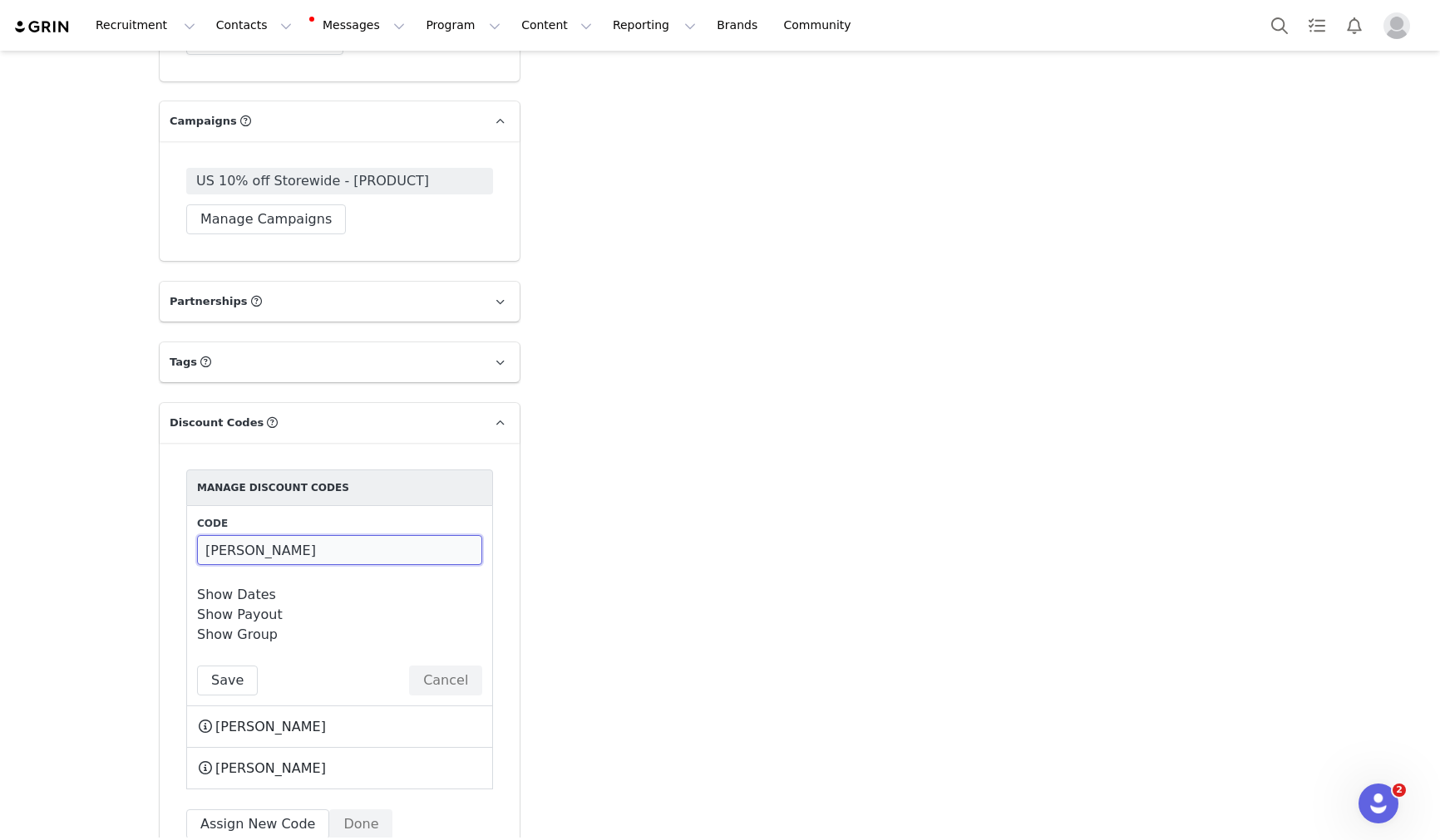
click at [356, 535] on input "HENRY" at bounding box center [339, 550] width 285 height 30
click at [349, 535] on input "HENRY" at bounding box center [339, 550] width 285 height 30
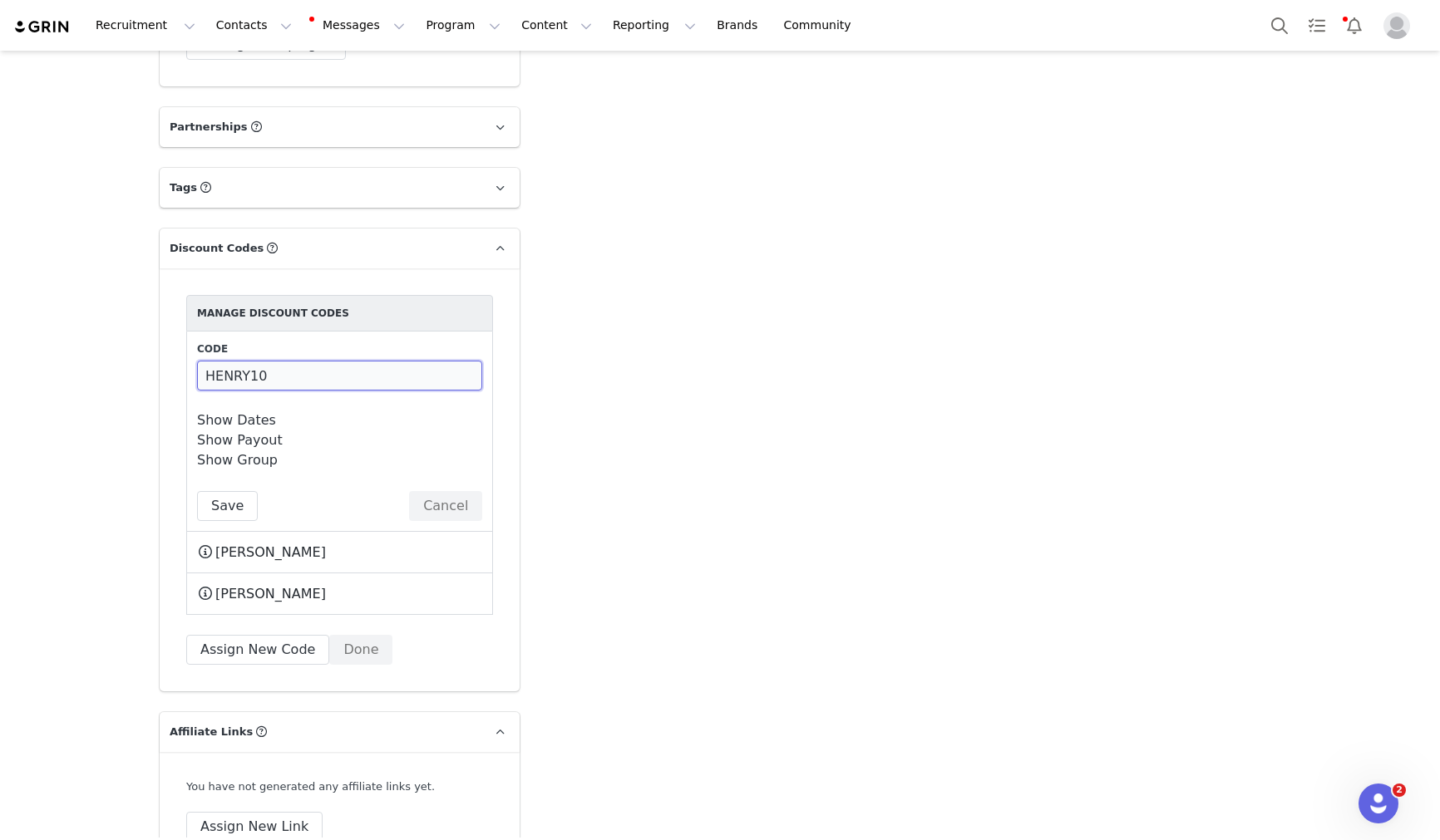
scroll to position [4171, 0]
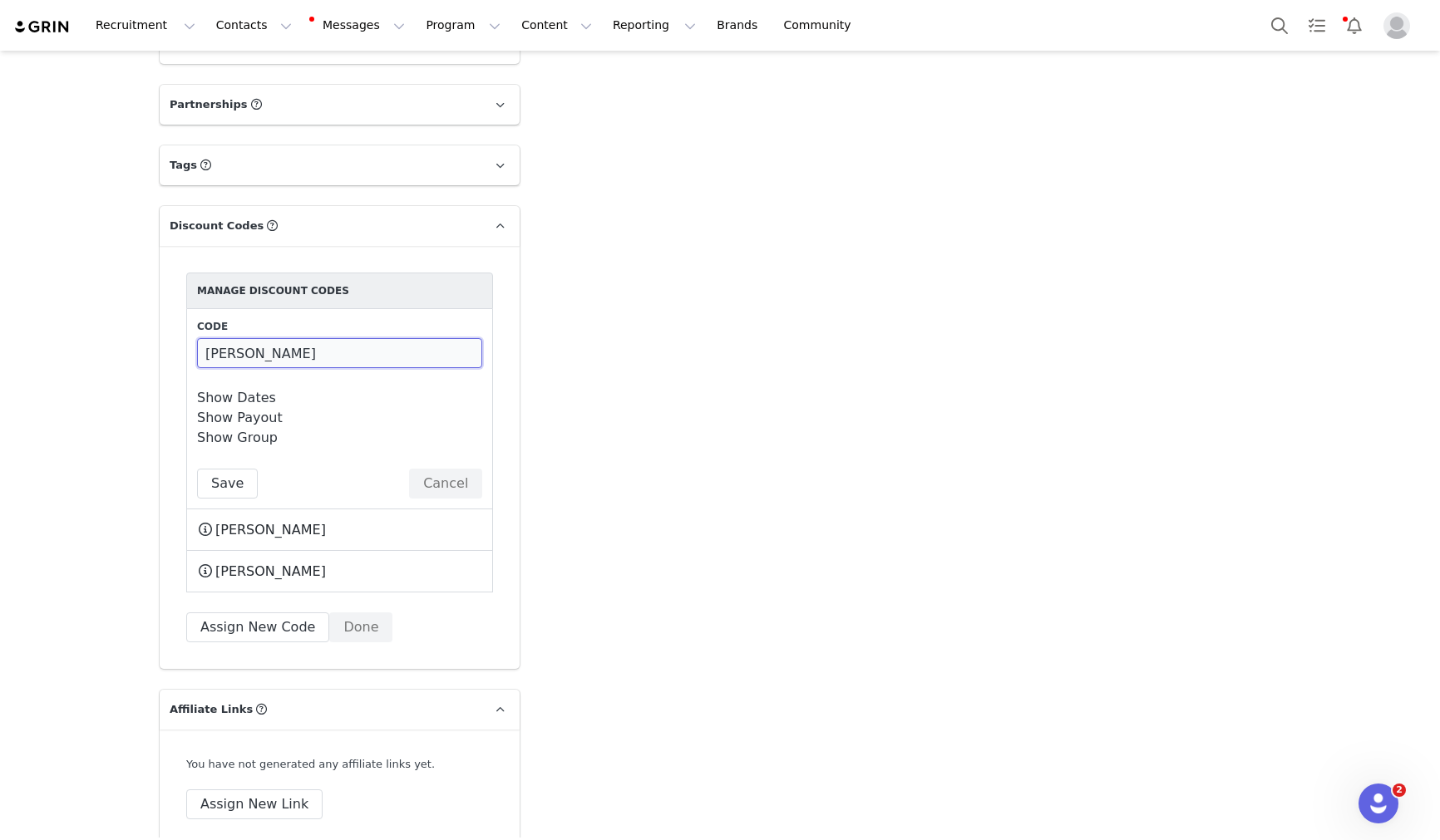
type input "HENRY"
click at [229, 469] on button "Save" at bounding box center [227, 484] width 61 height 30
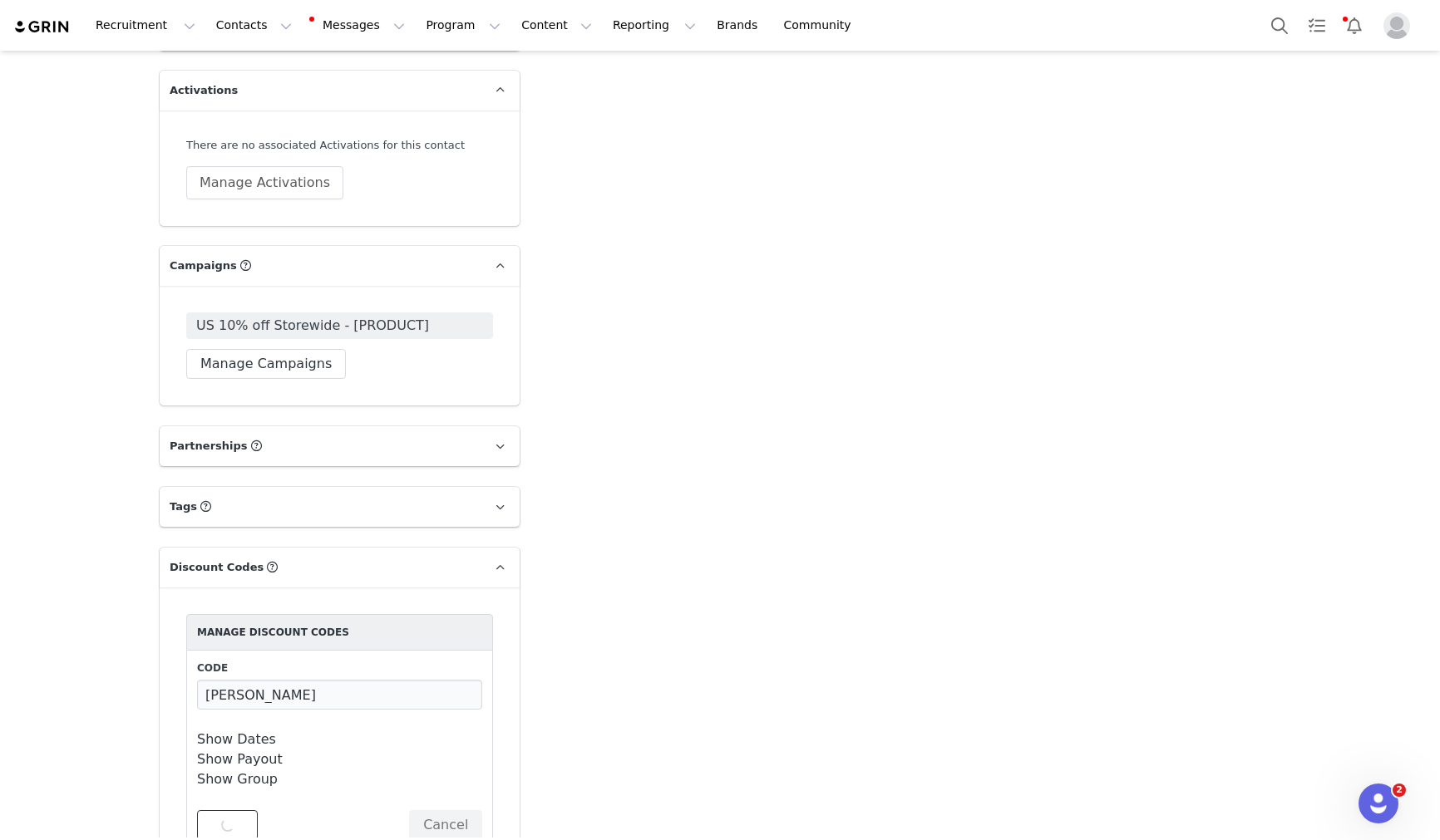
scroll to position [3589, 0]
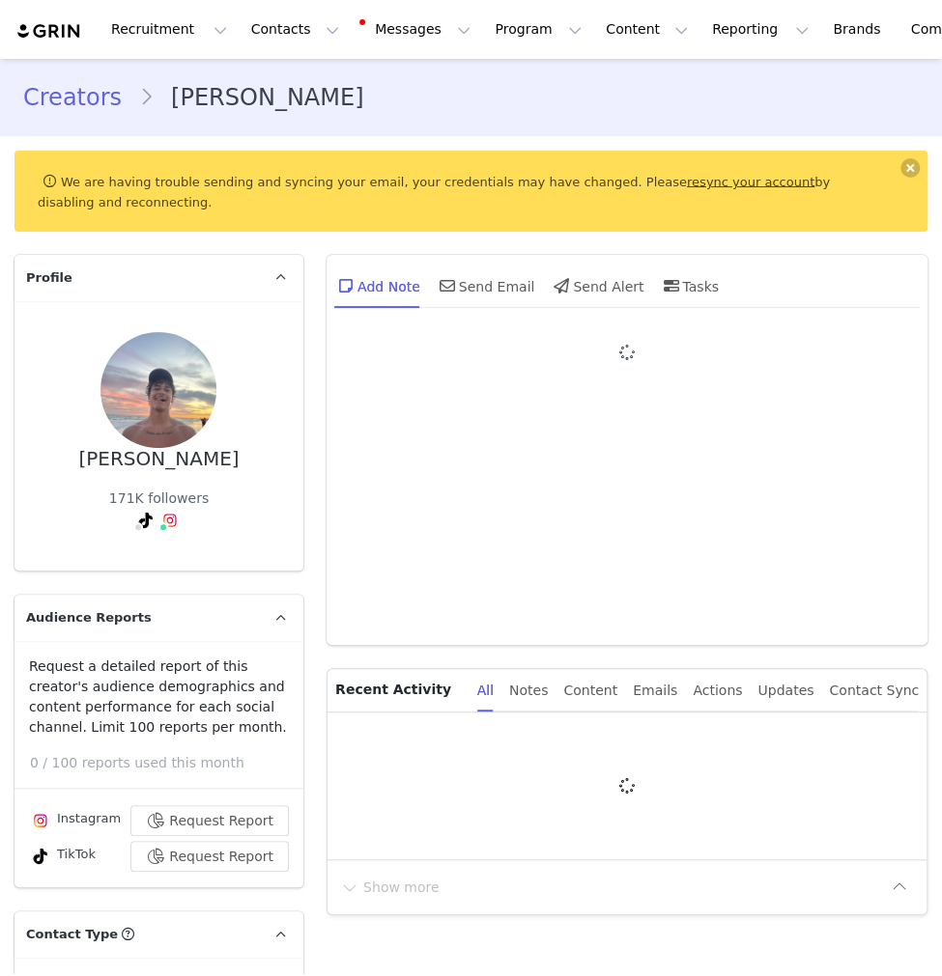
type input "+1 ([GEOGRAPHIC_DATA])"
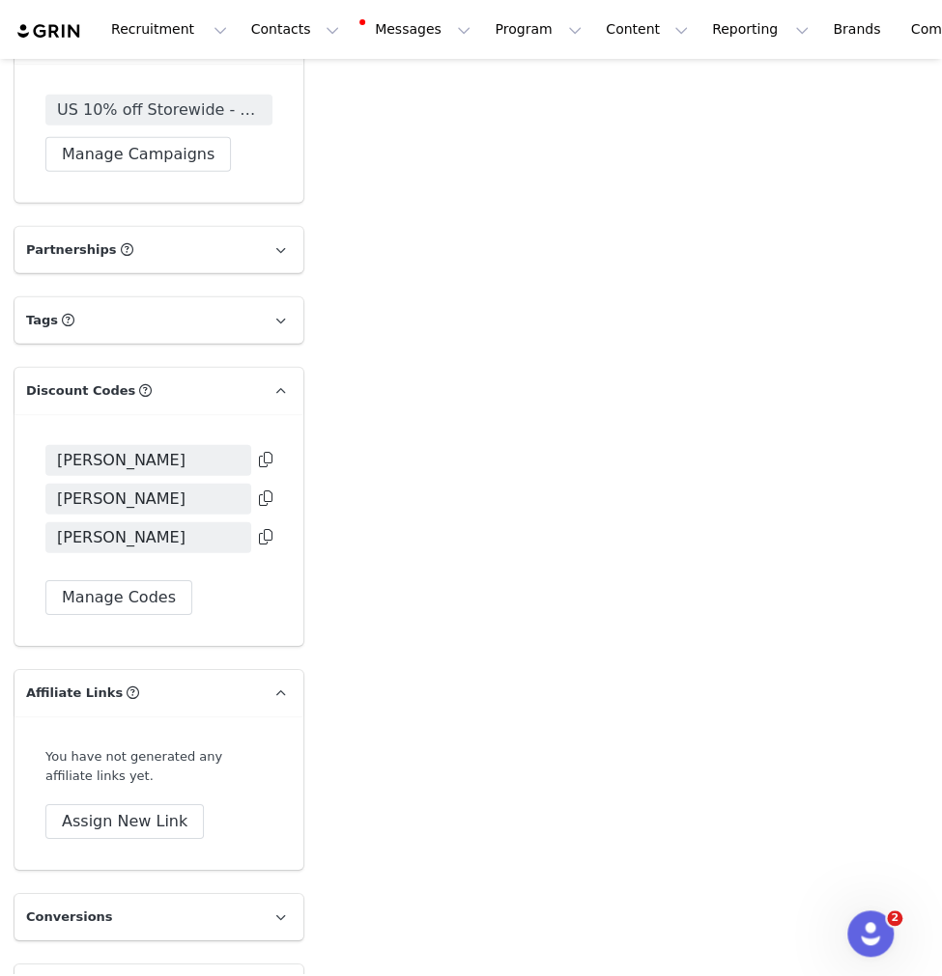
scroll to position [4767, 0]
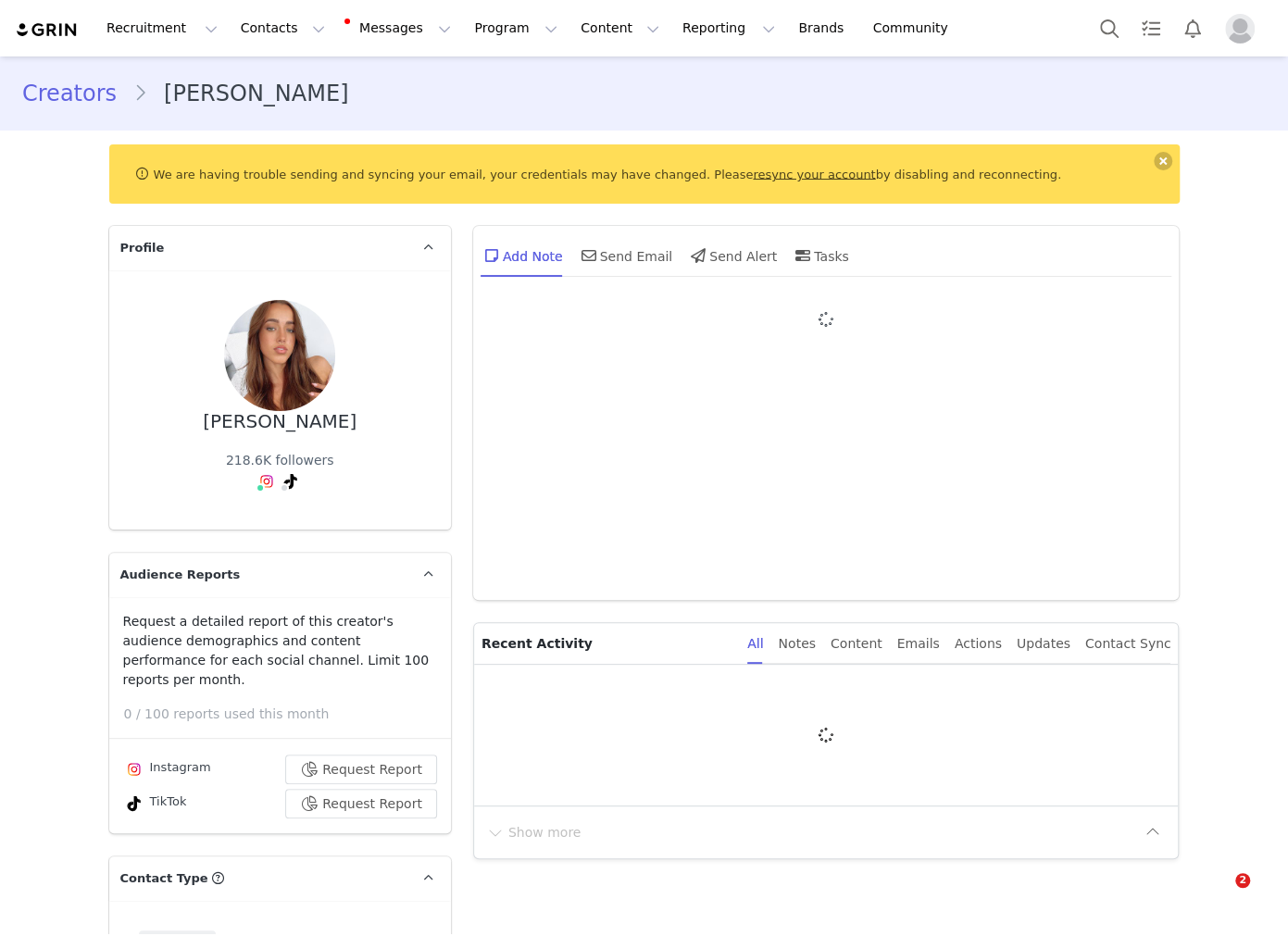
type input "+61 ([GEOGRAPHIC_DATA])"
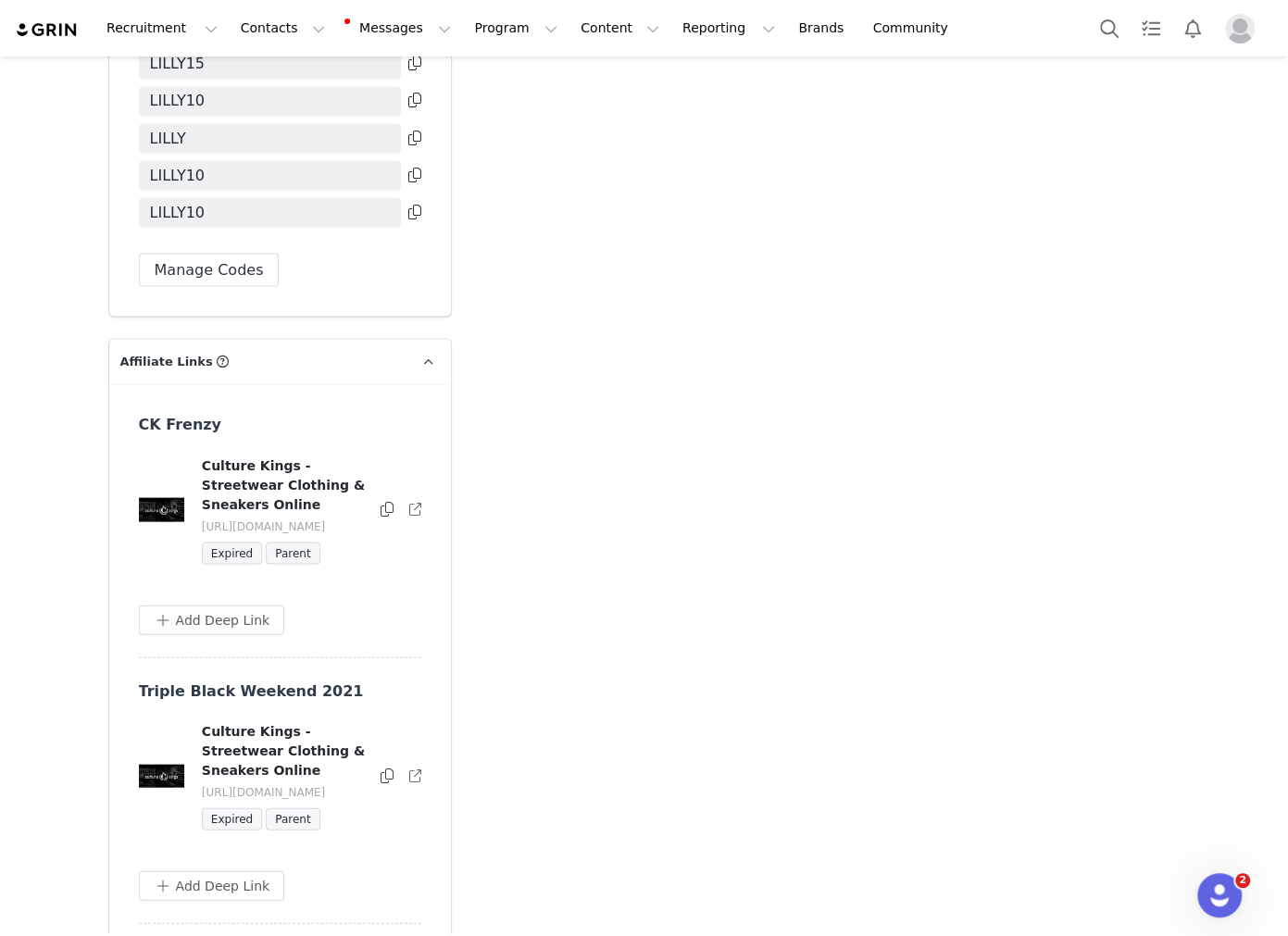
scroll to position [5720, 0]
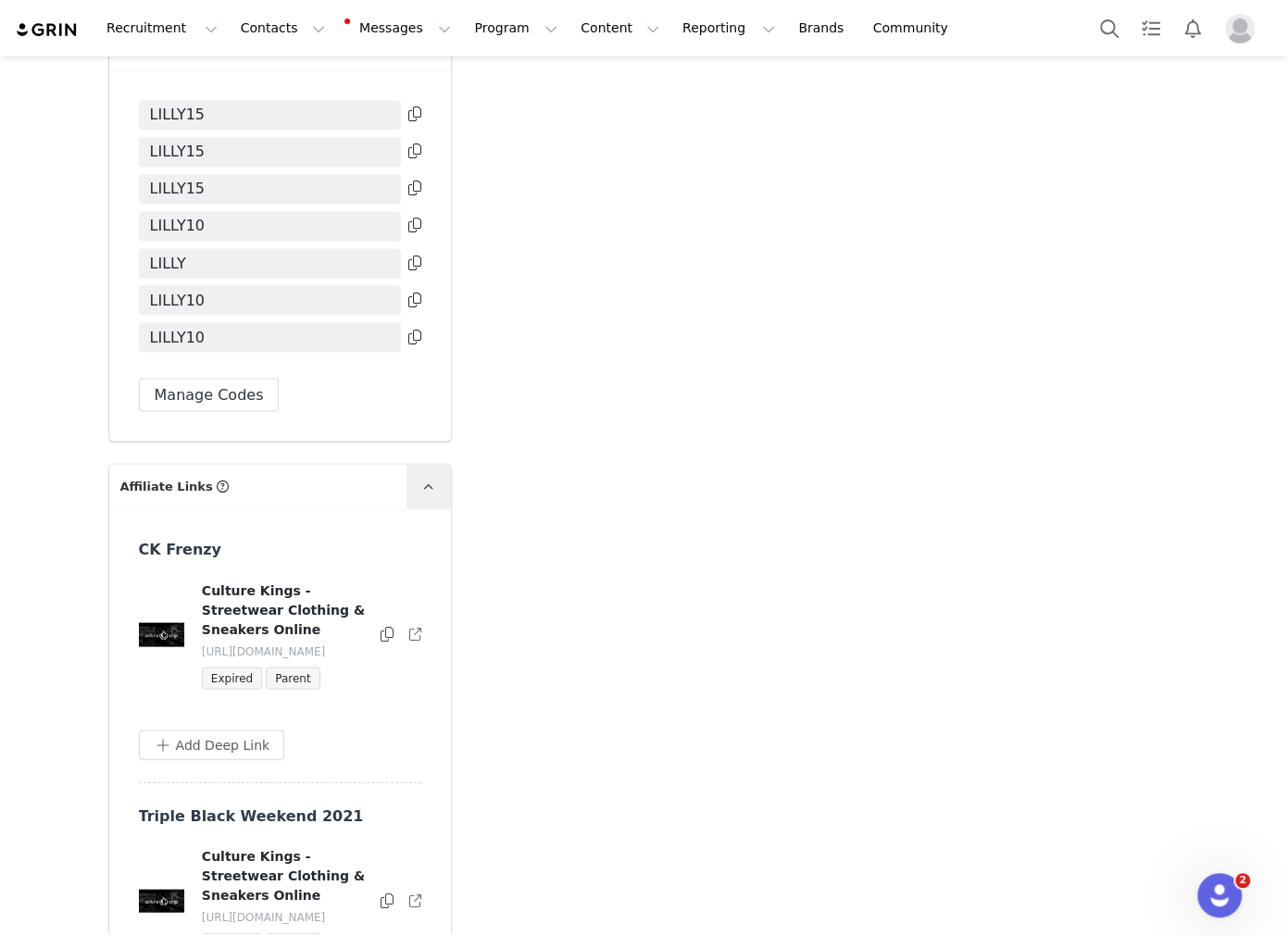
click at [424, 480] on icon at bounding box center [428, 486] width 11 height 12
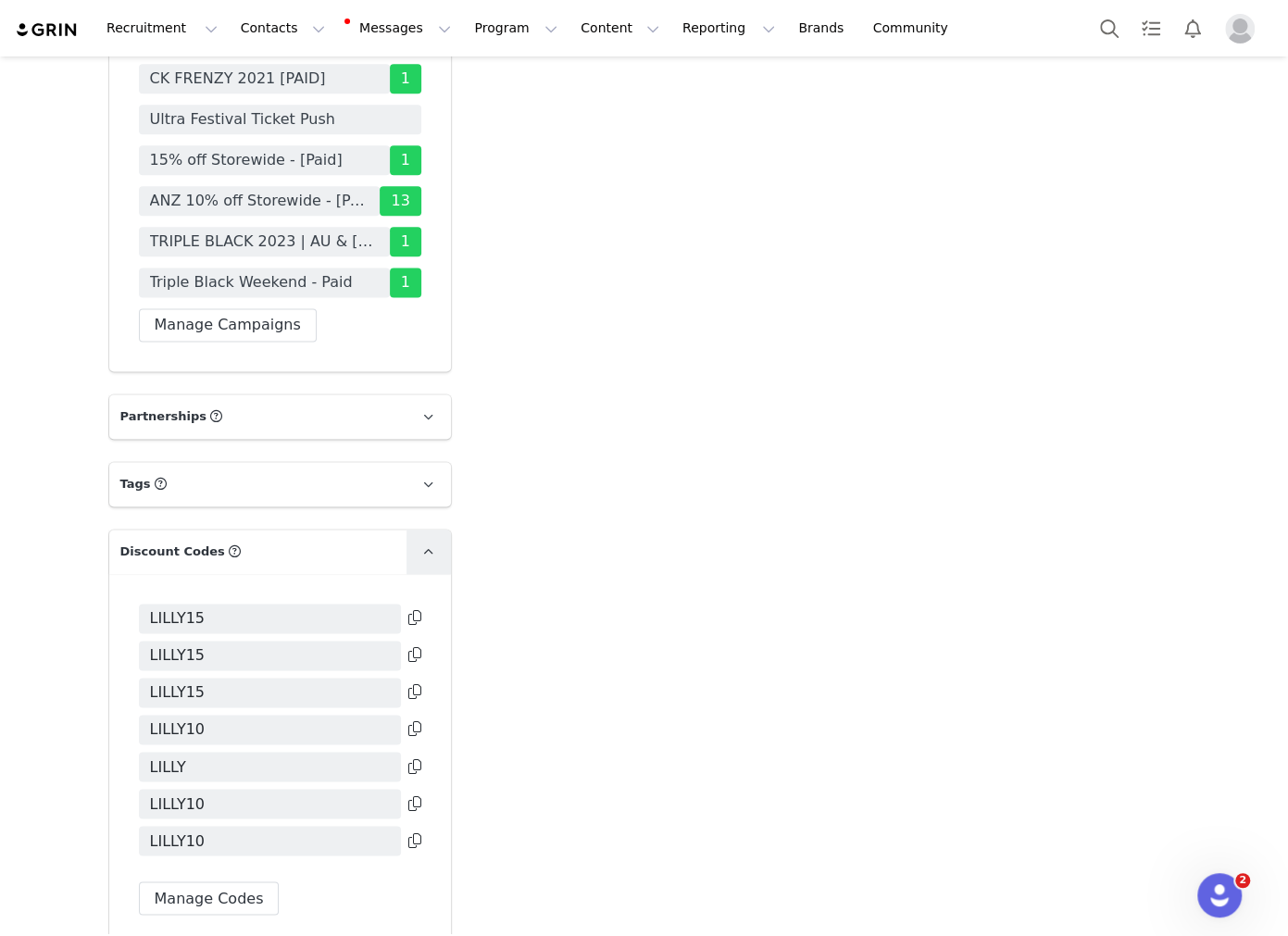
click at [424, 541] on span at bounding box center [429, 551] width 22 height 22
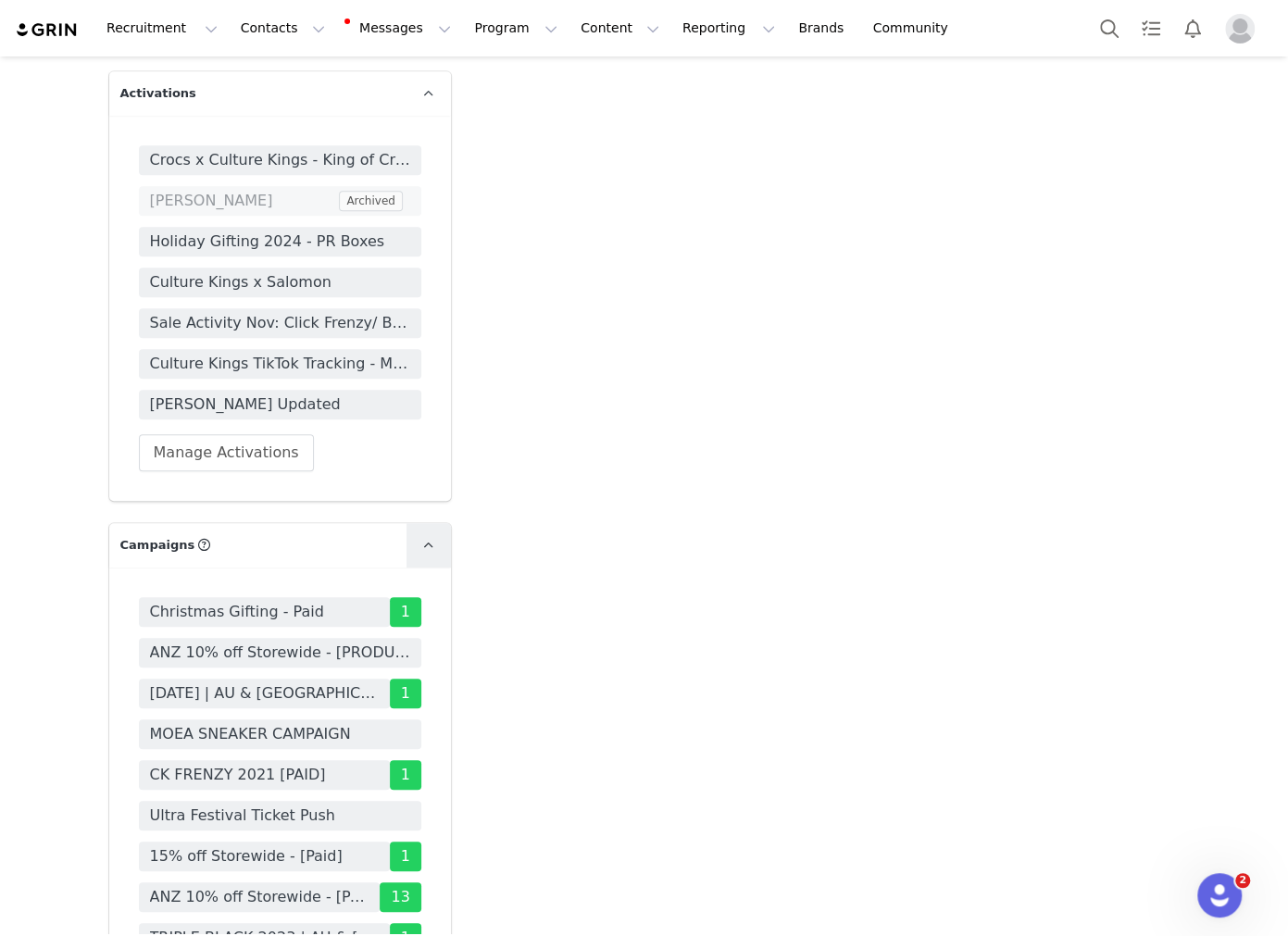
click at [430, 540] on icon at bounding box center [428, 546] width 11 height 12
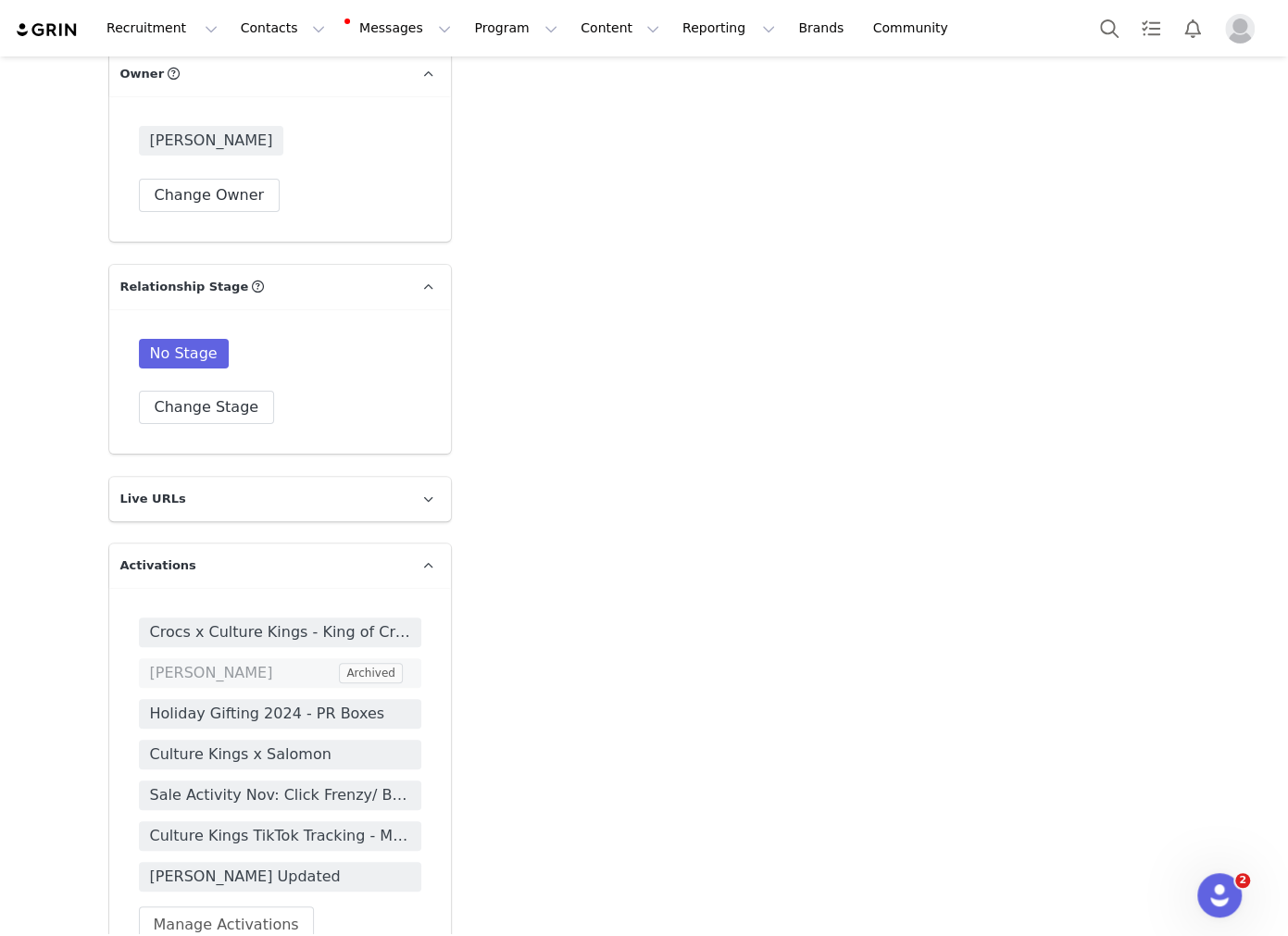
scroll to position [3911, 0]
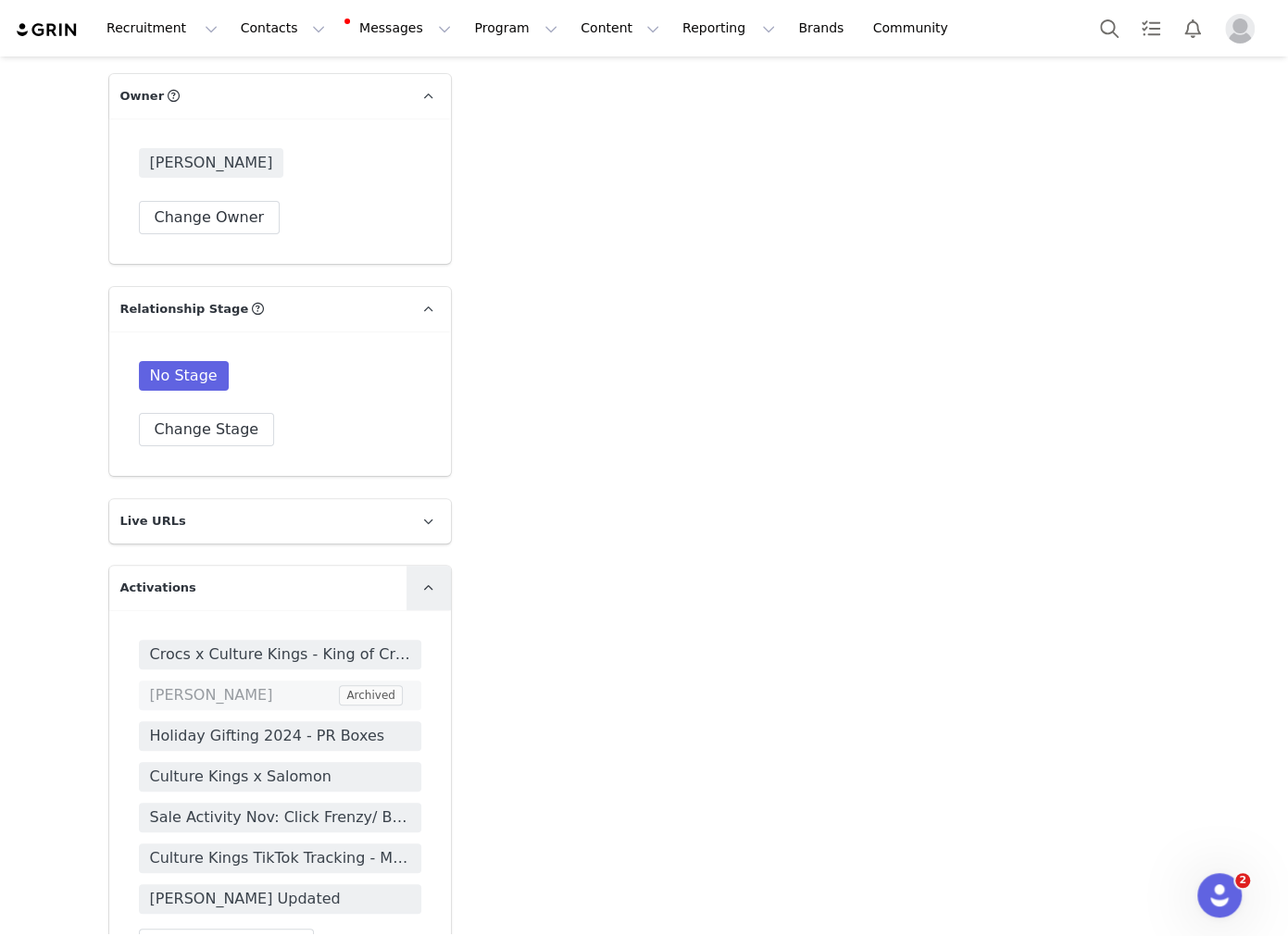
click at [415, 566] on link at bounding box center [429, 588] width 44 height 44
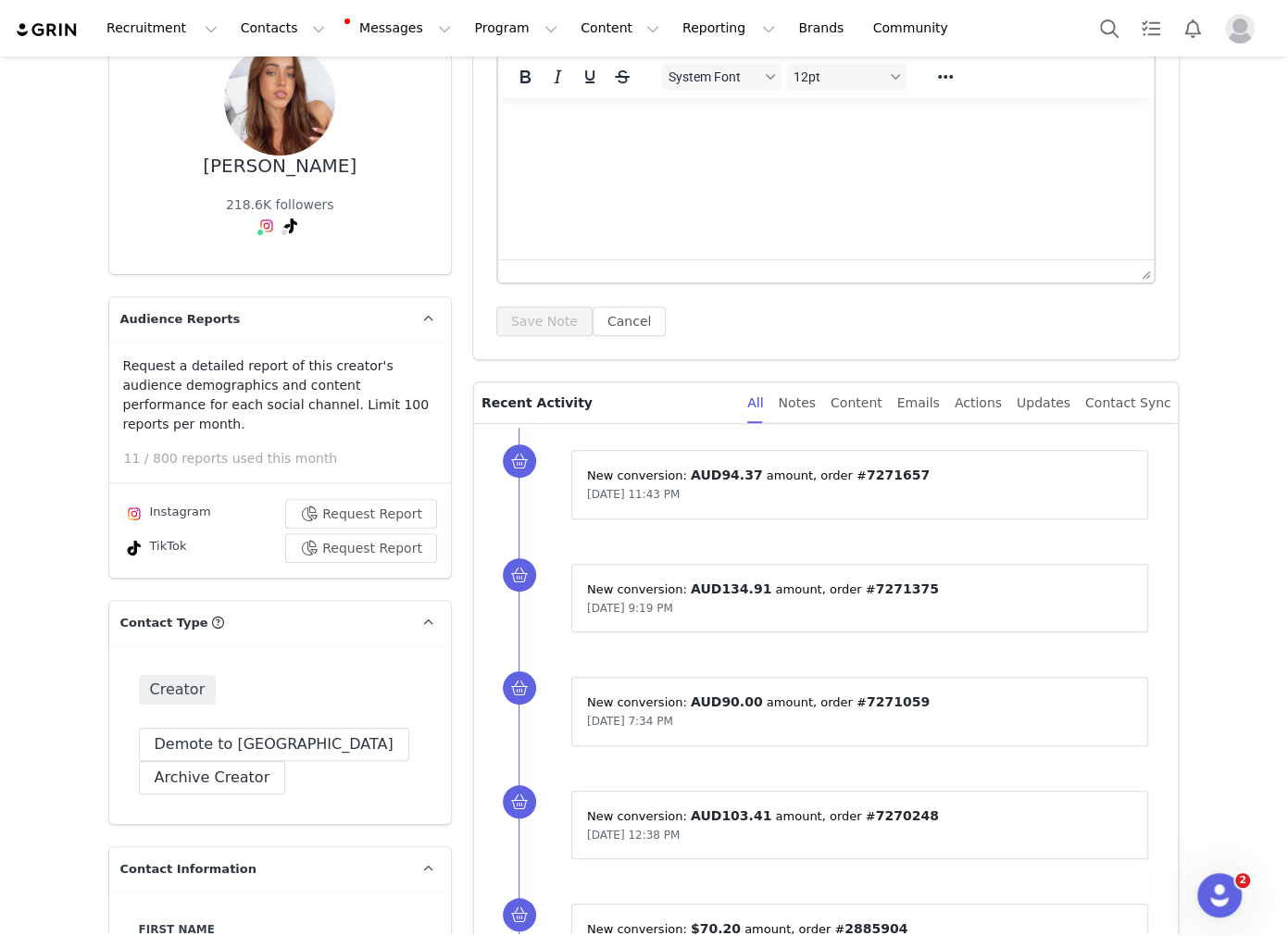
scroll to position [0, 0]
